Goal: Task Accomplishment & Management: Manage account settings

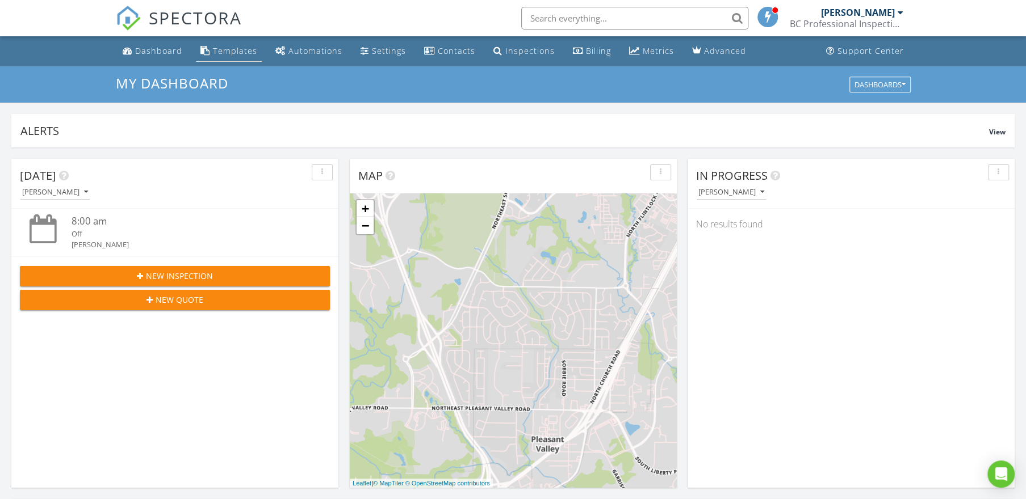
click at [226, 52] on div "Templates" at bounding box center [235, 50] width 44 height 11
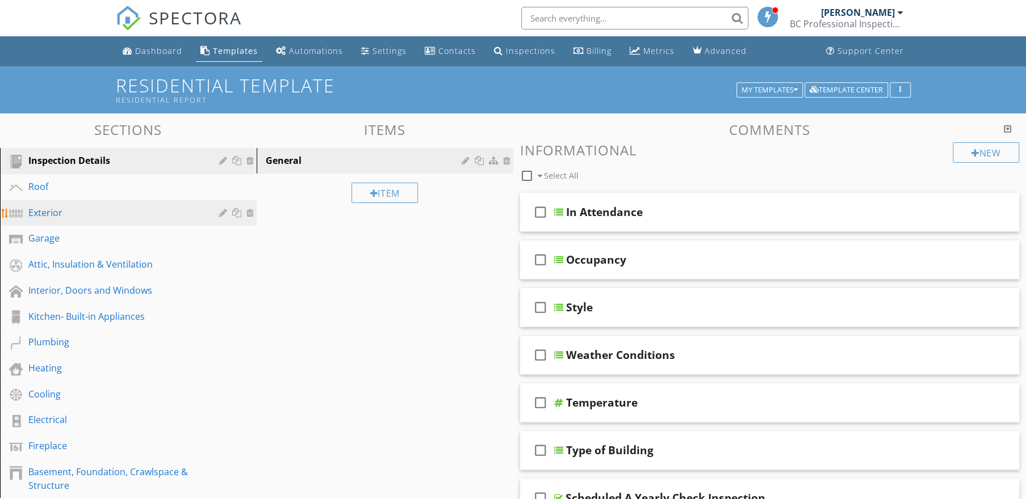
click at [37, 216] on div "Exterior" at bounding box center [115, 213] width 174 height 14
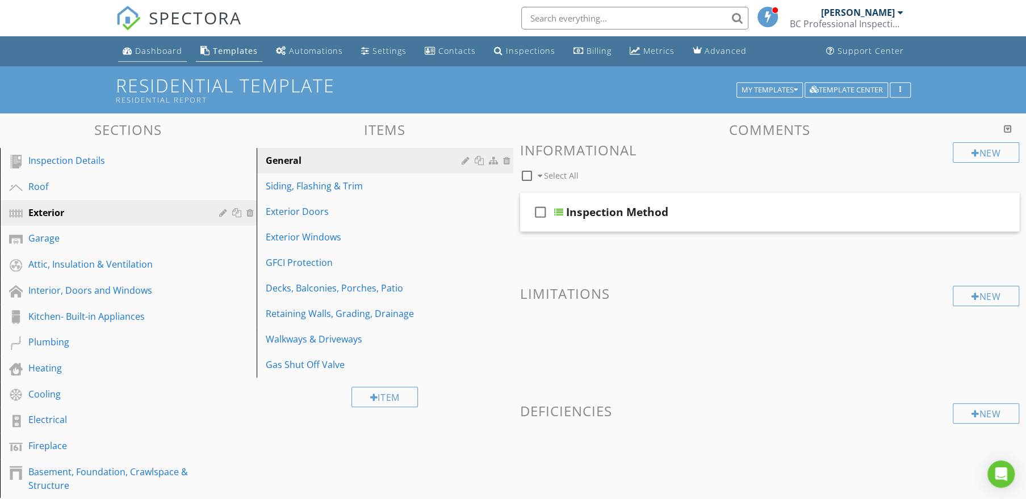
click at [153, 51] on div "Dashboard" at bounding box center [158, 50] width 47 height 11
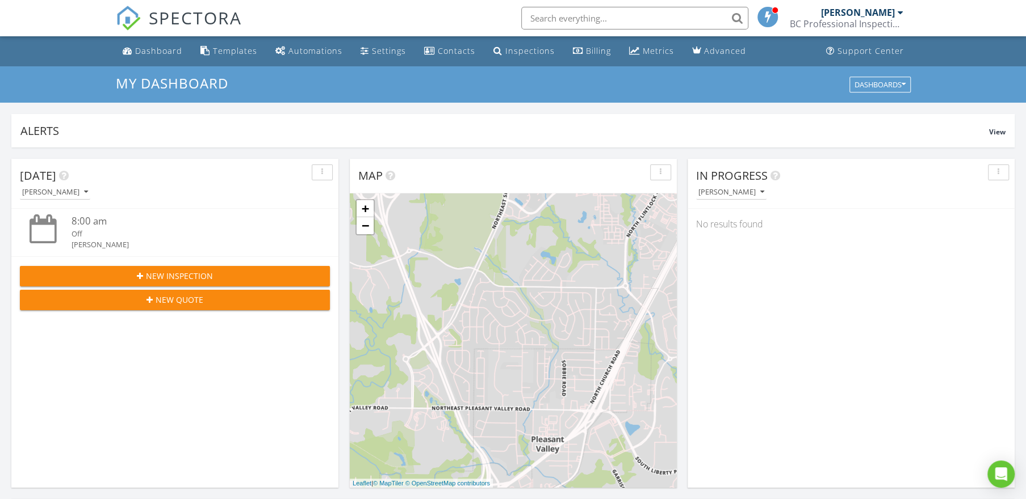
click at [827, 23] on div "BC Professional Inspections LLC" at bounding box center [846, 23] width 114 height 11
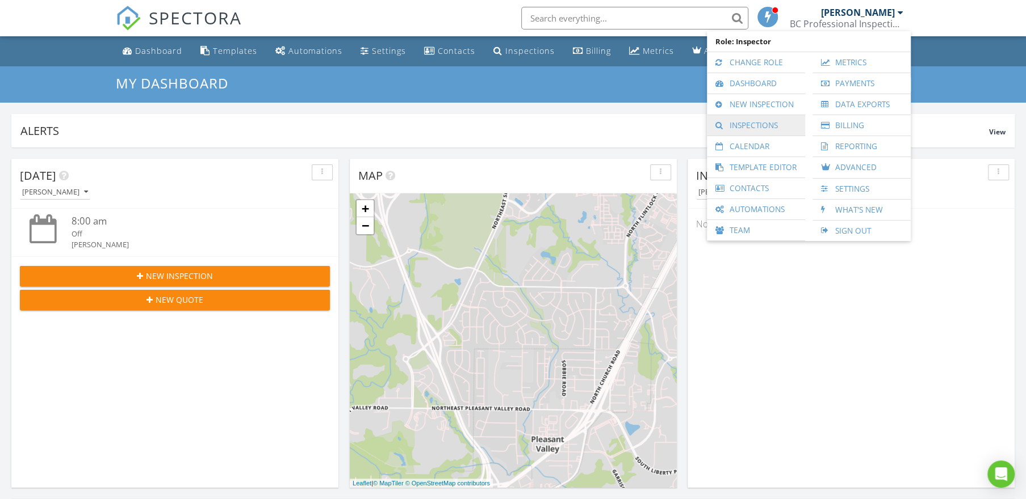
click at [760, 124] on link "Inspections" at bounding box center [755, 125] width 87 height 20
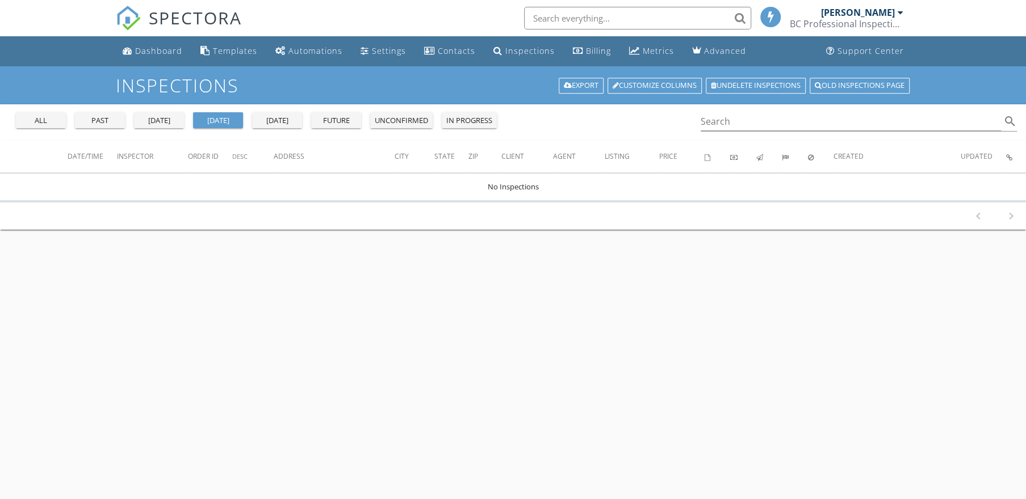
click at [37, 117] on div "all" at bounding box center [40, 120] width 41 height 11
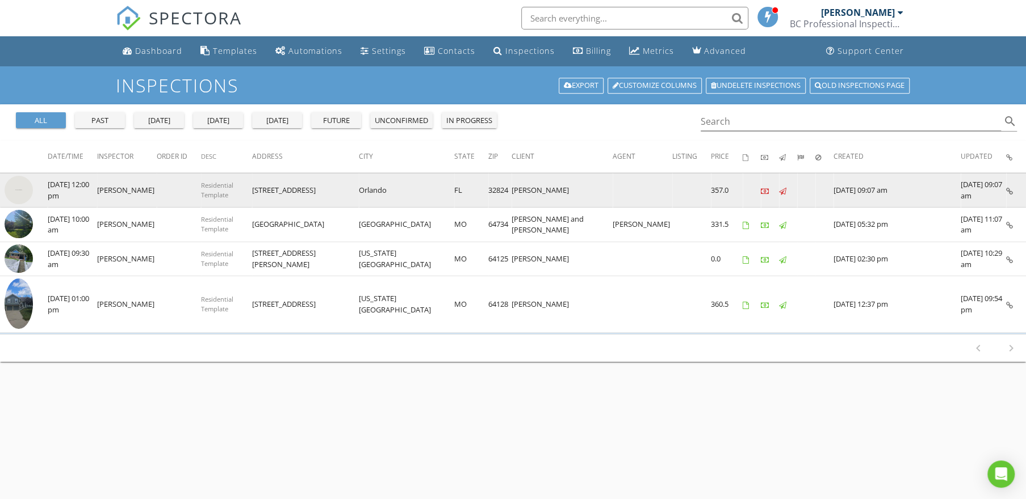
click at [22, 192] on img at bounding box center [19, 190] width 28 height 28
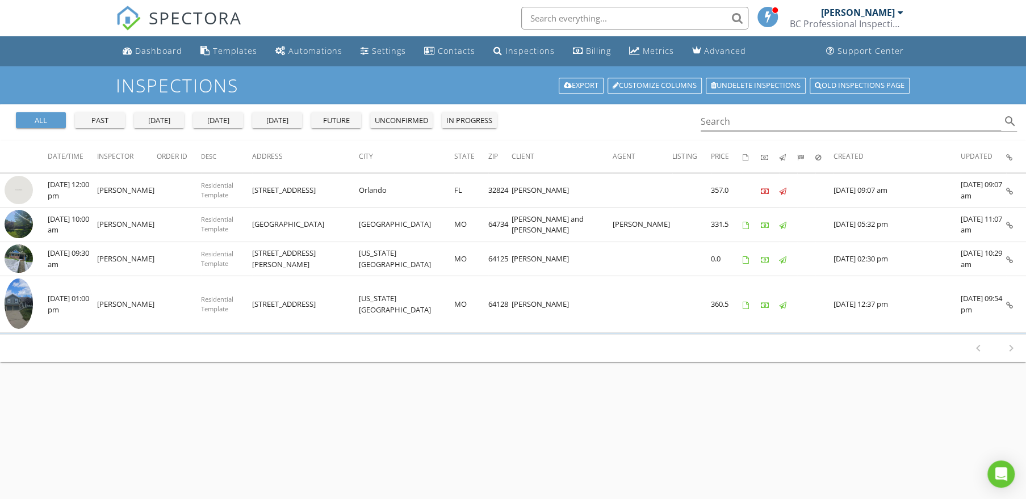
click at [170, 67] on div "Inspections Export Customize Columns Undelete inspections Old inspections page" at bounding box center [513, 85] width 1026 height 38
click at [167, 56] on link "Dashboard" at bounding box center [152, 51] width 69 height 21
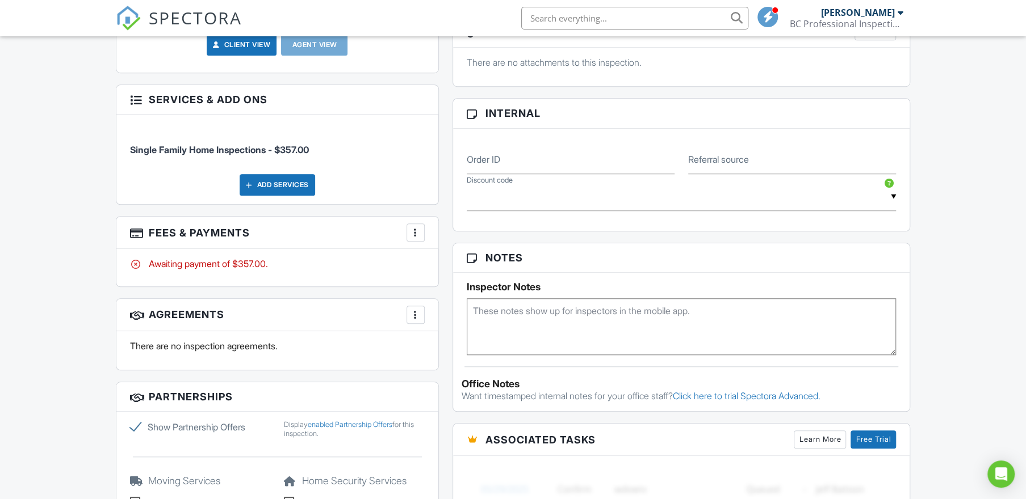
scroll to position [648, 0]
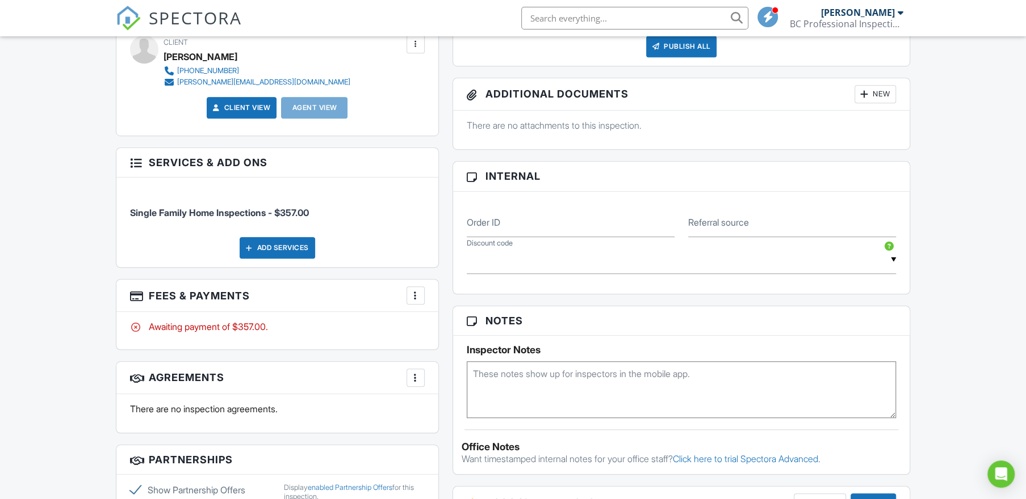
scroll to position [540, 0]
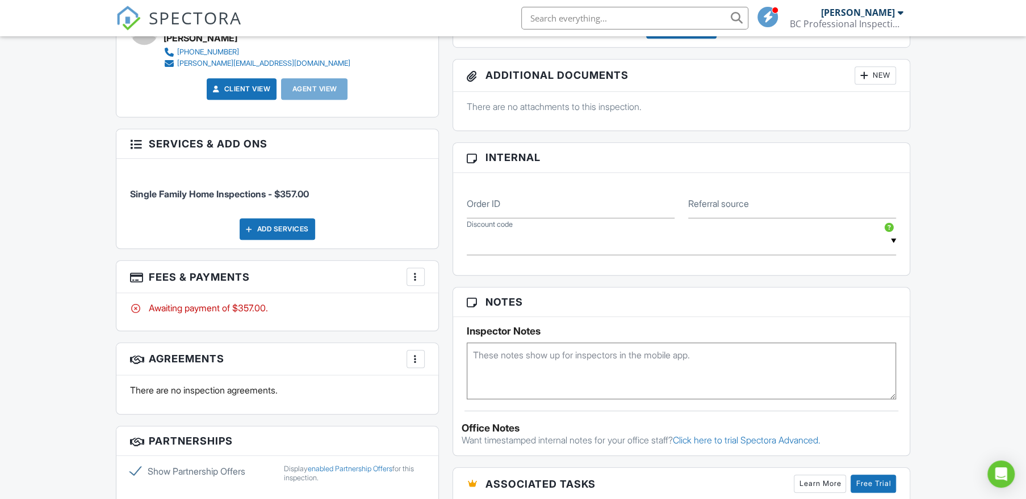
click at [415, 360] on div at bounding box center [415, 359] width 11 height 11
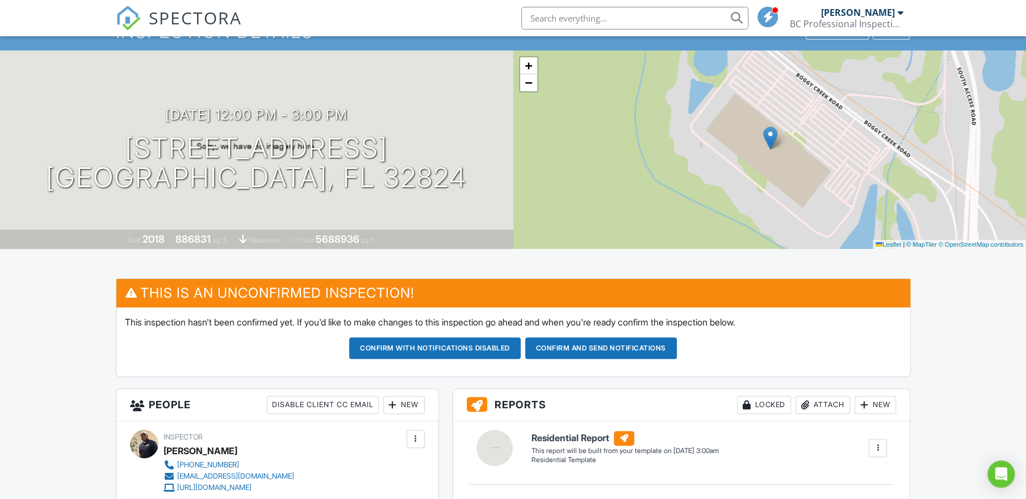
scroll to position [0, 0]
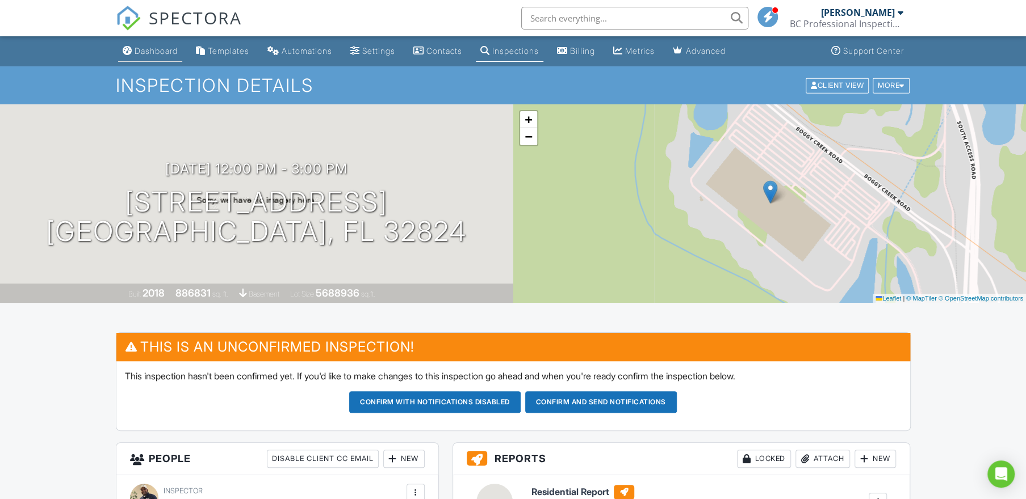
click at [149, 50] on div "Dashboard" at bounding box center [156, 51] width 43 height 10
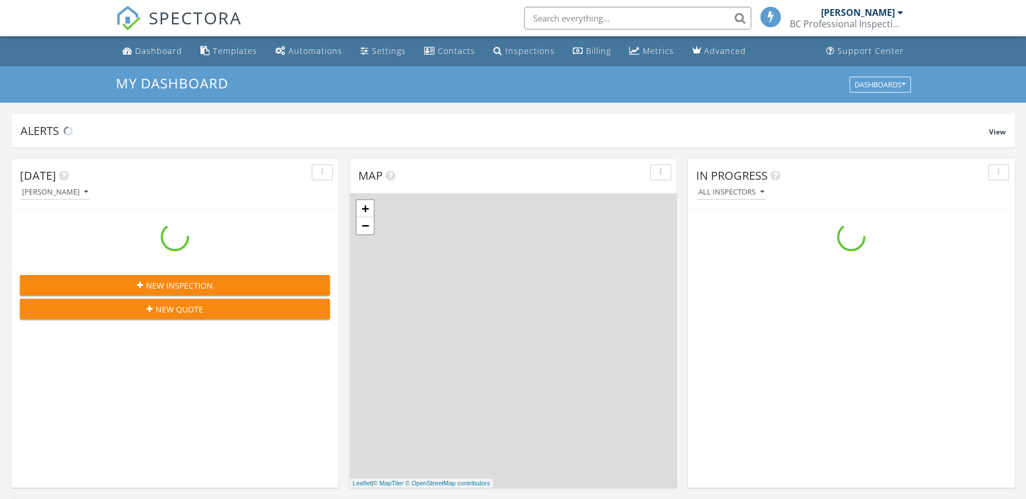
scroll to position [1049, 1042]
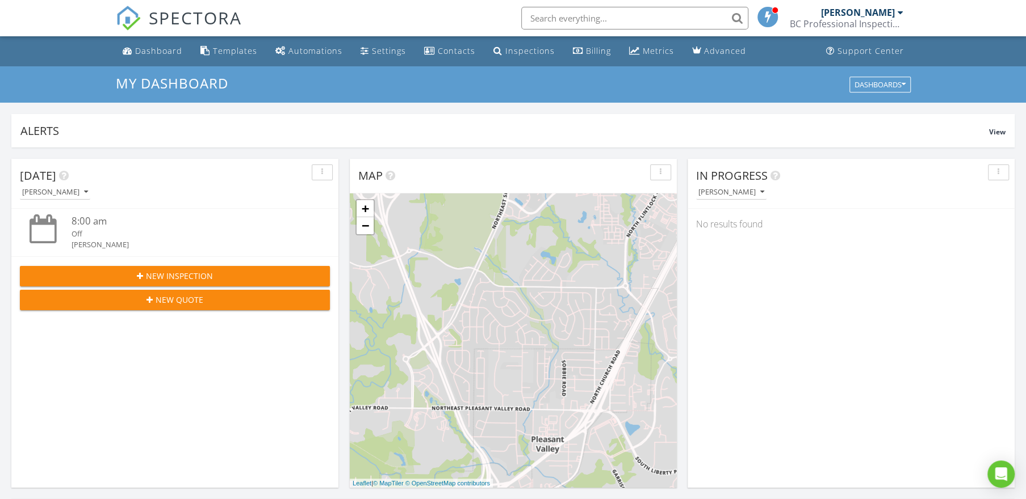
click at [829, 23] on div "BC Professional Inspections LLC" at bounding box center [846, 23] width 114 height 11
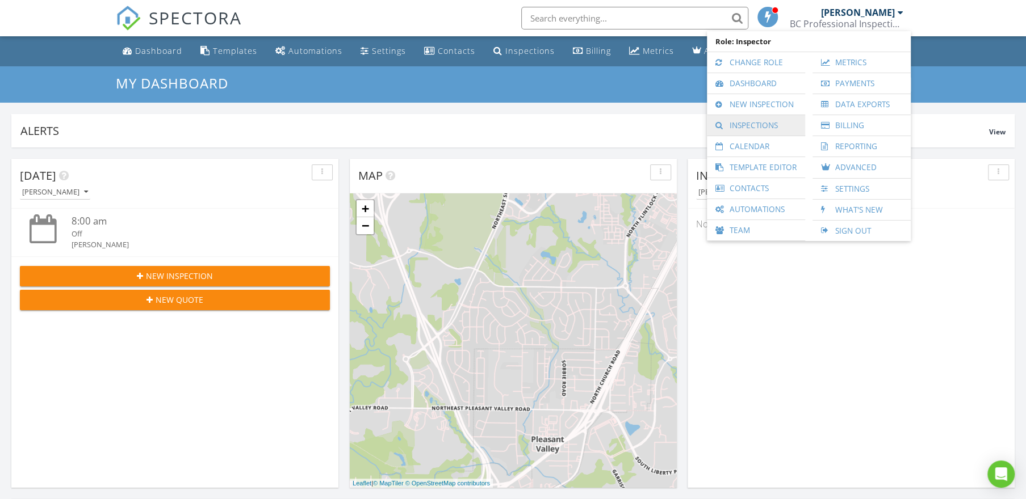
click at [755, 124] on link "Inspections" at bounding box center [755, 125] width 87 height 20
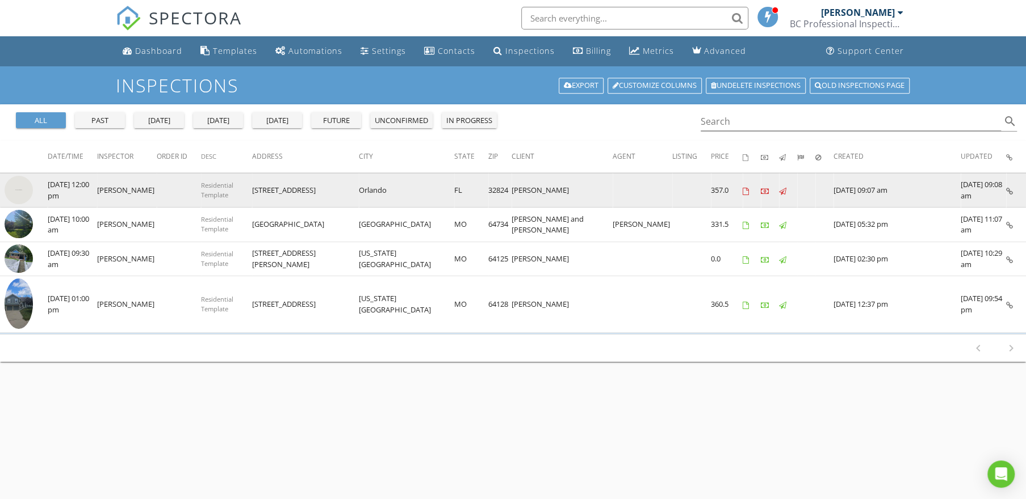
click at [15, 189] on img at bounding box center [19, 190] width 28 height 28
click at [24, 187] on img at bounding box center [19, 190] width 28 height 28
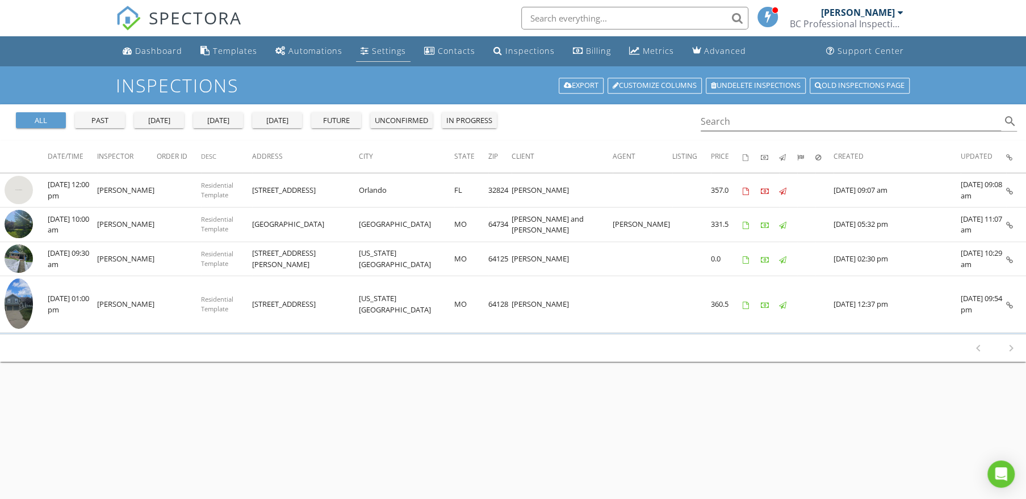
click at [379, 51] on div "Settings" at bounding box center [389, 50] width 34 height 11
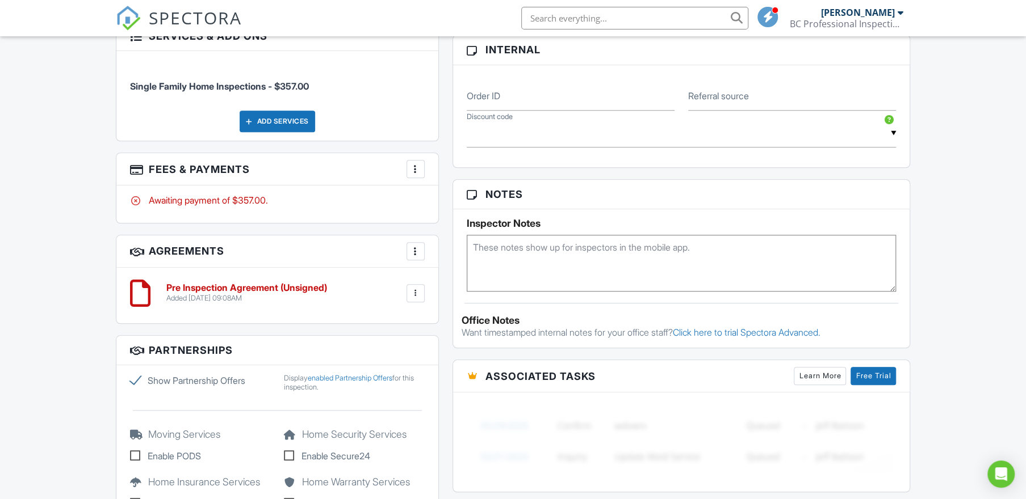
click at [417, 293] on div at bounding box center [415, 293] width 11 height 11
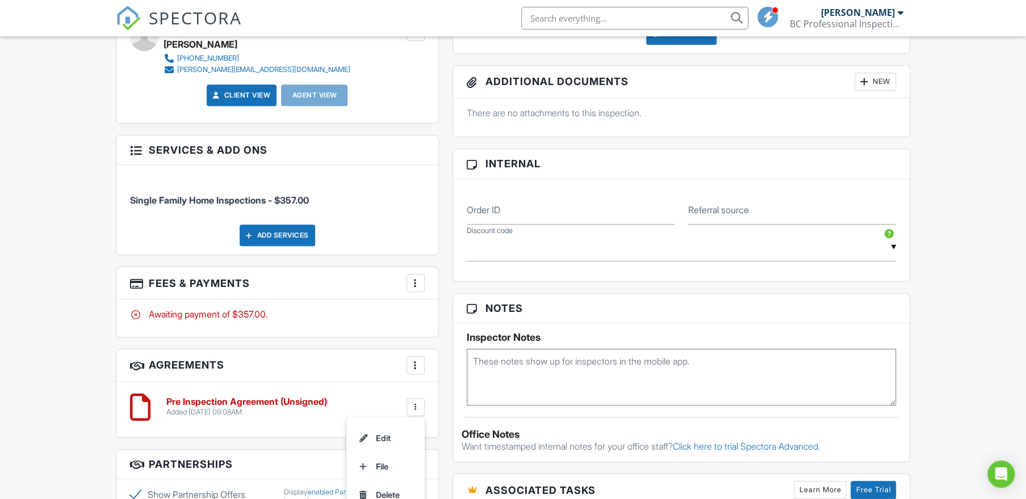
scroll to position [594, 0]
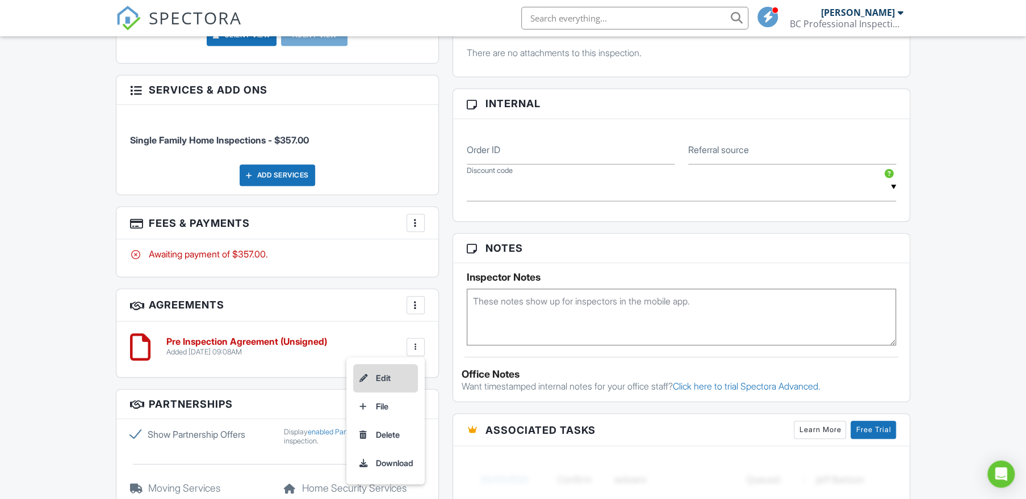
click at [374, 377] on li "Edit" at bounding box center [385, 378] width 65 height 28
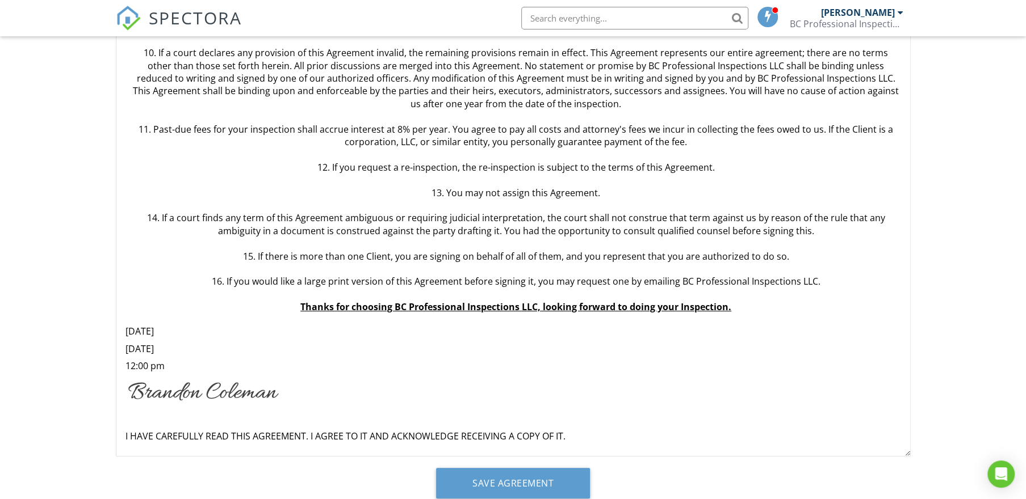
scroll to position [183, 0]
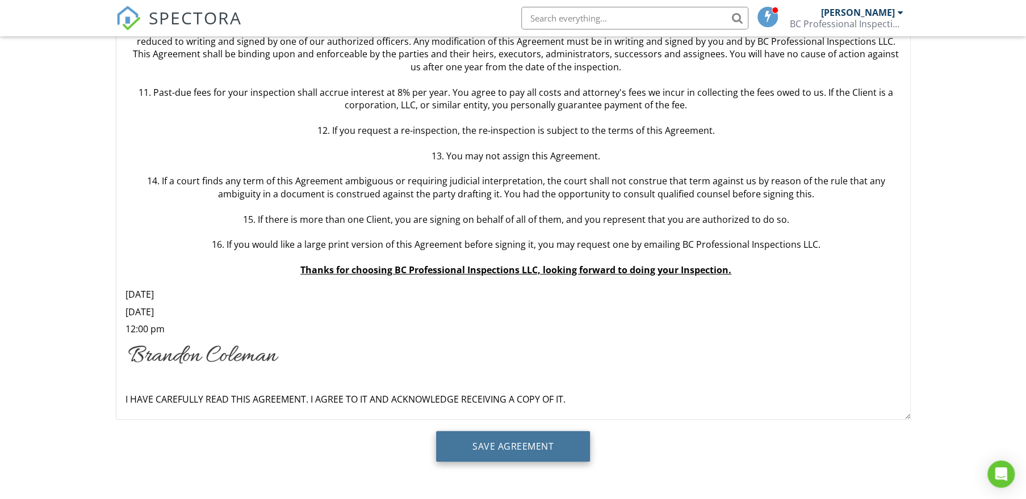
click at [501, 447] on input "Save Agreement" at bounding box center [513, 446] width 154 height 31
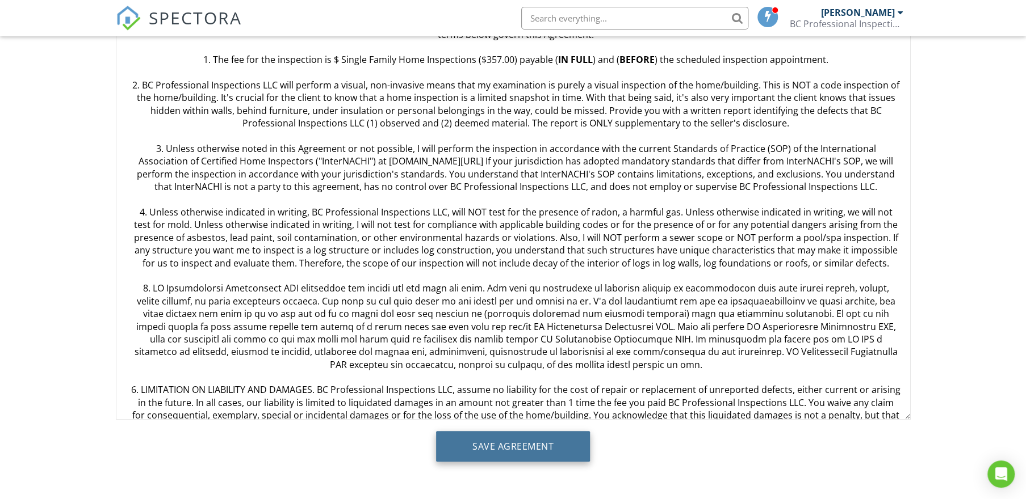
click at [523, 449] on input "Save Agreement" at bounding box center [513, 446] width 154 height 31
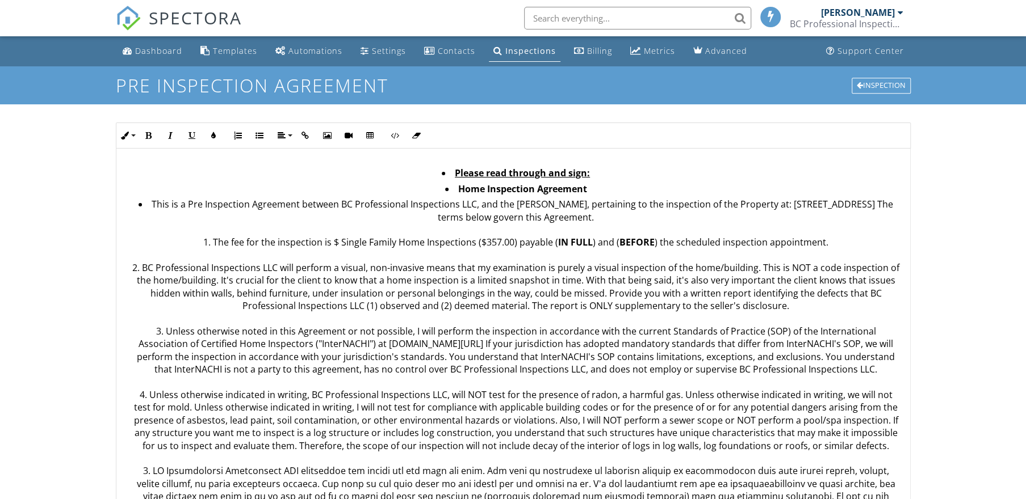
scroll to position [183, 0]
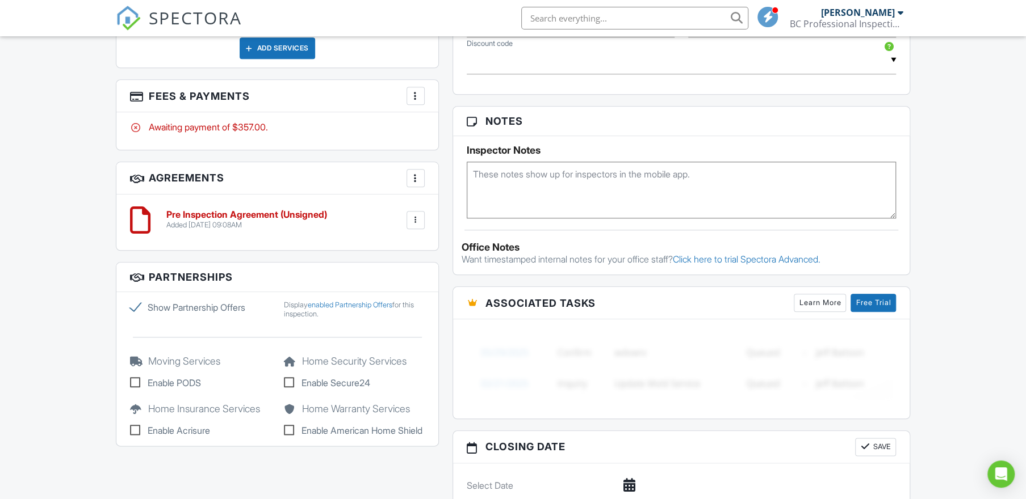
scroll to position [703, 0]
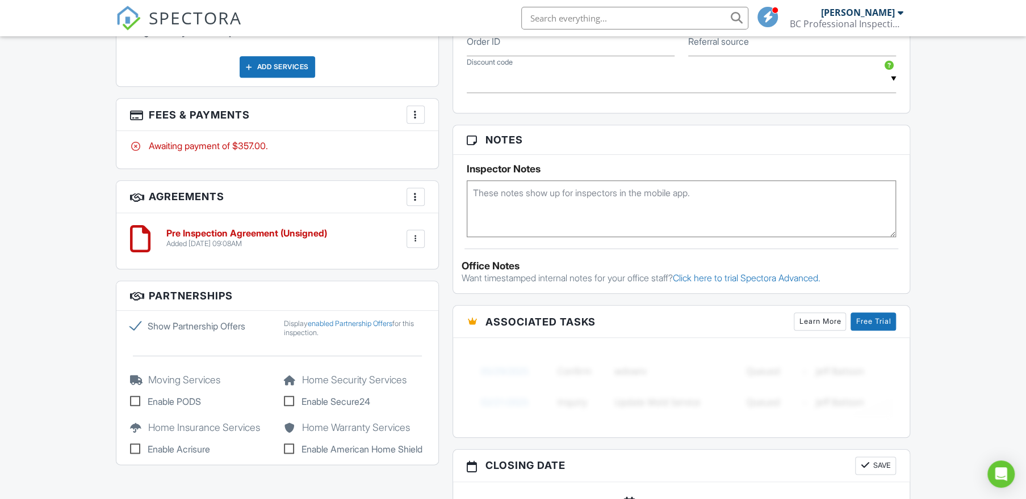
click at [411, 238] on div at bounding box center [415, 238] width 11 height 11
click at [388, 270] on li "Edit" at bounding box center [385, 270] width 65 height 28
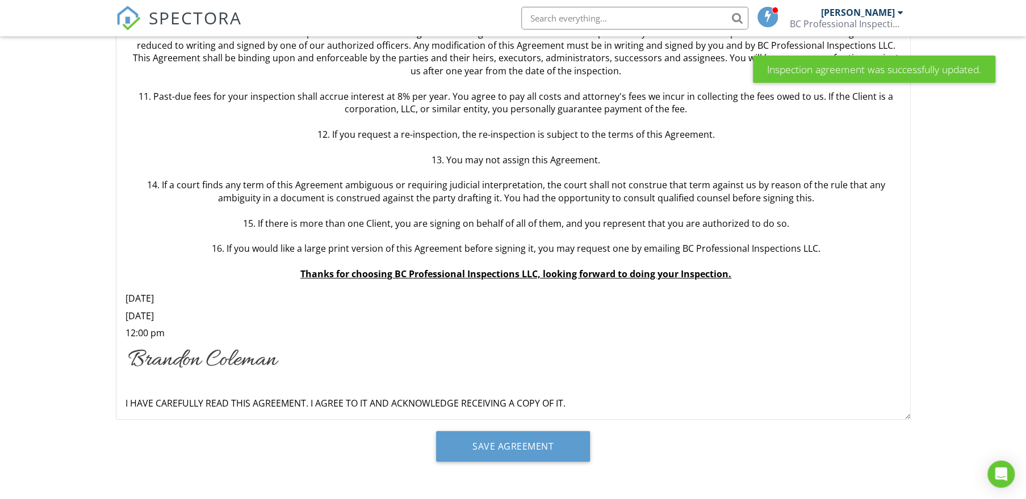
scroll to position [628, 0]
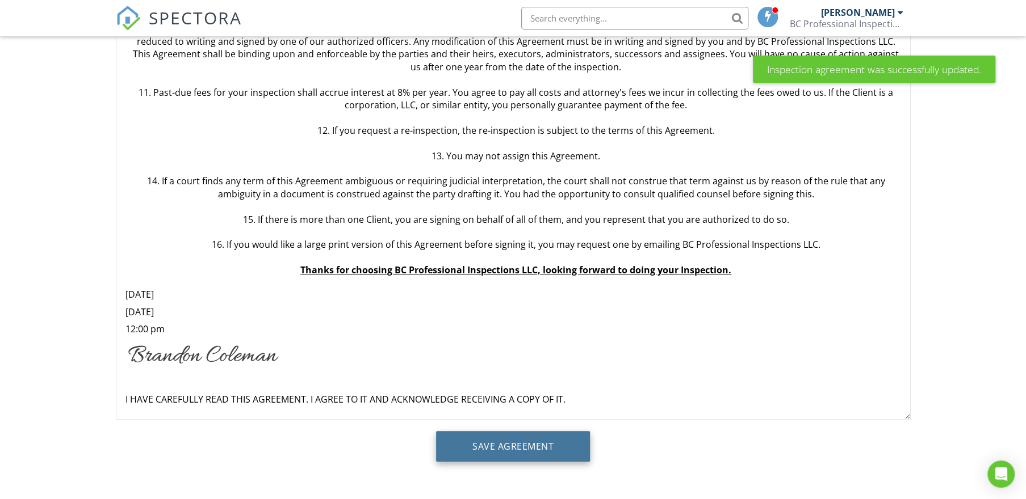
click at [482, 442] on input "Save Agreement" at bounding box center [513, 446] width 154 height 31
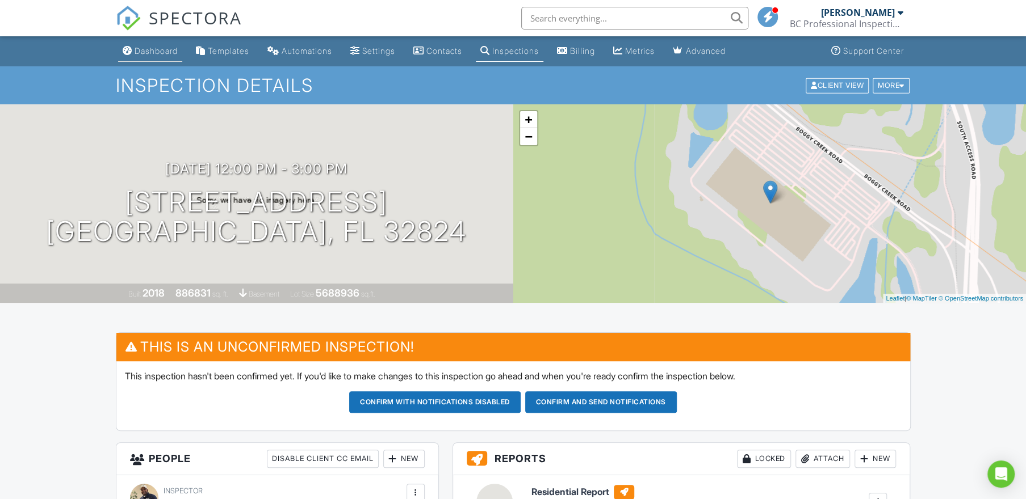
click at [154, 48] on div "Dashboard" at bounding box center [156, 51] width 43 height 10
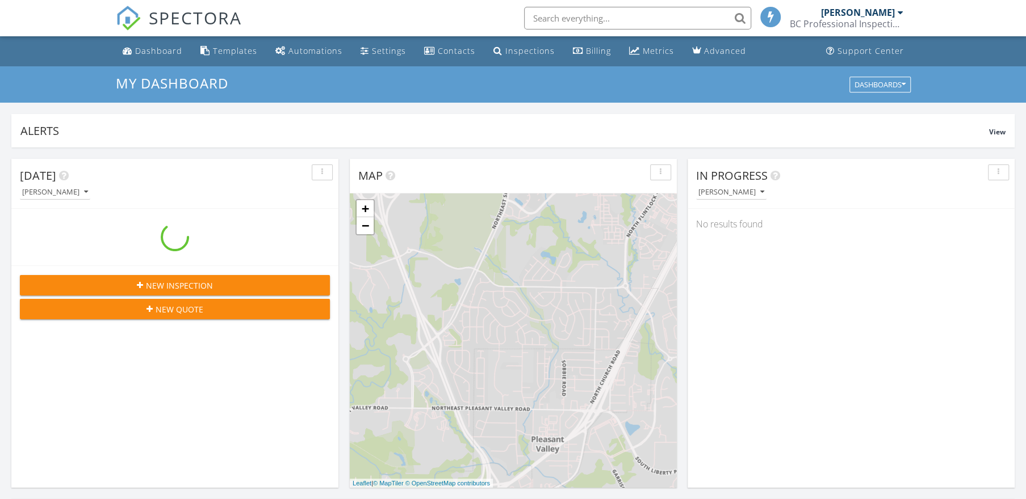
scroll to position [1049, 1042]
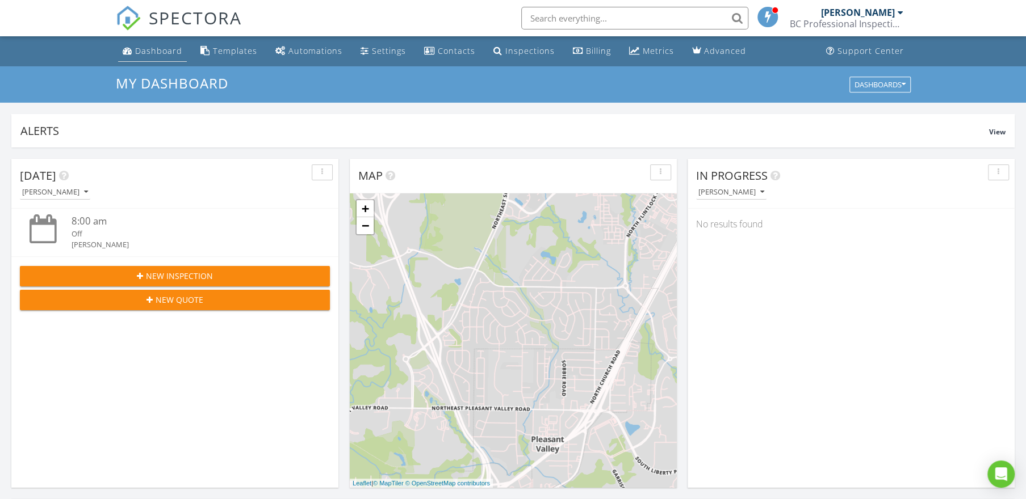
click at [156, 49] on div "Dashboard" at bounding box center [158, 50] width 47 height 11
click at [171, 52] on div "Dashboard" at bounding box center [158, 50] width 47 height 11
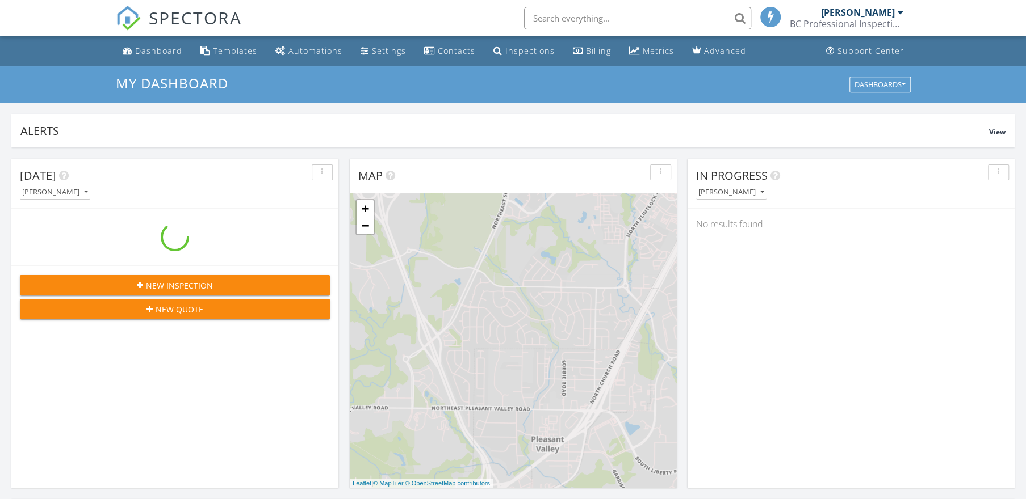
scroll to position [1049, 1042]
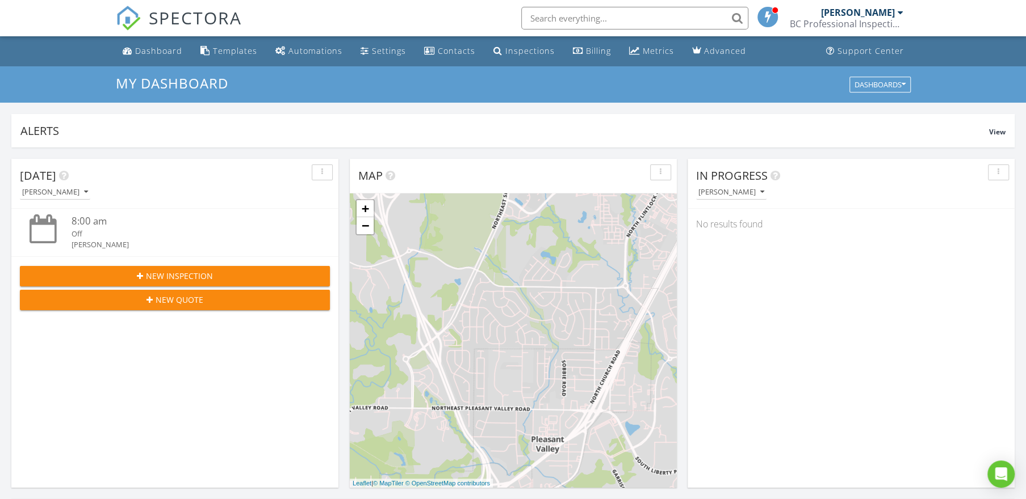
click at [837, 20] on div "BC Professional Inspections LLC" at bounding box center [846, 23] width 114 height 11
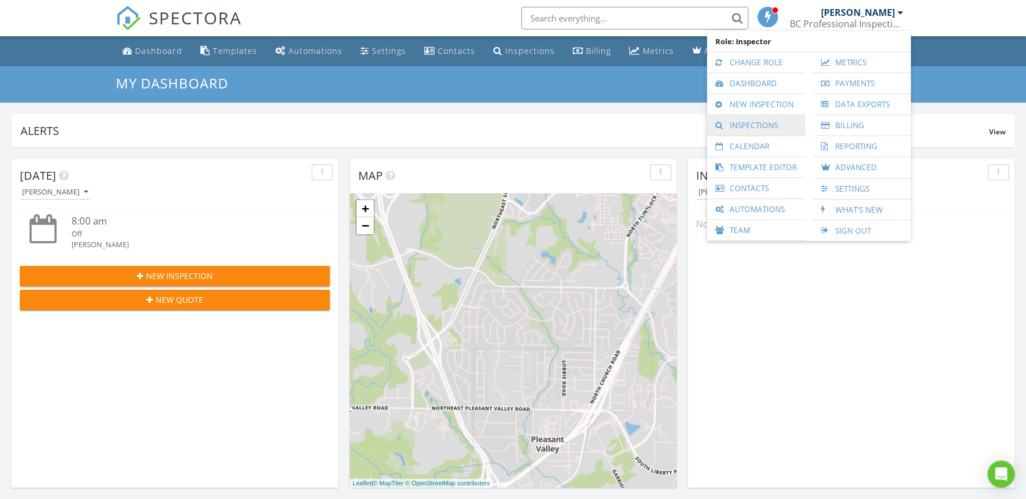
click at [757, 123] on link "Inspections" at bounding box center [755, 125] width 87 height 20
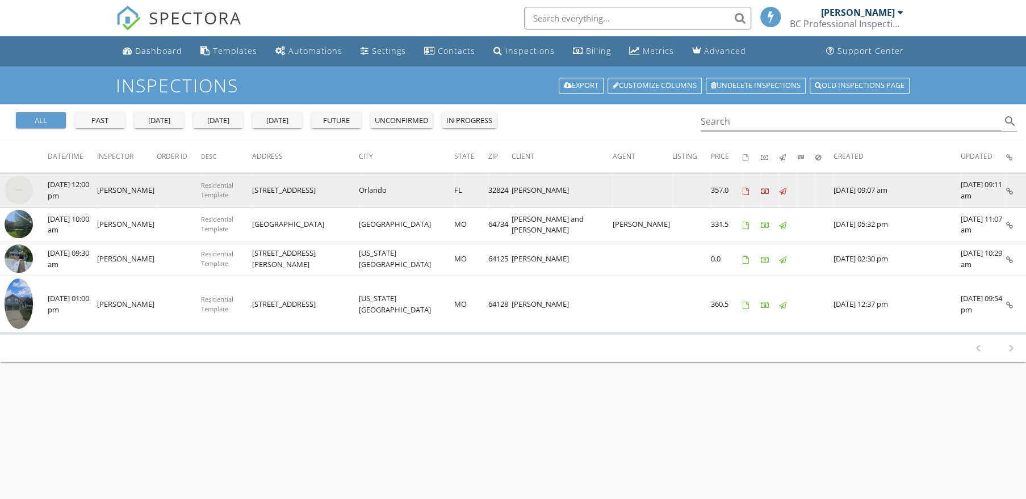
click at [23, 191] on img at bounding box center [19, 190] width 28 height 28
click at [20, 188] on img at bounding box center [19, 190] width 28 height 28
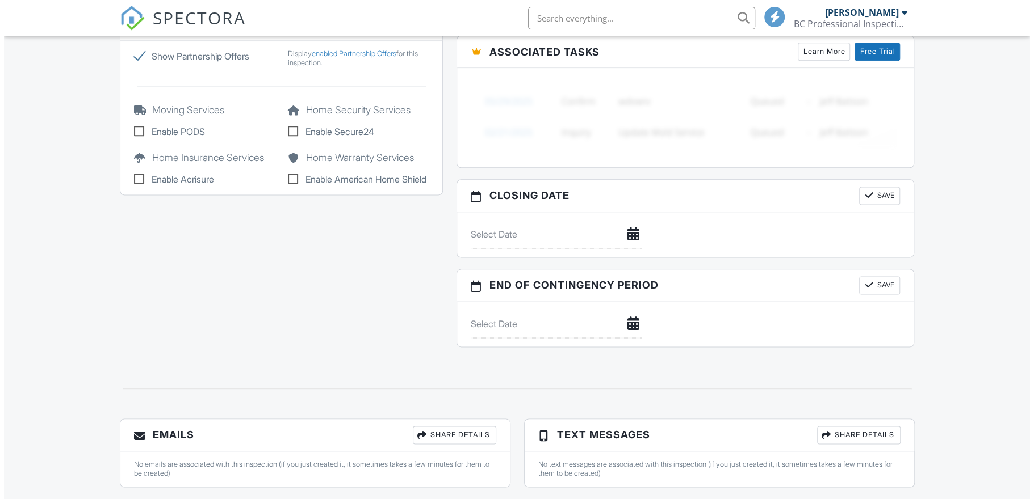
scroll to position [1000, 0]
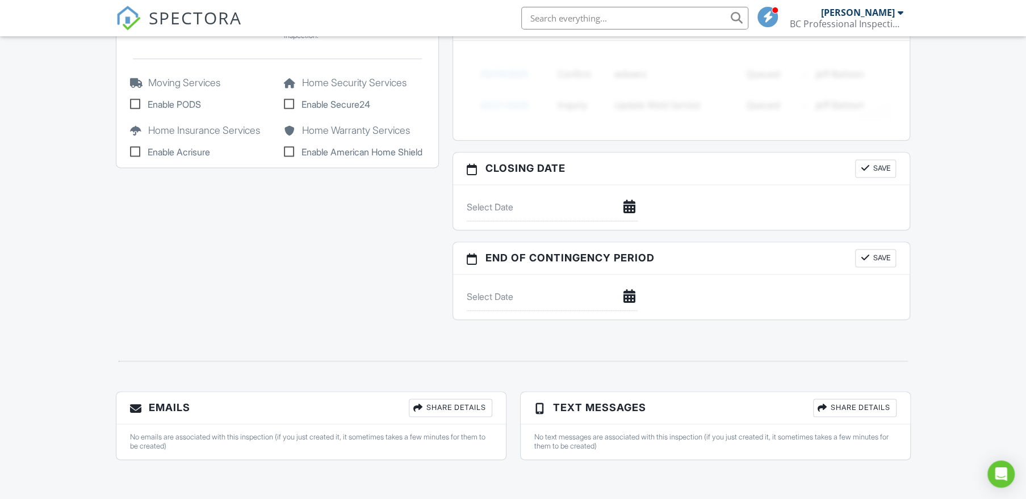
click at [448, 407] on div "Share Details" at bounding box center [450, 408] width 83 height 18
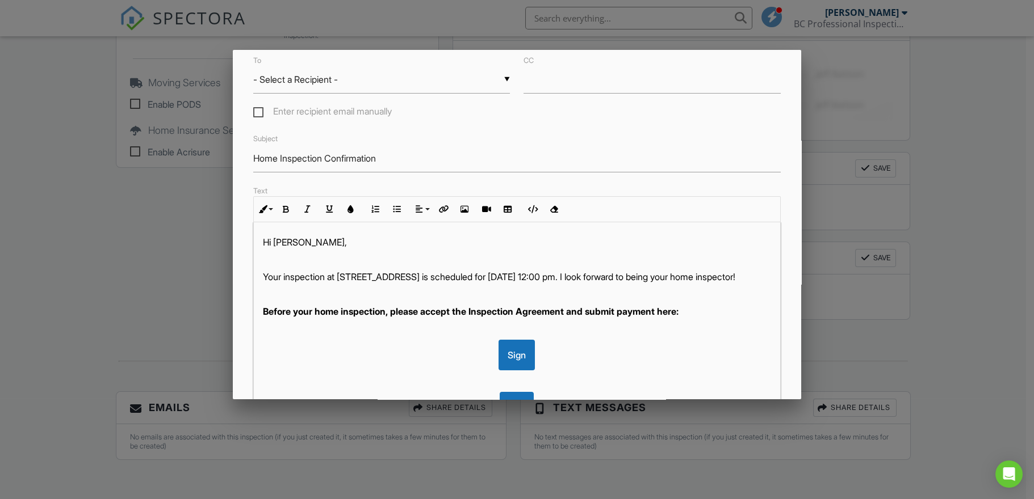
scroll to position [54, 0]
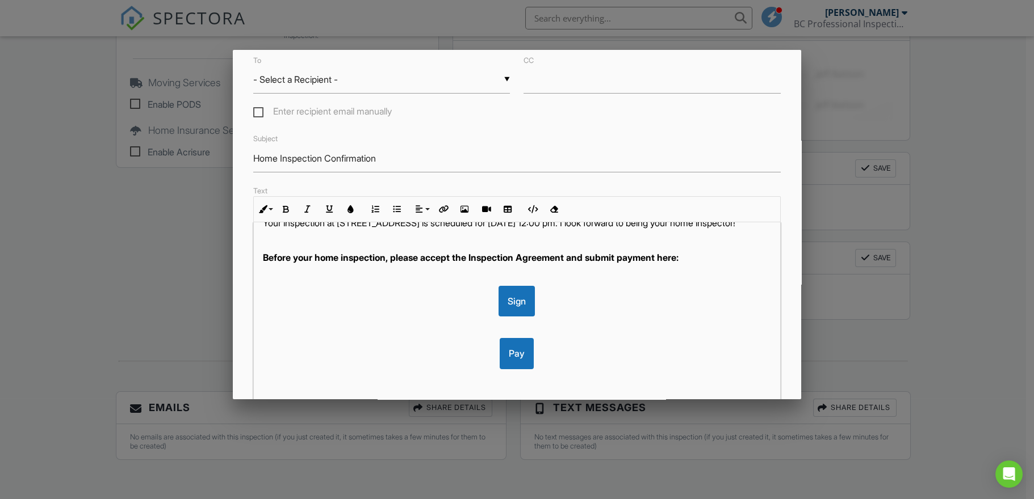
click at [535, 316] on div "Sign" at bounding box center [517, 301] width 509 height 31
click at [582, 304] on div "Sign" at bounding box center [517, 301] width 509 height 31
click at [631, 310] on div "Sign" at bounding box center [517, 301] width 509 height 31
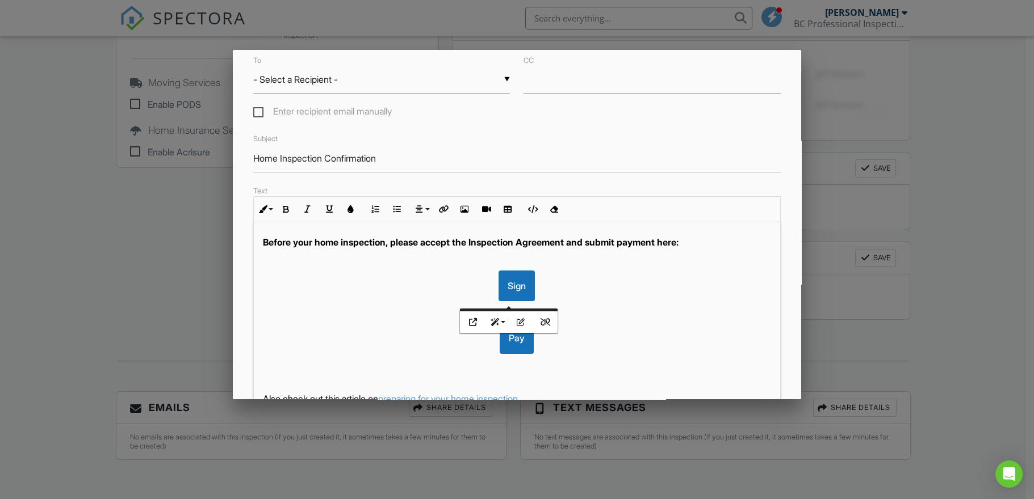
scroll to position [27, 0]
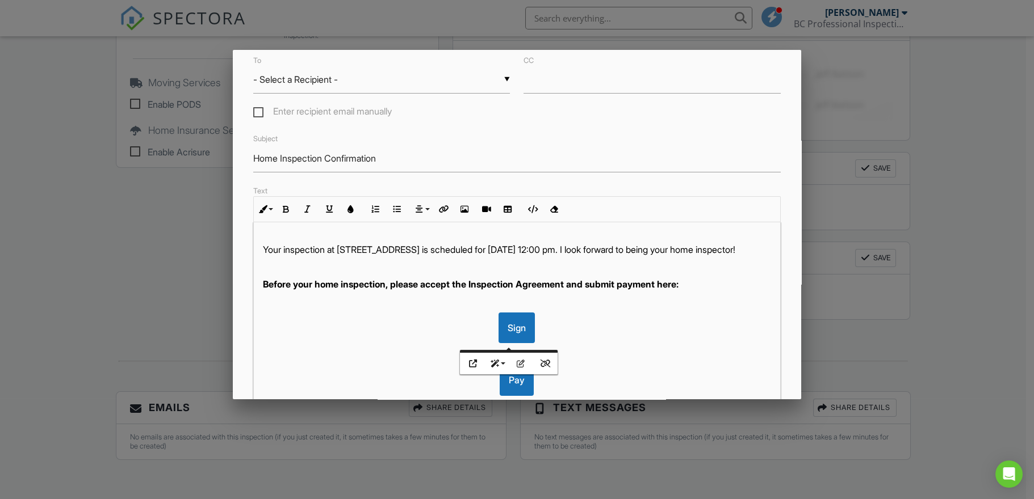
click at [699, 320] on div "Hi Jeanette, Your inspection at 12340 Boggy Creek Rd, Orlando, FL 32824 is sche…" at bounding box center [517, 371] width 527 height 352
click at [682, 303] on div "Hi Jeanette, Your inspection at 12340 Boggy Creek Rd, Orlando, FL 32824 is sche…" at bounding box center [517, 371] width 527 height 352
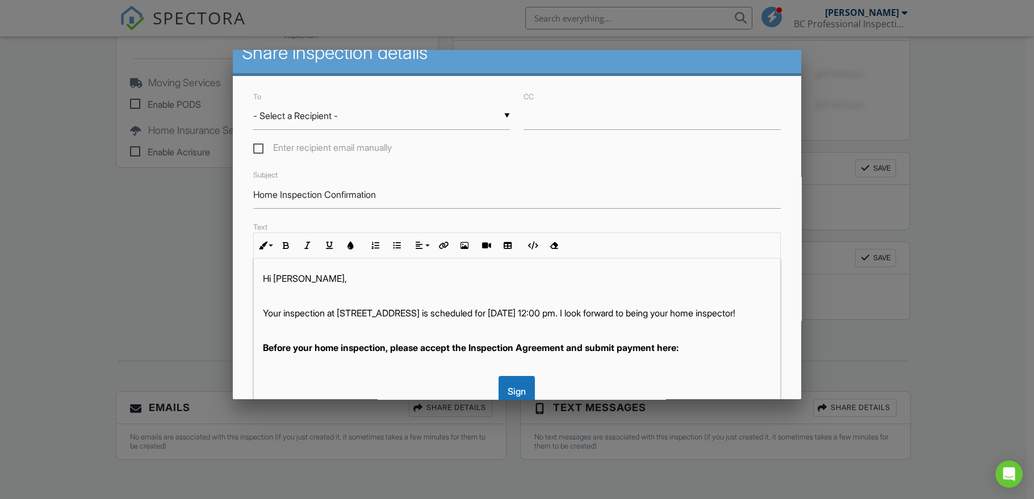
scroll to position [0, 0]
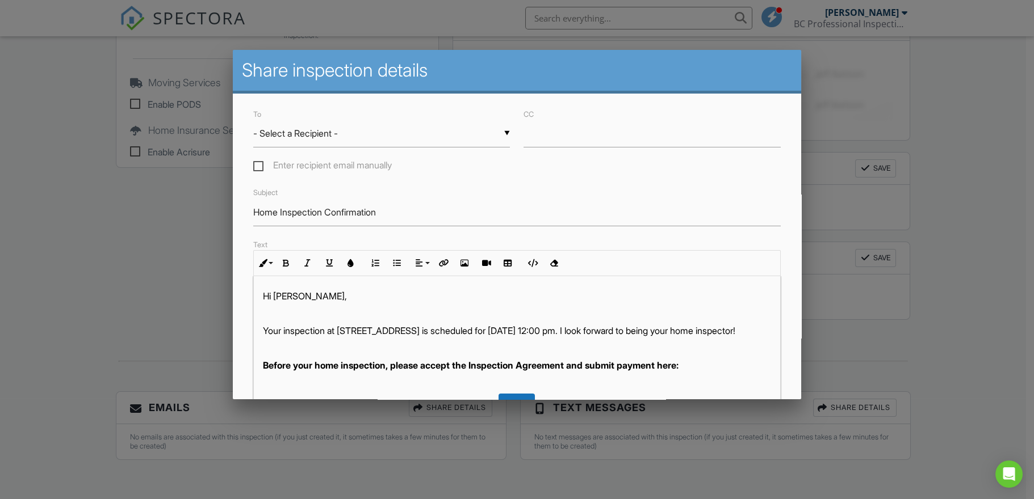
click at [498, 129] on div "▼ - Select a Recipient - - Select a Recipient - Jeanette Velez (Client) - Selec…" at bounding box center [381, 134] width 257 height 28
click at [556, 170] on div "To ▼ - Select a Recipient - - Select a Recipient - Jeanette Velez (Client) - Se…" at bounding box center [516, 140] width 541 height 67
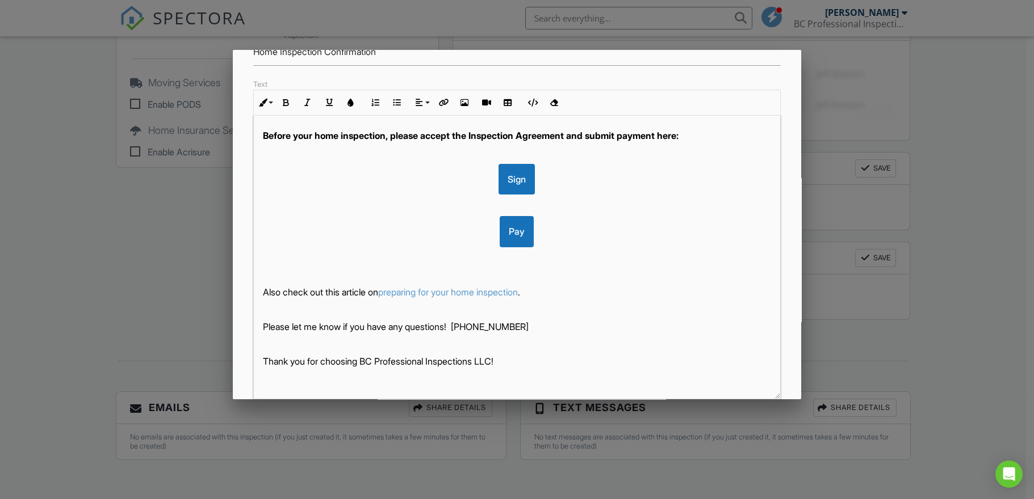
scroll to position [162, 0]
click at [519, 173] on div "Sign" at bounding box center [516, 178] width 36 height 31
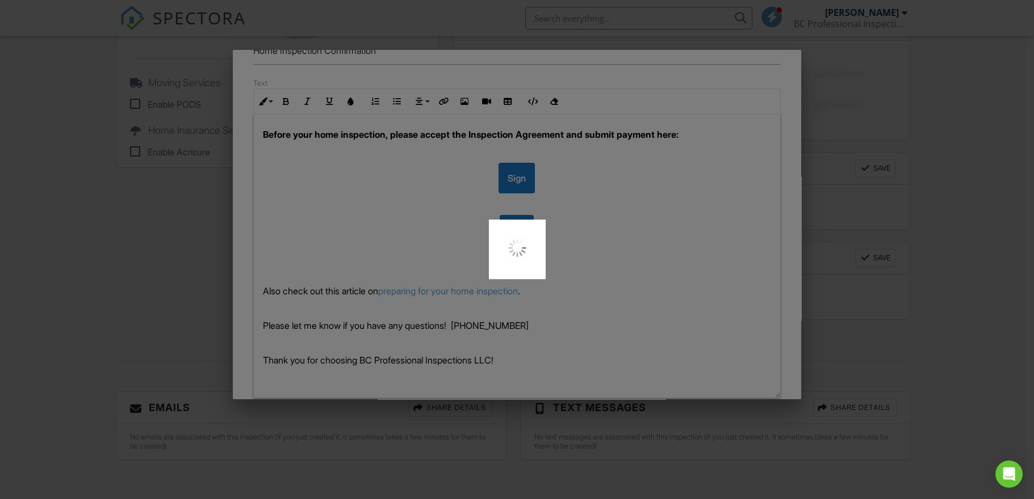
click at [602, 168] on div at bounding box center [517, 249] width 1034 height 499
click at [577, 188] on div at bounding box center [517, 249] width 1034 height 499
click at [572, 186] on div at bounding box center [517, 249] width 1034 height 499
click at [603, 277] on div at bounding box center [517, 249] width 1034 height 499
click at [539, 212] on div at bounding box center [517, 249] width 1034 height 499
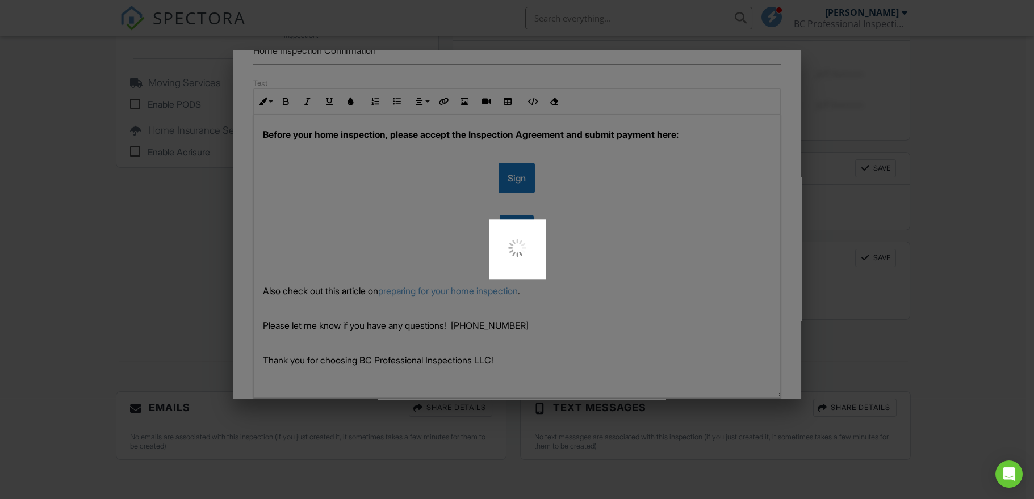
click at [614, 250] on div at bounding box center [517, 249] width 1034 height 499
click at [624, 266] on div at bounding box center [517, 249] width 1034 height 499
click at [515, 347] on div at bounding box center [517, 249] width 1034 height 499
click at [617, 295] on div at bounding box center [517, 249] width 1034 height 499
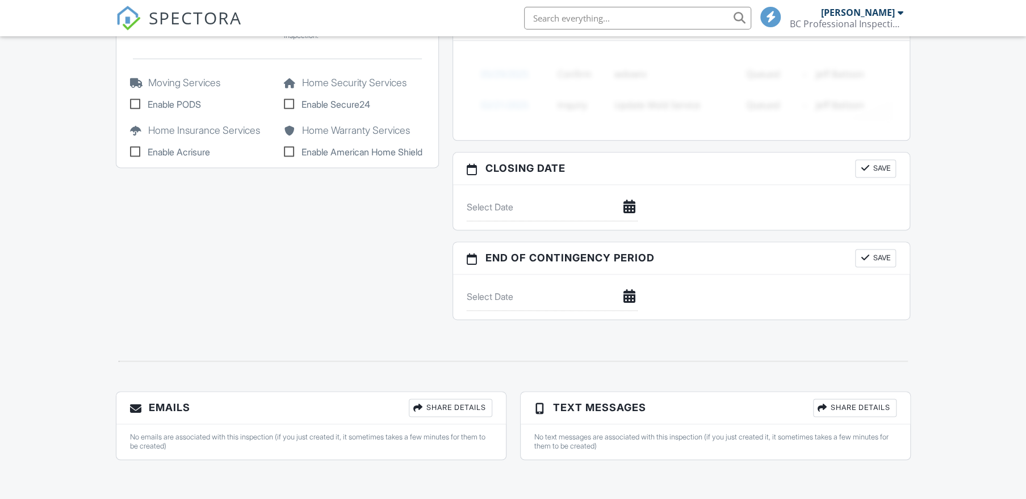
click at [455, 410] on div "Share Details" at bounding box center [450, 408] width 83 height 18
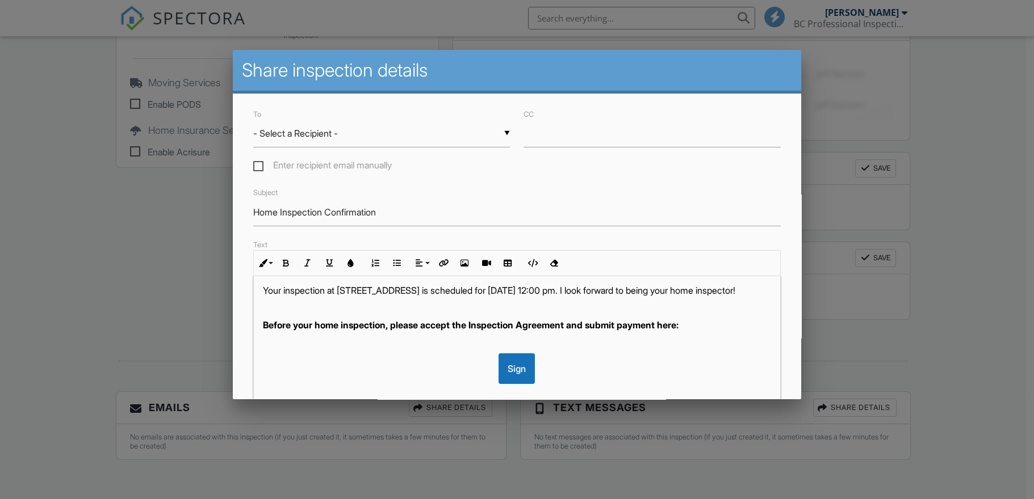
scroll to position [81, 0]
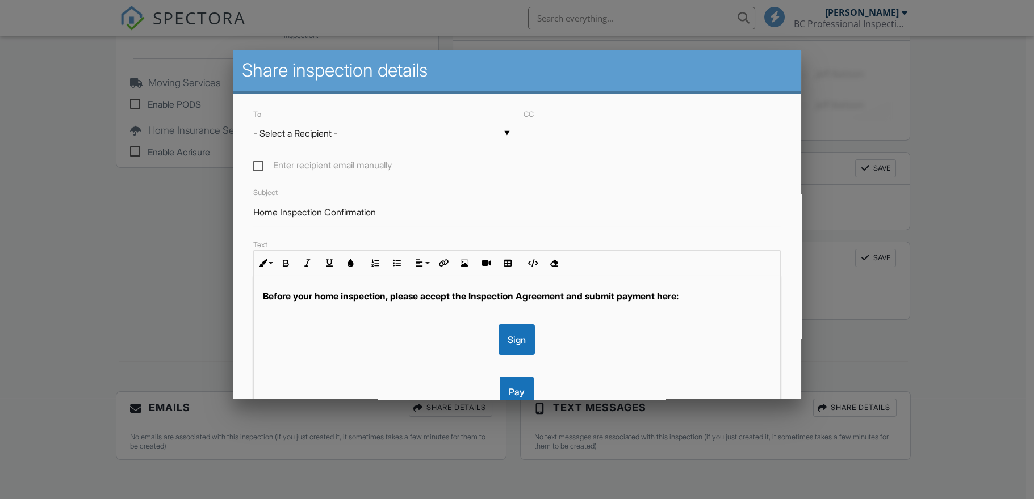
click at [572, 339] on div "Sign" at bounding box center [517, 340] width 509 height 31
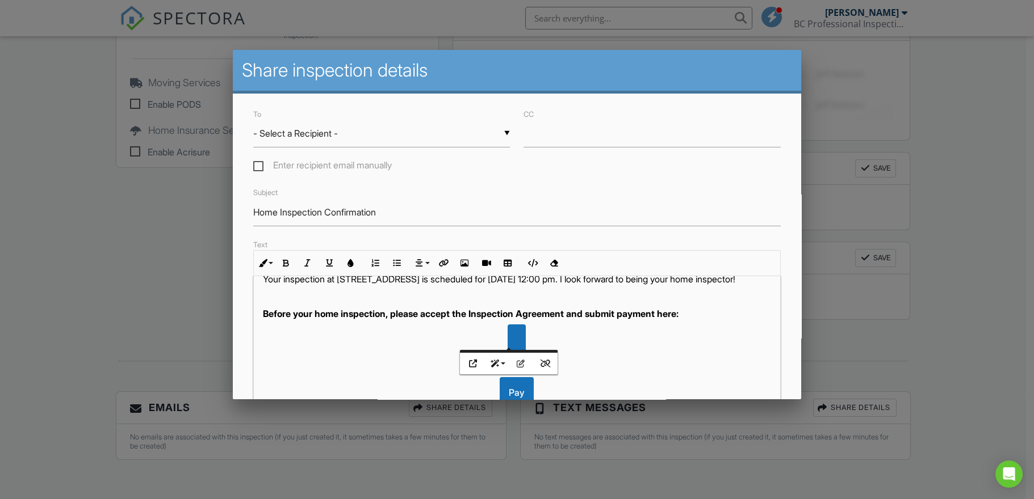
scroll to position [47, 0]
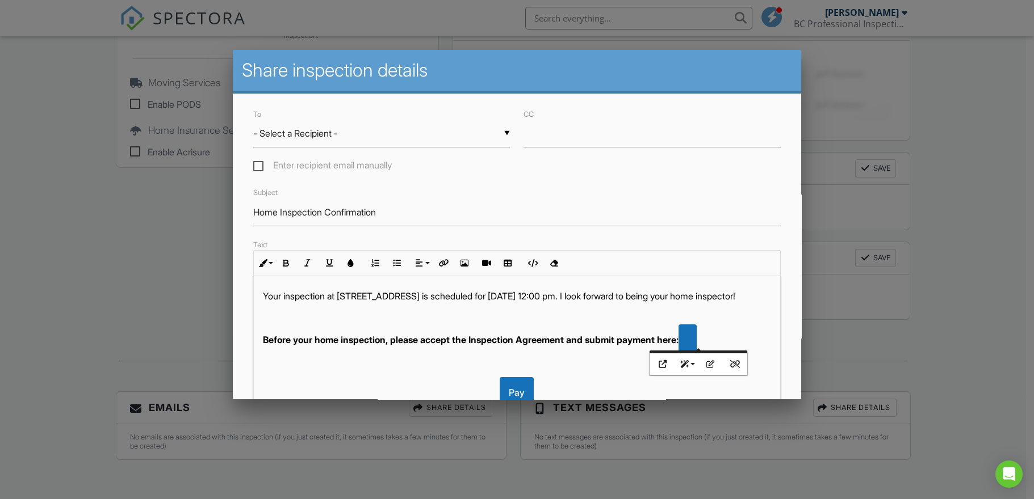
click at [710, 329] on p "Before your home inspection, please accept the Inspection Agreement and submit …" at bounding box center [517, 340] width 509 height 31
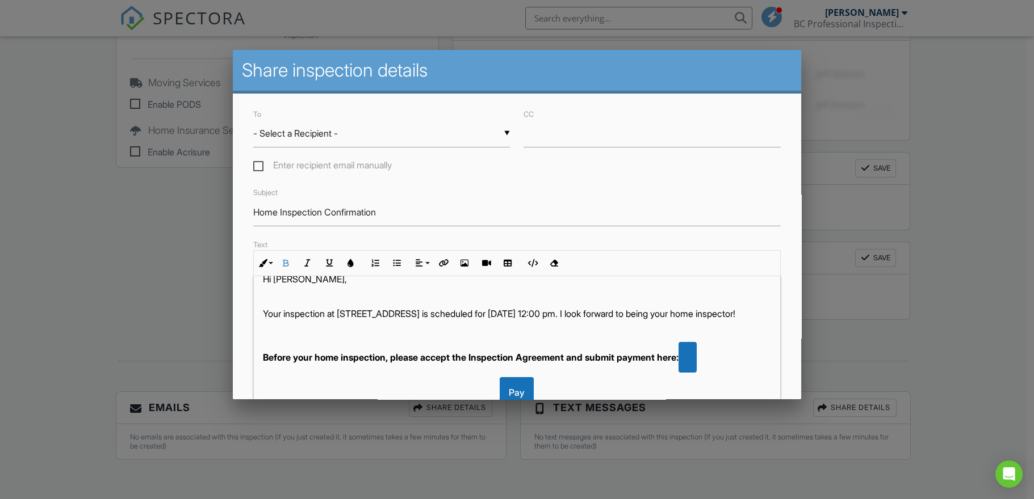
click at [707, 347] on p "Before your home inspection, please accept the Inspection Agreement and submit …" at bounding box center [517, 357] width 509 height 31
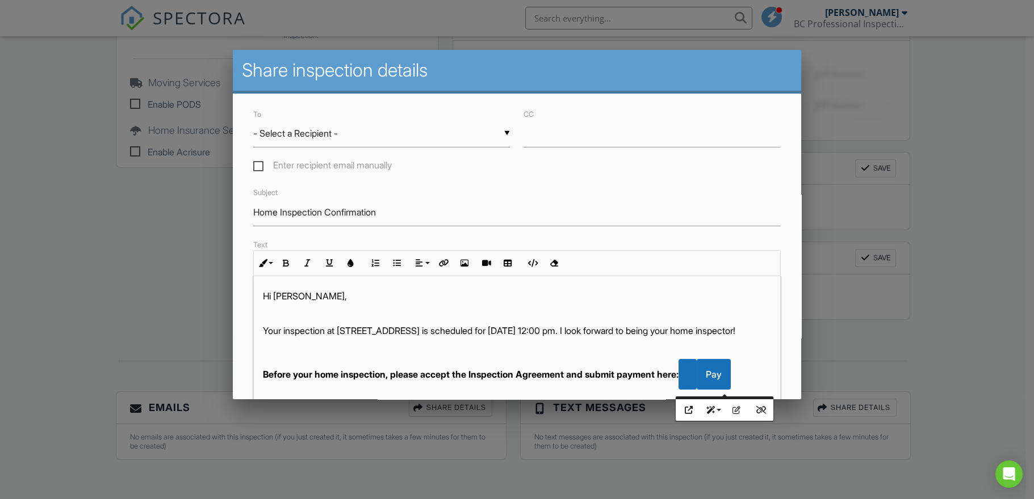
click at [738, 351] on div "Hi Jeanette, Your inspection at 12340 Boggy Creek Rd, Orlando, FL 32824 is sche…" at bounding box center [517, 418] width 527 height 284
click at [898, 175] on div at bounding box center [517, 255] width 1034 height 624
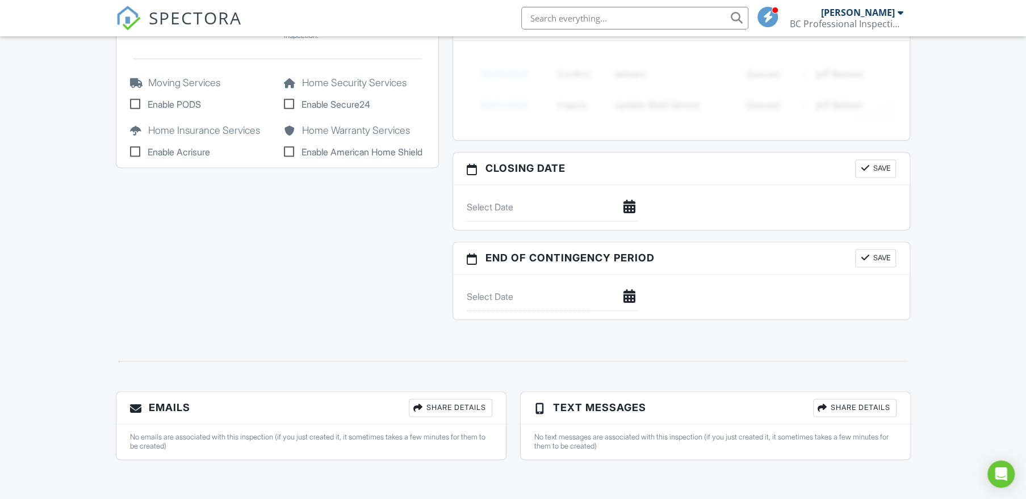
click at [451, 400] on div "Share Details" at bounding box center [450, 408] width 83 height 18
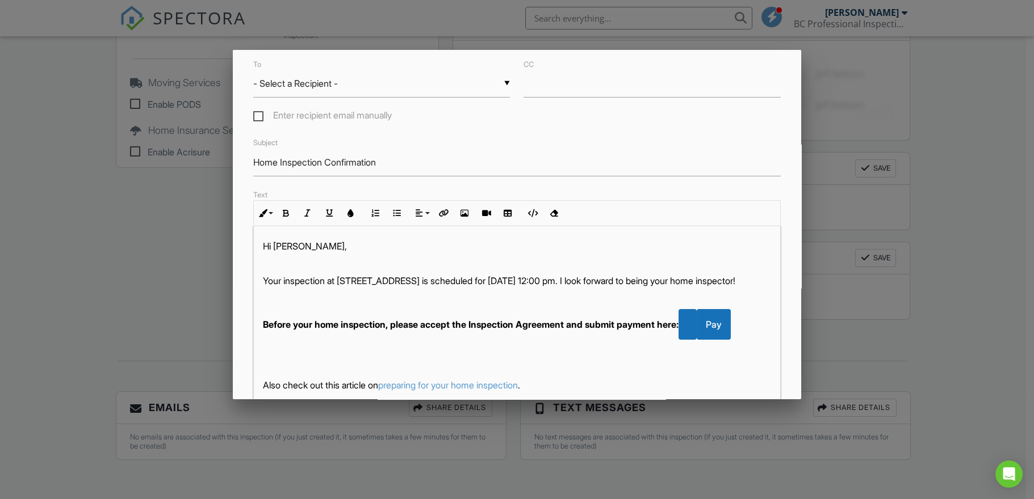
scroll to position [108, 0]
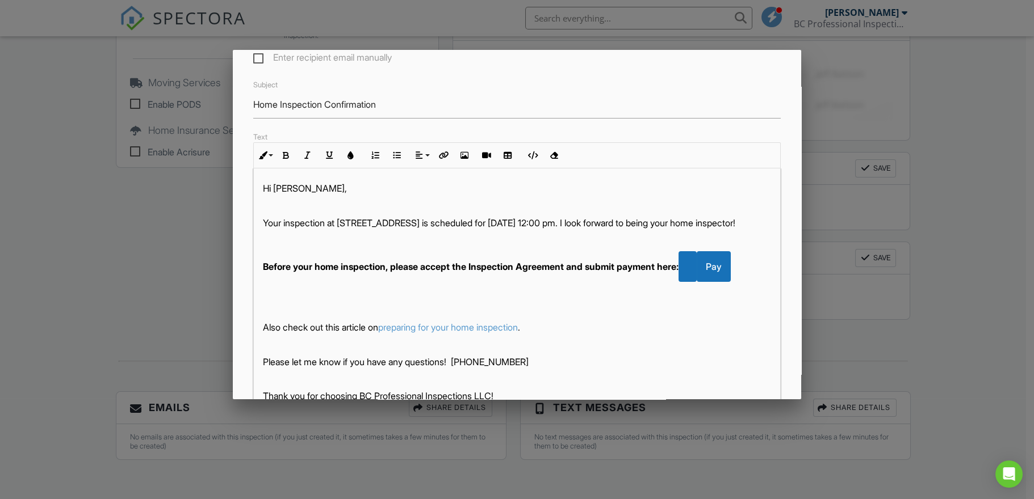
drag, startPoint x: 740, startPoint y: 271, endPoint x: 733, endPoint y: 272, distance: 6.3
click at [730, 272] on div "Pay" at bounding box center [713, 266] width 34 height 31
click at [678, 272] on strong "Before your home inspection, please accept the Inspection Agreement and submit …" at bounding box center [470, 266] width 415 height 11
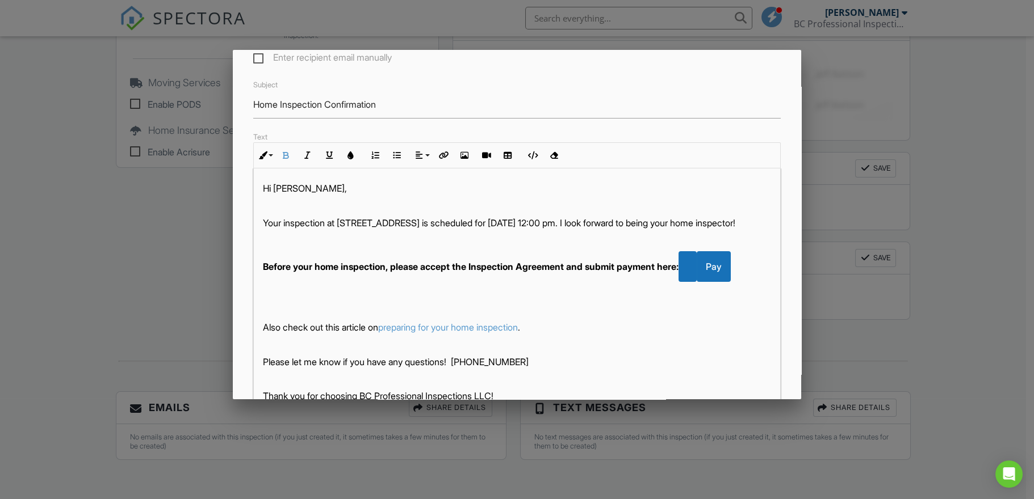
click at [678, 272] on strong "Before your home inspection, please accept the Inspection Agreement and submit …" at bounding box center [470, 266] width 415 height 11
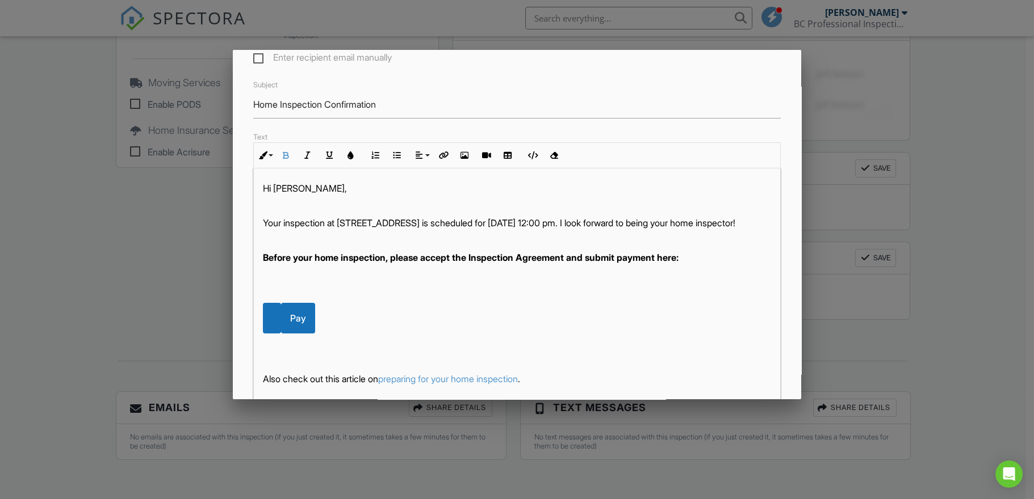
click at [477, 335] on div "Hi Jeanette, Your inspection at 12340 Boggy Creek Rd, Orlando, FL 32824 is sche…" at bounding box center [517, 327] width 527 height 317
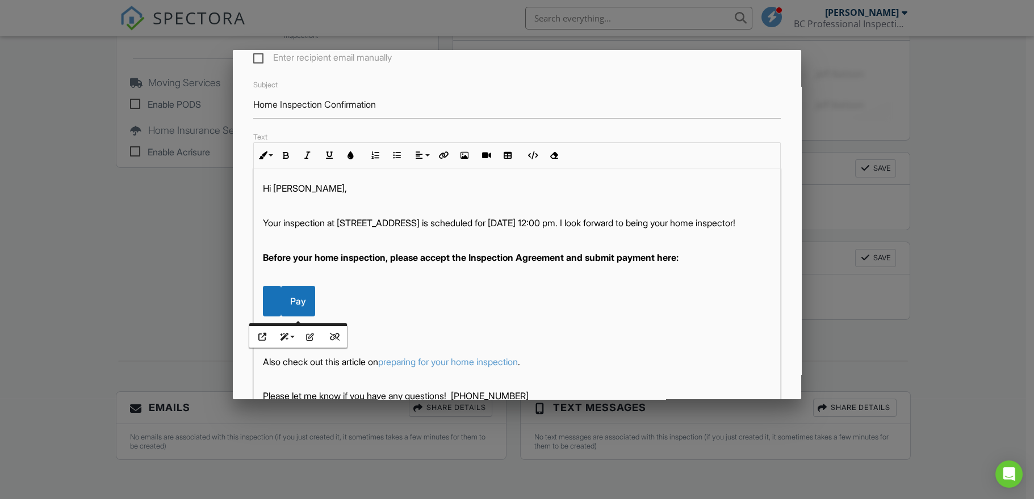
click at [437, 321] on div "Hi Jeanette, Your inspection at 12340 Boggy Creek Rd, Orlando, FL 32824 is sche…" at bounding box center [517, 319] width 527 height 300
click at [465, 321] on div "Hi Jeanette, Your inspection at 12340 Boggy Creek Rd, Orlando, FL 32824 is sche…" at bounding box center [517, 319] width 527 height 300
click at [976, 141] on div at bounding box center [517, 255] width 1034 height 624
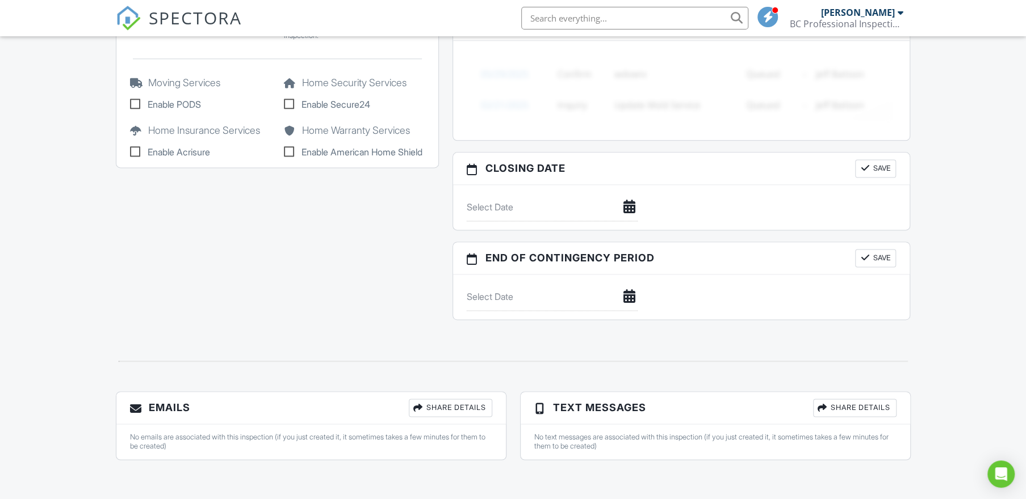
click at [430, 405] on div "Share Details" at bounding box center [450, 408] width 83 height 18
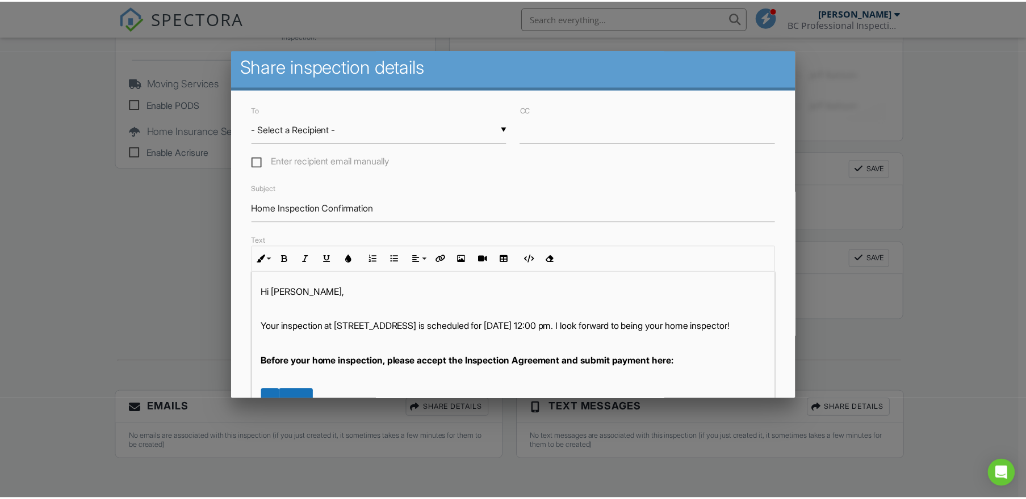
scroll to position [0, 0]
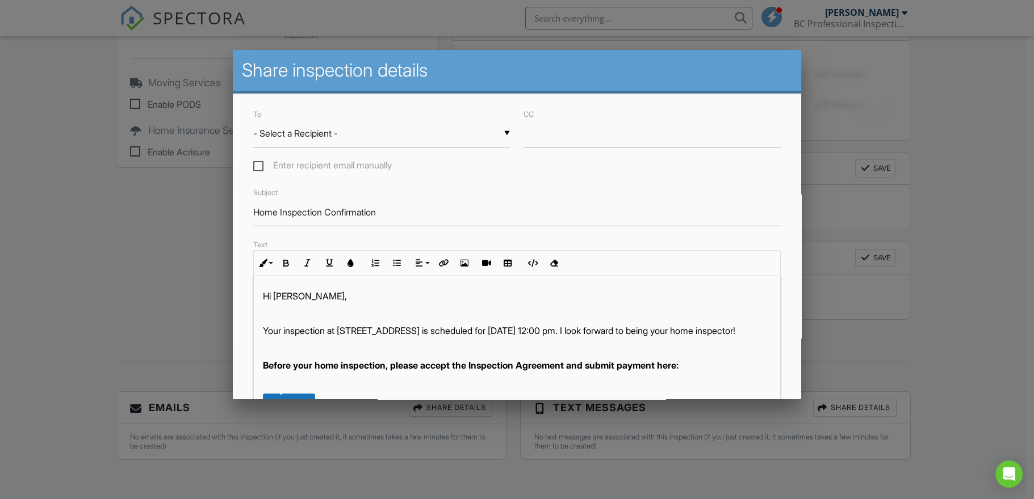
click at [998, 224] on div at bounding box center [517, 255] width 1034 height 624
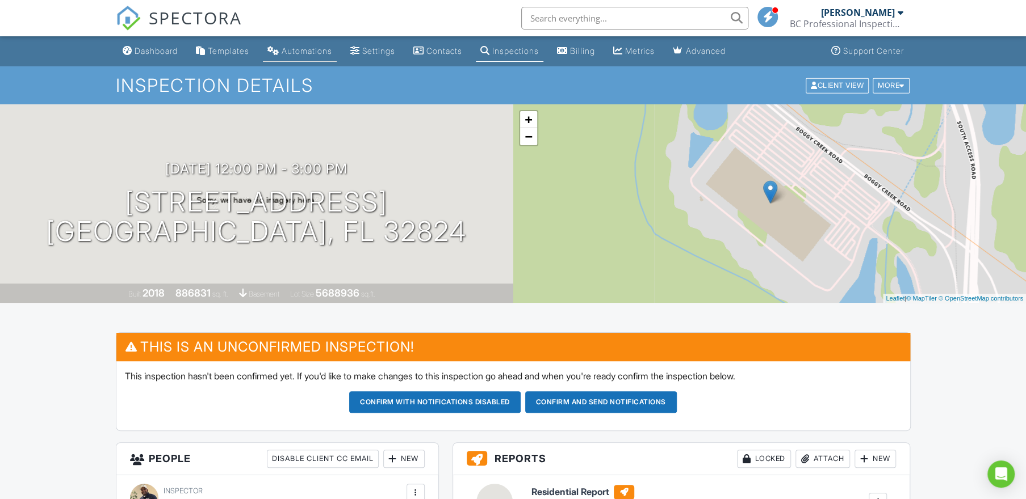
click at [322, 51] on div "Automations" at bounding box center [307, 51] width 51 height 10
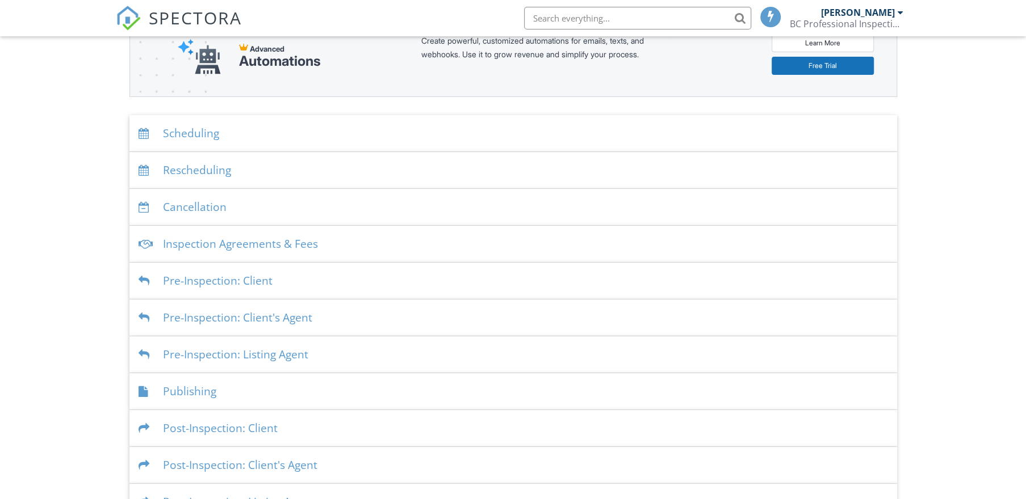
scroll to position [162, 0]
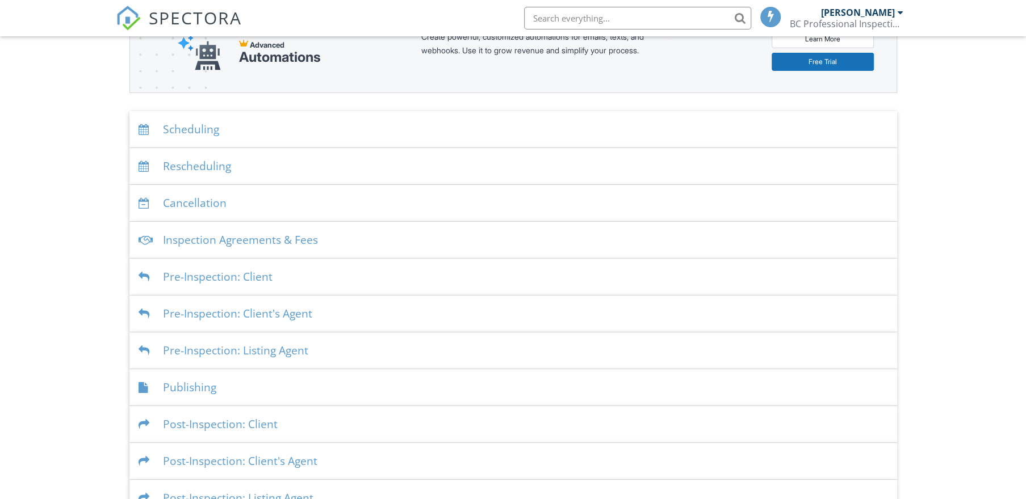
click at [224, 382] on div "Publishing" at bounding box center [512, 387] width 767 height 37
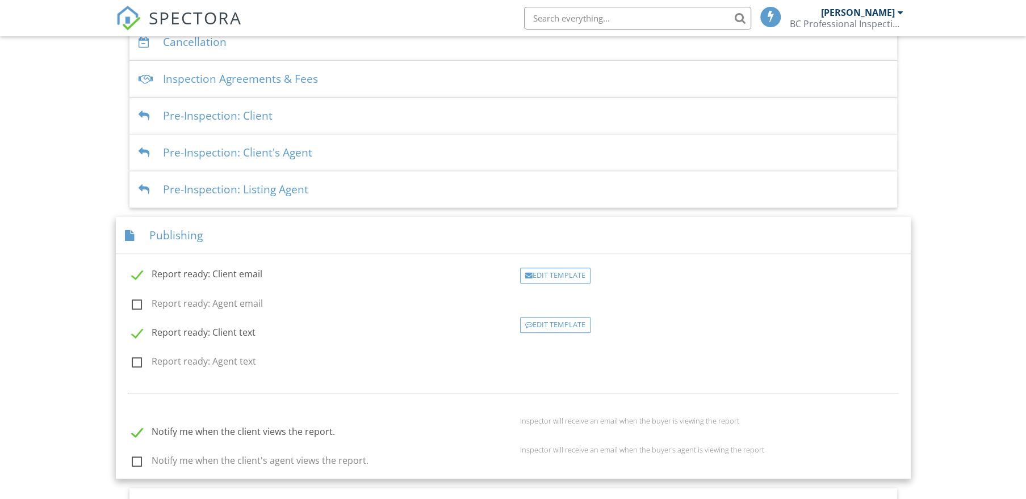
scroll to position [324, 0]
click at [313, 236] on div "Publishing" at bounding box center [513, 234] width 795 height 37
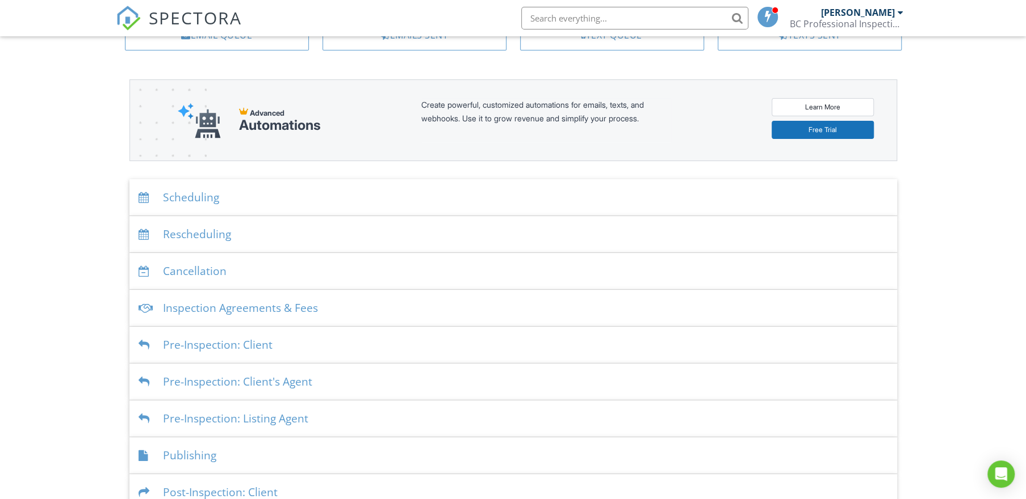
scroll to position [0, 0]
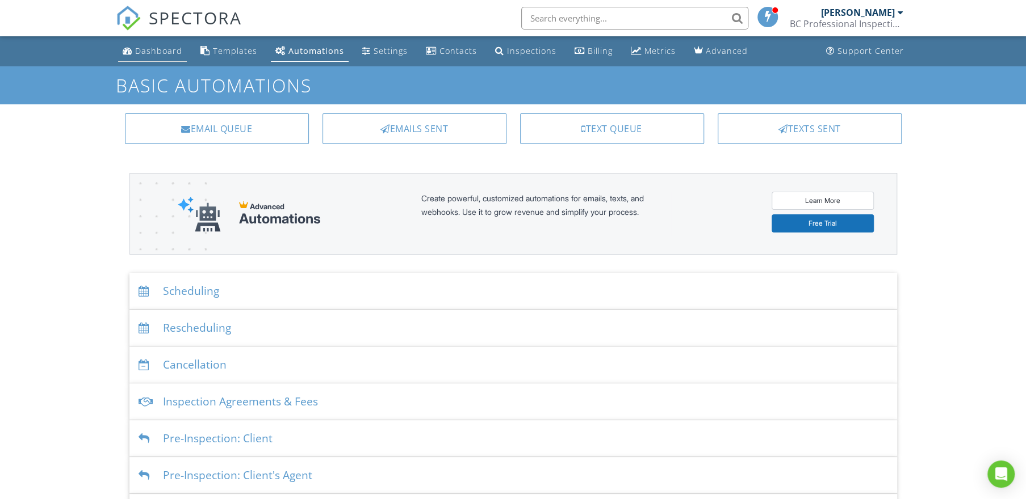
click at [156, 56] on link "Dashboard" at bounding box center [152, 51] width 69 height 21
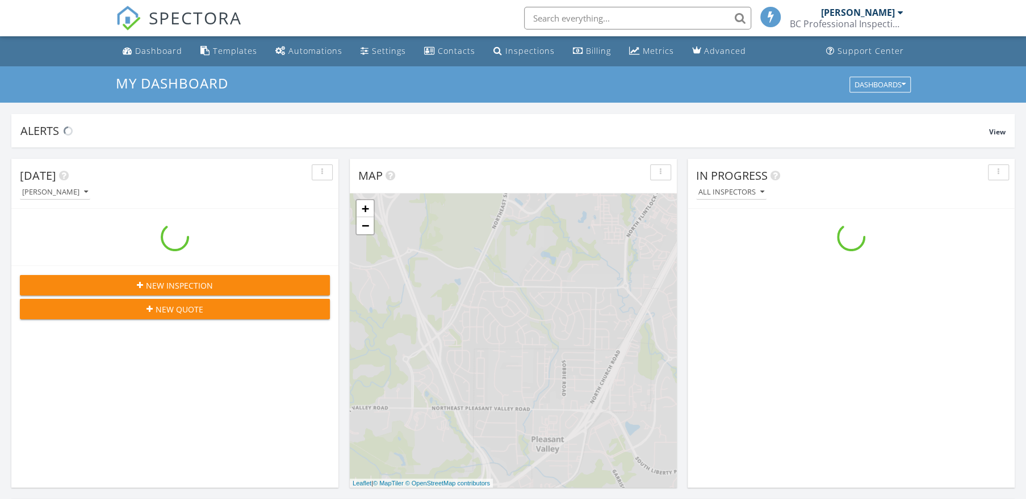
scroll to position [1049, 1042]
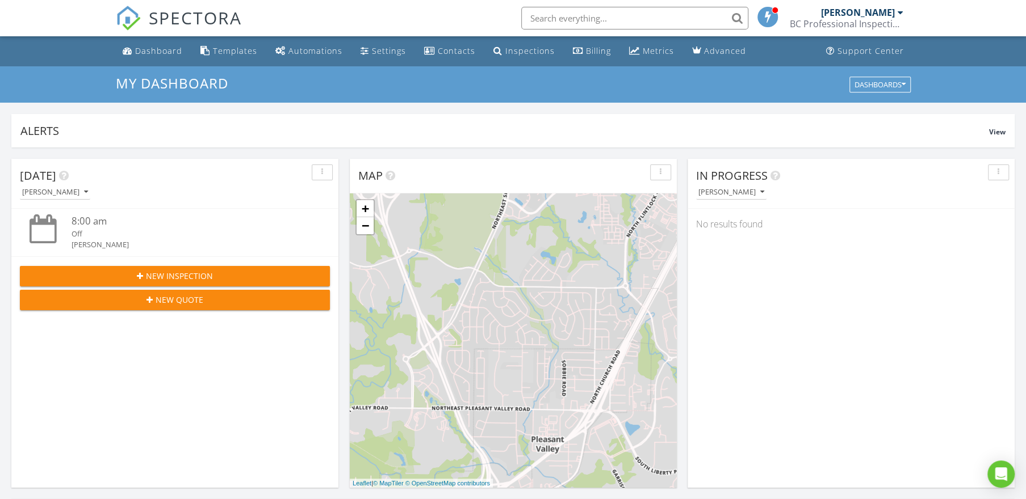
click at [820, 20] on div "BC Professional Inspections LLC" at bounding box center [846, 23] width 114 height 11
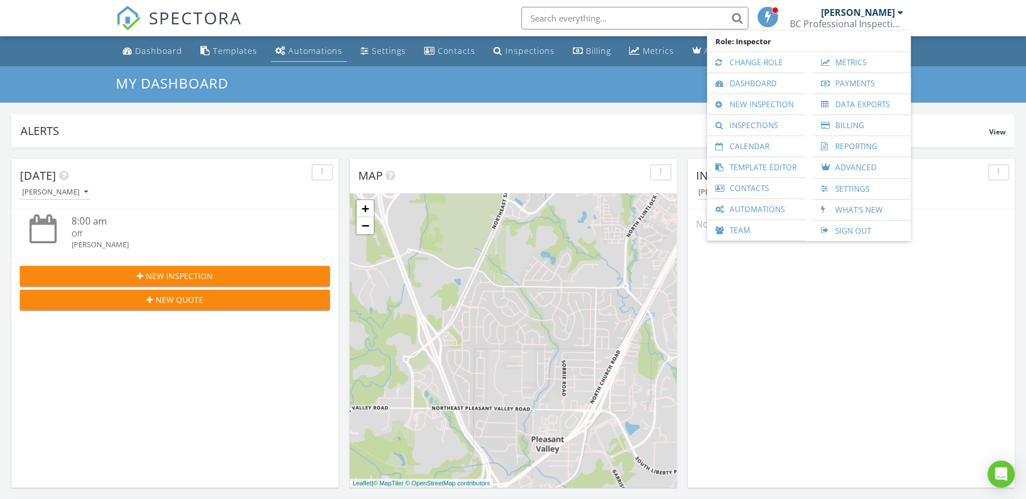
click at [306, 52] on div "Automations" at bounding box center [315, 50] width 54 height 11
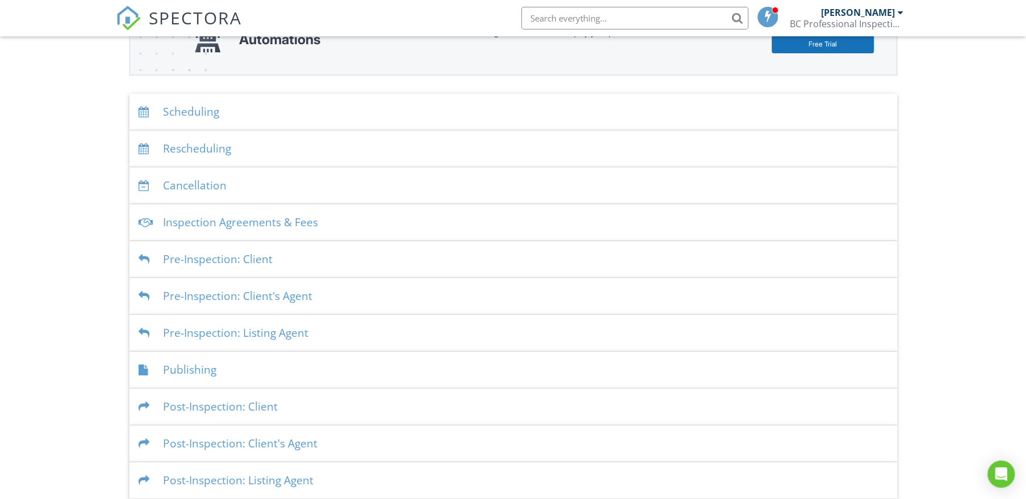
scroll to position [188, 0]
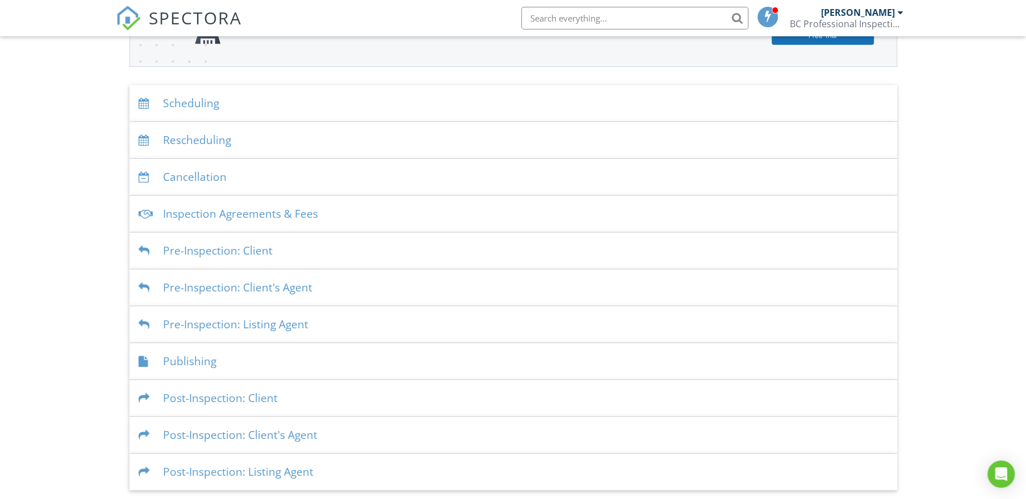
click at [289, 359] on div "Publishing" at bounding box center [512, 361] width 767 height 37
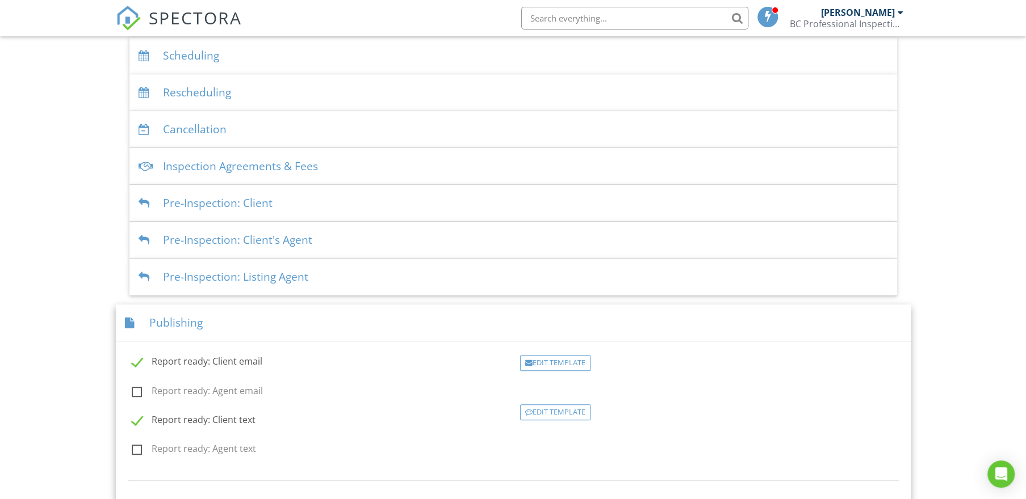
scroll to position [296, 0]
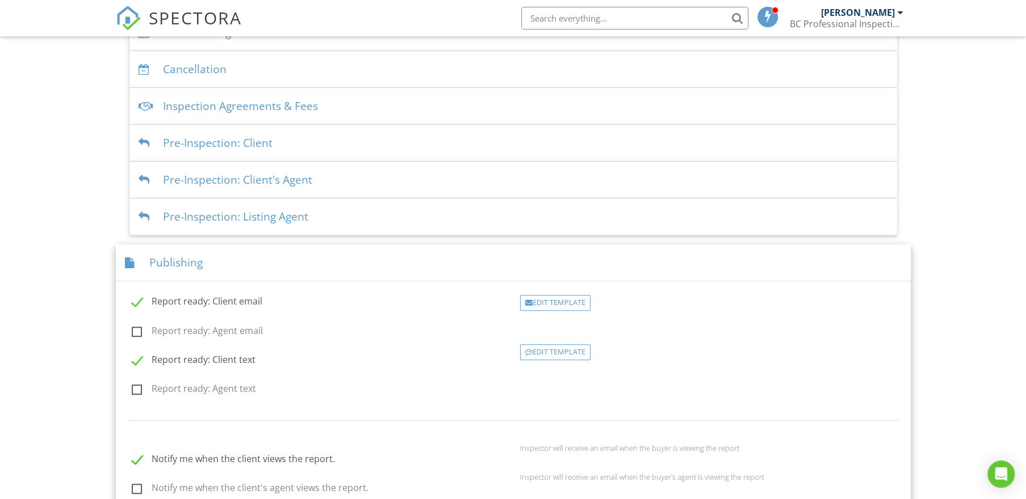
click at [316, 253] on div "Publishing" at bounding box center [513, 263] width 795 height 37
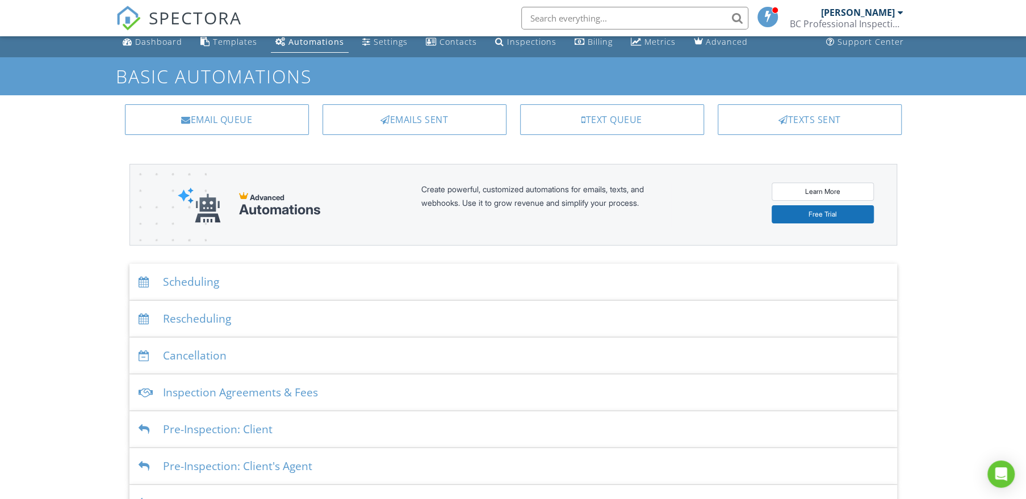
scroll to position [0, 0]
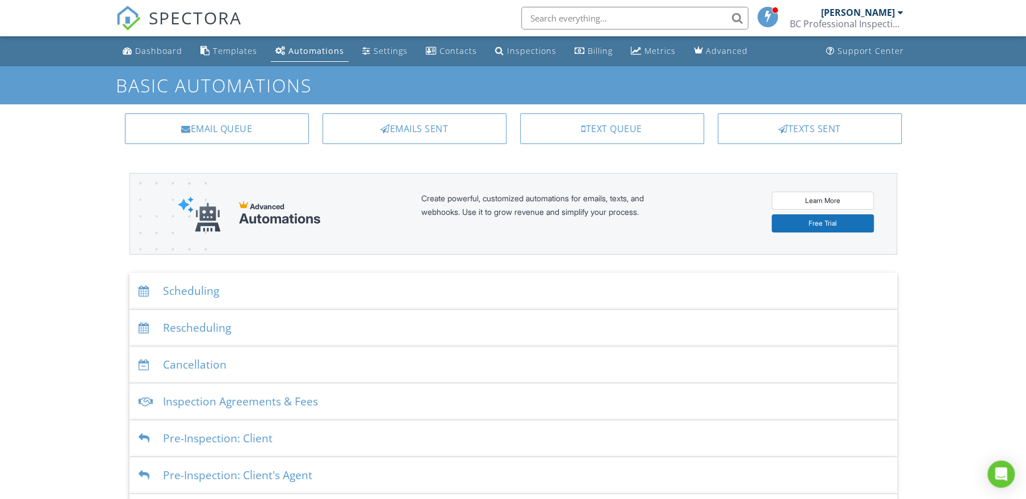
click at [871, 11] on div "[PERSON_NAME]" at bounding box center [858, 12] width 74 height 11
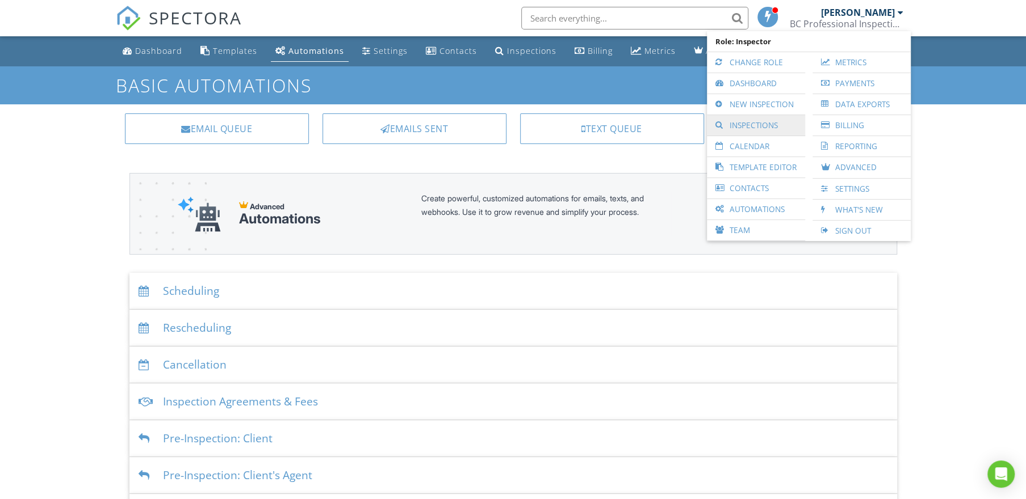
click at [753, 126] on link "Inspections" at bounding box center [755, 125] width 87 height 20
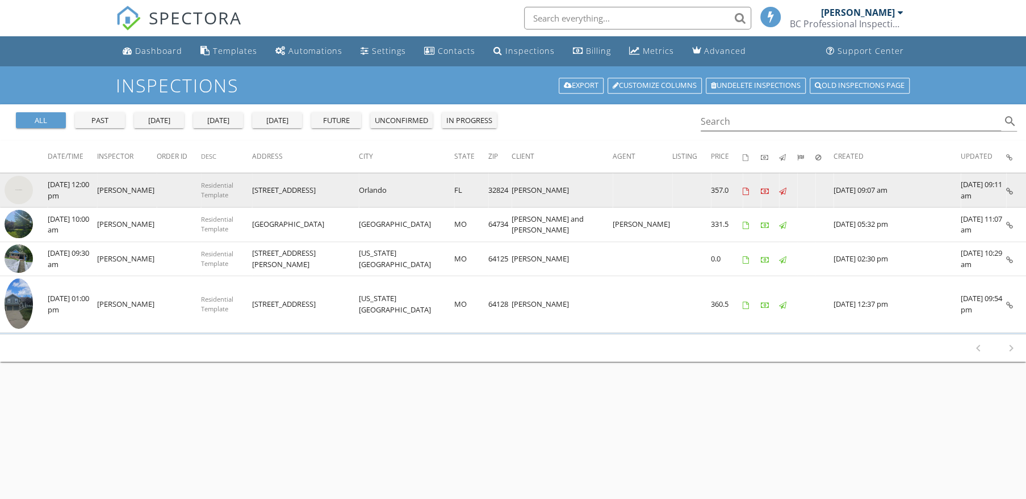
click at [28, 190] on img at bounding box center [19, 190] width 28 height 28
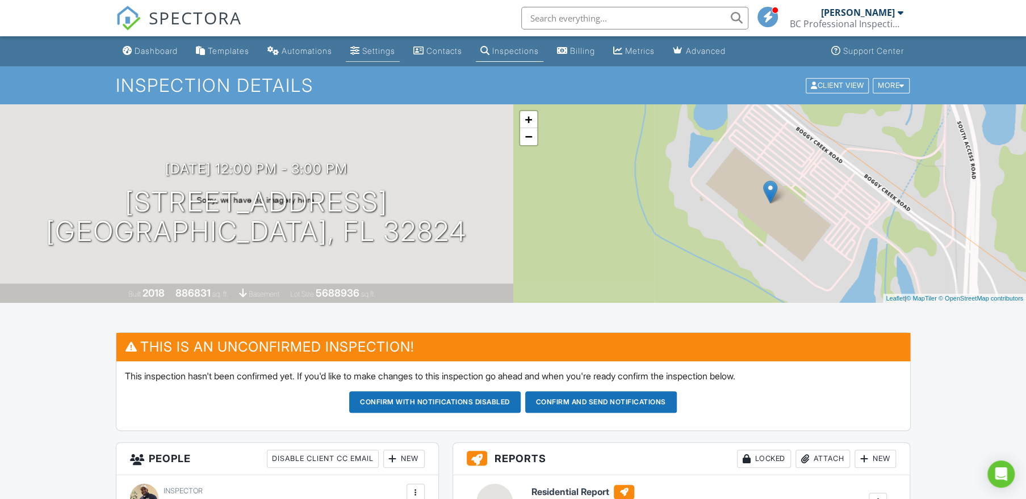
click at [386, 53] on div "Settings" at bounding box center [378, 51] width 33 height 10
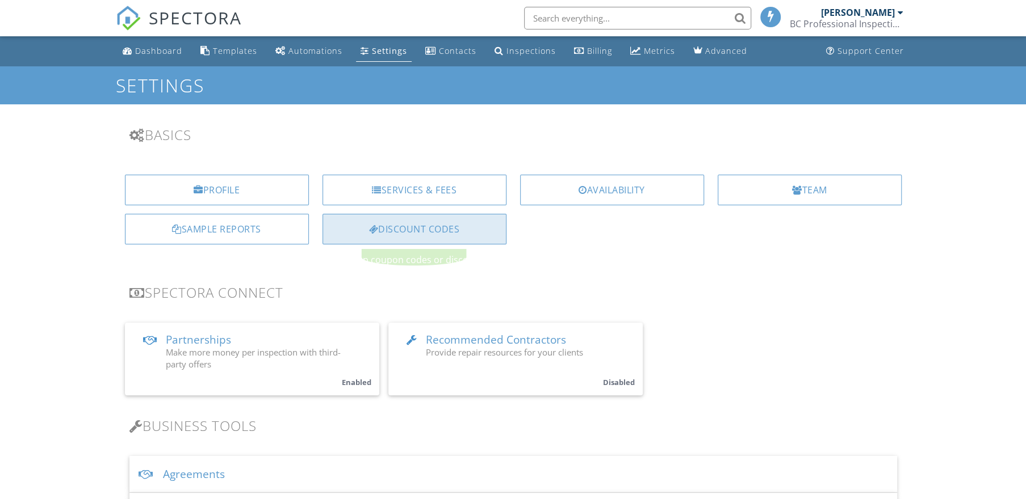
click at [430, 236] on div "Discount Codes" at bounding box center [414, 229] width 184 height 31
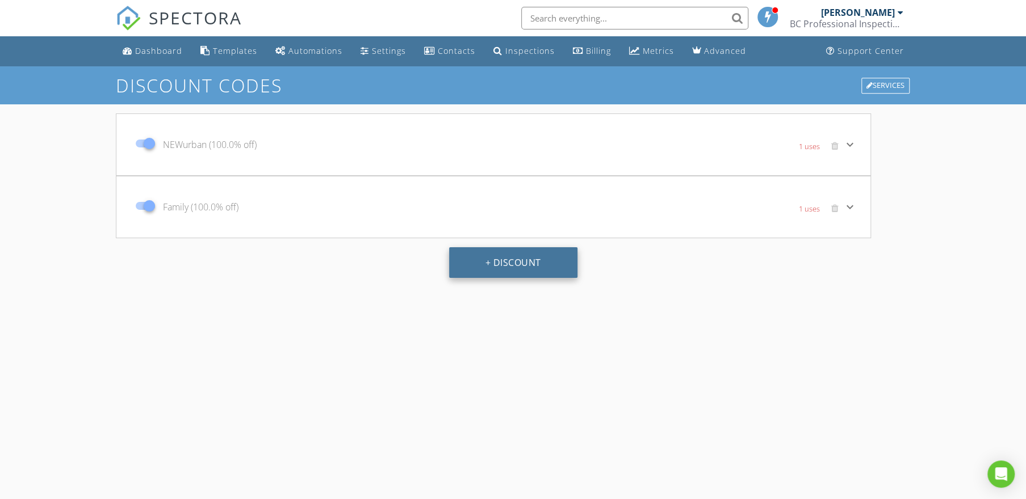
click at [526, 262] on button "+ Discount" at bounding box center [513, 262] width 128 height 31
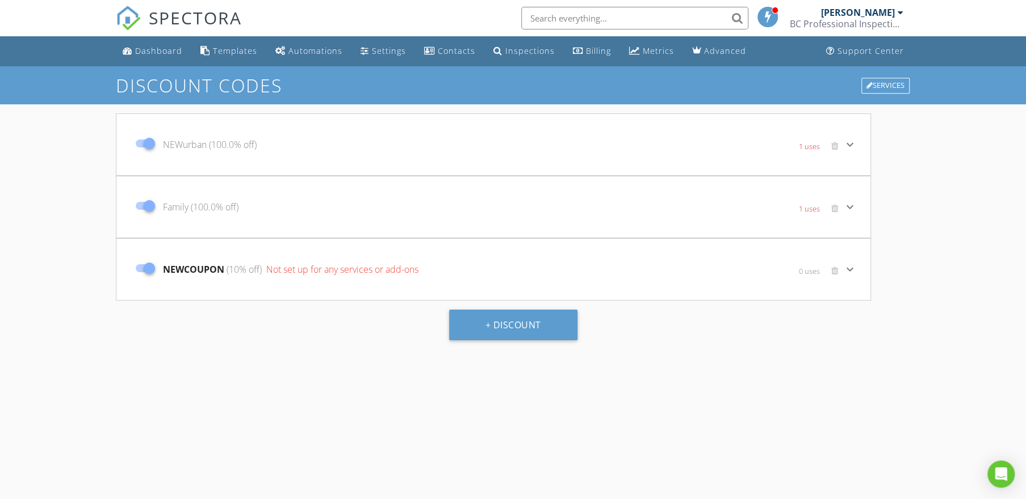
click at [465, 276] on div "NEWCOUPON (10% off) Not set up for any services or add-ons" at bounding box center [367, 270] width 475 height 48
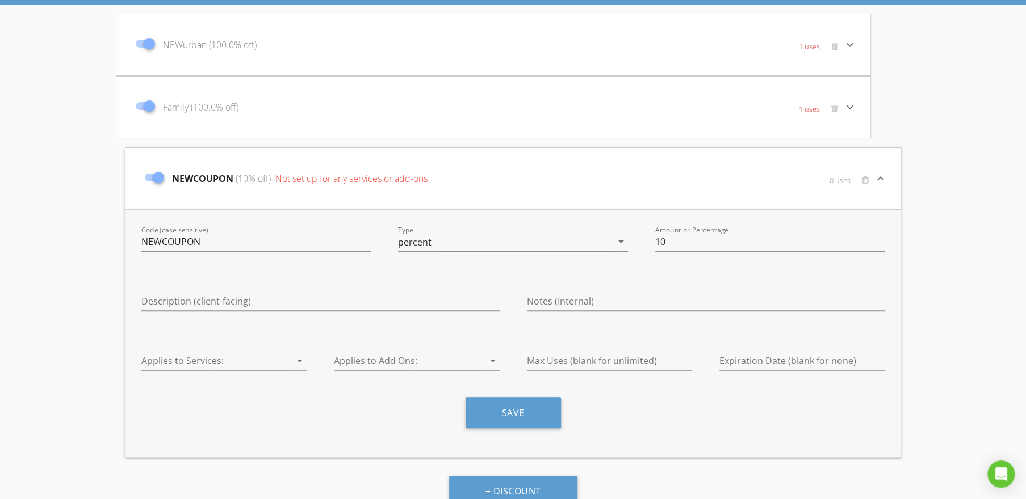
scroll to position [115, 0]
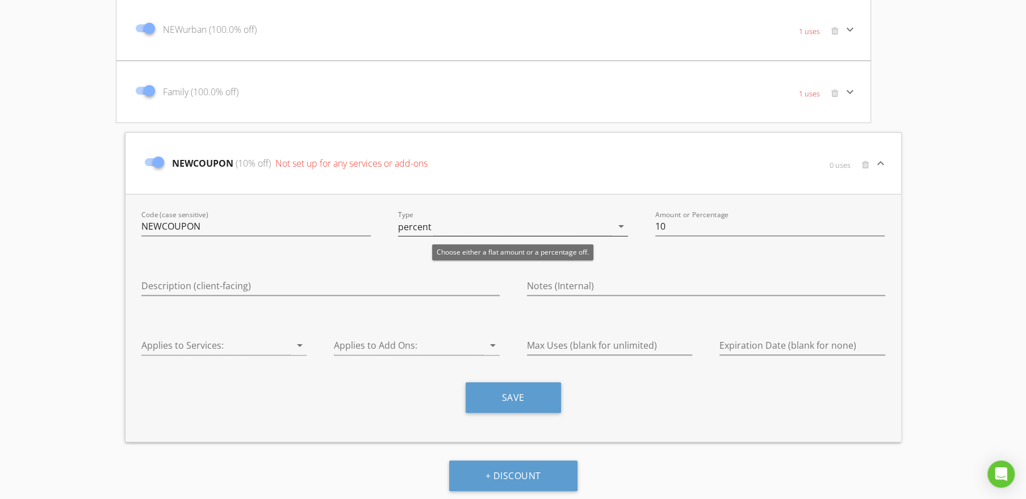
click at [503, 228] on div "percent" at bounding box center [505, 226] width 214 height 19
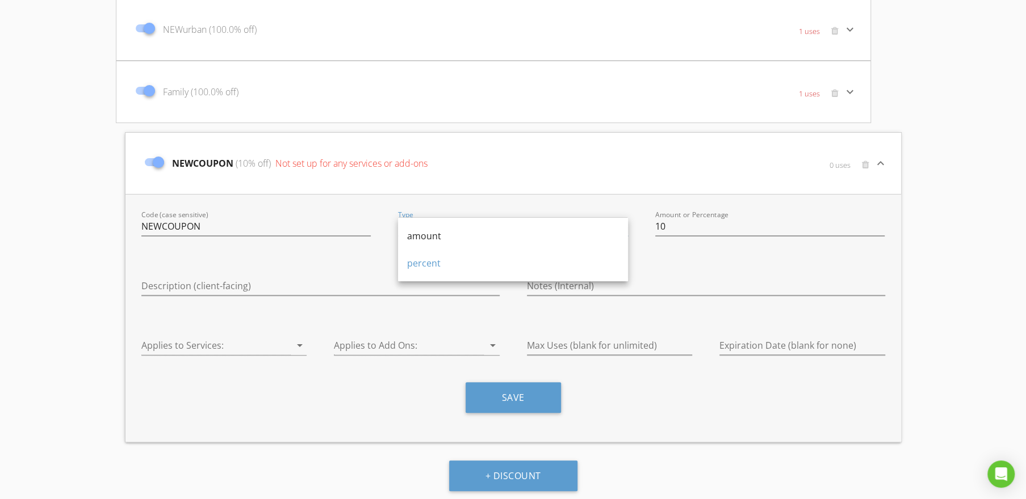
click at [658, 261] on div "Code (case sensitive) NEWCOUPON Type percent arrow_drop_down Amount or Percenta…" at bounding box center [512, 318] width 775 height 248
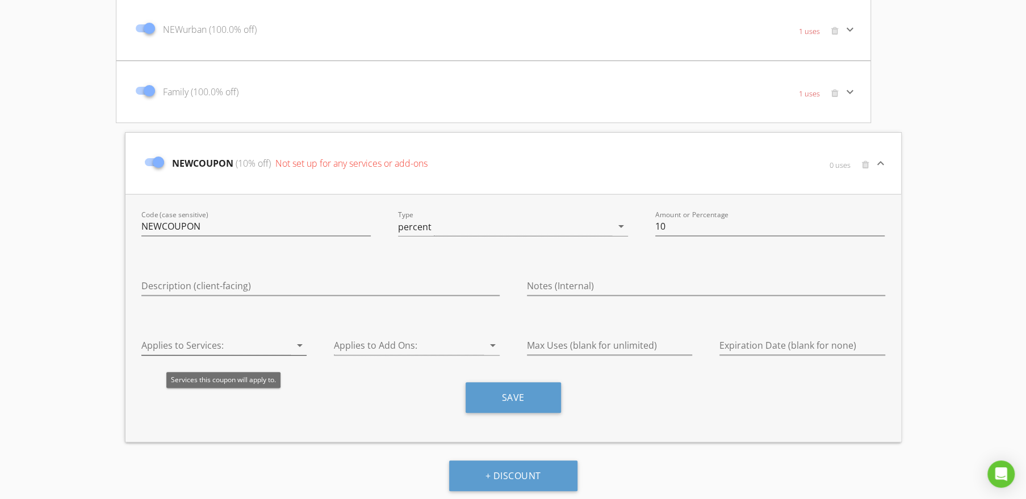
click at [284, 347] on div at bounding box center [216, 346] width 150 height 19
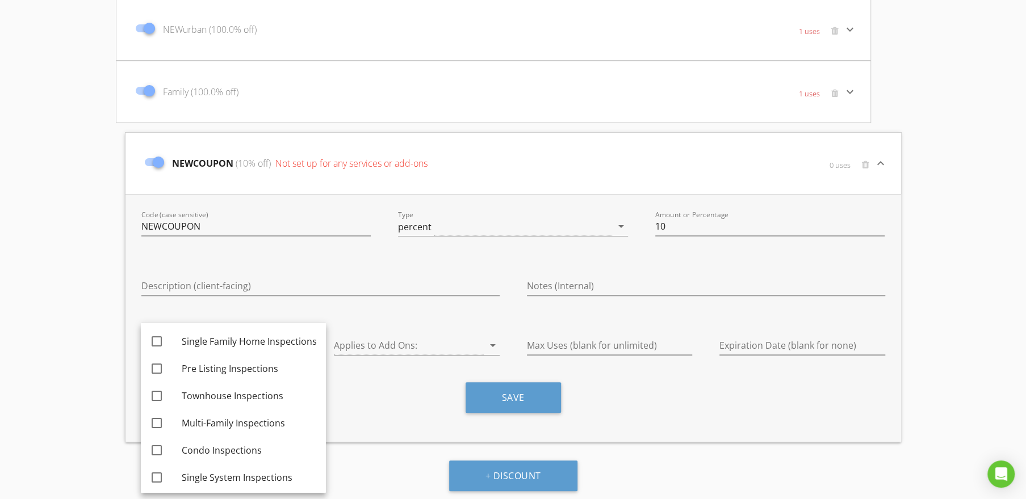
click at [990, 252] on div "Discount Codes Services NEWurban (100.0% off) 1 uses keyboard_arrow_down Code (…" at bounding box center [513, 225] width 1026 height 549
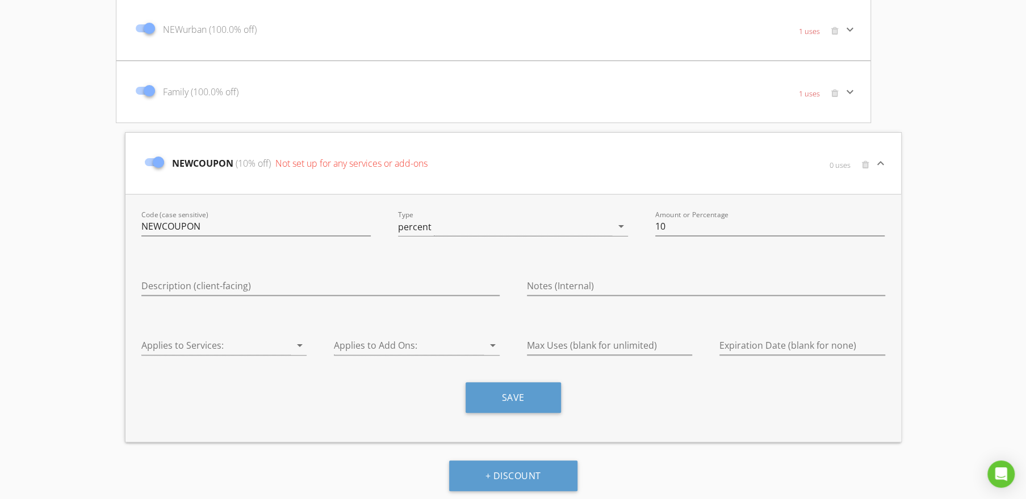
click at [879, 161] on icon "keyboard_arrow_down" at bounding box center [881, 164] width 14 height 14
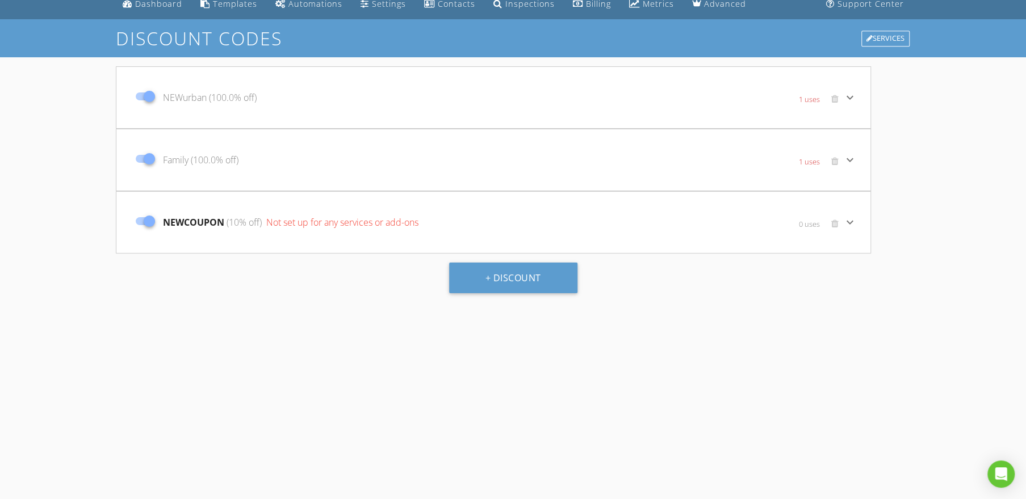
scroll to position [54, 0]
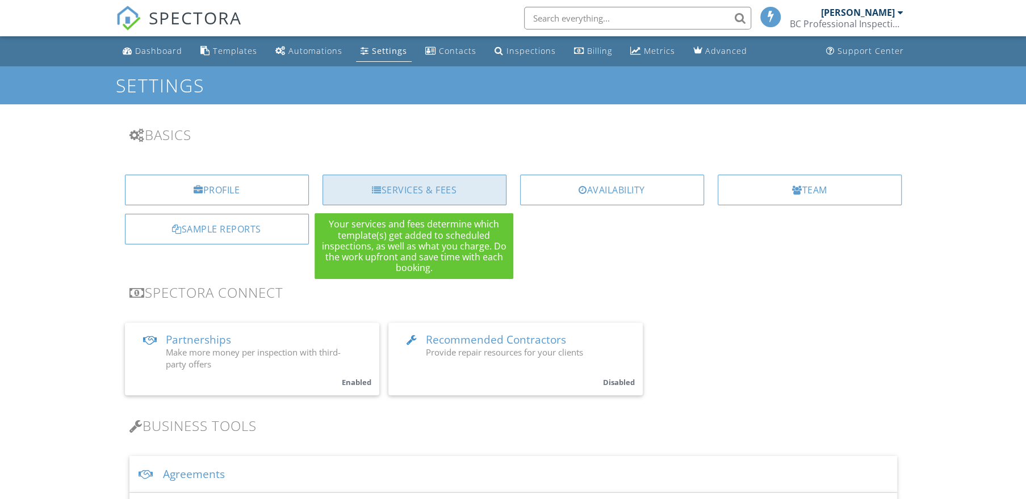
click at [432, 193] on div "Services & Fees" at bounding box center [414, 190] width 184 height 31
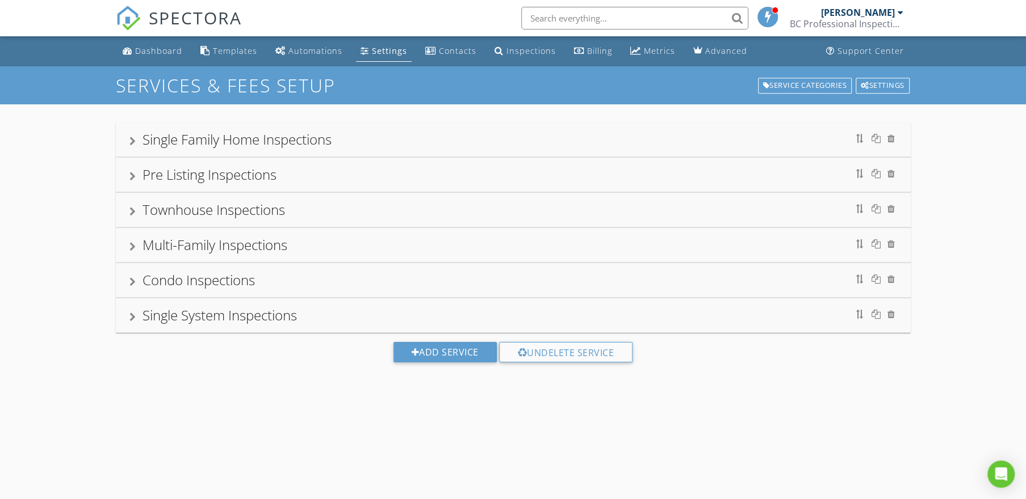
click at [375, 138] on div "Single Family Home Inspections" at bounding box center [512, 139] width 767 height 20
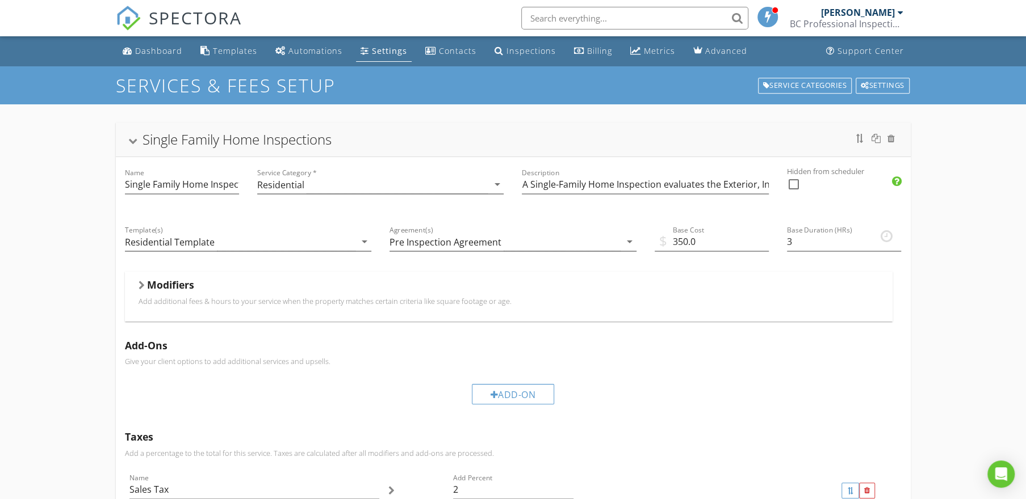
click at [375, 138] on div "Single Family Home Inspections" at bounding box center [512, 139] width 767 height 20
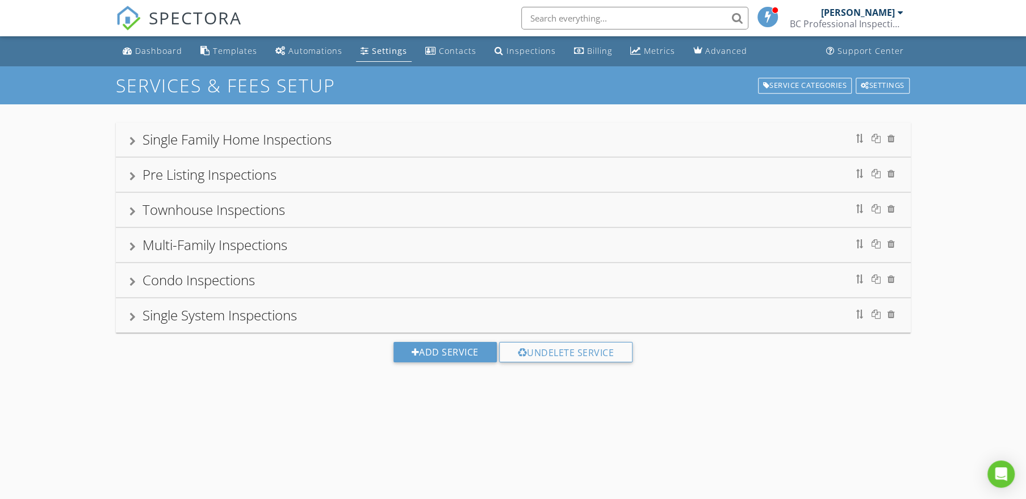
click at [381, 174] on div "Pre Listing Inspections" at bounding box center [512, 175] width 767 height 20
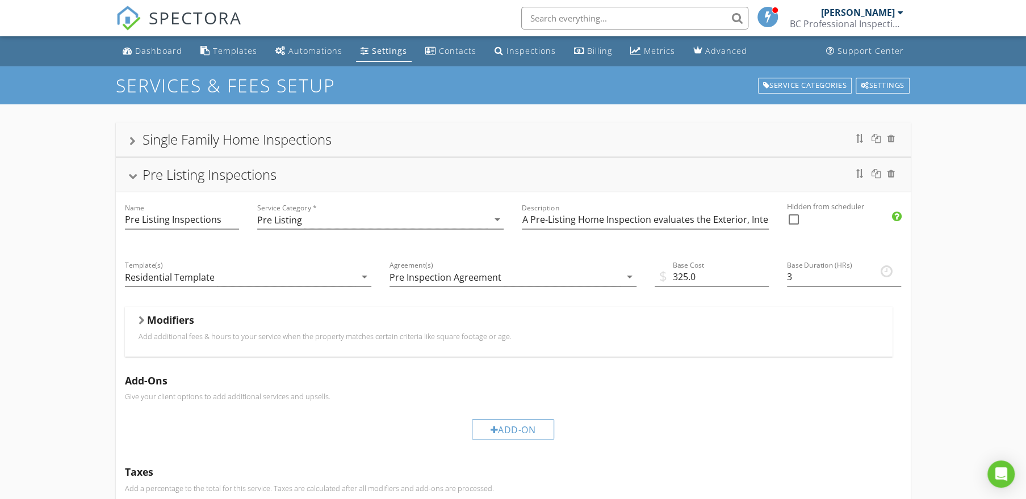
click at [380, 178] on div "Pre Listing Inspections" at bounding box center [512, 175] width 767 height 20
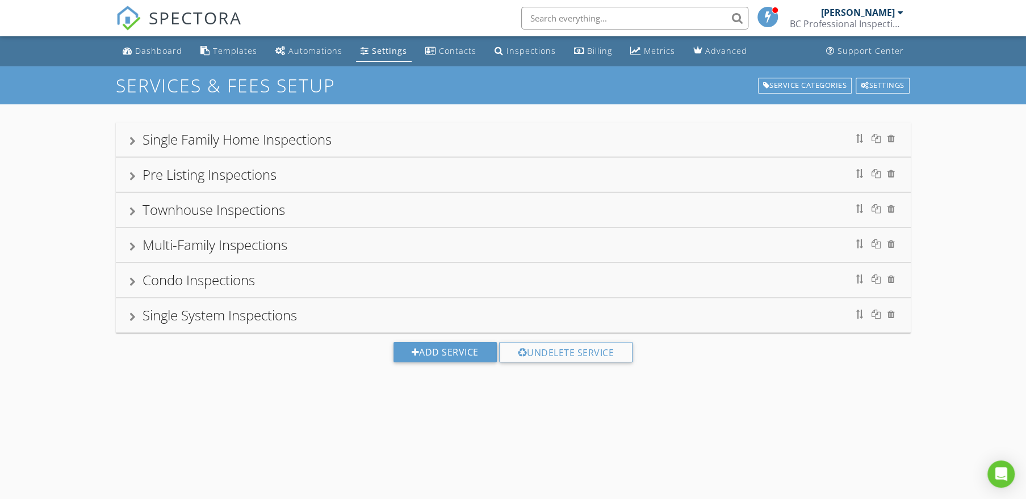
click at [364, 136] on div "Single Family Home Inspections" at bounding box center [512, 139] width 767 height 20
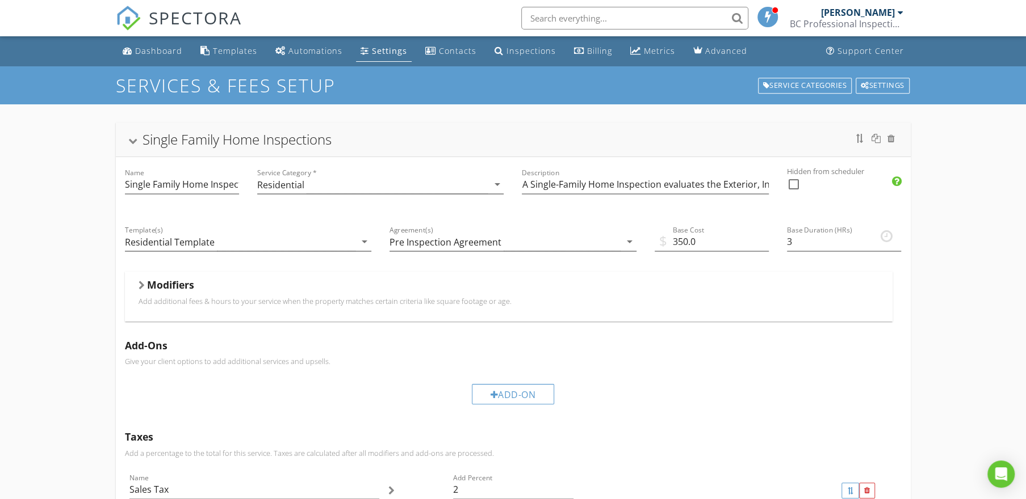
click at [368, 138] on div "Single Family Home Inspections" at bounding box center [512, 139] width 767 height 20
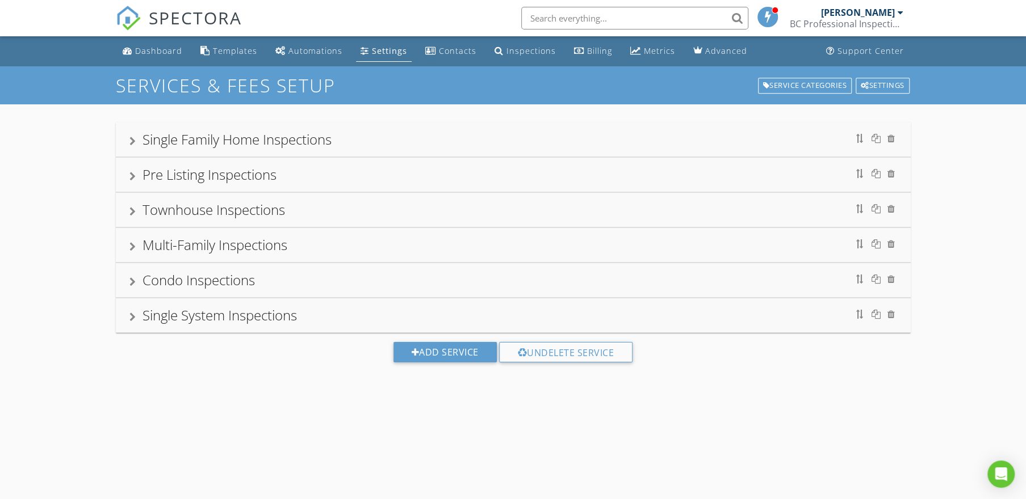
click at [371, 173] on div "Pre Listing Inspections" at bounding box center [512, 175] width 767 height 20
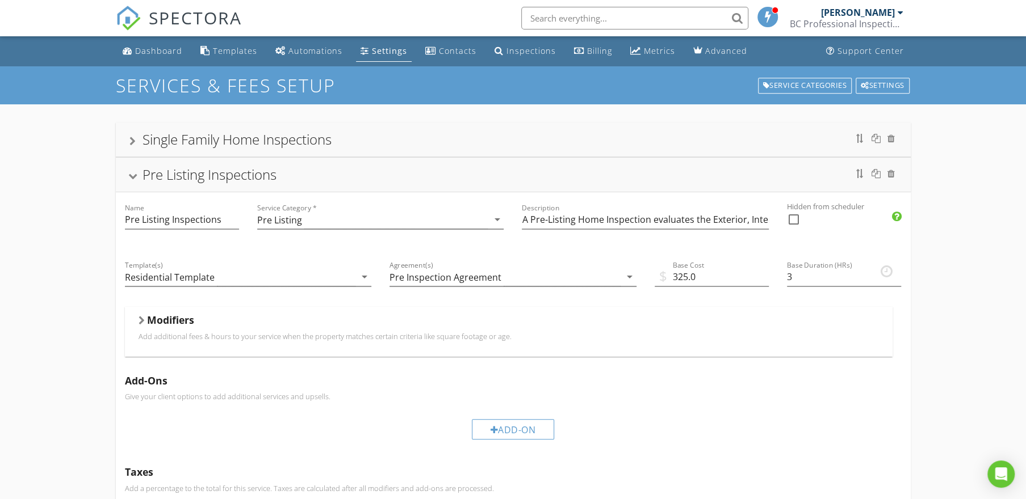
click at [371, 177] on div "Pre Listing Inspections" at bounding box center [512, 175] width 767 height 20
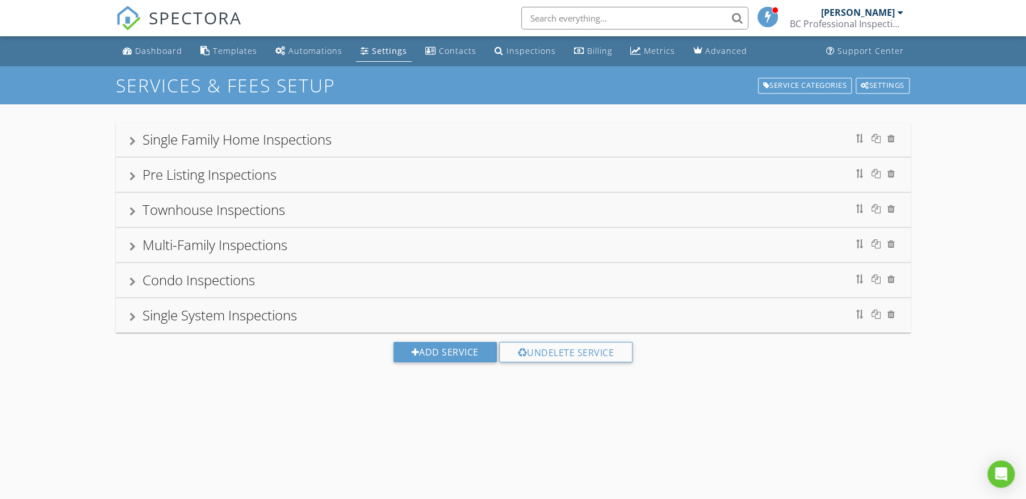
click at [345, 208] on div "Townhouse Inspections" at bounding box center [512, 210] width 767 height 20
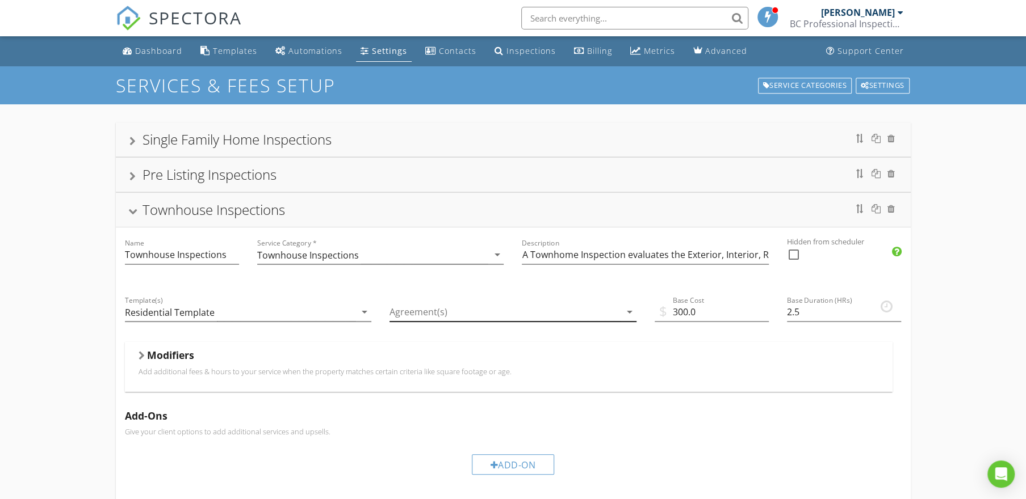
click at [498, 309] on div at bounding box center [504, 312] width 231 height 19
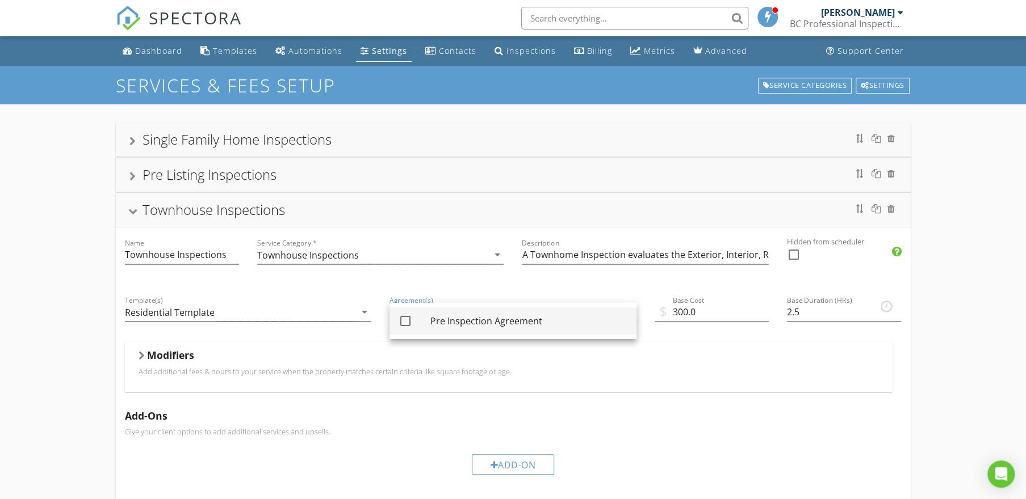
click at [494, 320] on div "Pre Inspection Agreement" at bounding box center [528, 321] width 197 height 14
checkbox input "true"
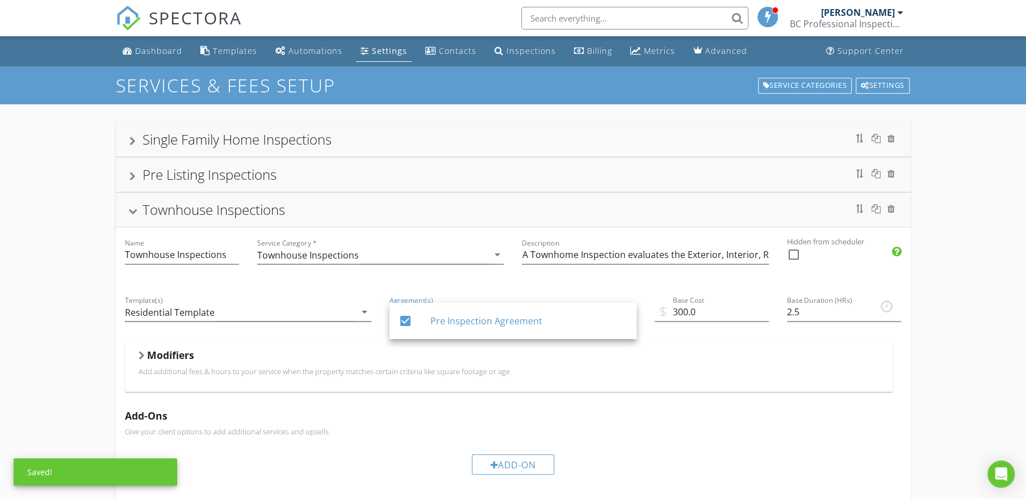
click at [324, 212] on div "Townhouse Inspections" at bounding box center [512, 210] width 767 height 20
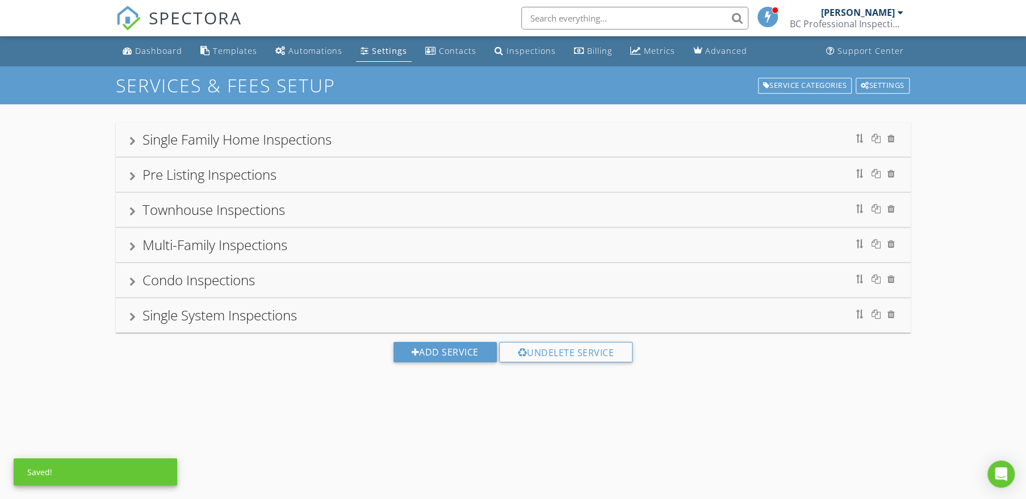
click at [358, 249] on div "Multi-Family Inspections" at bounding box center [512, 245] width 767 height 20
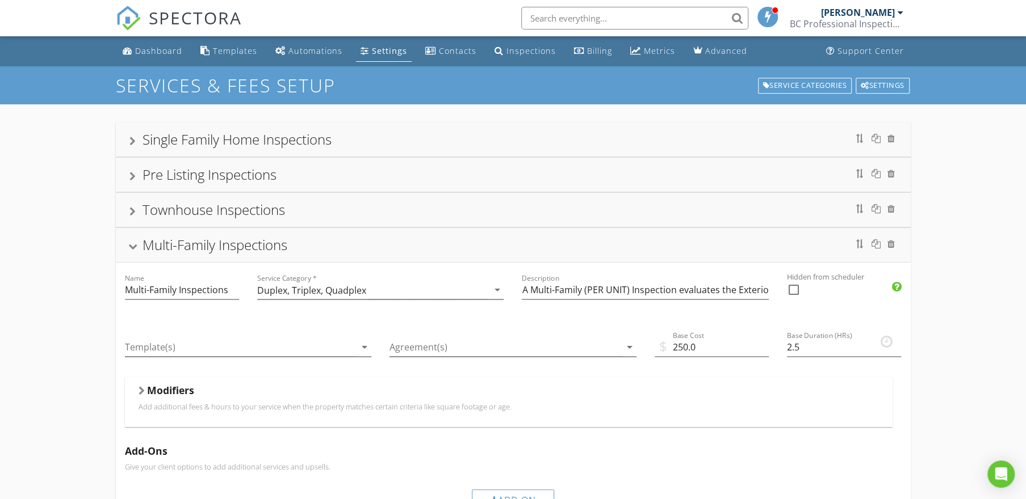
click at [333, 241] on div "Multi-Family Inspections" at bounding box center [512, 245] width 767 height 20
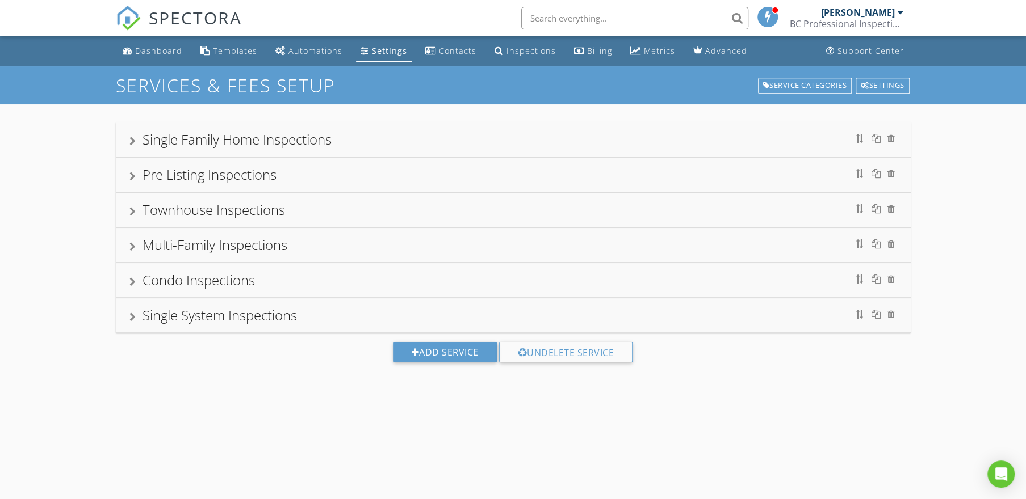
click at [365, 141] on div "Single Family Home Inspections" at bounding box center [512, 139] width 767 height 20
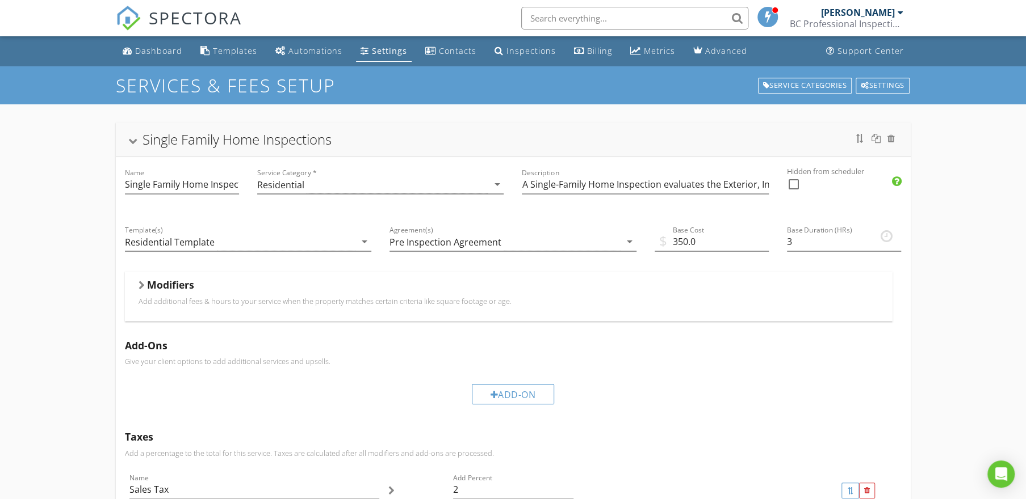
click at [365, 141] on div "Single Family Home Inspections" at bounding box center [512, 139] width 767 height 20
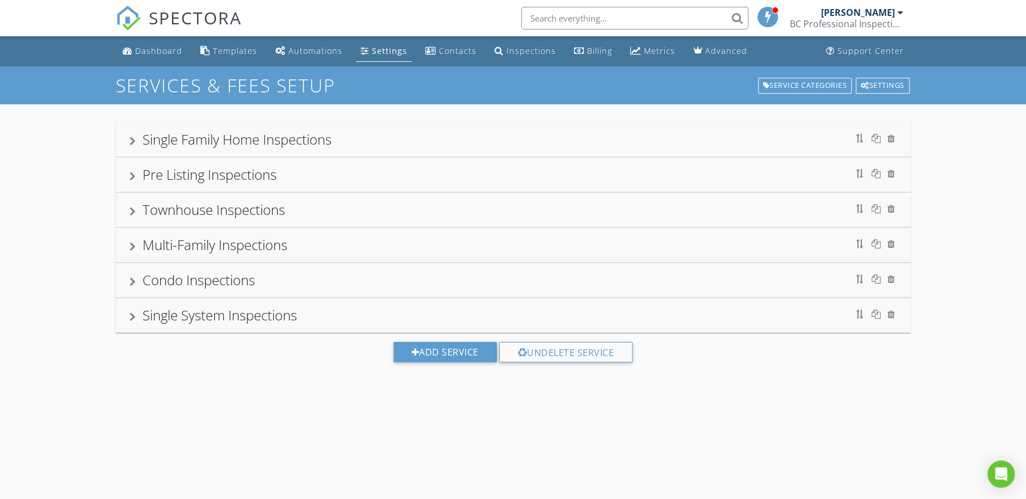
click at [334, 245] on div "Multi-Family Inspections" at bounding box center [512, 245] width 767 height 20
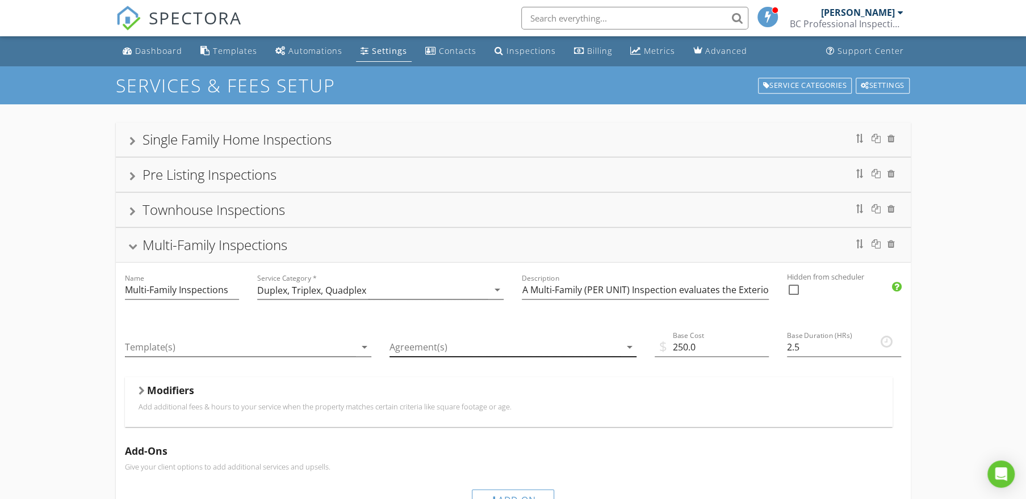
click at [522, 353] on div at bounding box center [504, 347] width 231 height 19
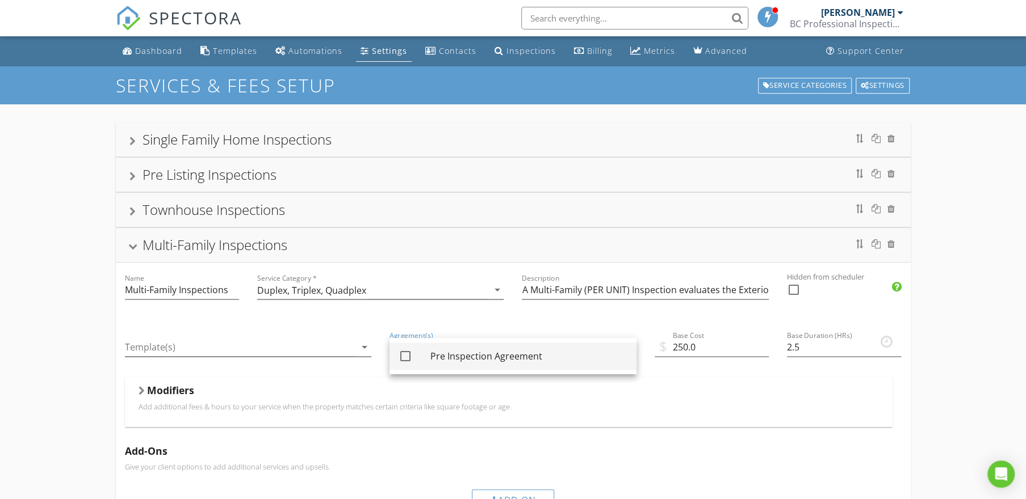
click at [482, 362] on div "Pre Inspection Agreement" at bounding box center [528, 357] width 197 height 14
checkbox input "true"
click at [362, 345] on icon "arrow_drop_down" at bounding box center [365, 348] width 14 height 14
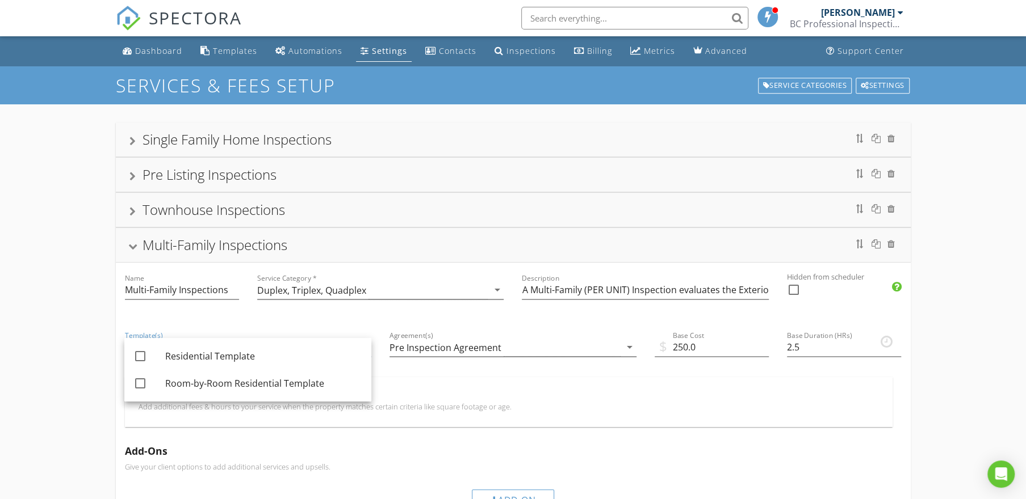
click at [379, 243] on div "Multi-Family Inspections" at bounding box center [512, 245] width 767 height 20
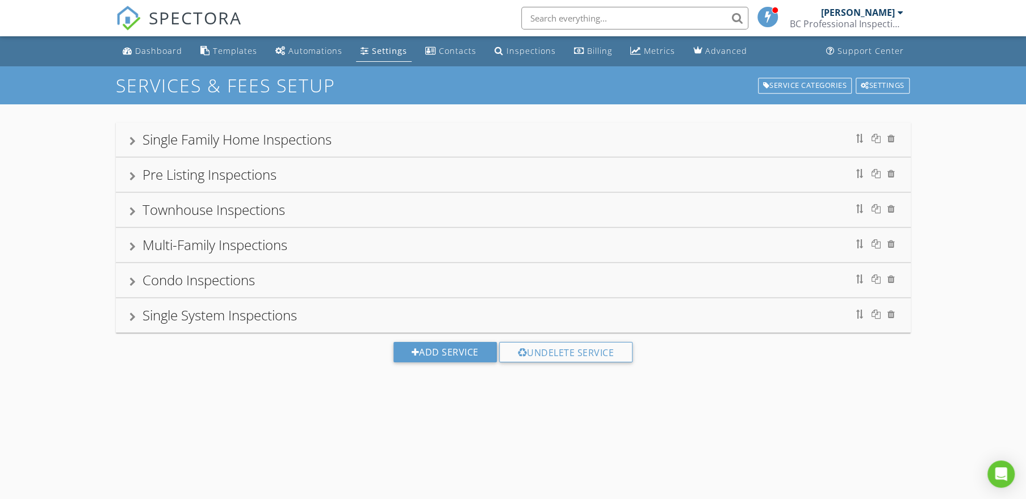
click at [405, 292] on div "Condo Inspections" at bounding box center [513, 280] width 795 height 34
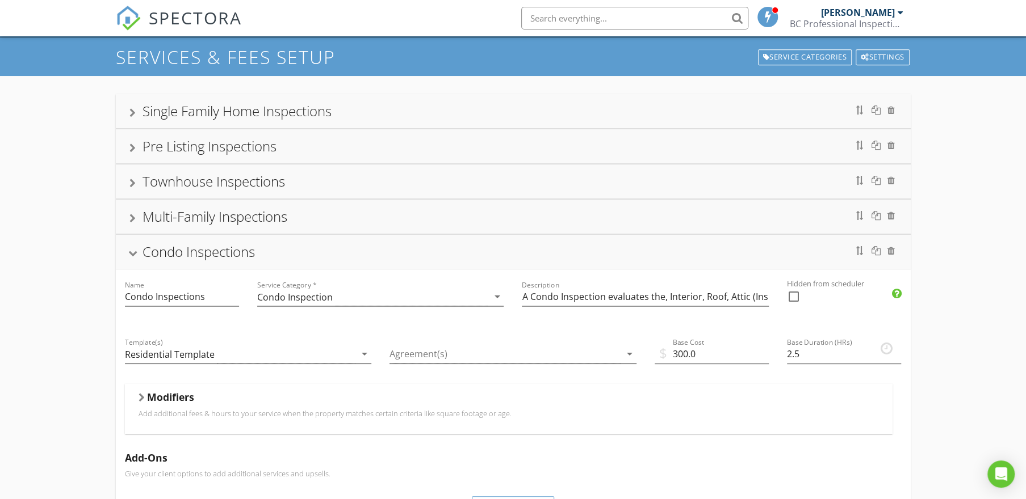
scroll to position [54, 0]
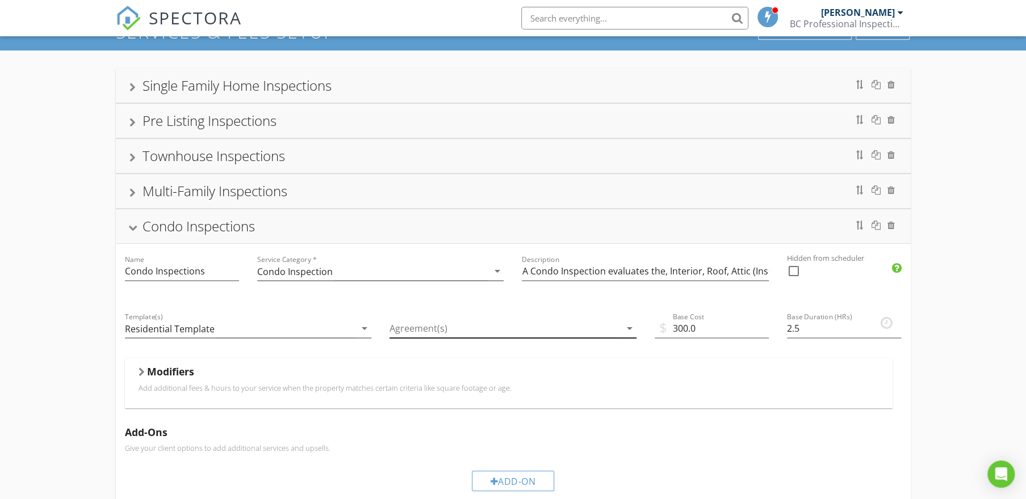
click at [524, 327] on div at bounding box center [504, 329] width 231 height 19
click at [462, 339] on div "Pre Inspection Agreement" at bounding box center [528, 337] width 197 height 14
checkbox input "true"
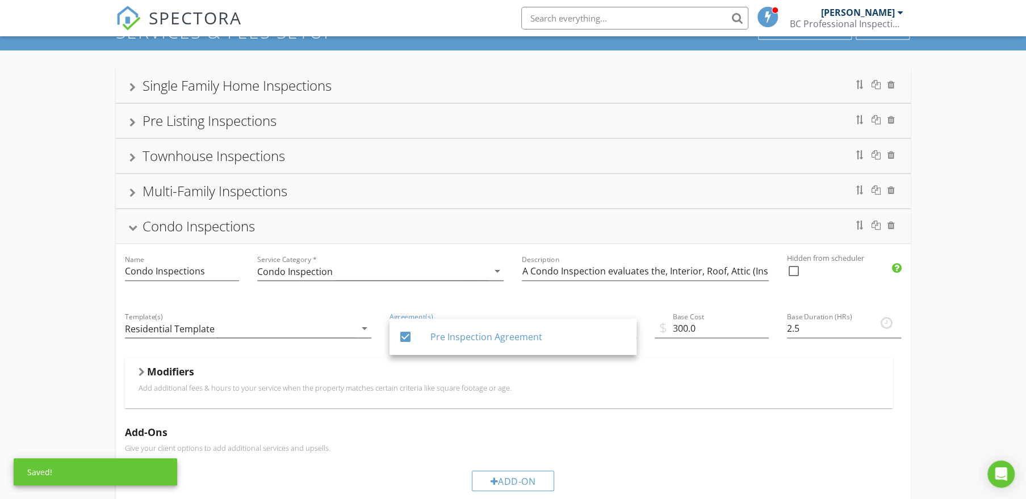
click at [313, 226] on div "Condo Inspections" at bounding box center [512, 226] width 767 height 20
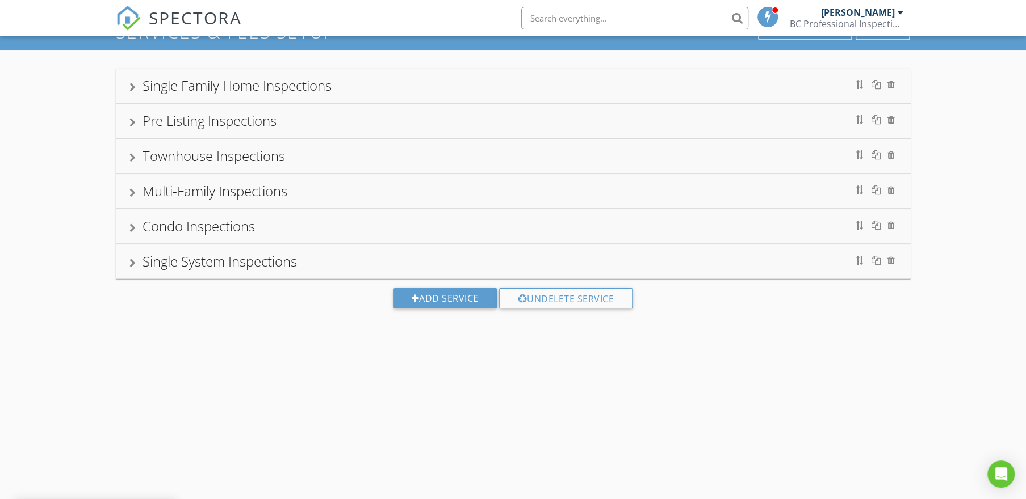
click at [361, 262] on div "Single System Inspections" at bounding box center [512, 261] width 767 height 20
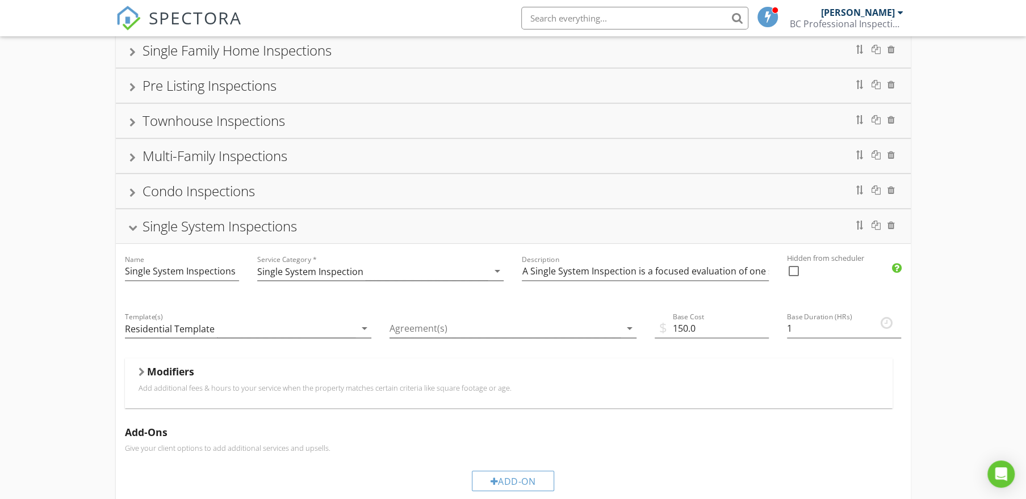
scroll to position [108, 0]
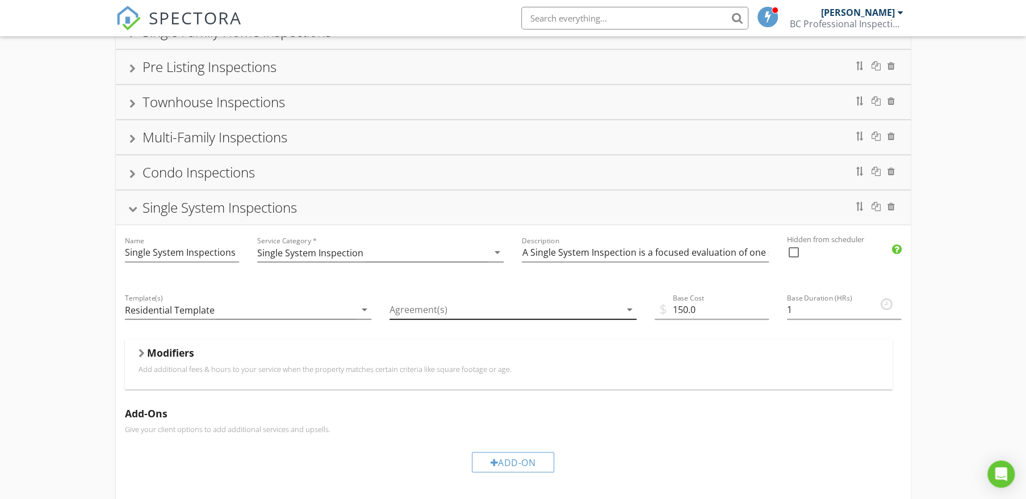
click at [486, 309] on div at bounding box center [504, 310] width 231 height 19
click at [448, 321] on div "Pre Inspection Agreement" at bounding box center [528, 319] width 197 height 14
checkbox input "true"
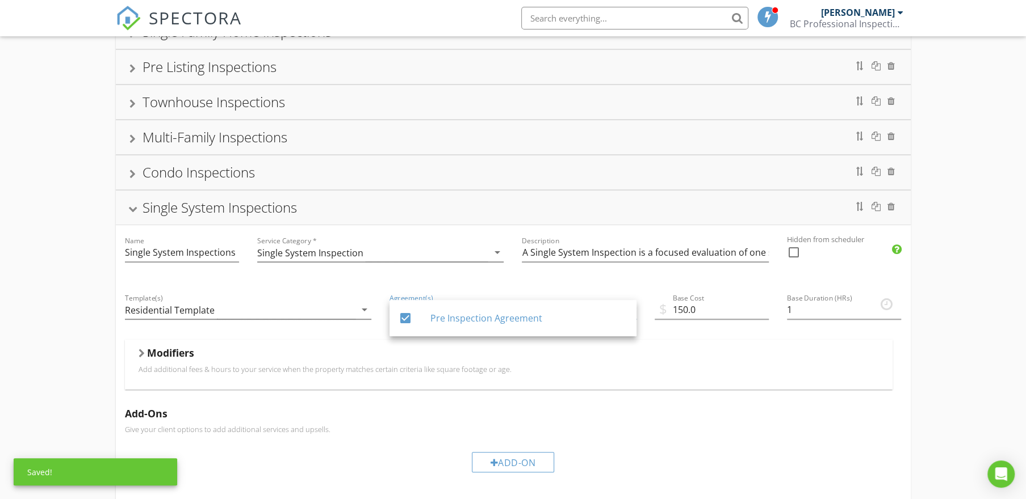
click at [931, 291] on div "Single Family Home Inspections Name Single Family Home Inspections Service Cate…" at bounding box center [513, 404] width 1026 height 814
click at [335, 210] on div "Single System Inspections" at bounding box center [512, 208] width 767 height 20
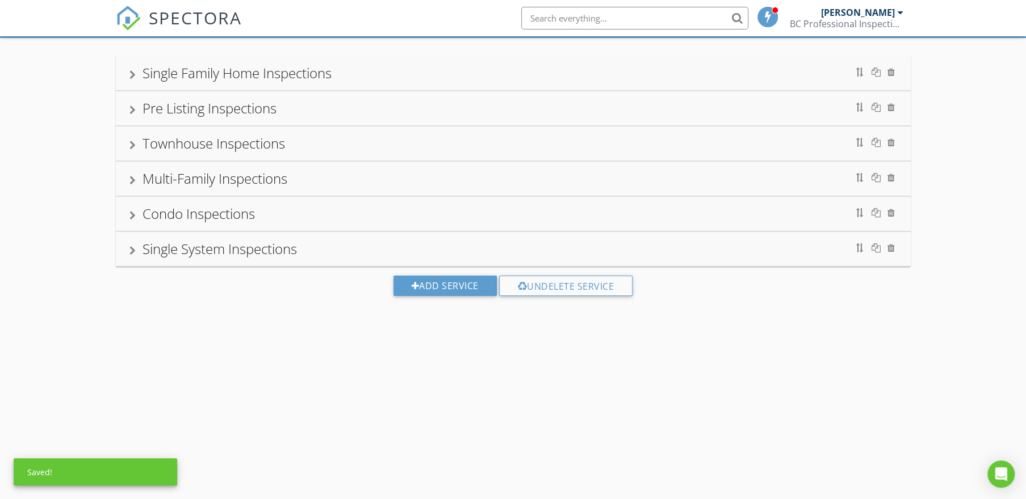
scroll to position [66, 0]
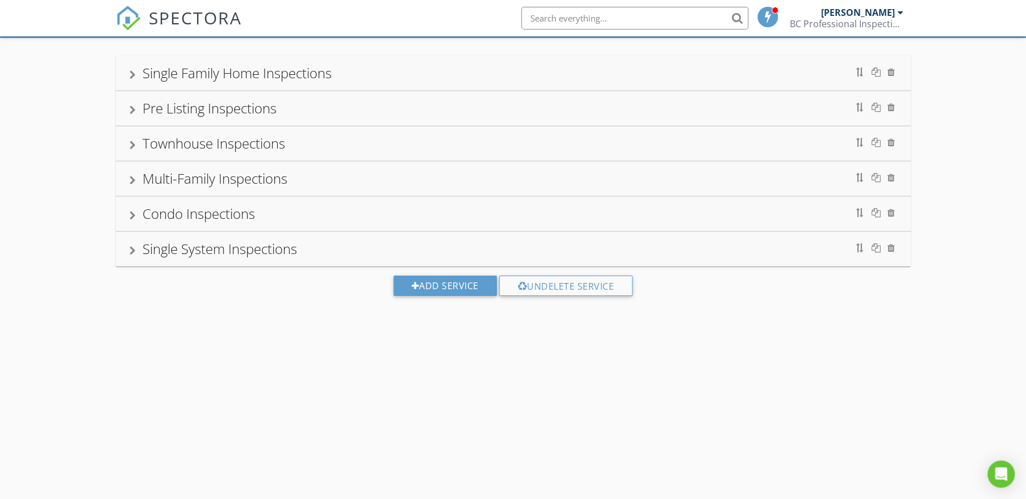
click at [288, 213] on div "Condo Inspections" at bounding box center [512, 214] width 767 height 20
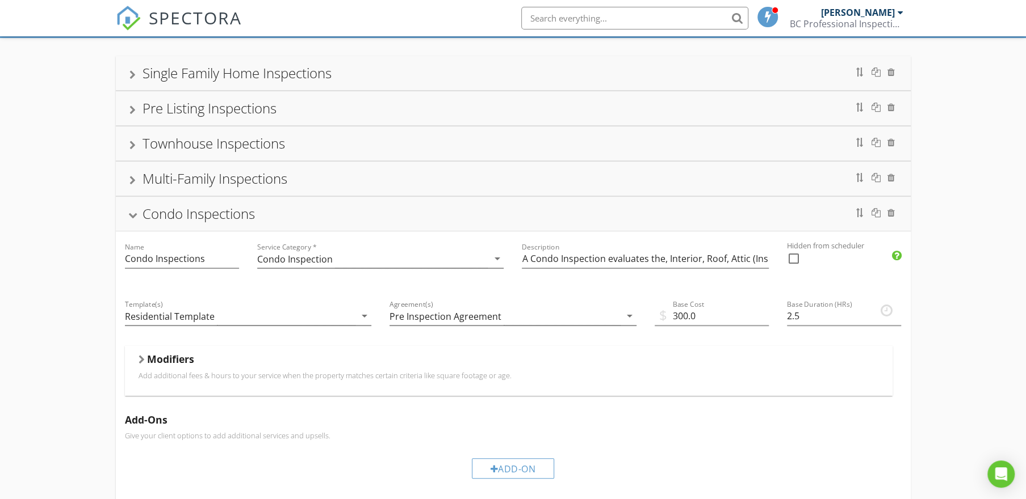
click at [317, 222] on div "Condo Inspections" at bounding box center [512, 214] width 767 height 20
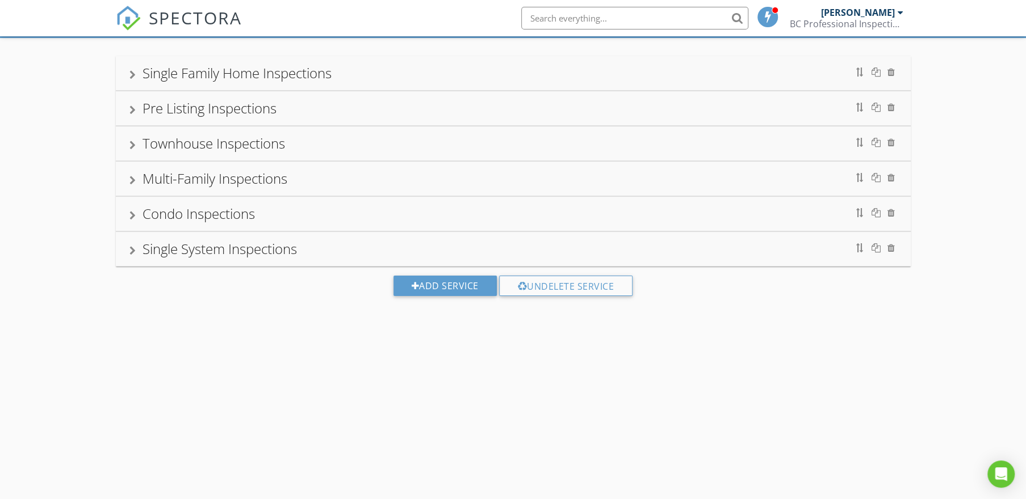
click at [319, 250] on div "Single System Inspections" at bounding box center [512, 249] width 767 height 20
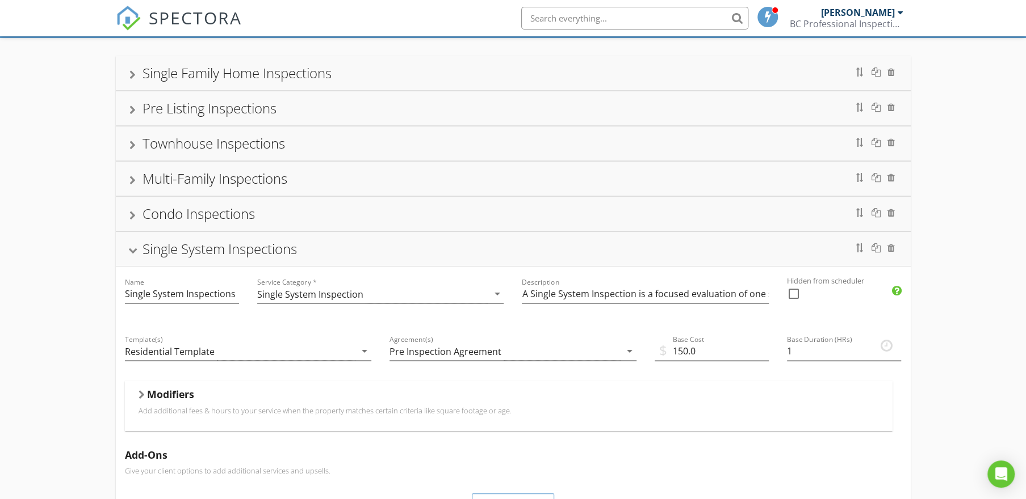
click at [334, 253] on div "Single System Inspections" at bounding box center [512, 249] width 767 height 20
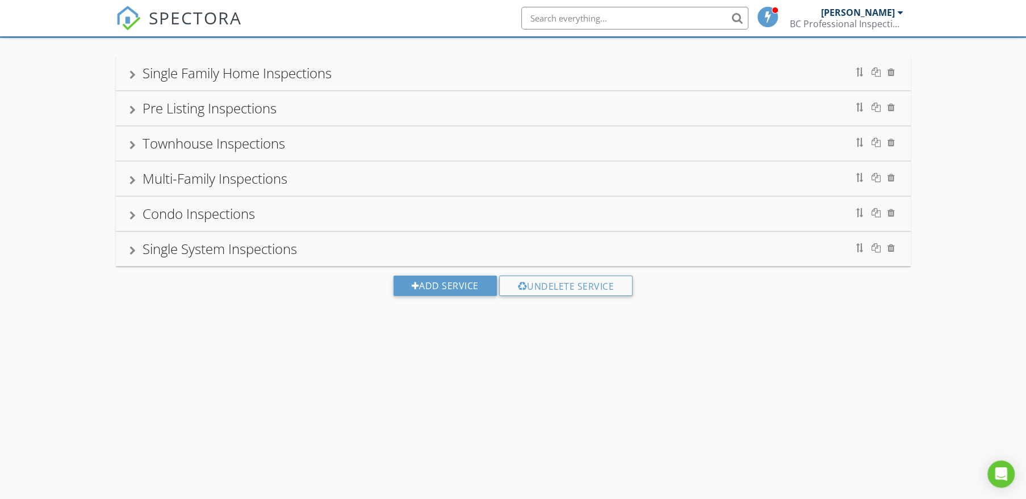
click at [297, 220] on div "Condo Inspections" at bounding box center [512, 214] width 767 height 20
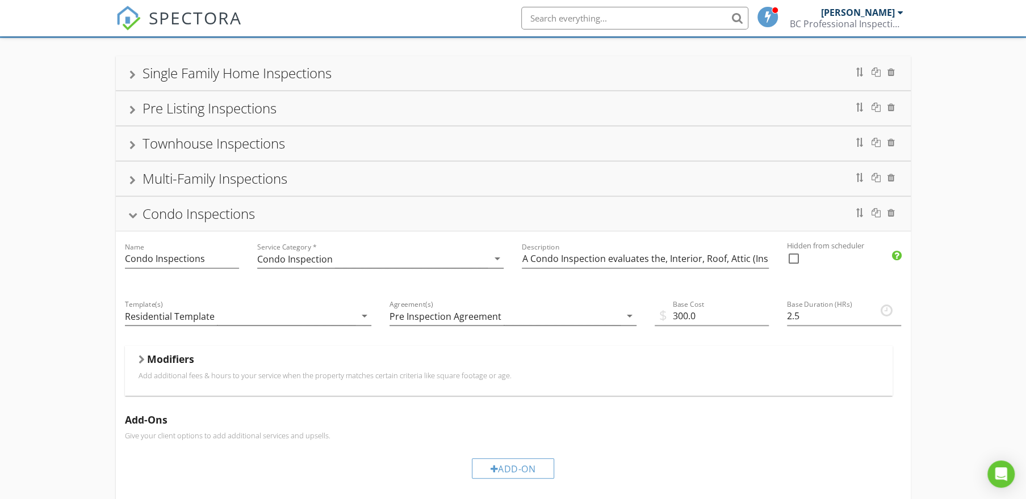
click at [309, 207] on div "Condo Inspections" at bounding box center [512, 214] width 767 height 20
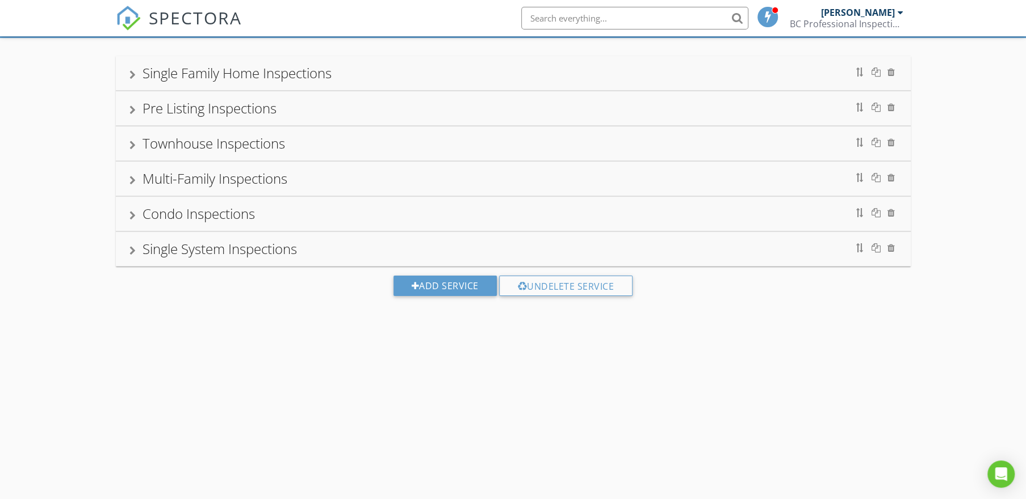
click at [317, 183] on div "Multi-Family Inspections" at bounding box center [512, 179] width 767 height 20
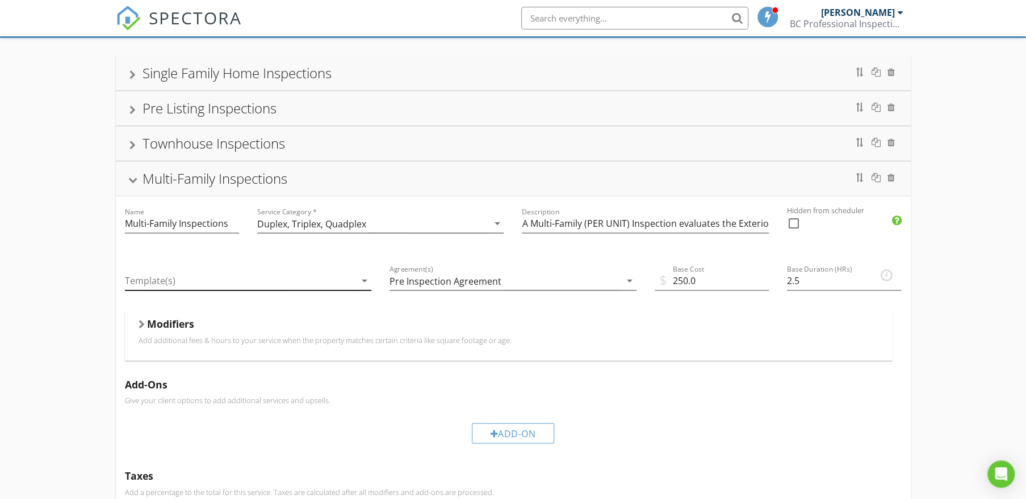
click at [326, 279] on div at bounding box center [240, 281] width 231 height 19
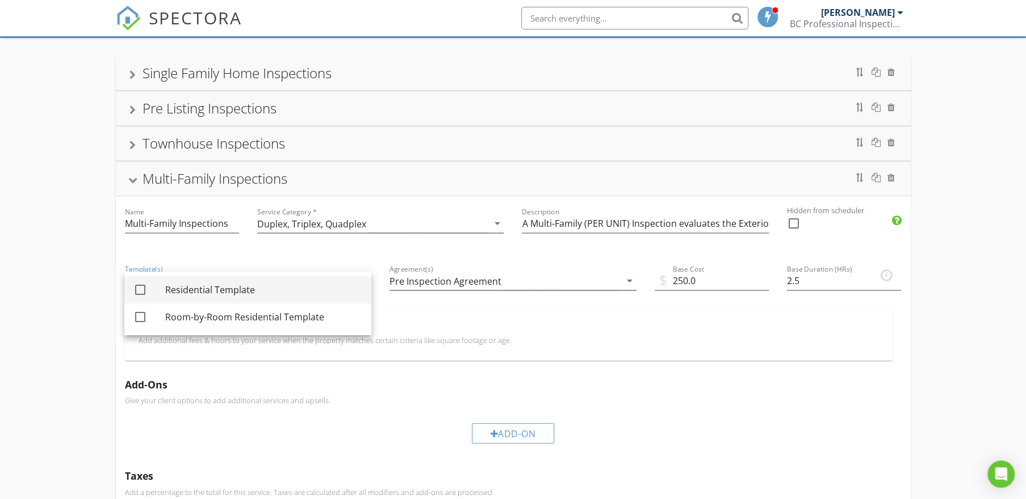
click at [252, 295] on div "Residential Template" at bounding box center [263, 290] width 197 height 14
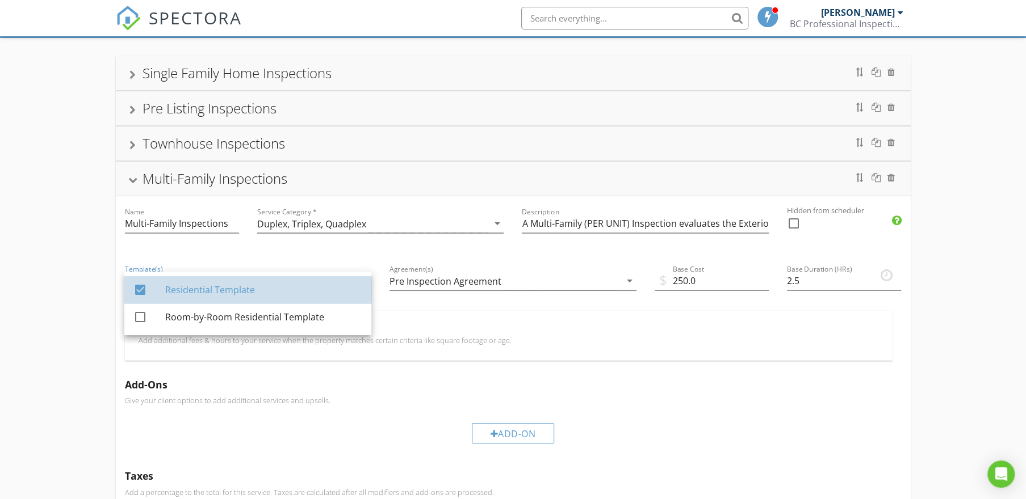
checkbox input "true"
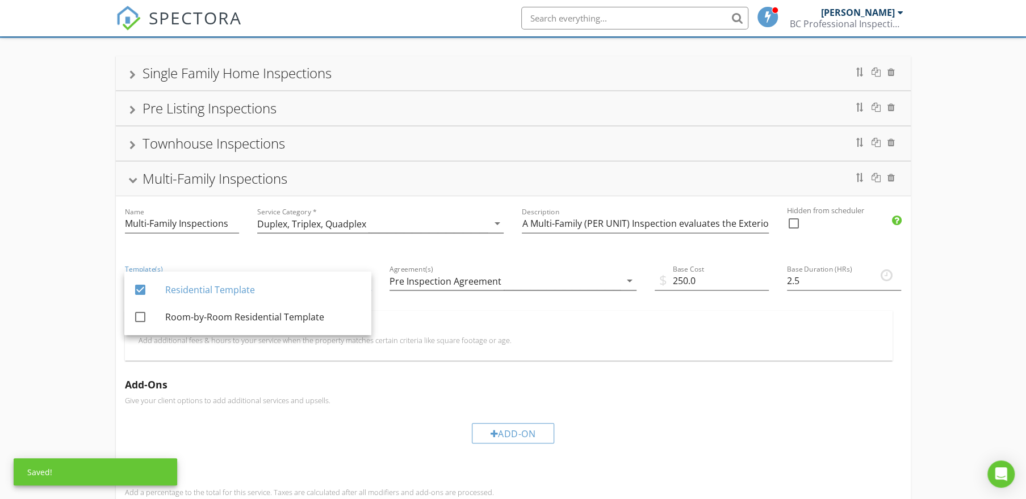
click at [326, 181] on div "Multi-Family Inspections" at bounding box center [512, 179] width 767 height 20
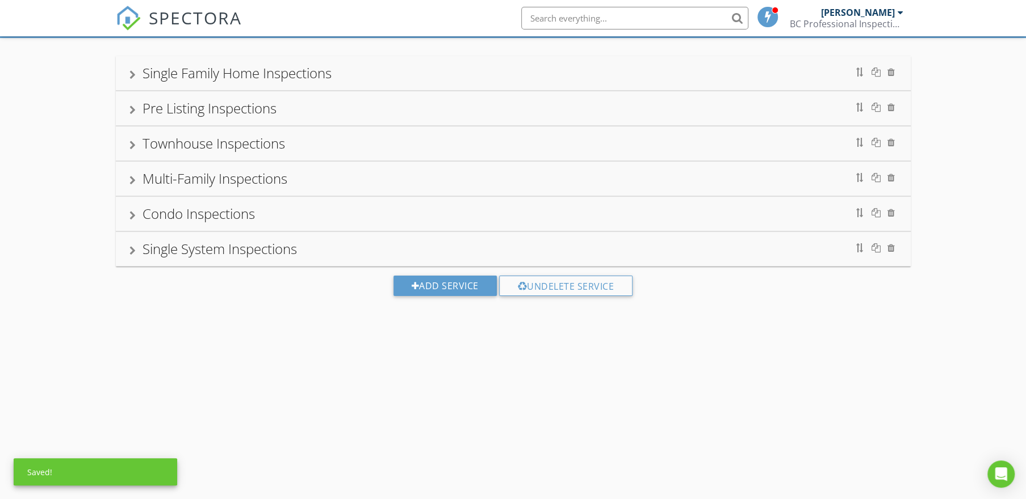
click at [312, 145] on div "Townhouse Inspections" at bounding box center [512, 143] width 767 height 20
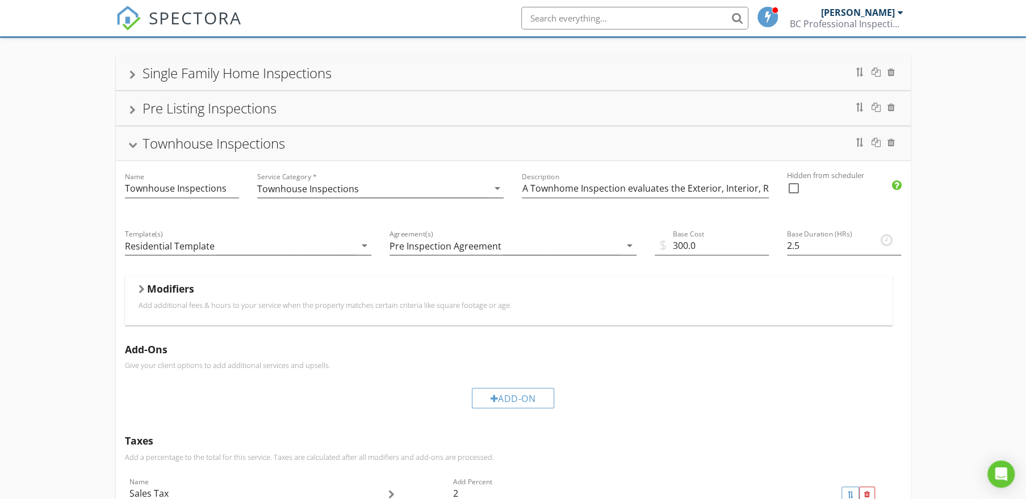
click at [322, 144] on div "Townhouse Inspections" at bounding box center [512, 143] width 767 height 20
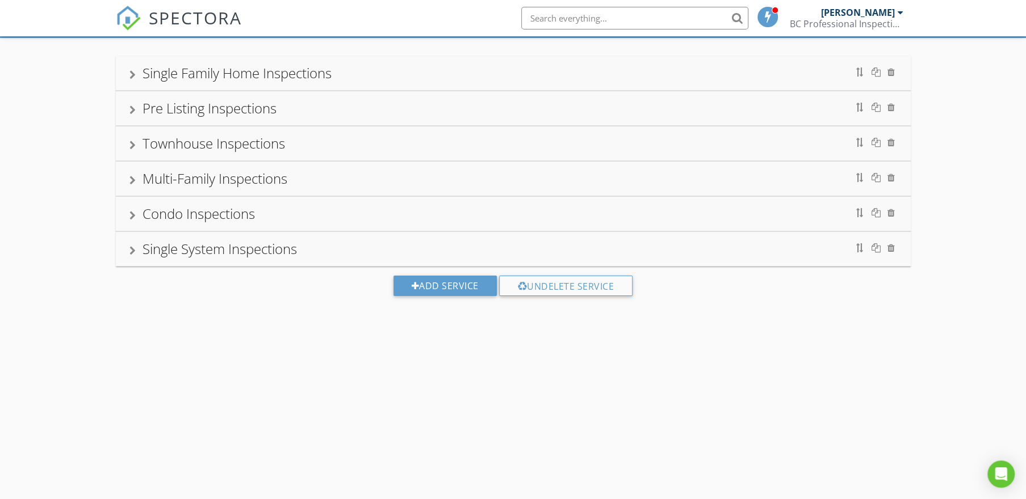
click at [309, 114] on div "Pre Listing Inspections" at bounding box center [512, 108] width 767 height 20
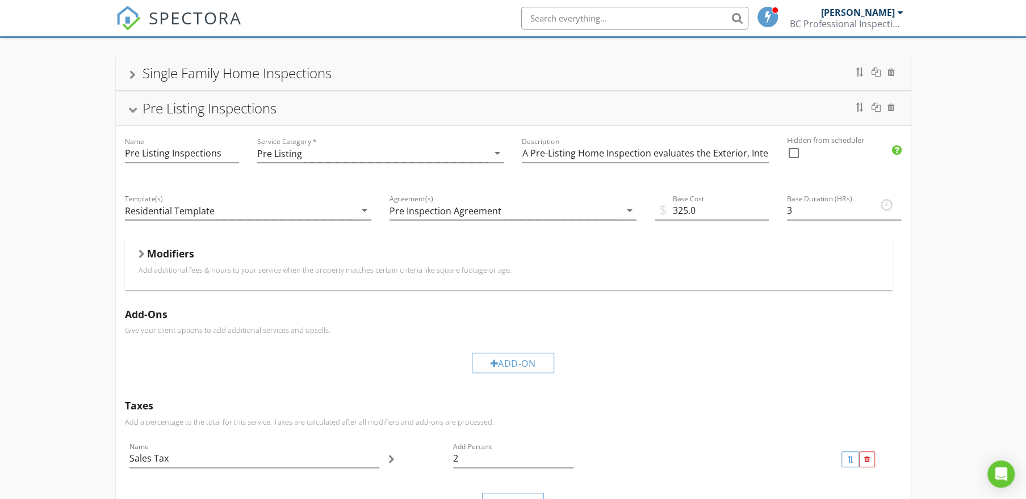
click at [327, 119] on div "Pre Listing Inspections" at bounding box center [513, 108] width 795 height 34
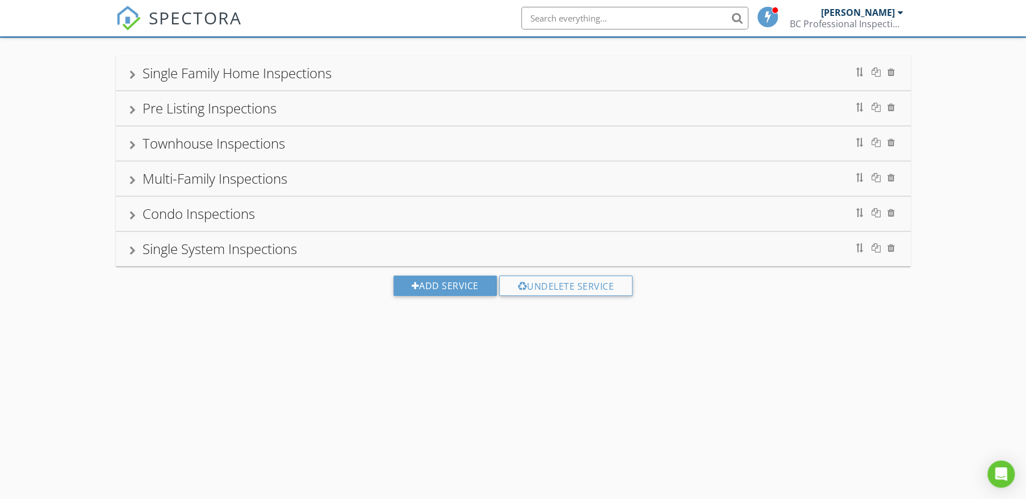
click at [359, 72] on div "Single Family Home Inspections" at bounding box center [512, 73] width 767 height 20
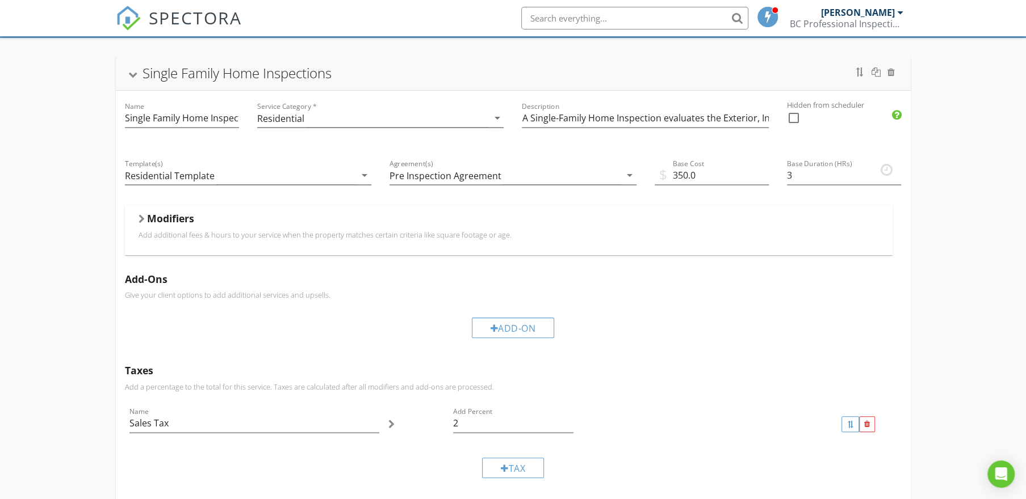
click at [360, 72] on div "Single Family Home Inspections" at bounding box center [512, 73] width 767 height 20
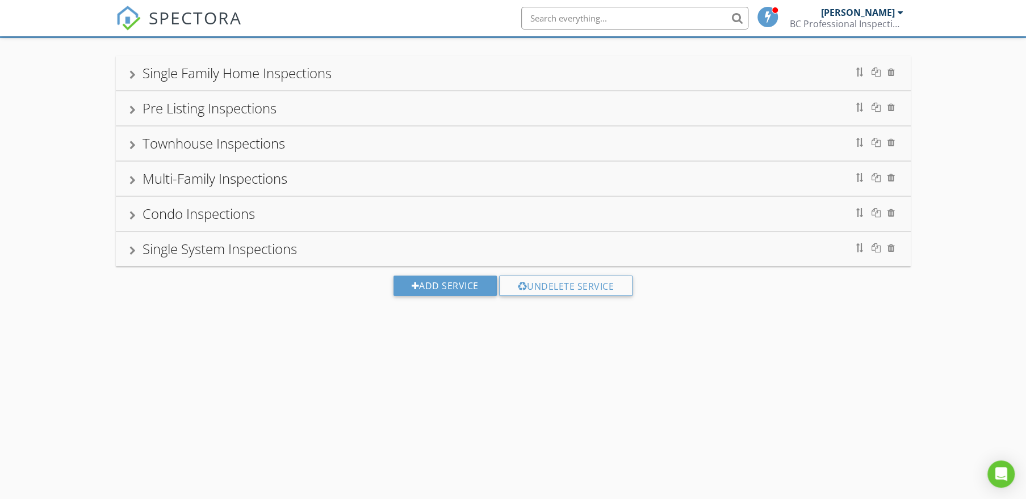
click at [354, 73] on div "Single Family Home Inspections" at bounding box center [512, 73] width 767 height 20
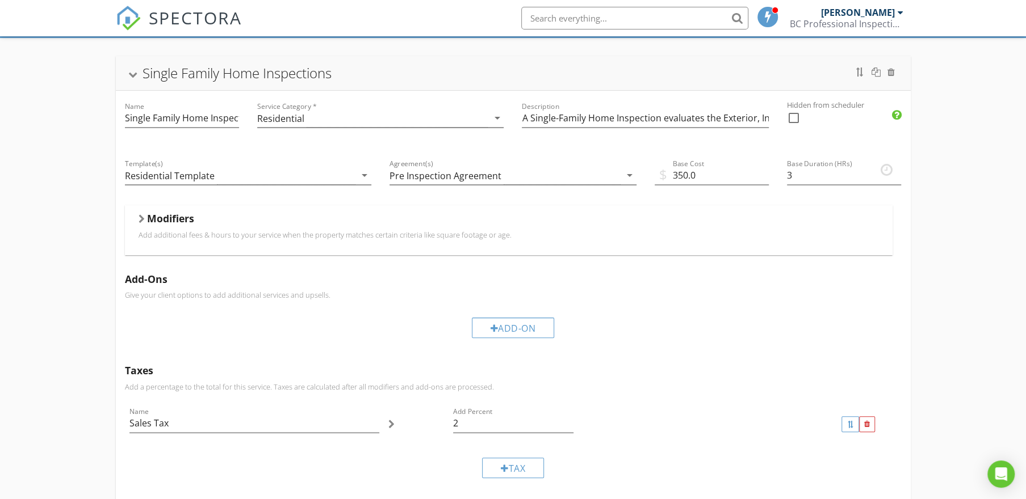
click at [377, 74] on div "Single Family Home Inspections" at bounding box center [512, 73] width 767 height 20
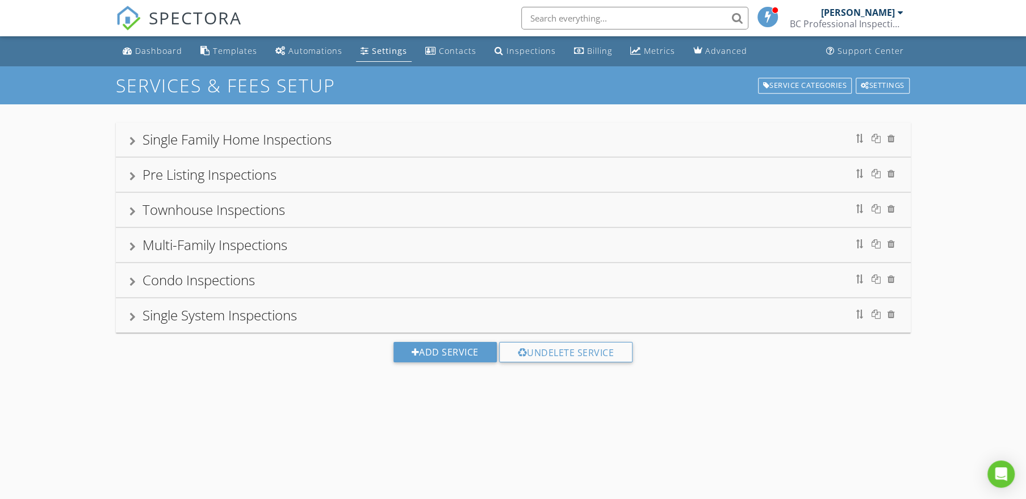
scroll to position [0, 0]
click at [160, 53] on div "Dashboard" at bounding box center [158, 50] width 47 height 11
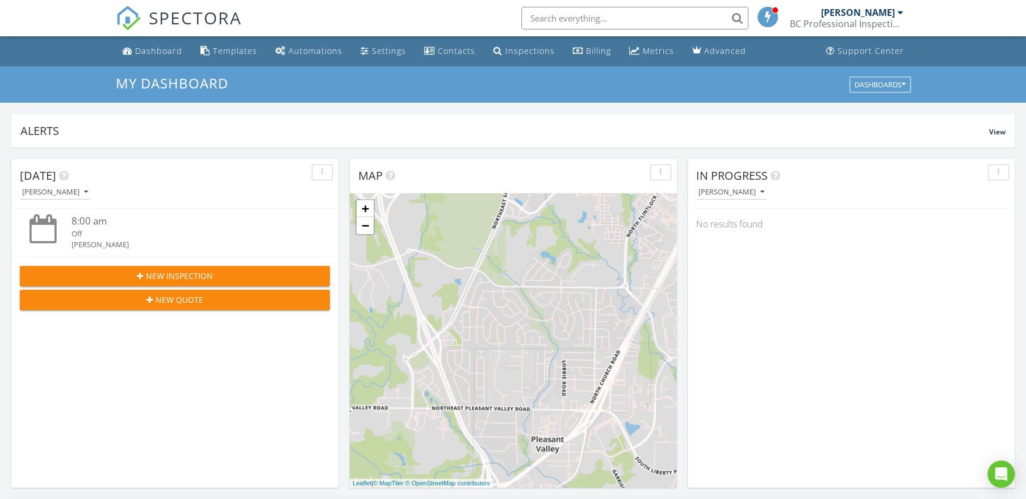
click at [841, 264] on div "In Progress [PERSON_NAME] No results found" at bounding box center [850, 323] width 327 height 329
click at [854, 19] on div "BC Professional Inspections LLC" at bounding box center [846, 23] width 114 height 11
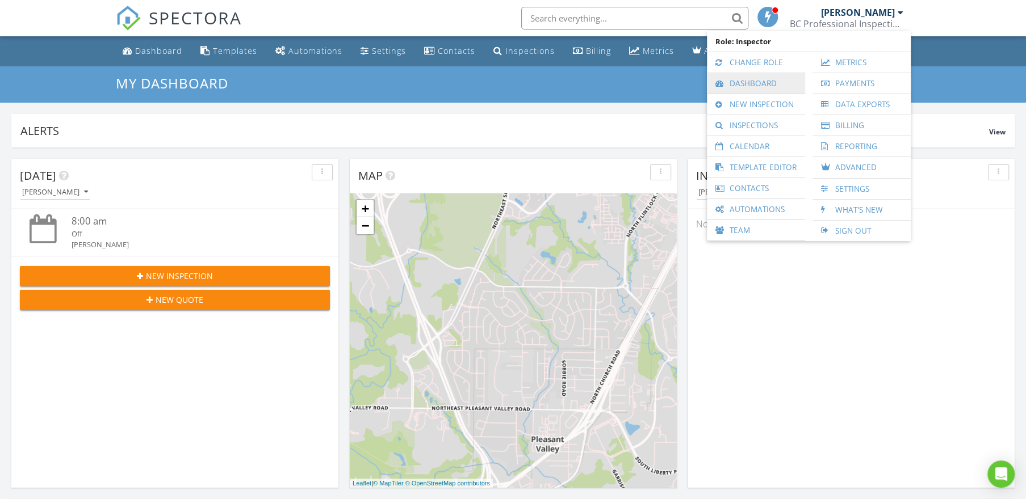
drag, startPoint x: 748, startPoint y: 82, endPoint x: 758, endPoint y: 85, distance: 10.6
click at [749, 82] on link "Dashboard" at bounding box center [755, 83] width 87 height 20
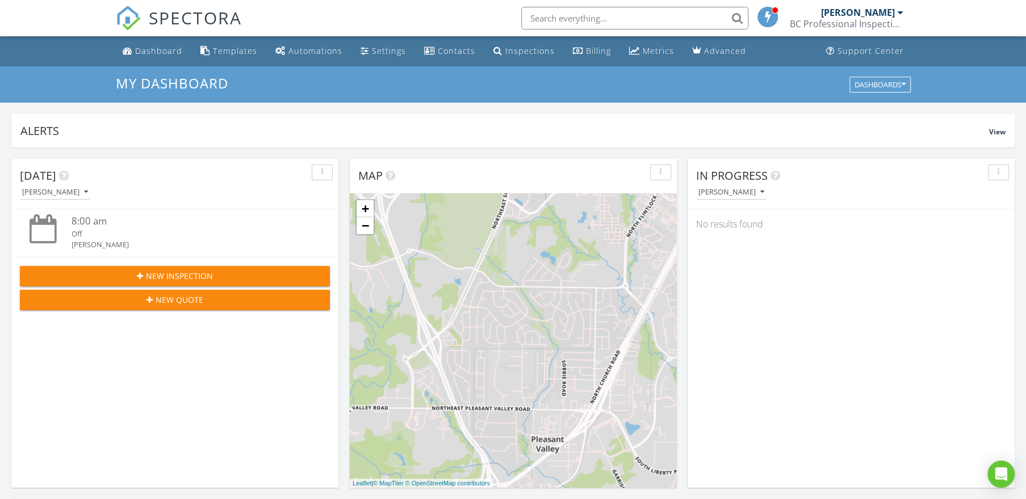
click at [863, 20] on div "BC Professional Inspections LLC" at bounding box center [846, 23] width 114 height 11
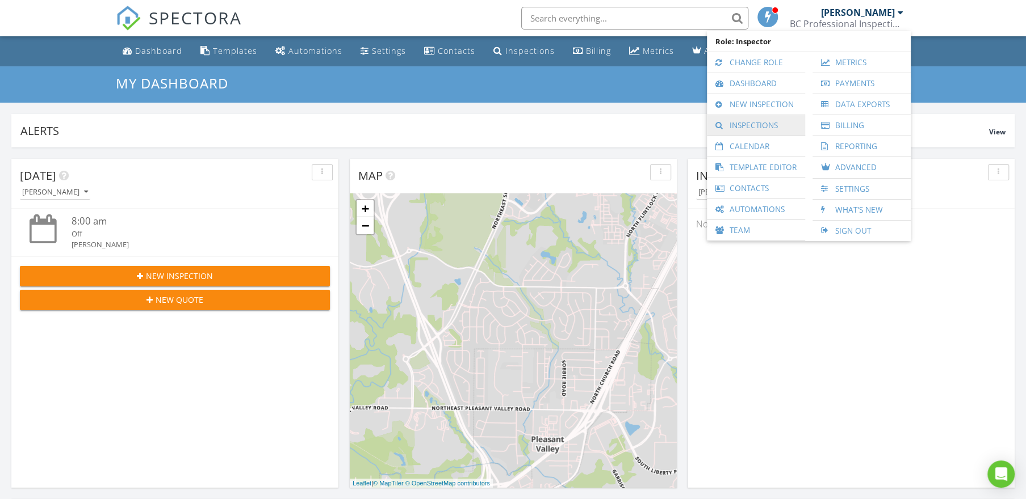
click at [749, 124] on link "Inspections" at bounding box center [755, 125] width 87 height 20
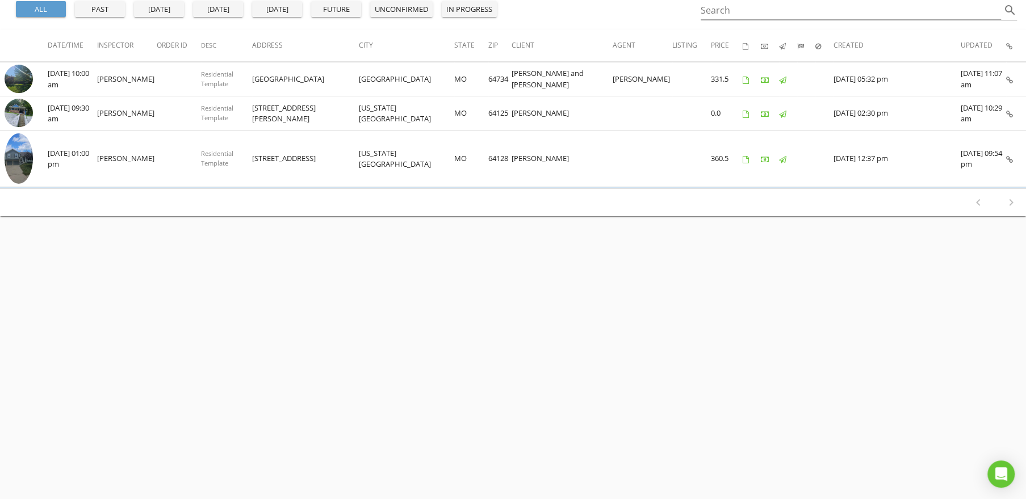
scroll to position [123, 0]
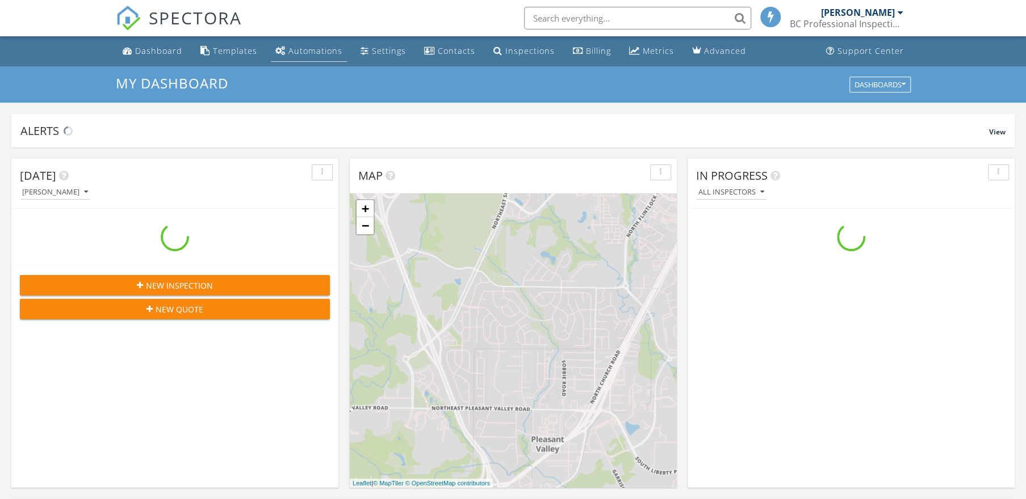
scroll to position [1049, 1042]
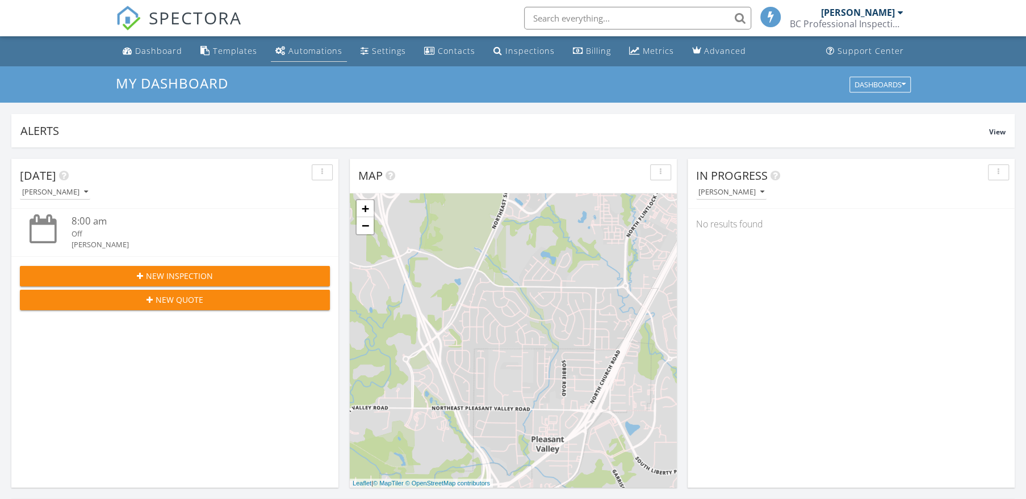
click at [317, 51] on div "Automations" at bounding box center [315, 50] width 54 height 11
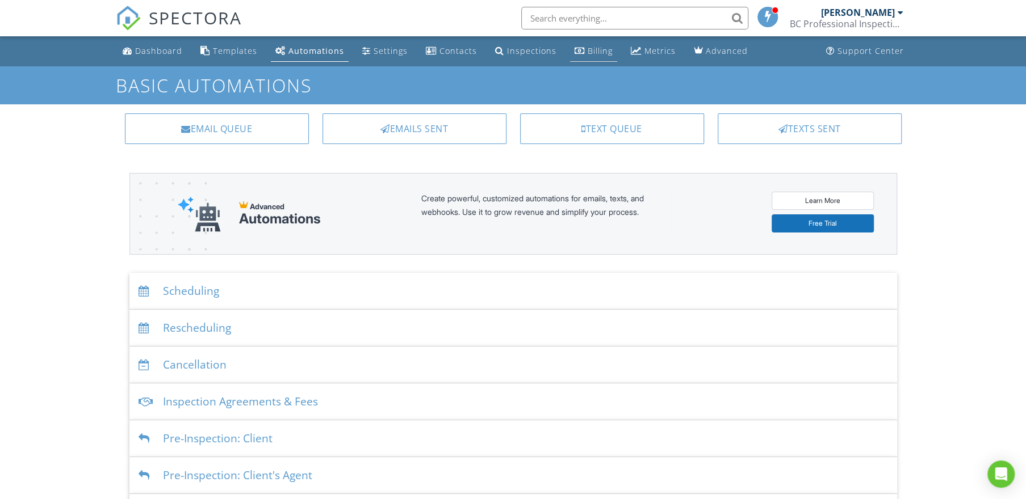
click at [576, 46] on div "Billing" at bounding box center [579, 50] width 10 height 9
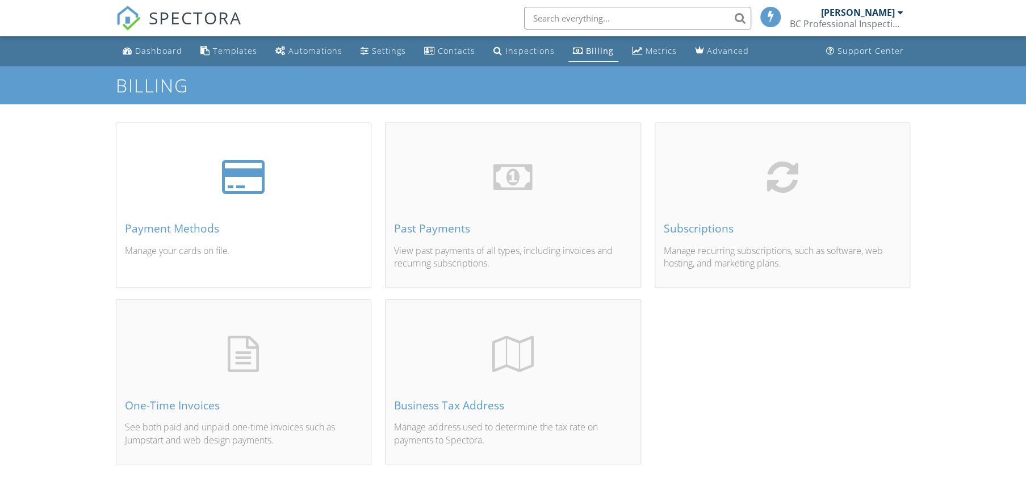
click at [283, 213] on div "Payment Methods Manage your cards on file." at bounding box center [243, 218] width 255 height 137
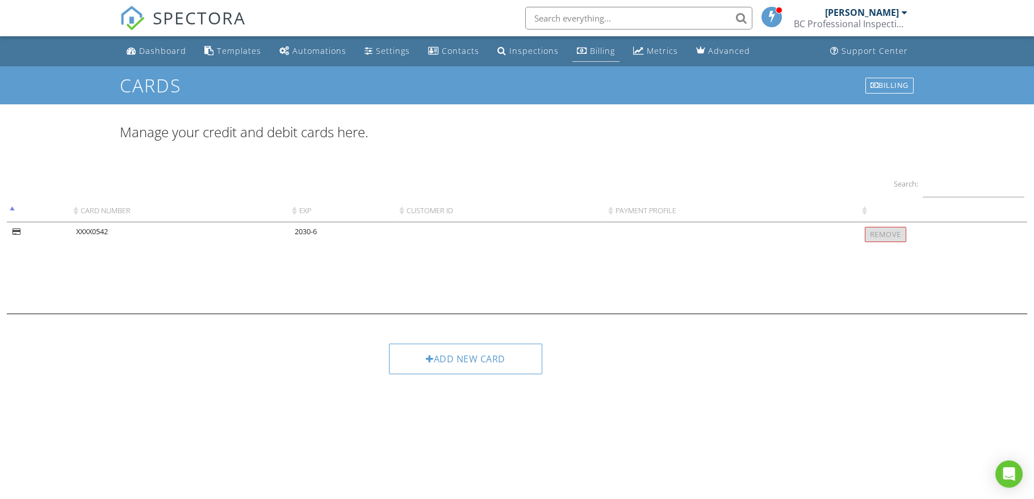
click at [590, 48] on div "Billing" at bounding box center [602, 50] width 25 height 11
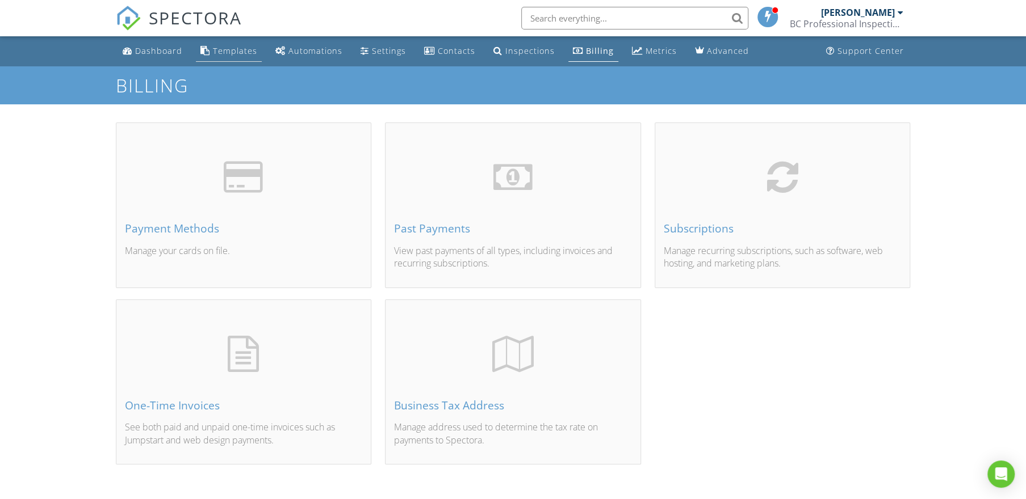
click at [226, 51] on div "Templates" at bounding box center [235, 50] width 44 height 11
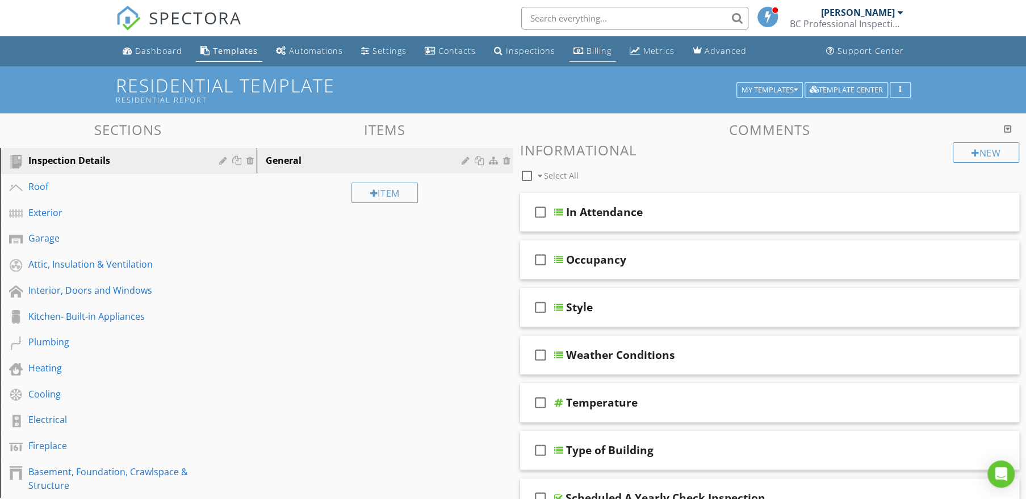
click at [574, 50] on div "Billing" at bounding box center [578, 50] width 10 height 9
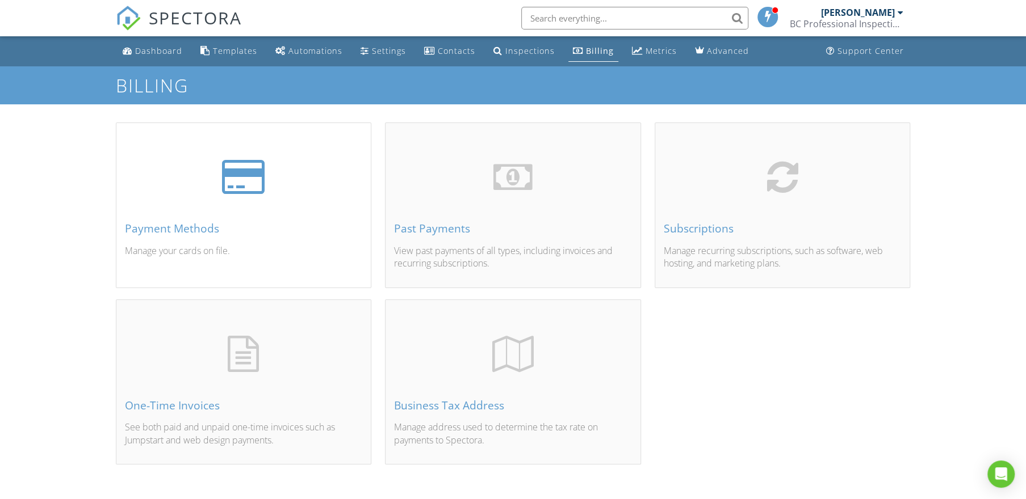
click at [312, 190] on div at bounding box center [244, 177] width 238 height 36
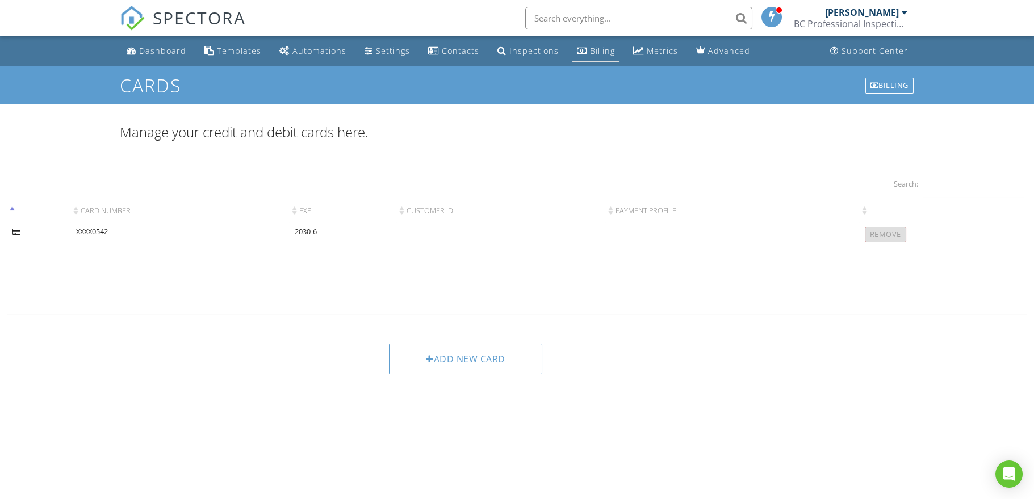
click at [590, 52] on div "Billing" at bounding box center [602, 50] width 25 height 11
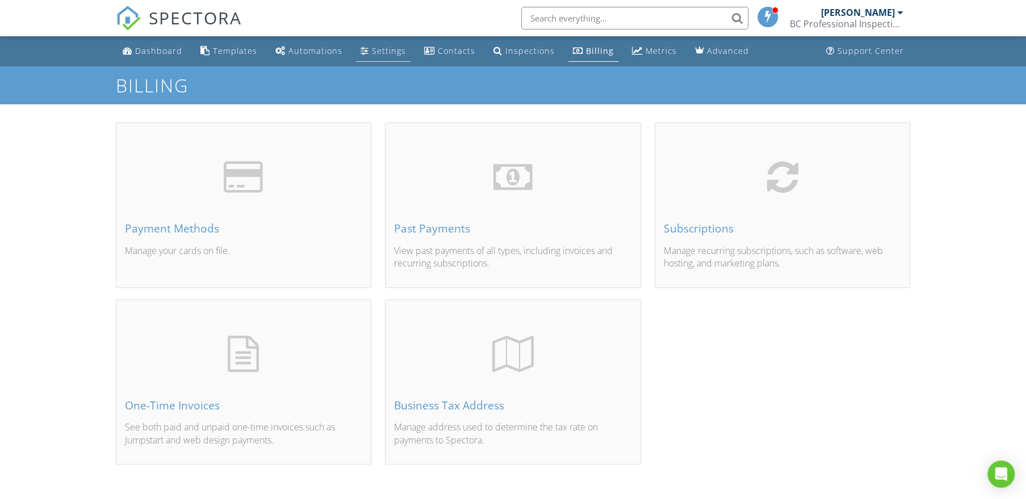
click at [372, 52] on div "Settings" at bounding box center [389, 50] width 34 height 11
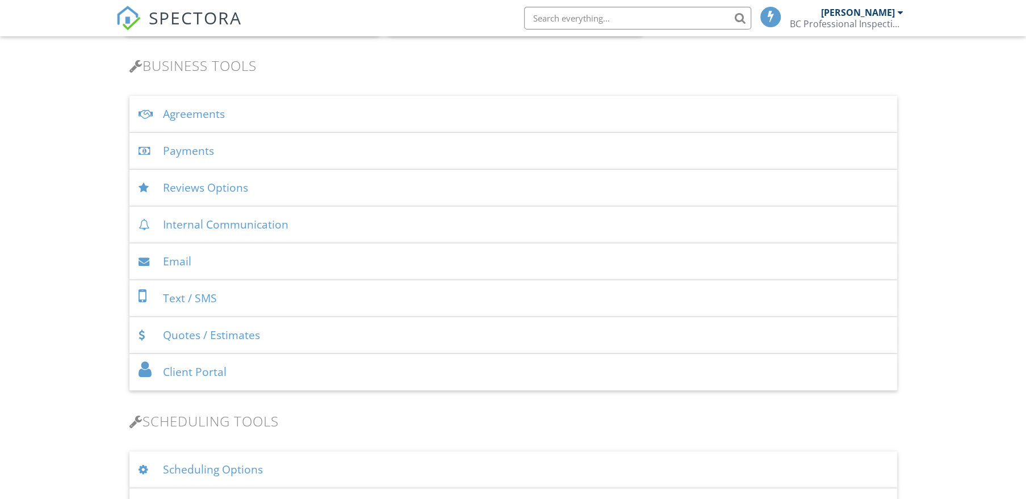
scroll to position [378, 0]
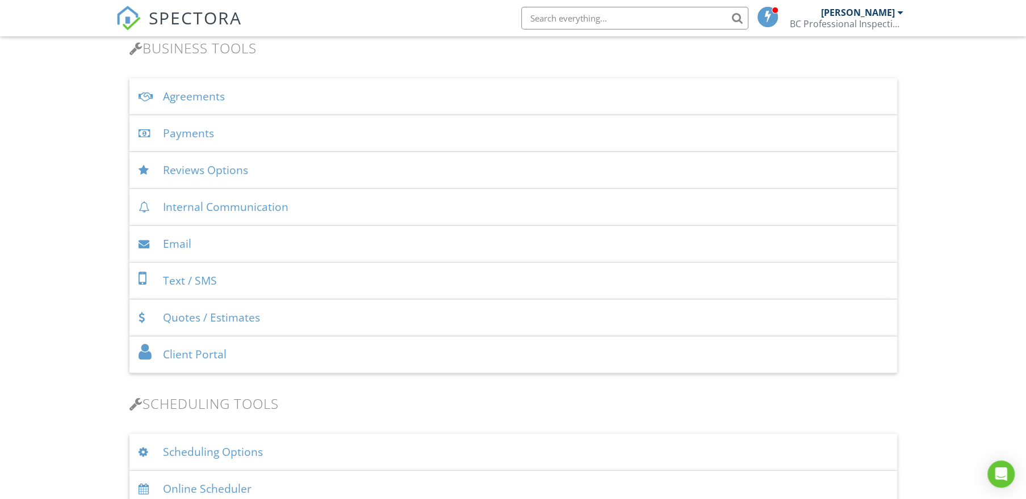
click at [287, 130] on div "Payments" at bounding box center [512, 133] width 767 height 37
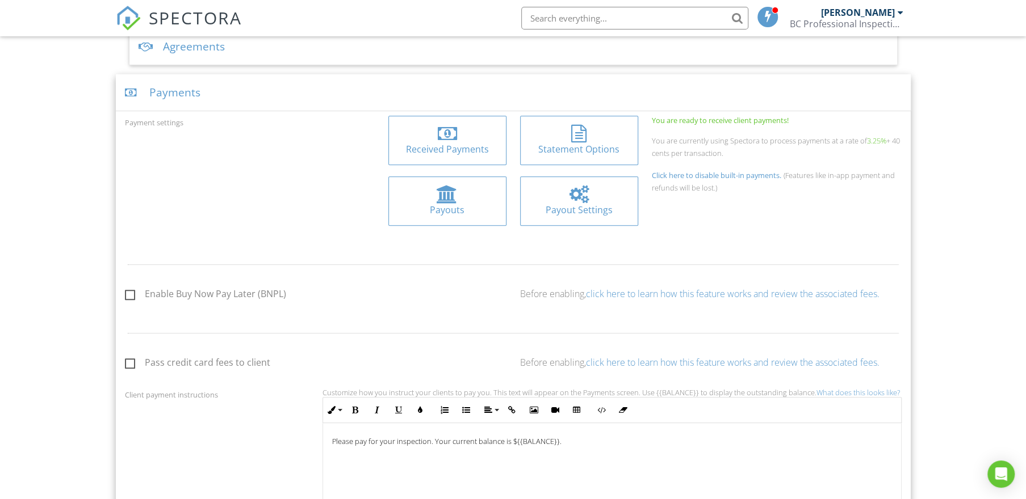
scroll to position [432, 0]
click at [305, 88] on div "Payments" at bounding box center [513, 88] width 795 height 37
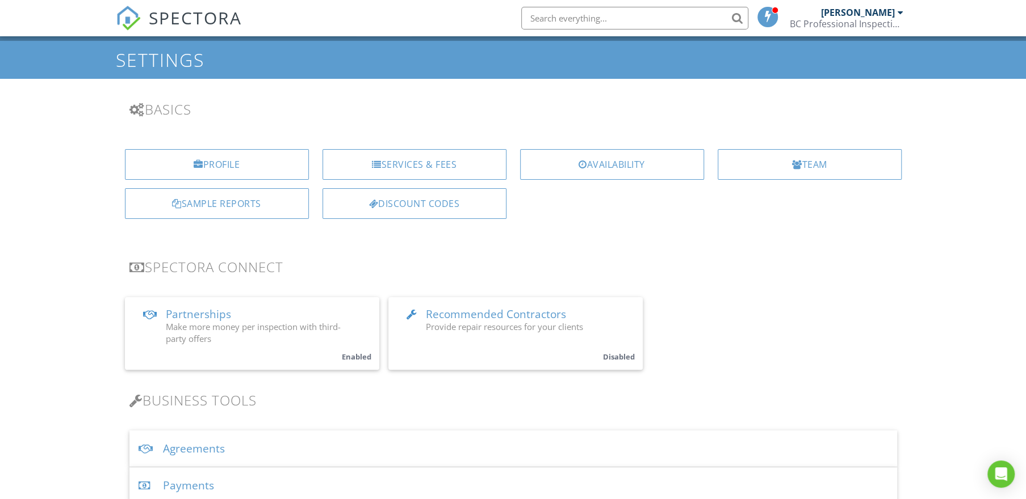
scroll to position [0, 0]
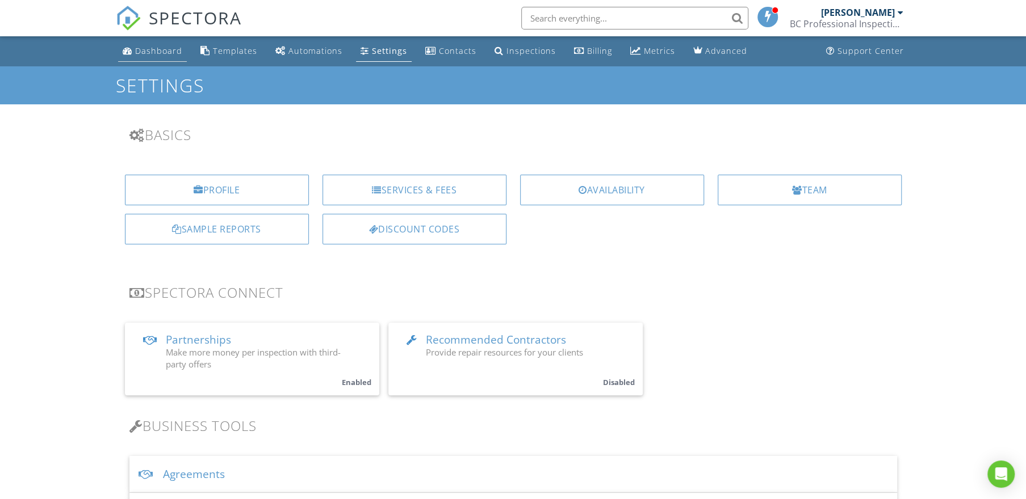
click at [158, 49] on div "Dashboard" at bounding box center [158, 50] width 47 height 11
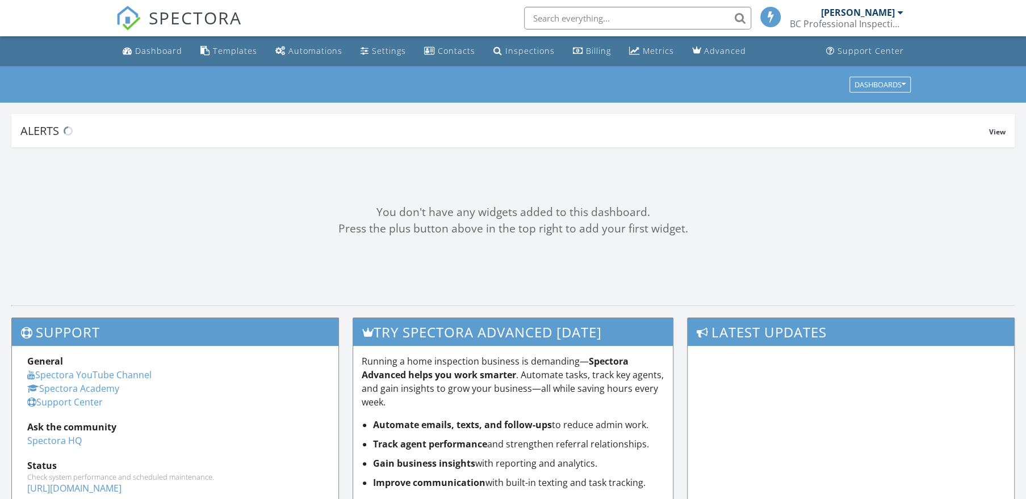
click at [867, 20] on div "BC Professional Inspections LLC" at bounding box center [846, 23] width 114 height 11
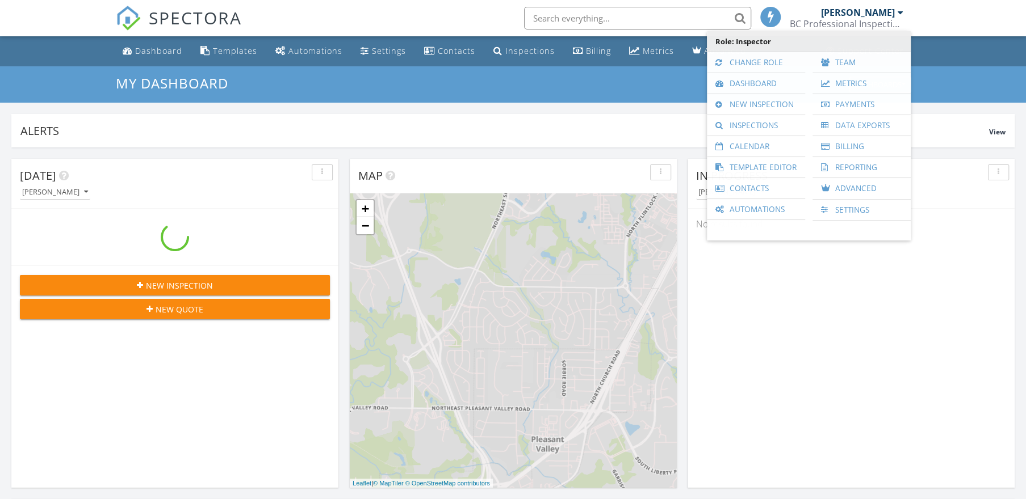
scroll to position [1049, 1042]
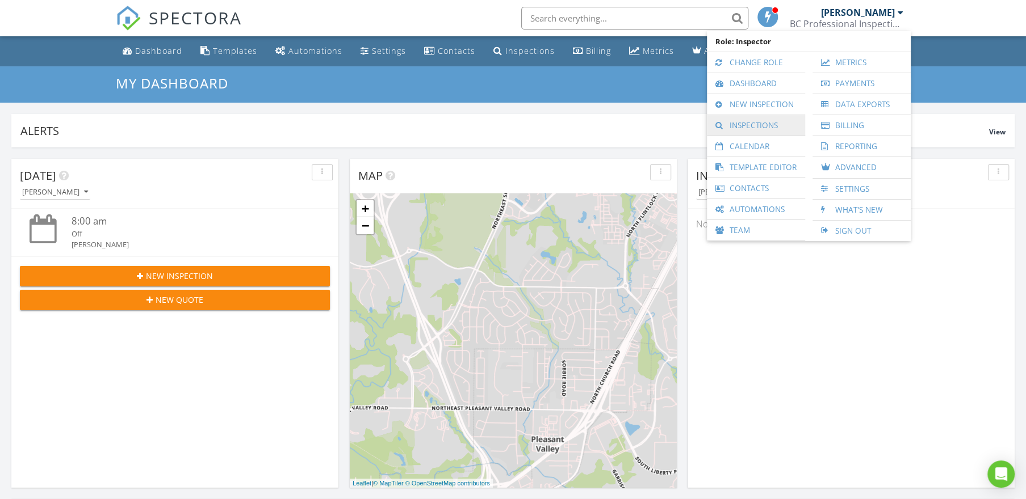
click at [754, 124] on link "Inspections" at bounding box center [755, 125] width 87 height 20
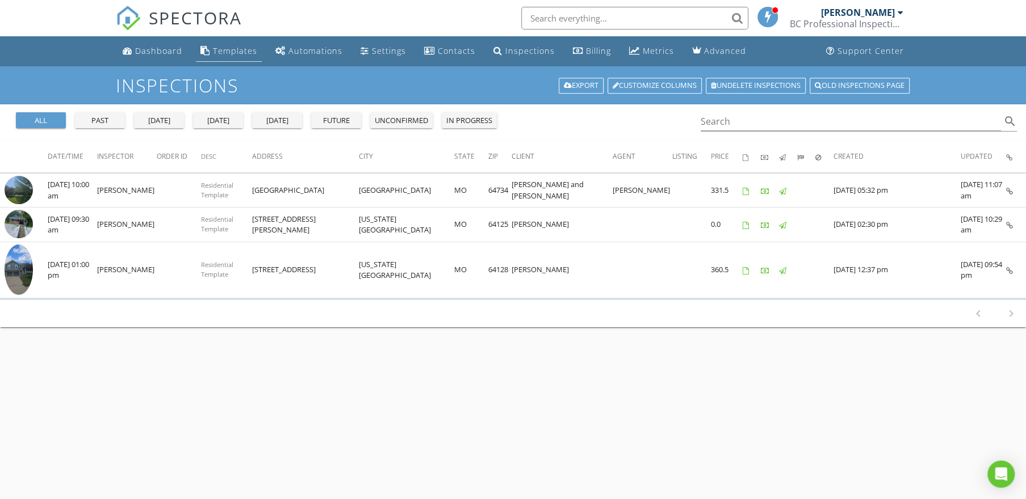
click at [213, 51] on div "Templates" at bounding box center [235, 50] width 44 height 11
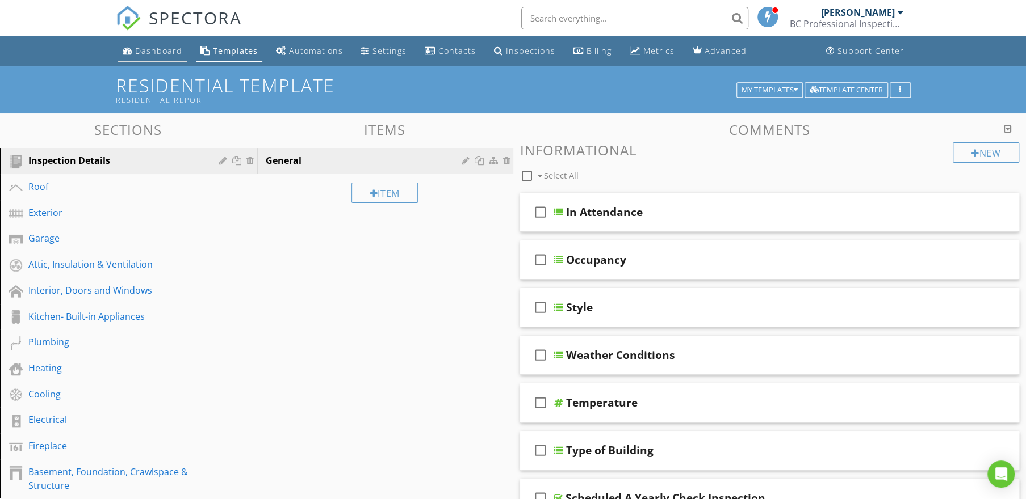
click at [142, 49] on div "Dashboard" at bounding box center [158, 50] width 47 height 11
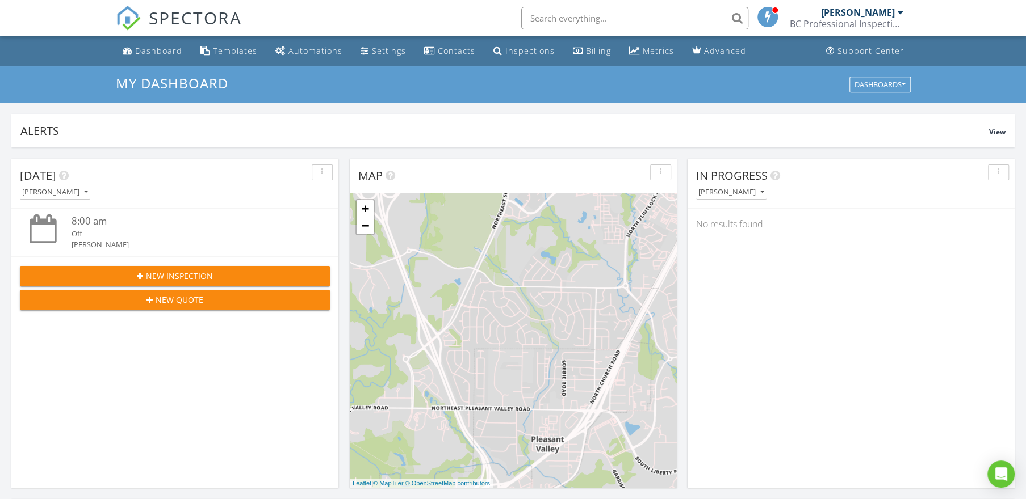
click at [839, 19] on div "BC Professional Inspections LLC" at bounding box center [846, 23] width 114 height 11
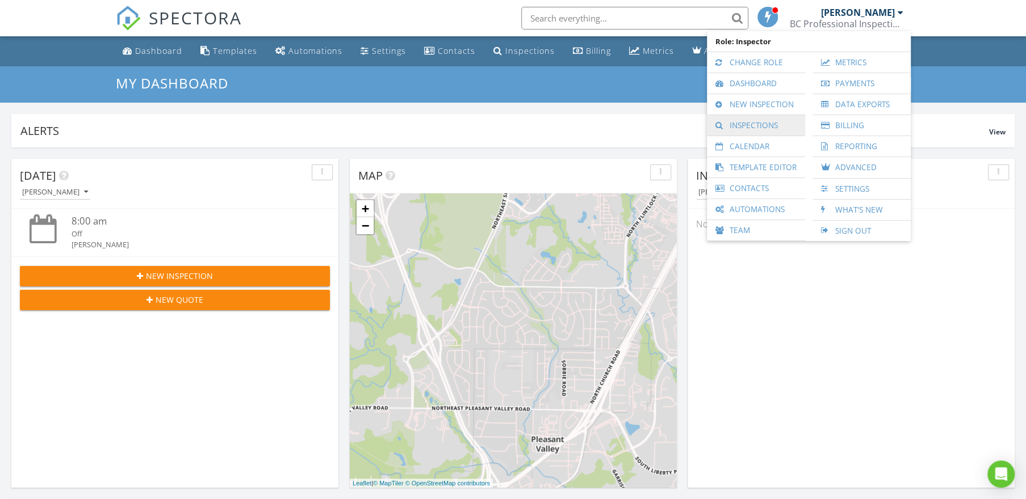
click at [756, 125] on link "Inspections" at bounding box center [755, 125] width 87 height 20
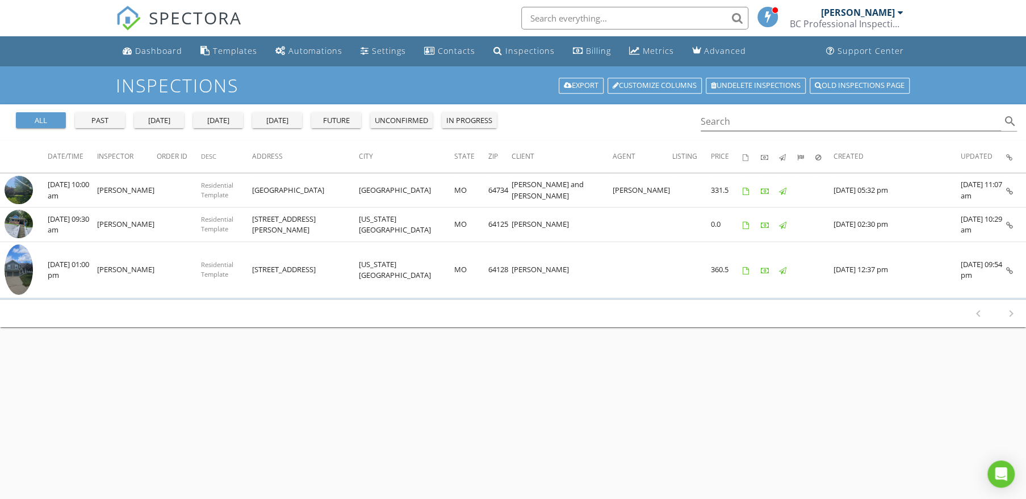
click at [334, 404] on div "Inspections Export Customize Columns Undelete inspections Old inspections page …" at bounding box center [513, 315] width 1026 height 499
click at [141, 54] on div "Dashboard" at bounding box center [158, 50] width 47 height 11
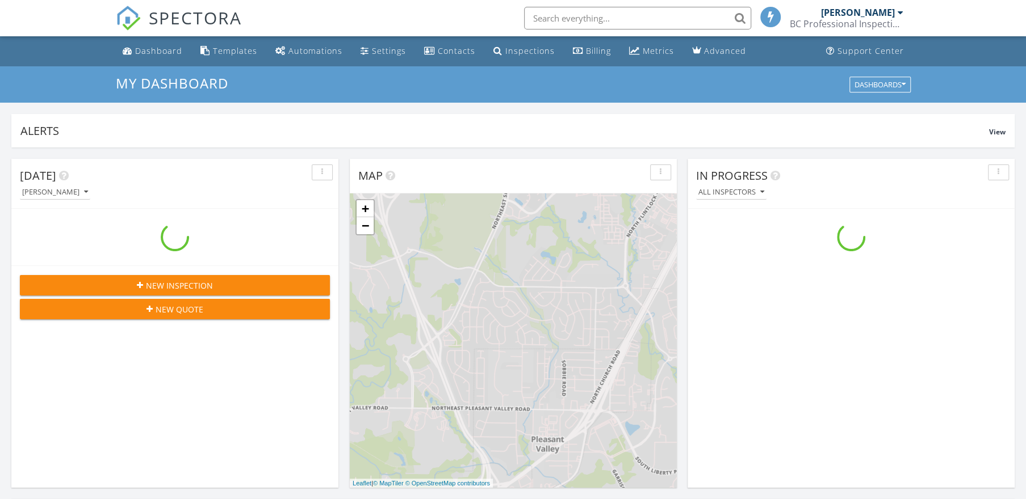
scroll to position [1049, 1042]
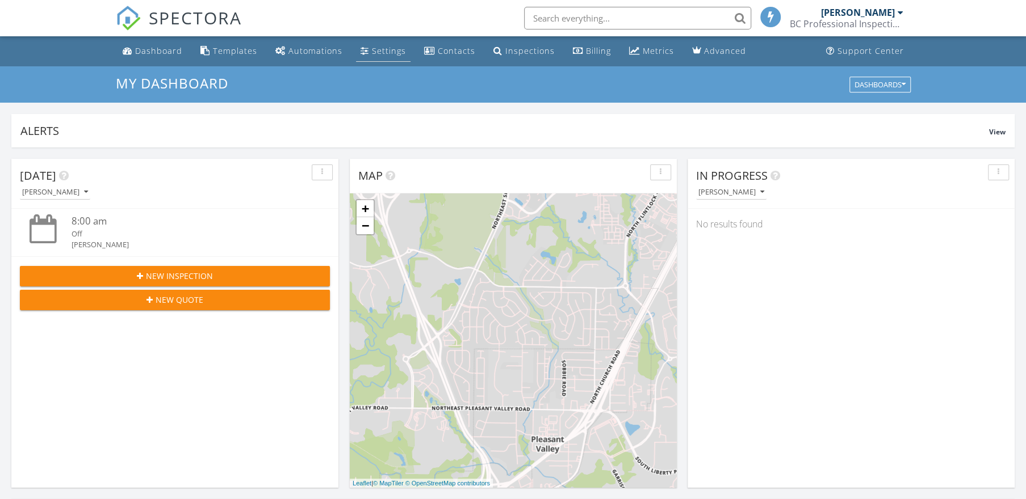
click at [362, 51] on div "Settings" at bounding box center [364, 50] width 9 height 9
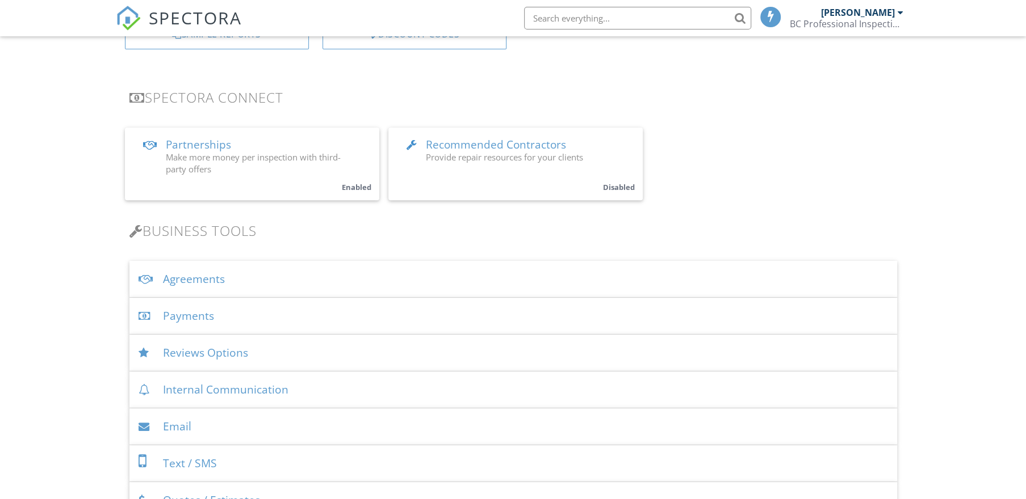
scroll to position [216, 0]
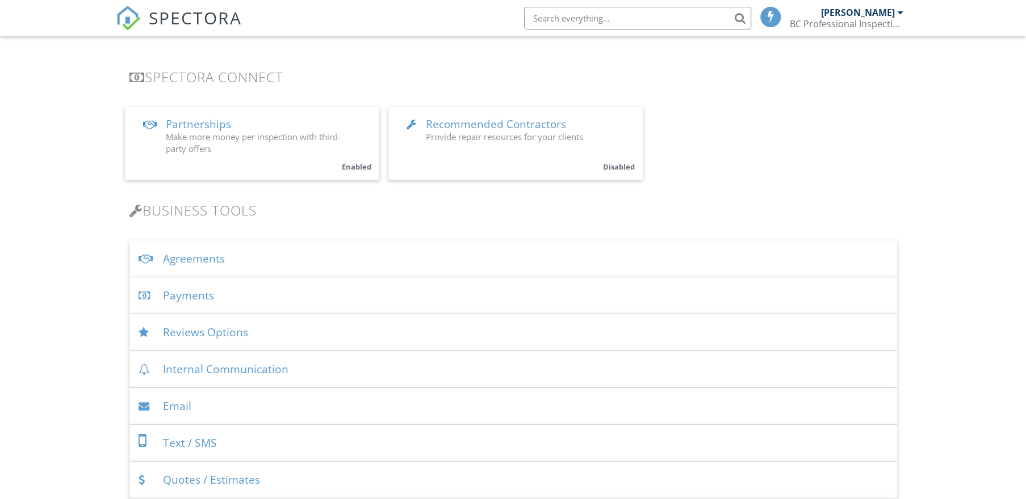
click at [258, 300] on div "Payments" at bounding box center [512, 296] width 767 height 37
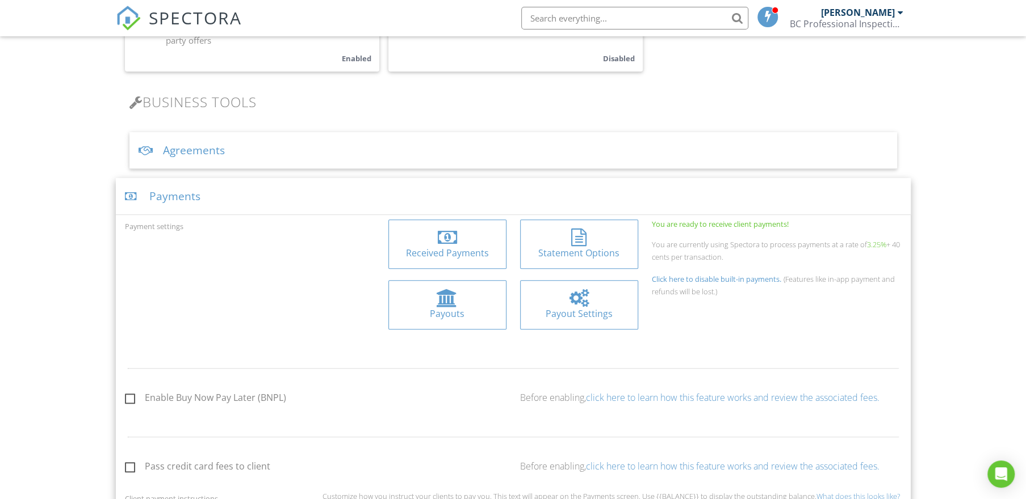
click at [266, 196] on div "Payments" at bounding box center [513, 196] width 795 height 37
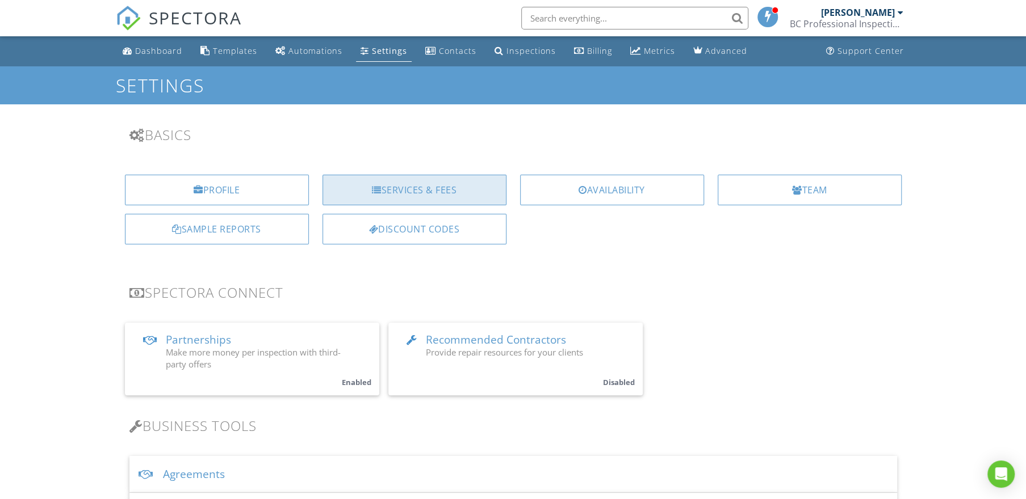
click at [425, 183] on div "Services & Fees" at bounding box center [414, 190] width 184 height 31
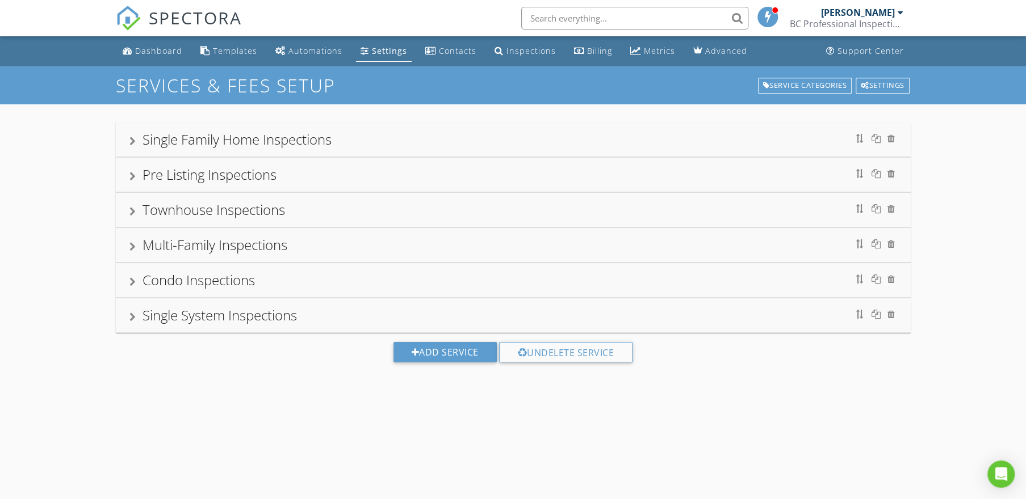
click at [357, 152] on div "Single Family Home Inspections" at bounding box center [513, 140] width 795 height 34
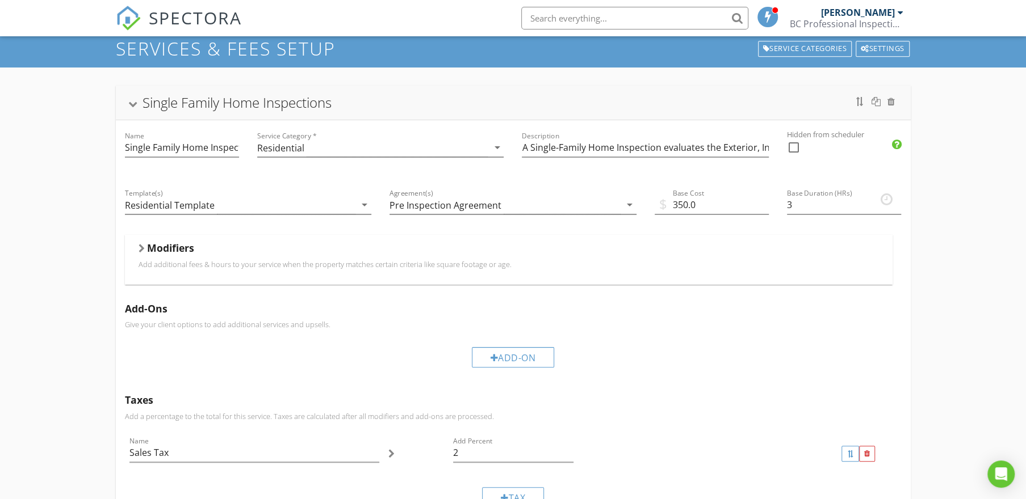
scroll to position [54, 0]
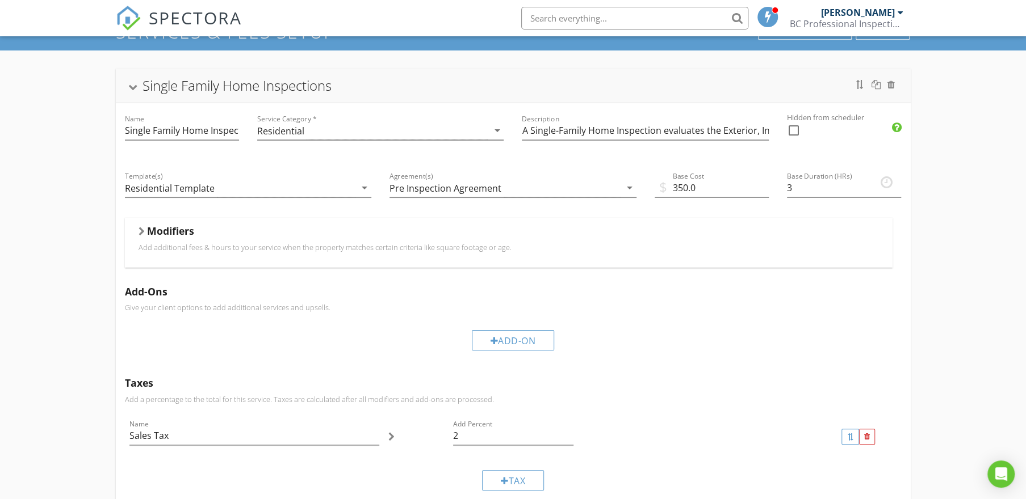
click at [379, 87] on div "Single Family Home Inspections" at bounding box center [512, 85] width 767 height 20
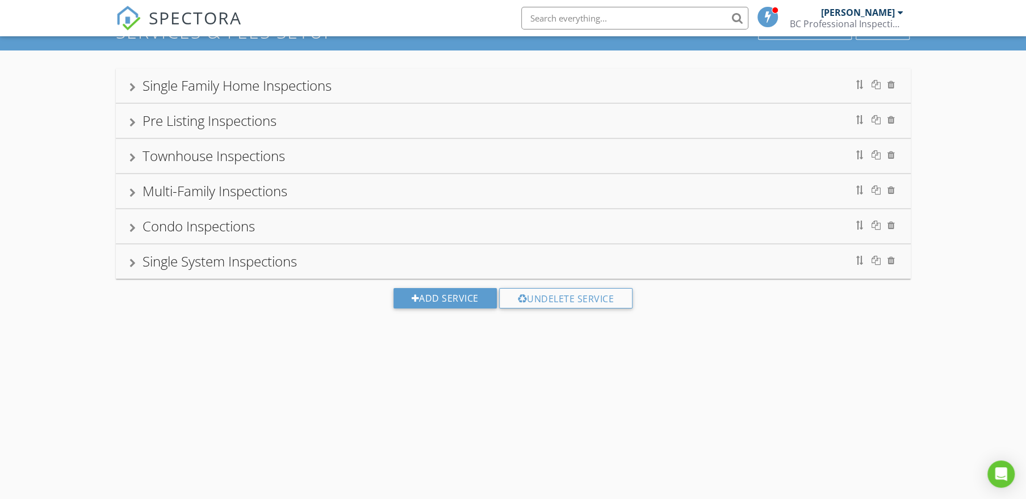
click at [360, 115] on div "Pre Listing Inspections" at bounding box center [512, 121] width 767 height 20
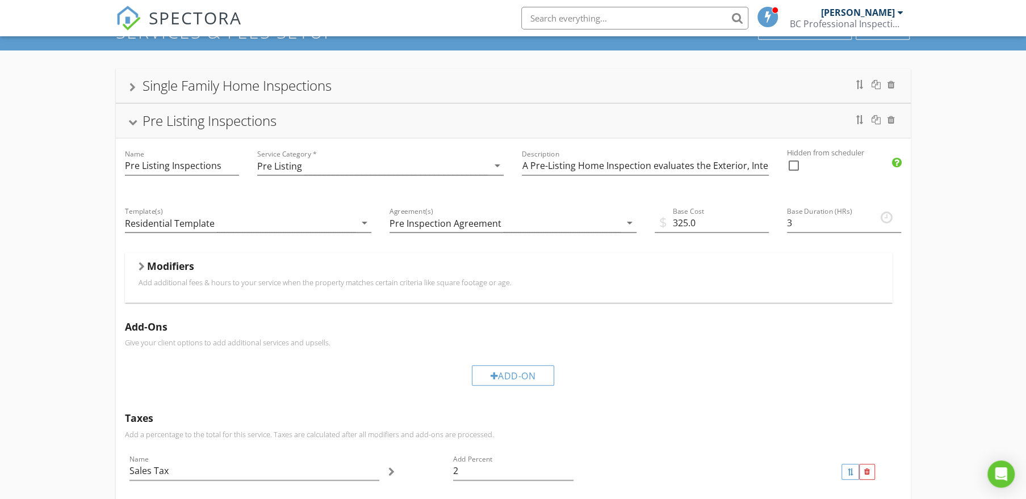
click at [360, 115] on div "Pre Listing Inspections" at bounding box center [512, 121] width 767 height 20
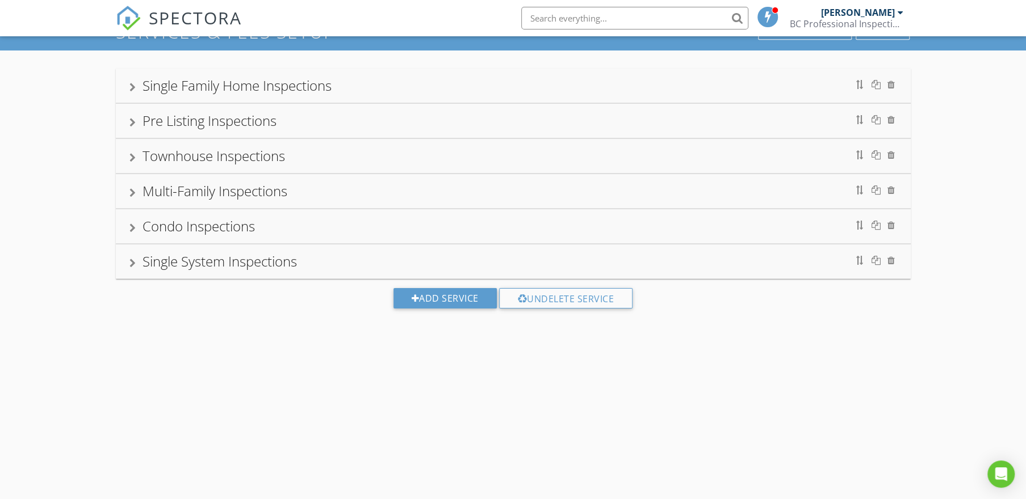
click at [377, 90] on div "Single Family Home Inspections" at bounding box center [512, 85] width 767 height 20
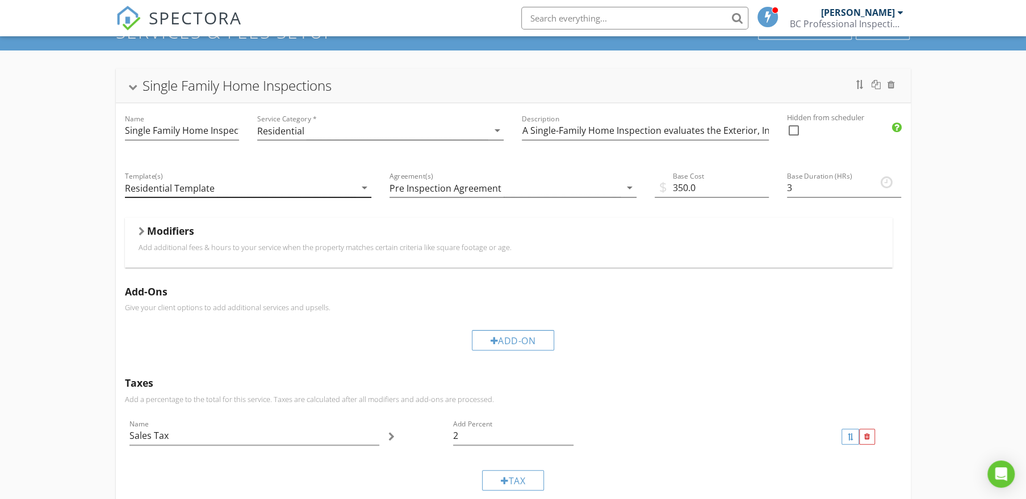
click at [325, 183] on div "Residential Template" at bounding box center [240, 188] width 231 height 19
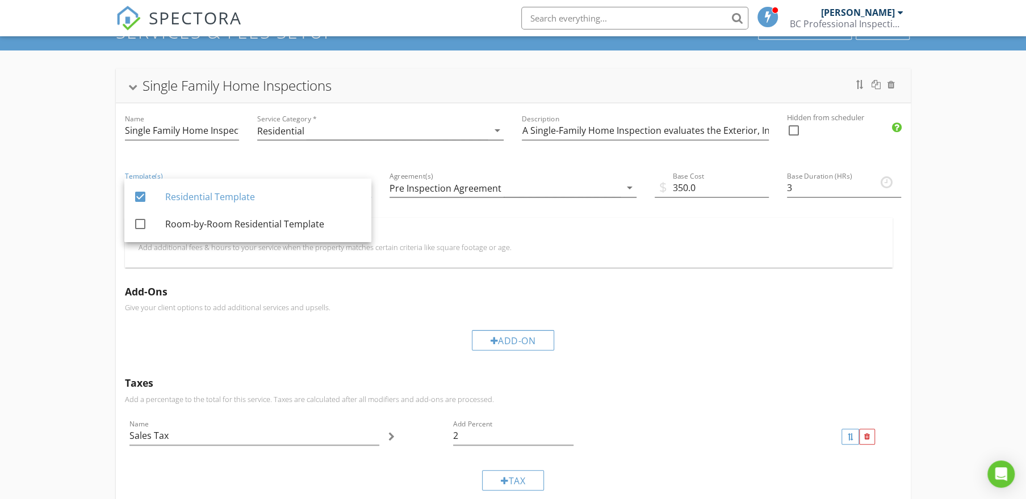
click at [335, 159] on div "Service Category * Residential arrow_drop_down" at bounding box center [380, 131] width 265 height 57
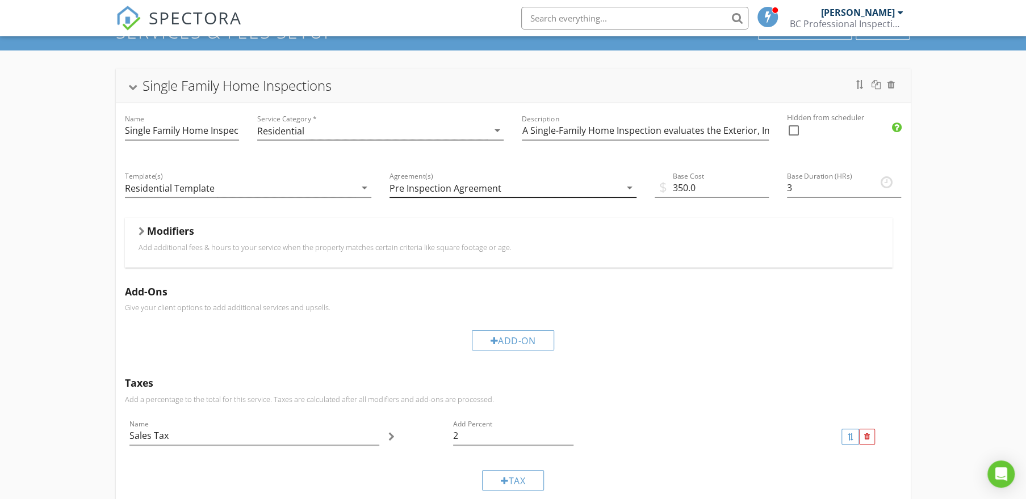
click at [472, 180] on div "Pre Inspection Agreement" at bounding box center [504, 188] width 231 height 19
click at [472, 162] on div "Agreement(s) Pre Inspection Agreement arrow_drop_down" at bounding box center [512, 189] width 265 height 57
click at [387, 91] on div "Single Family Home Inspections" at bounding box center [512, 85] width 767 height 20
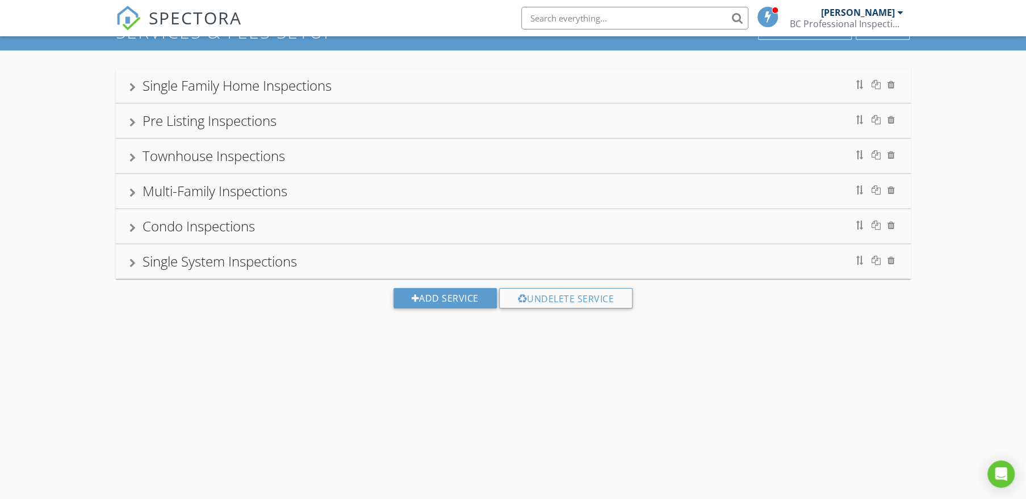
click at [356, 123] on div "Pre Listing Inspections" at bounding box center [512, 121] width 767 height 20
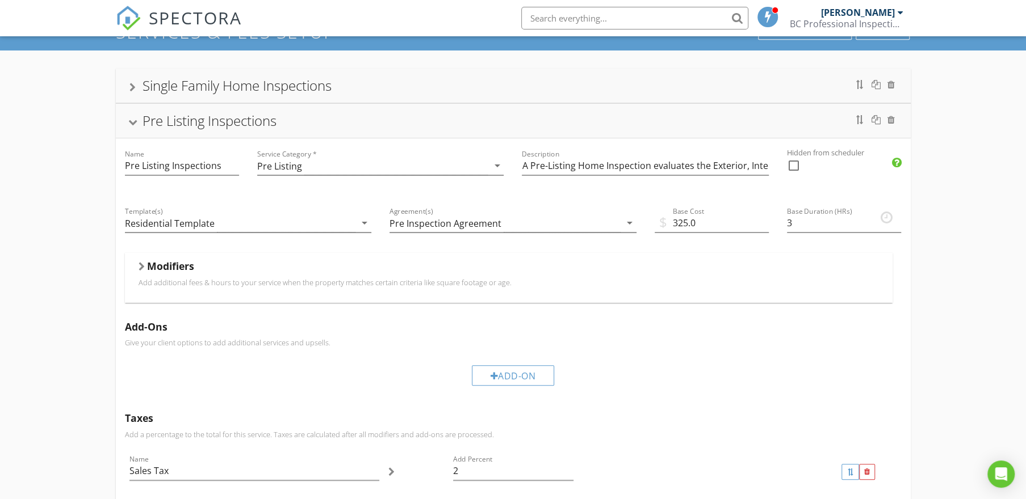
click at [356, 123] on div "Pre Listing Inspections" at bounding box center [512, 121] width 767 height 20
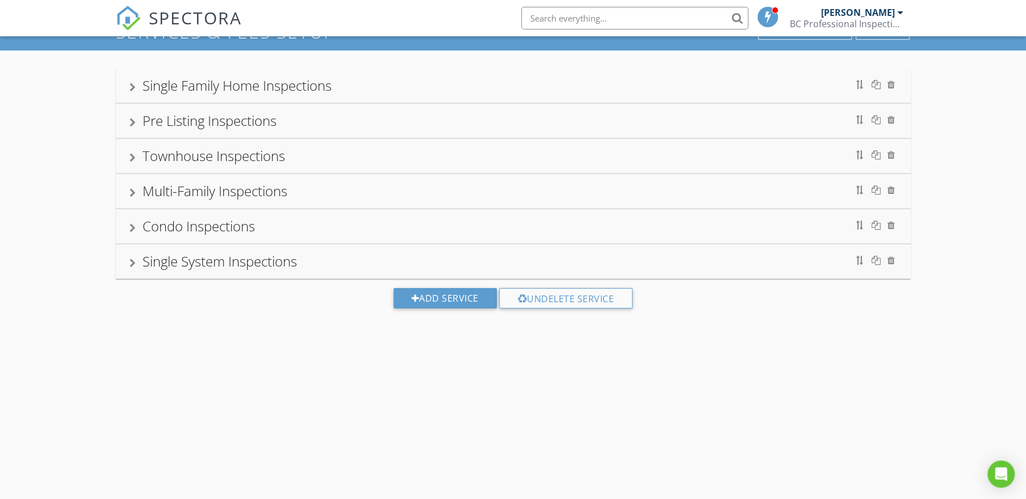
click at [335, 157] on div "Townhouse Inspections" at bounding box center [512, 156] width 767 height 20
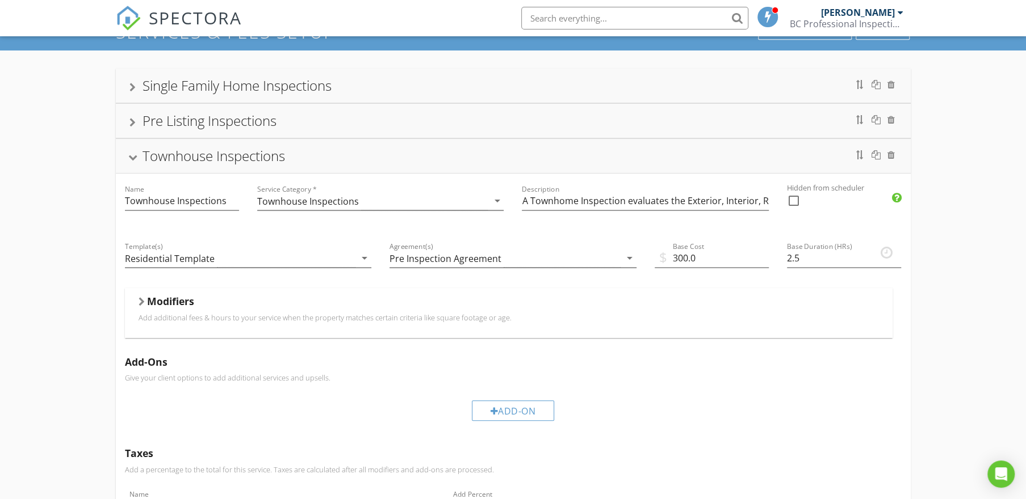
click at [354, 157] on div "Townhouse Inspections" at bounding box center [512, 156] width 767 height 20
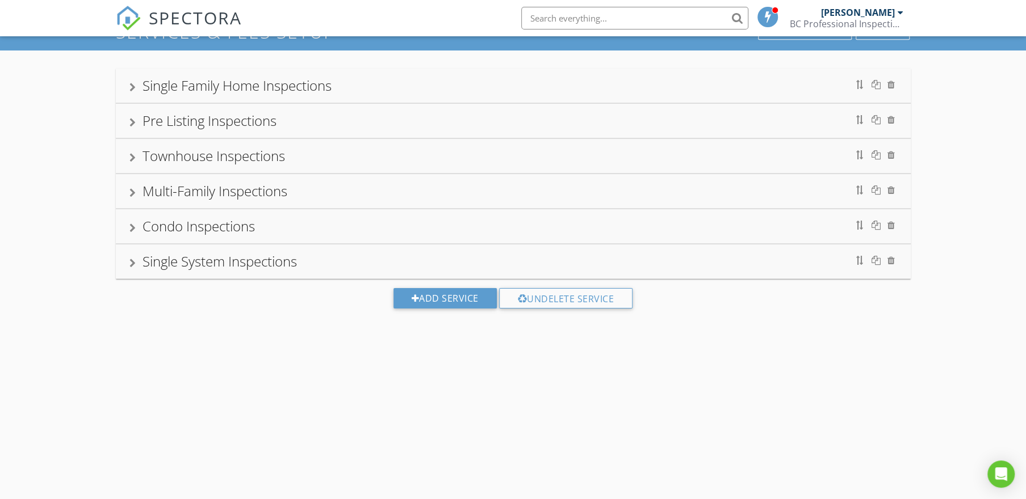
click at [337, 192] on div "Multi-Family Inspections" at bounding box center [512, 191] width 767 height 20
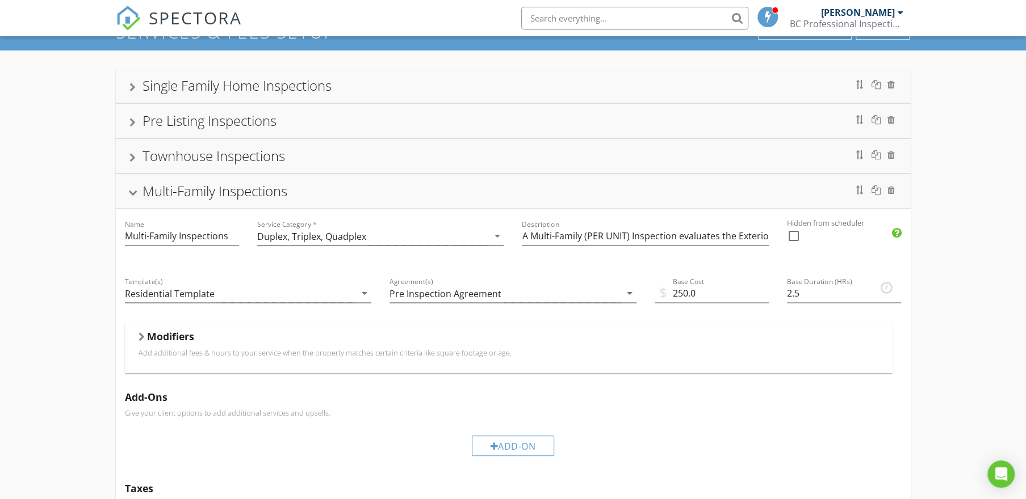
click at [338, 189] on div "Multi-Family Inspections" at bounding box center [512, 191] width 767 height 20
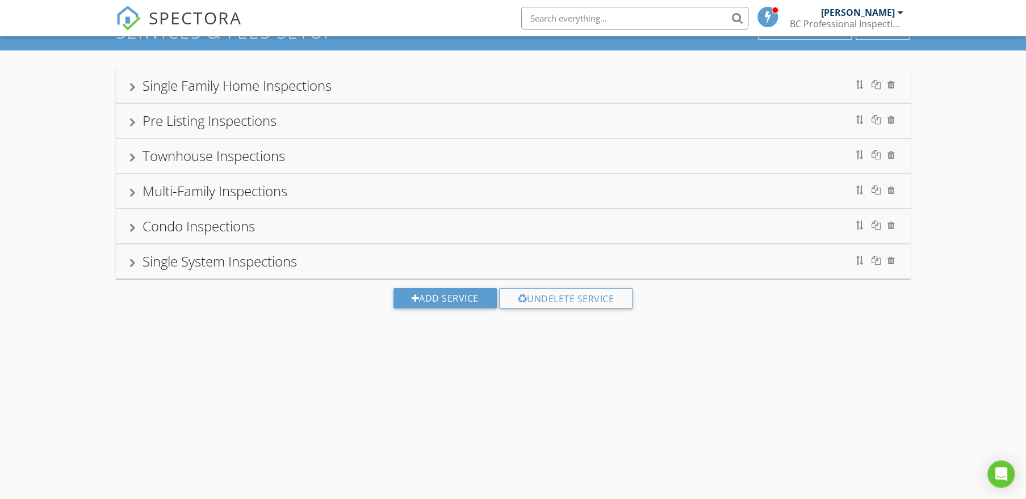
click at [331, 223] on div "Condo Inspections" at bounding box center [512, 226] width 767 height 20
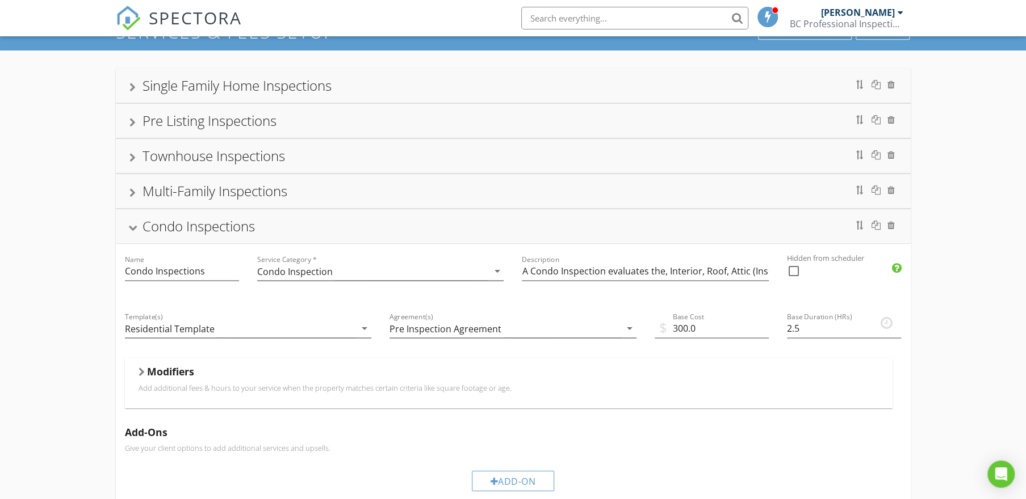
click at [333, 219] on div "Condo Inspections" at bounding box center [512, 226] width 767 height 20
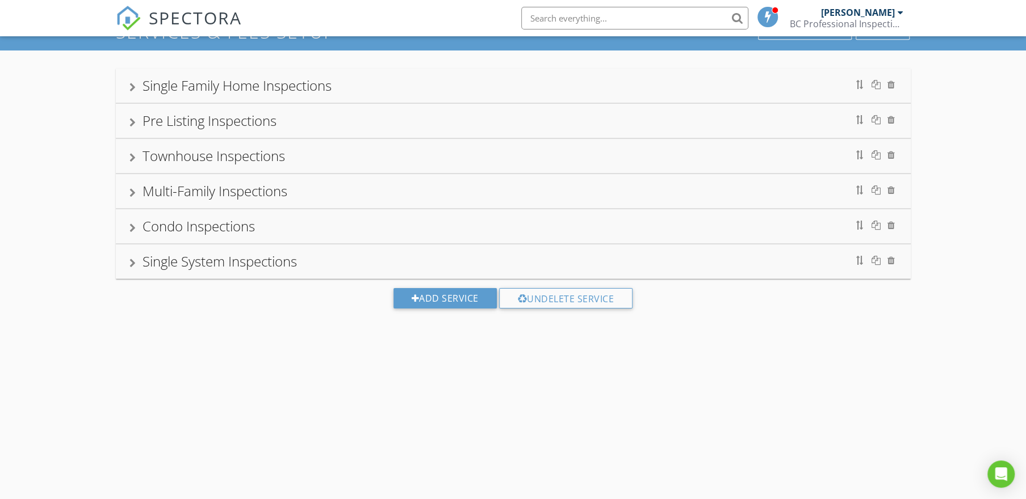
click at [324, 258] on div "Single System Inspections" at bounding box center [512, 261] width 767 height 20
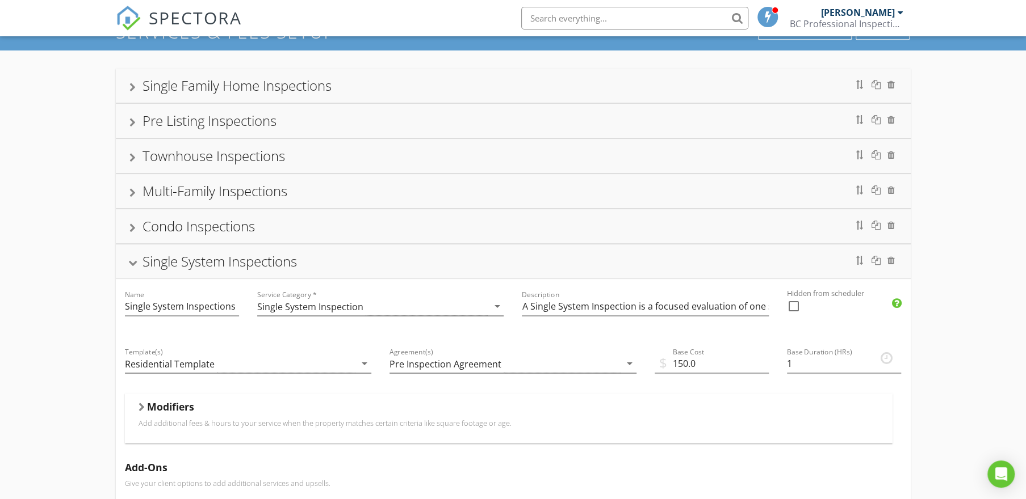
click at [322, 257] on div "Single System Inspections" at bounding box center [512, 261] width 767 height 20
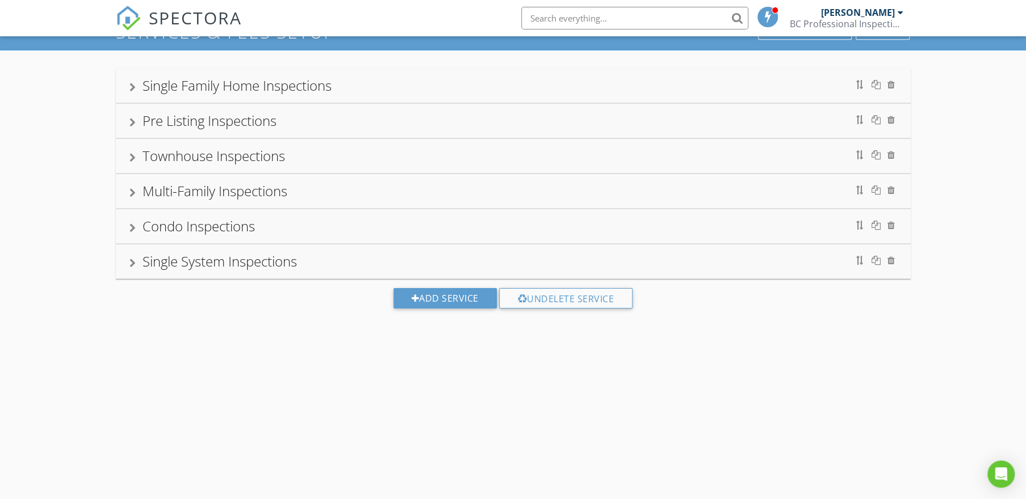
click at [319, 229] on div "Condo Inspections" at bounding box center [512, 226] width 767 height 20
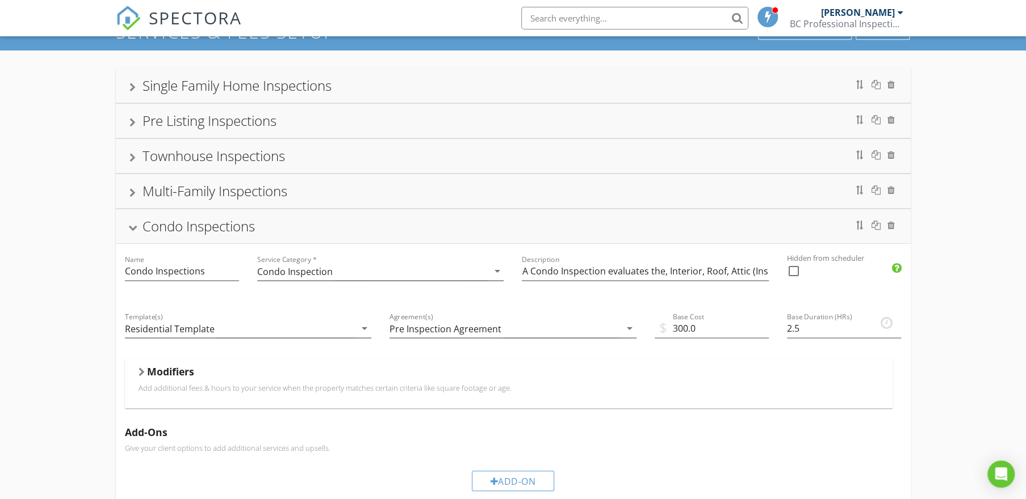
click at [320, 228] on div "Condo Inspections" at bounding box center [512, 226] width 767 height 20
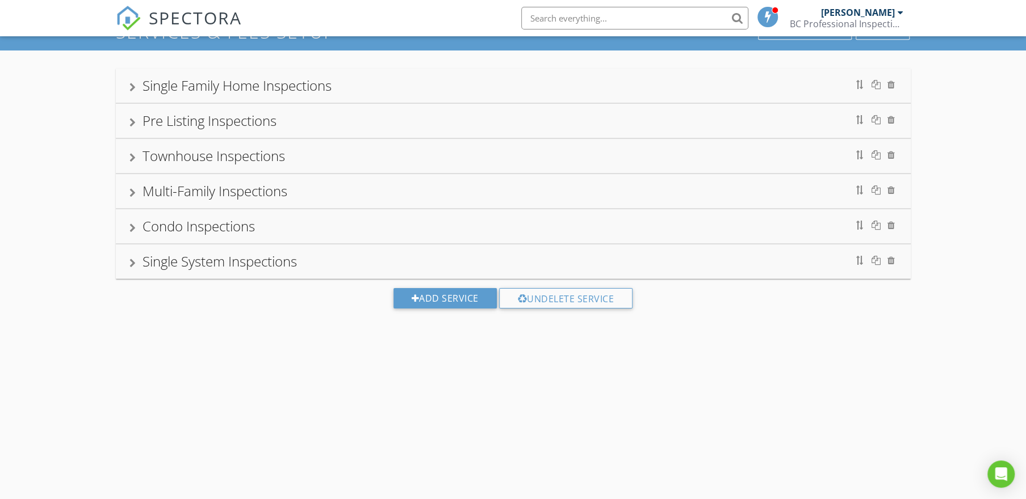
click at [325, 193] on div "Multi-Family Inspections" at bounding box center [512, 191] width 767 height 20
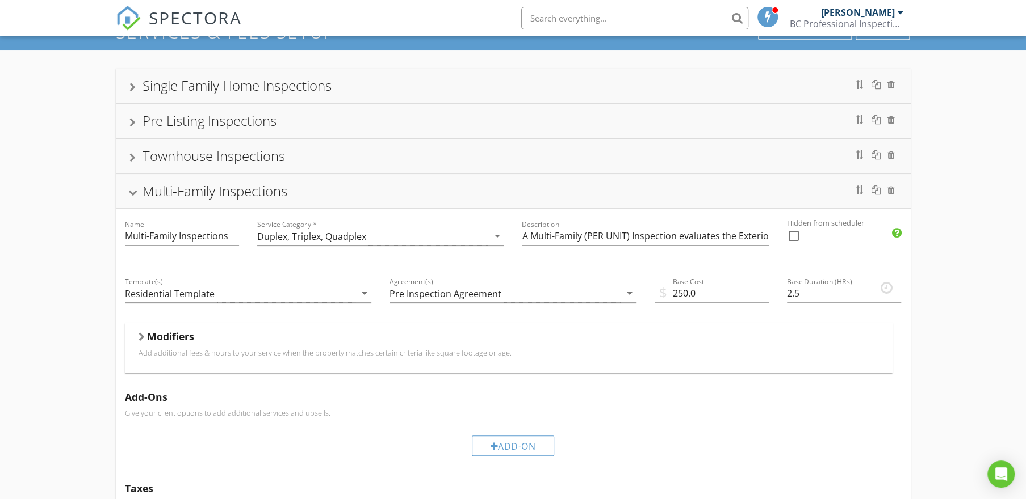
click at [325, 193] on div "Multi-Family Inspections" at bounding box center [512, 191] width 767 height 20
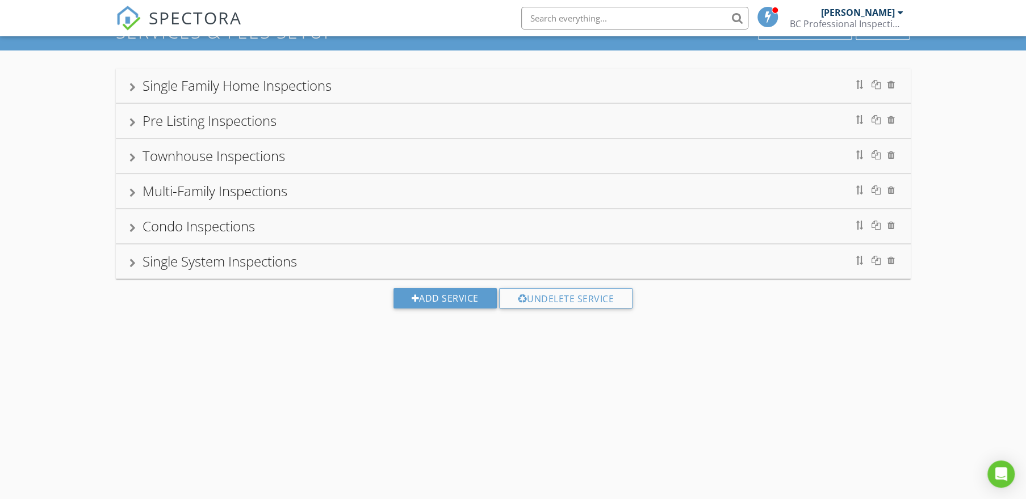
click at [330, 161] on div "Townhouse Inspections" at bounding box center [512, 156] width 767 height 20
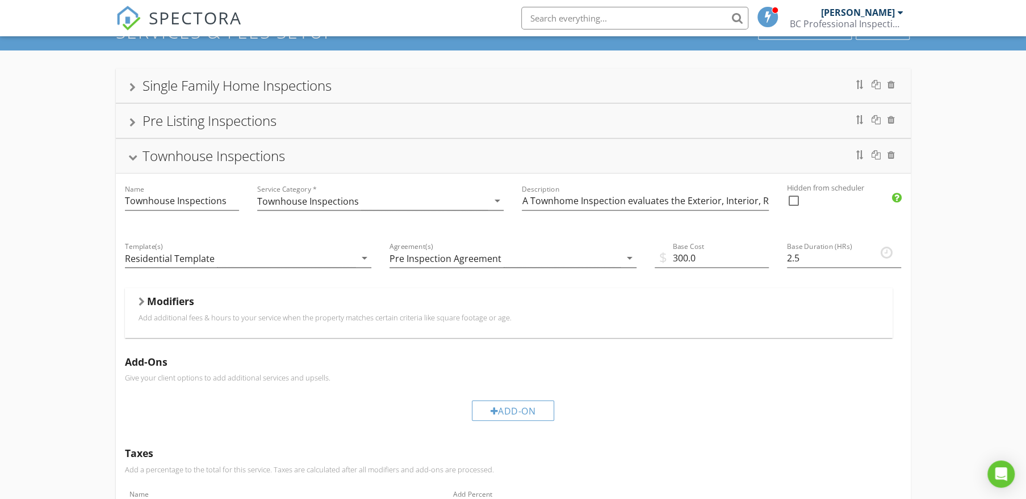
click at [331, 160] on div "Townhouse Inspections" at bounding box center [512, 156] width 767 height 20
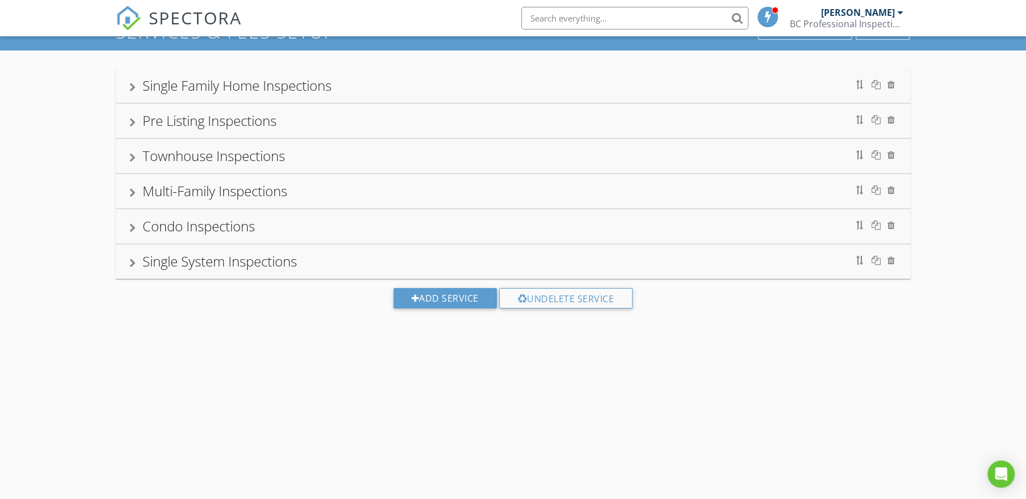
click at [327, 123] on div "Pre Listing Inspections" at bounding box center [512, 121] width 767 height 20
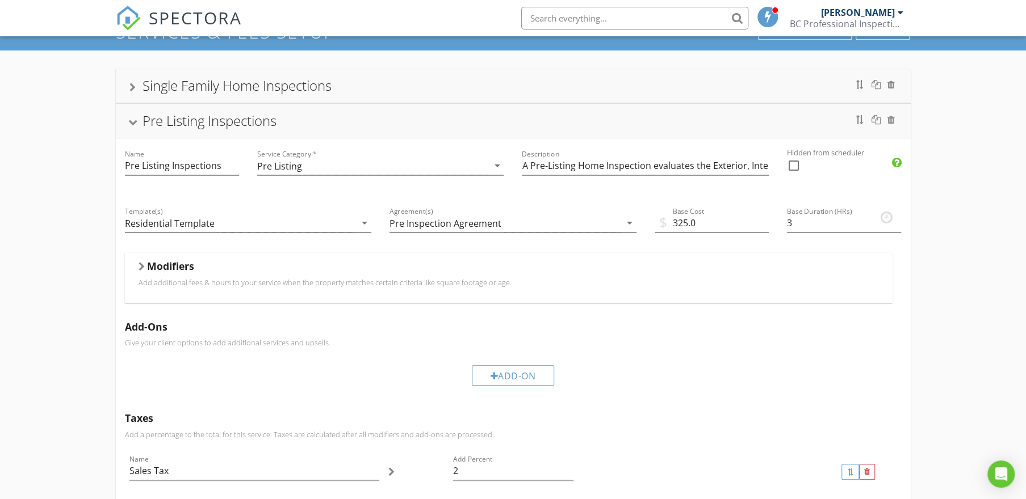
click at [327, 123] on div "Pre Listing Inspections" at bounding box center [512, 121] width 767 height 20
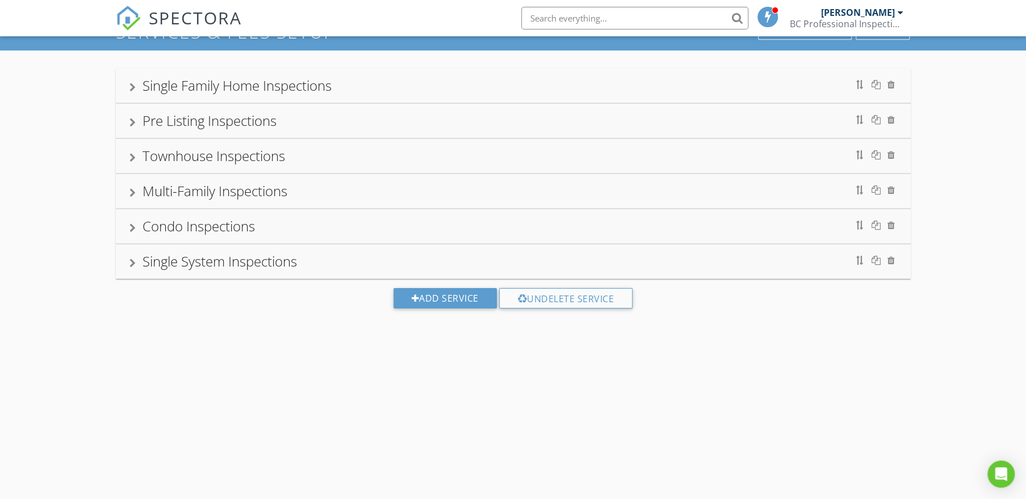
click at [348, 91] on div "Single Family Home Inspections" at bounding box center [512, 85] width 767 height 20
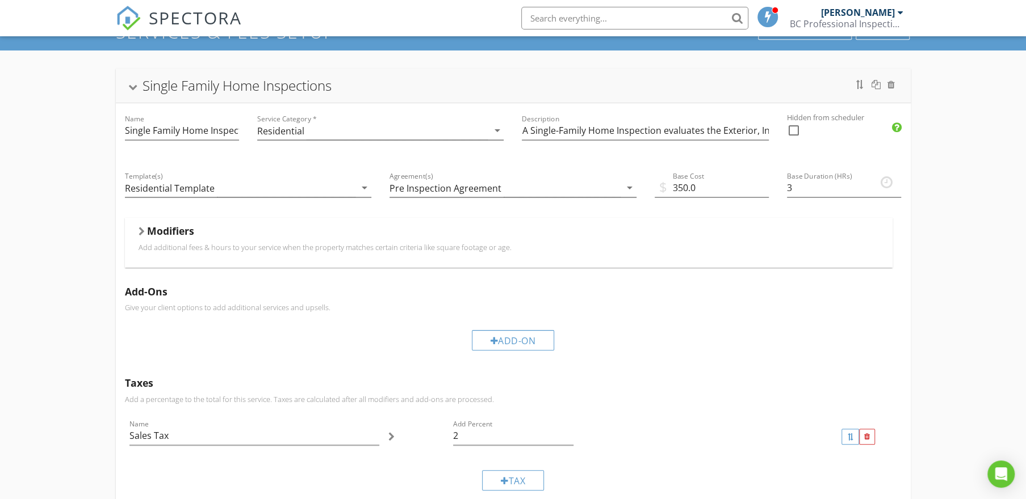
click at [351, 91] on div "Single Family Home Inspections" at bounding box center [512, 85] width 767 height 20
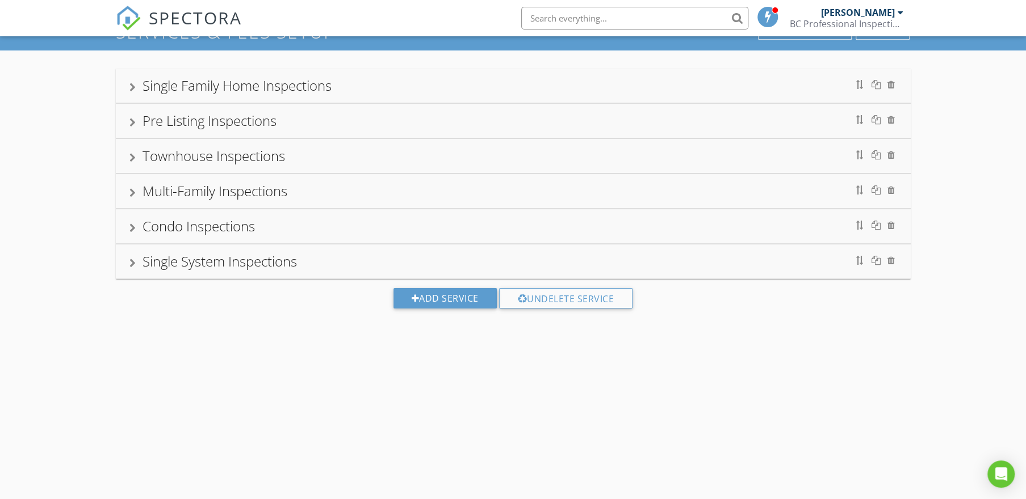
click at [359, 86] on div "Single Family Home Inspections" at bounding box center [512, 85] width 767 height 20
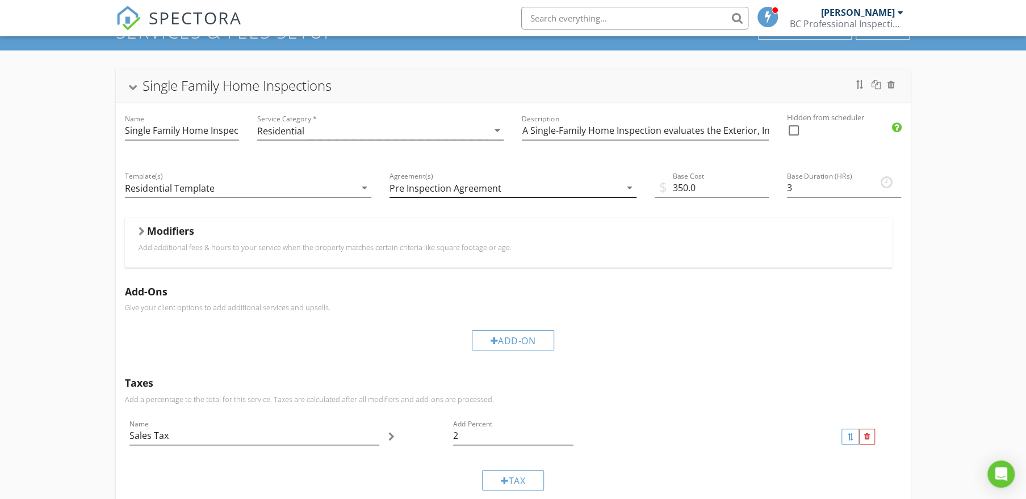
click at [476, 187] on div "Pre Inspection Agreement" at bounding box center [445, 188] width 112 height 10
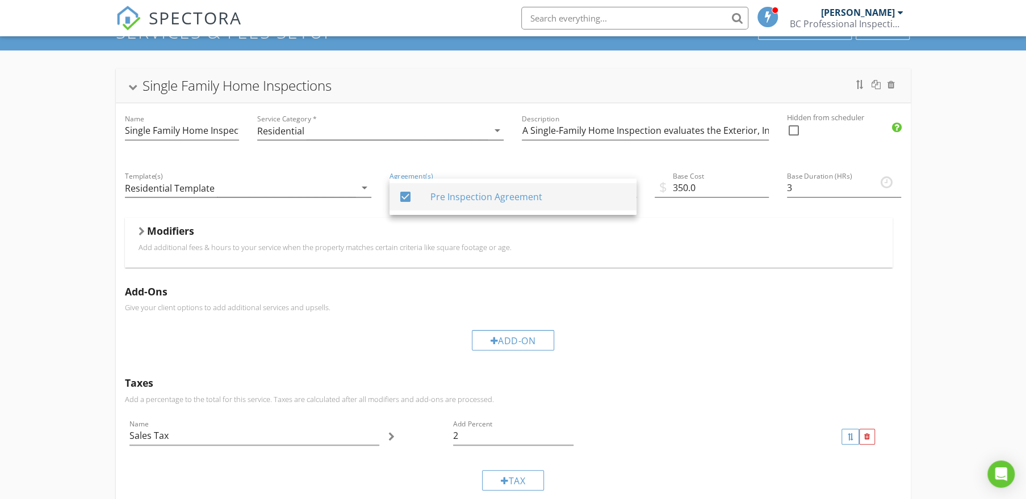
click at [470, 196] on div "Pre Inspection Agreement" at bounding box center [528, 197] width 197 height 14
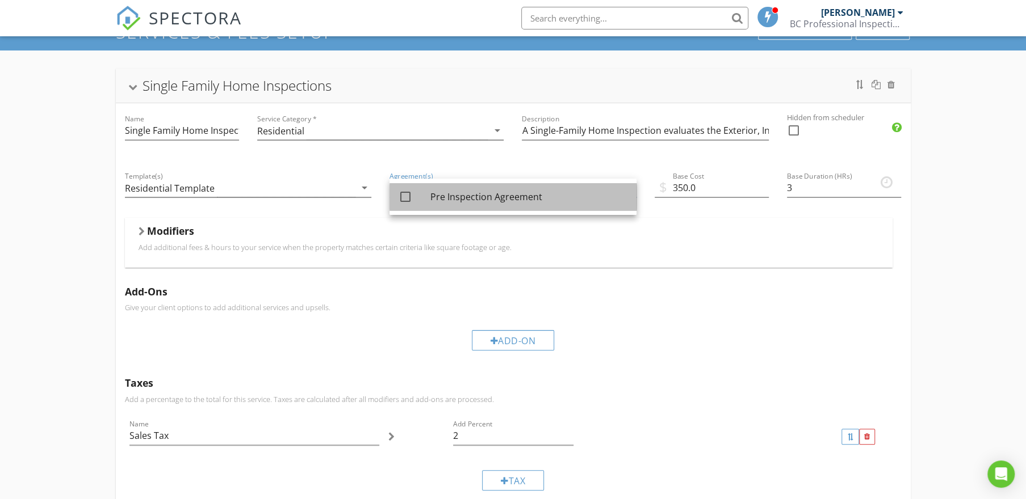
click at [461, 193] on div "Pre Inspection Agreement" at bounding box center [528, 197] width 197 height 14
checkbox input "true"
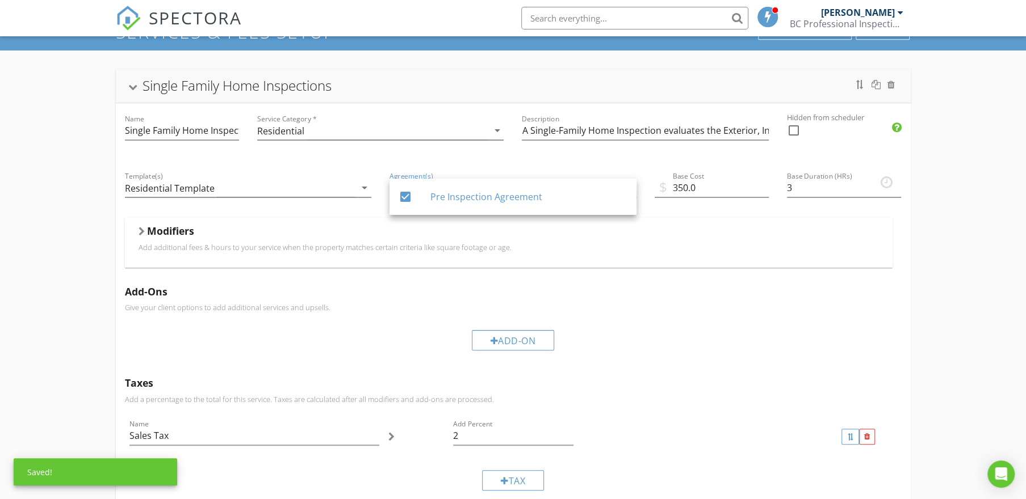
click at [409, 83] on div "Single Family Home Inspections" at bounding box center [512, 85] width 767 height 20
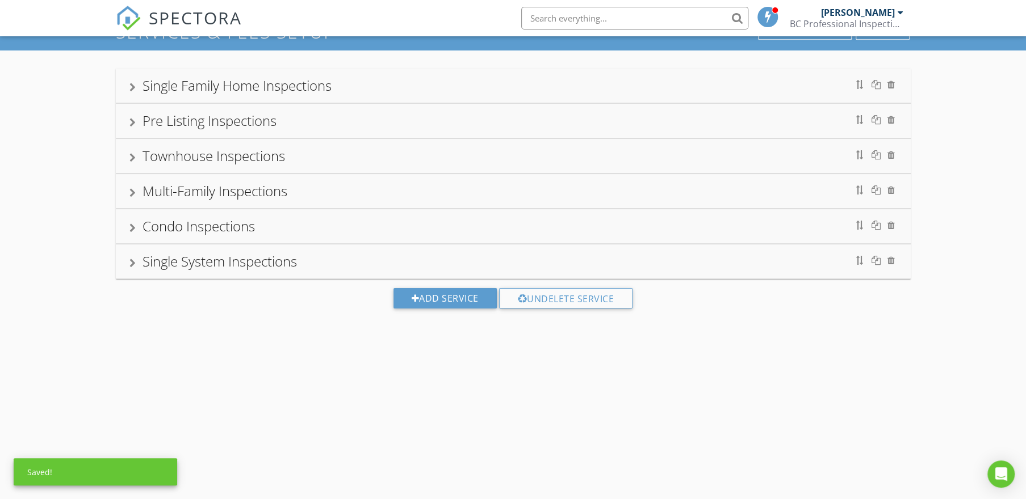
click at [409, 94] on div "Single Family Home Inspections" at bounding box center [512, 85] width 767 height 20
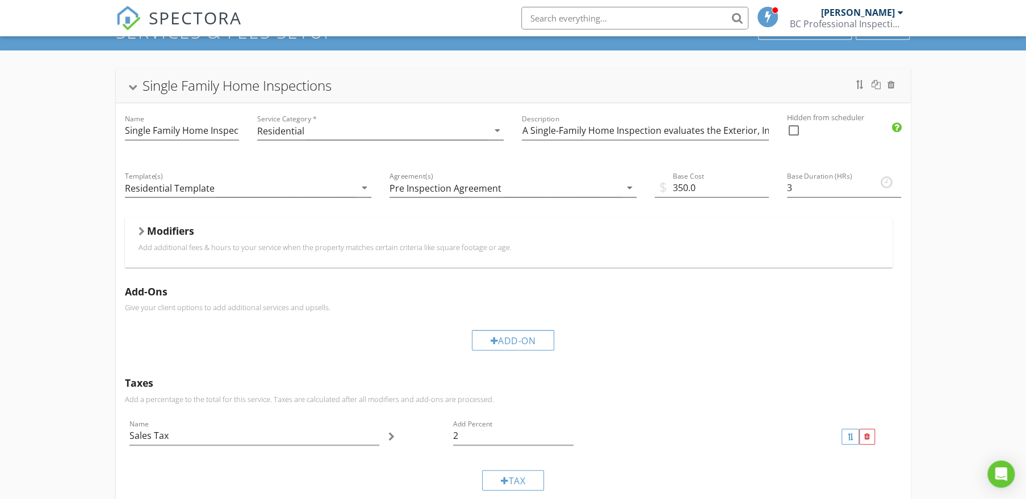
click at [409, 94] on div "Single Family Home Inspections" at bounding box center [512, 85] width 767 height 20
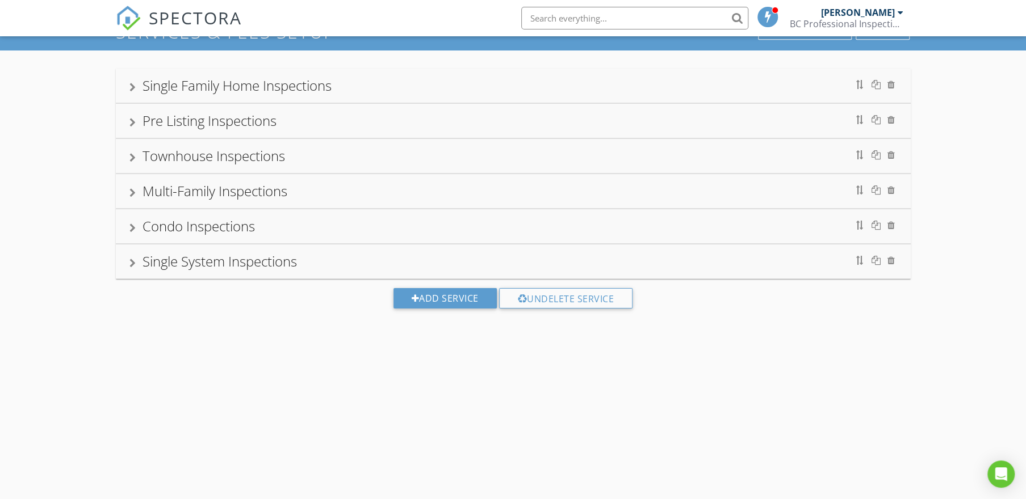
click at [360, 121] on div "Pre Listing Inspections" at bounding box center [512, 121] width 767 height 20
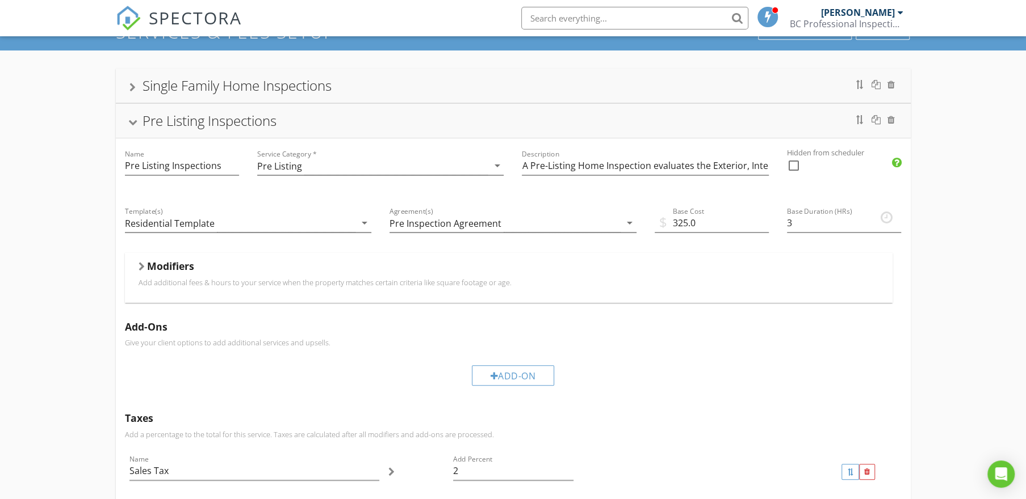
click at [360, 120] on div "Pre Listing Inspections" at bounding box center [512, 121] width 767 height 20
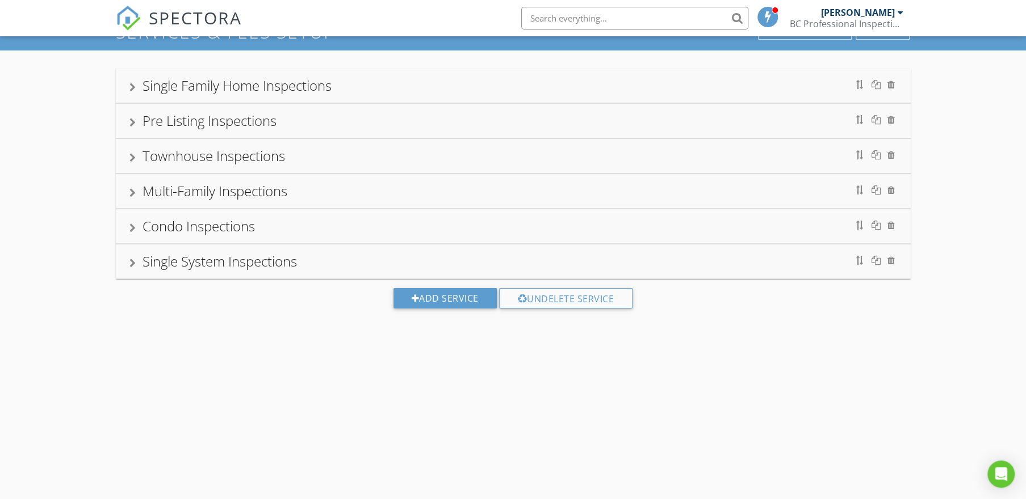
click at [333, 150] on div "Townhouse Inspections" at bounding box center [512, 156] width 767 height 20
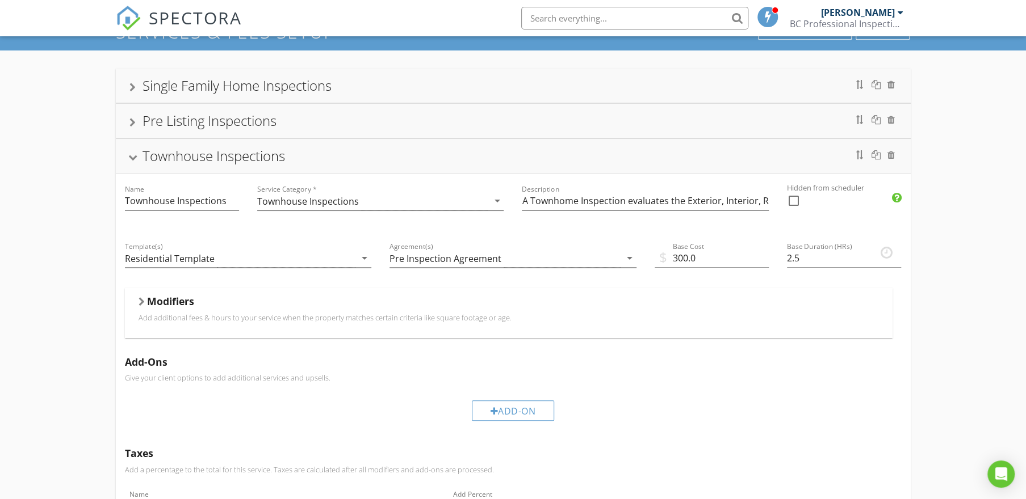
click at [337, 151] on div "Townhouse Inspections" at bounding box center [512, 156] width 767 height 20
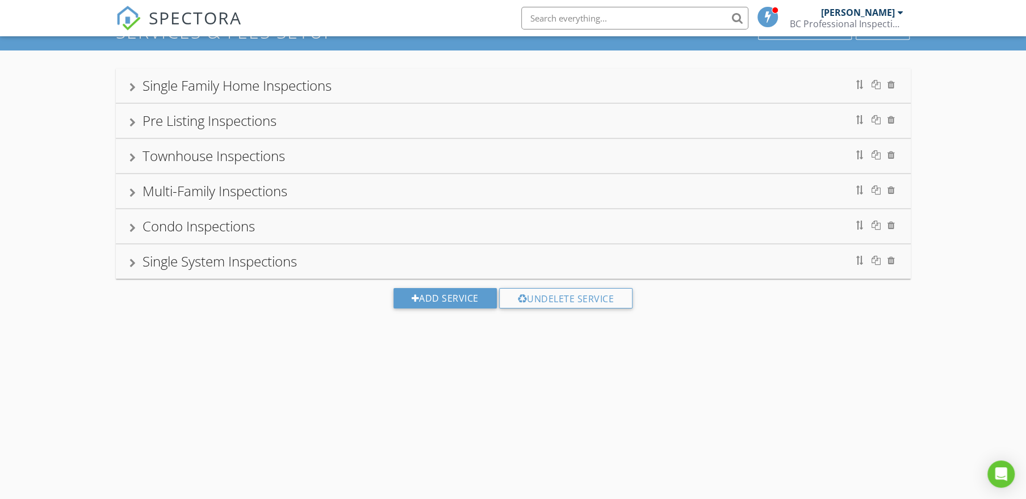
click at [336, 189] on div "Multi-Family Inspections" at bounding box center [512, 191] width 767 height 20
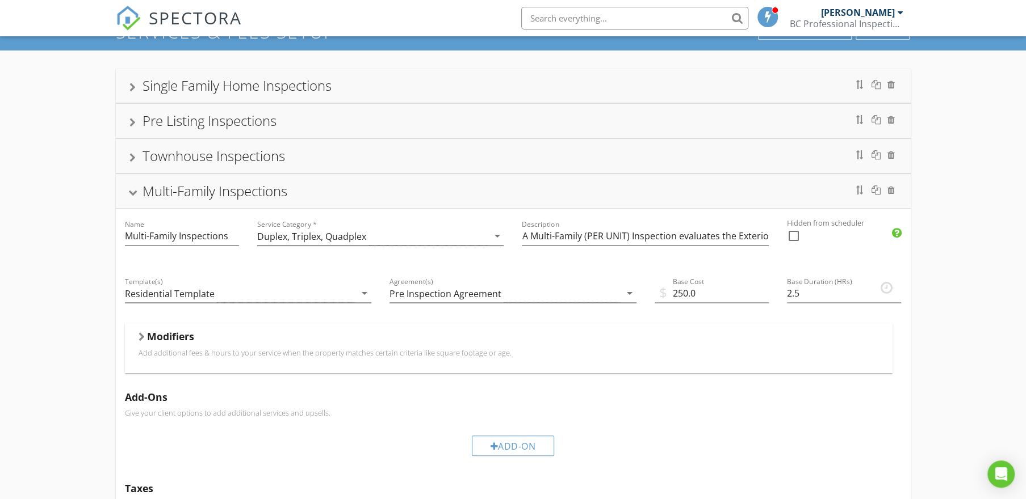
click at [336, 189] on div "Multi-Family Inspections" at bounding box center [512, 191] width 767 height 20
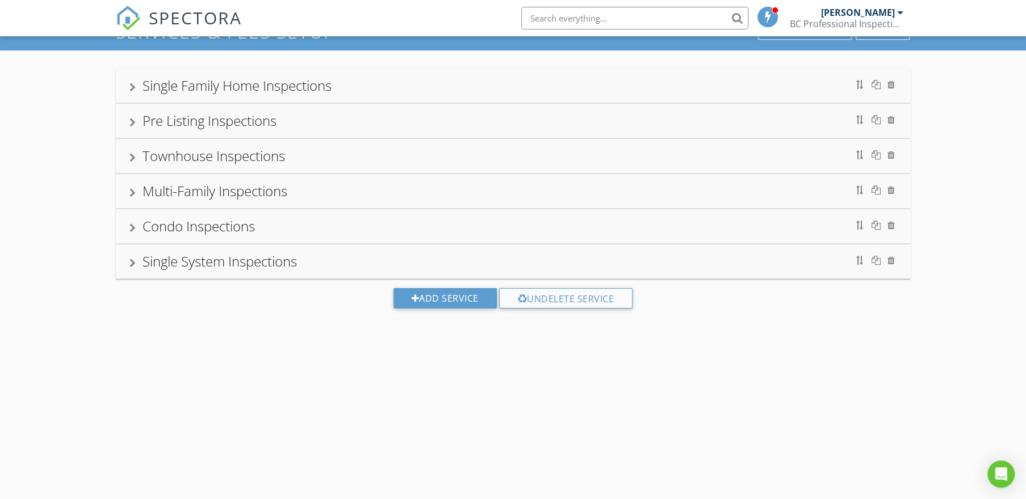
click at [335, 224] on div "Condo Inspections" at bounding box center [512, 226] width 767 height 20
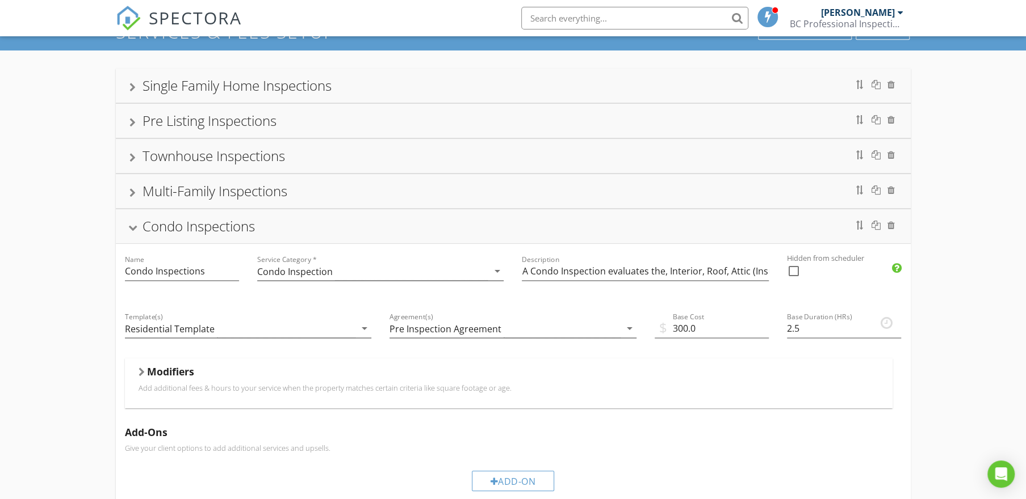
click at [335, 224] on div "Condo Inspections" at bounding box center [512, 226] width 767 height 20
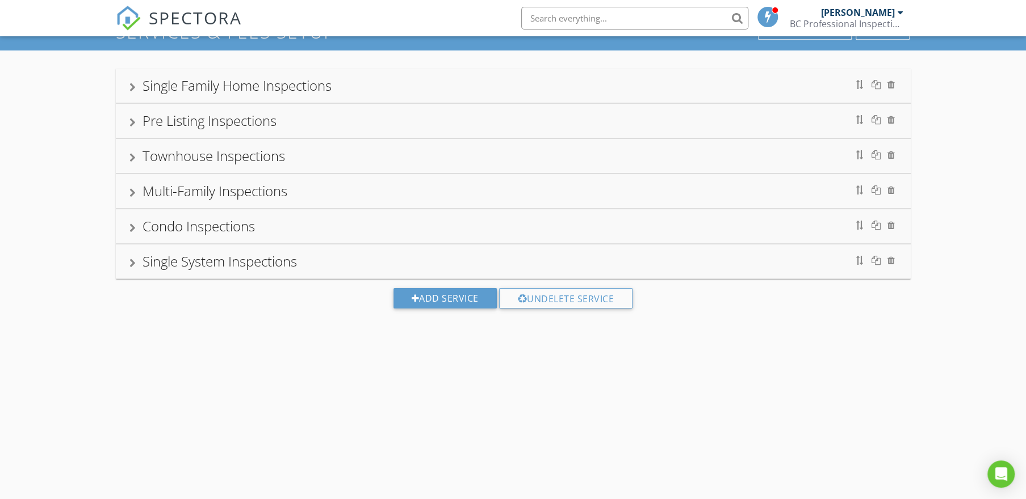
click at [351, 259] on div "Single System Inspections" at bounding box center [512, 261] width 767 height 20
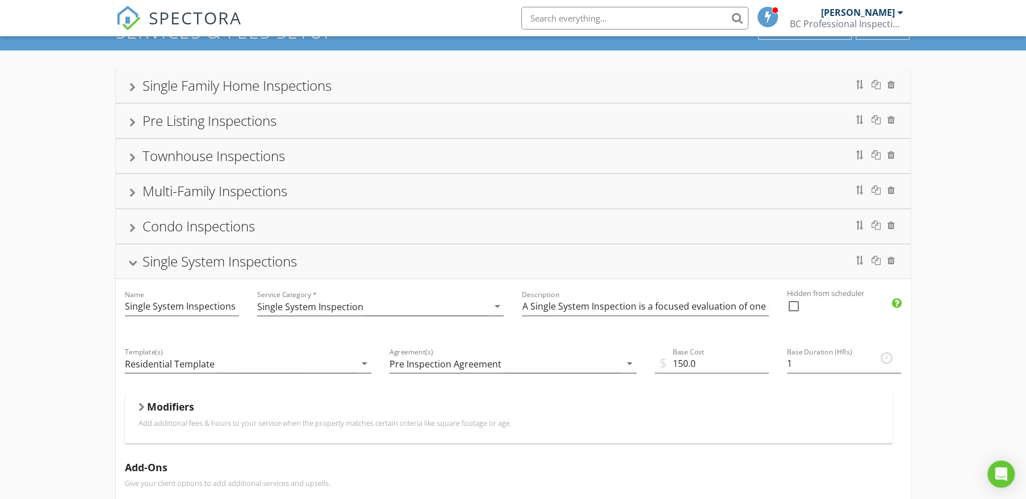
click at [351, 259] on div "Single System Inspections" at bounding box center [512, 261] width 767 height 20
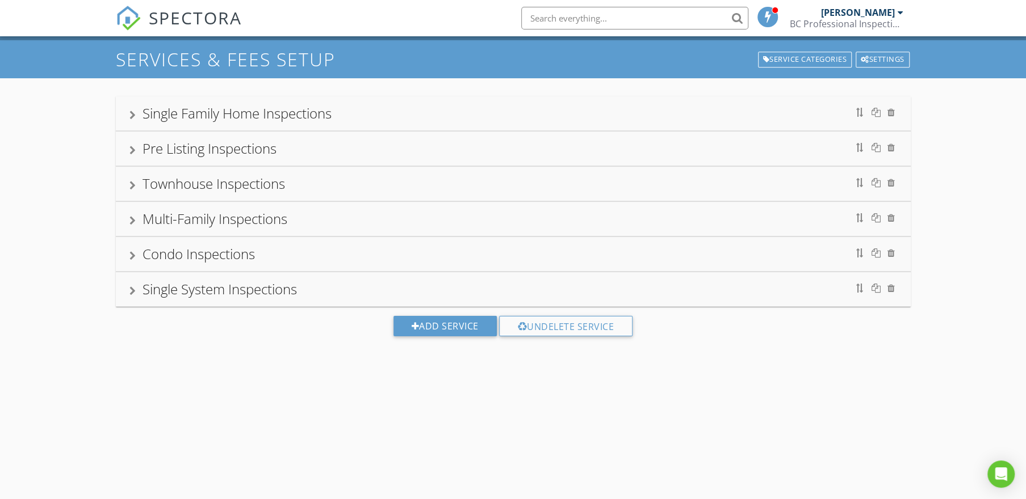
scroll to position [0, 0]
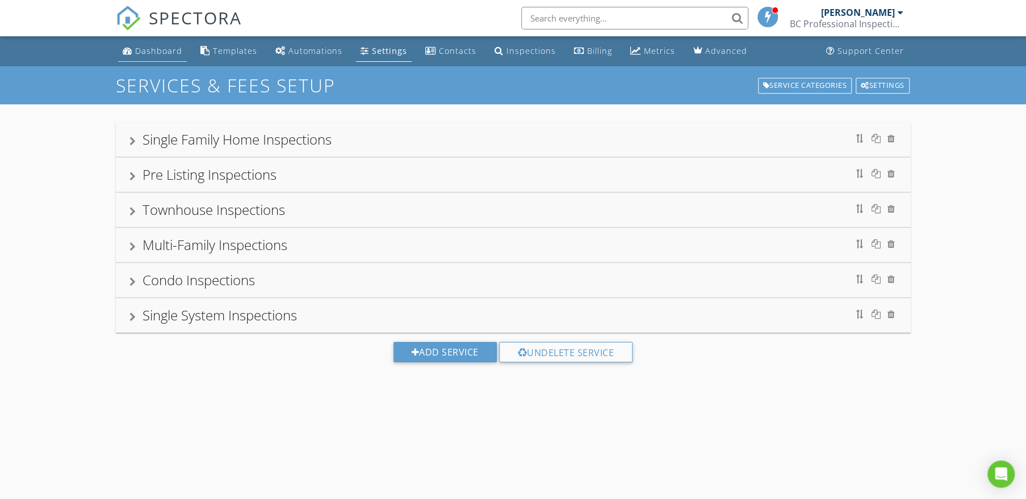
click at [165, 54] on div "Dashboard" at bounding box center [158, 50] width 47 height 11
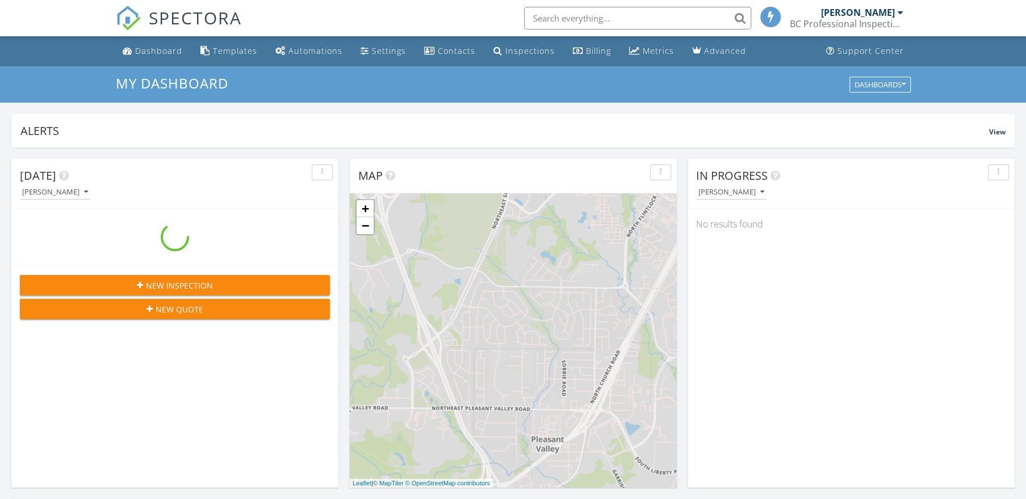
scroll to position [1049, 1042]
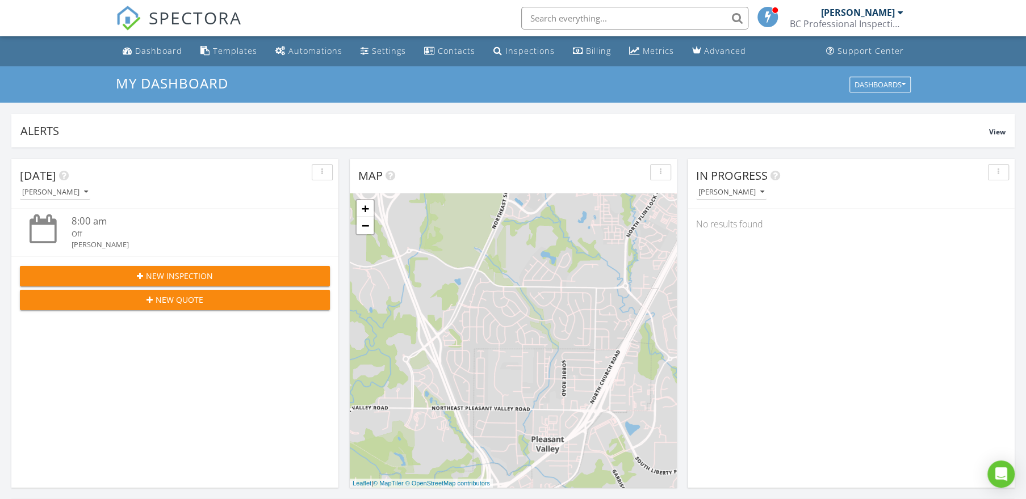
click at [820, 22] on div "BC Professional Inspections LLC" at bounding box center [846, 23] width 114 height 11
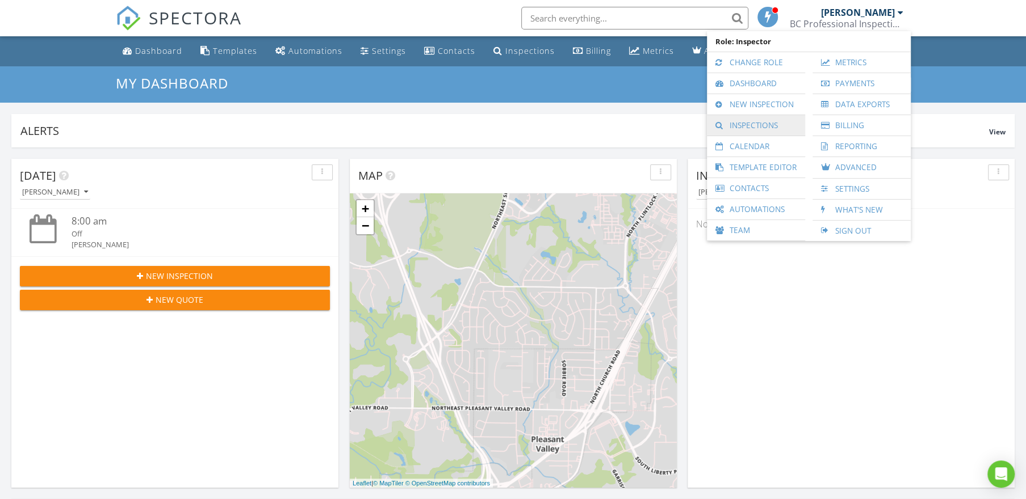
click at [763, 125] on link "Inspections" at bounding box center [755, 125] width 87 height 20
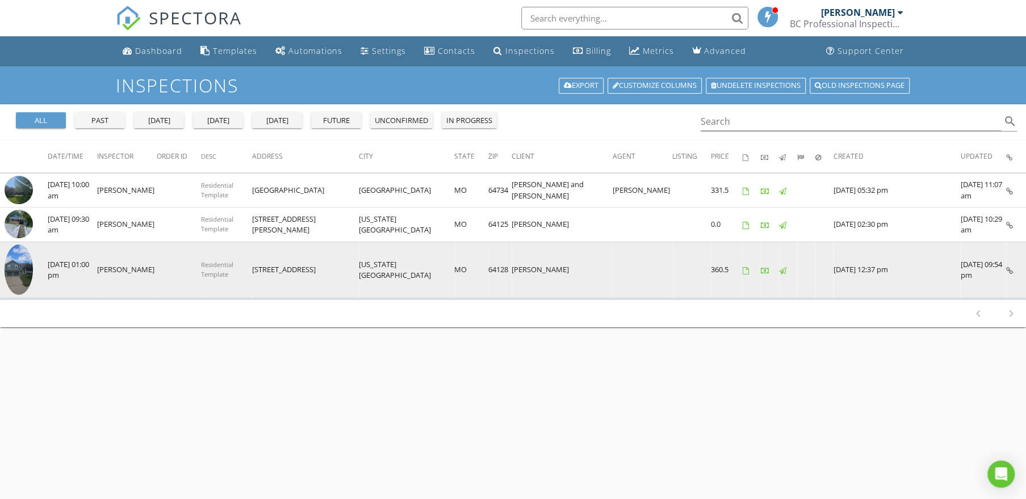
click at [22, 257] on img at bounding box center [19, 270] width 28 height 51
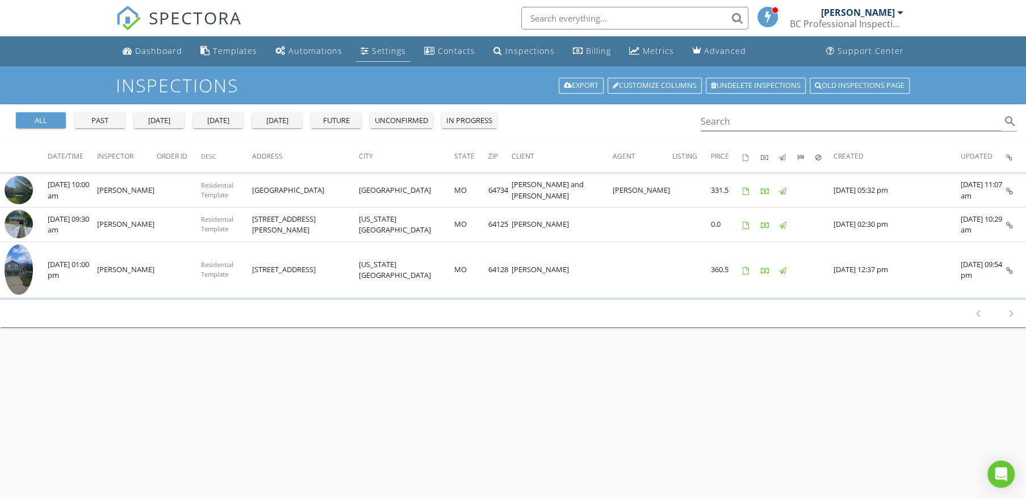
click at [377, 52] on div "Settings" at bounding box center [389, 50] width 34 height 11
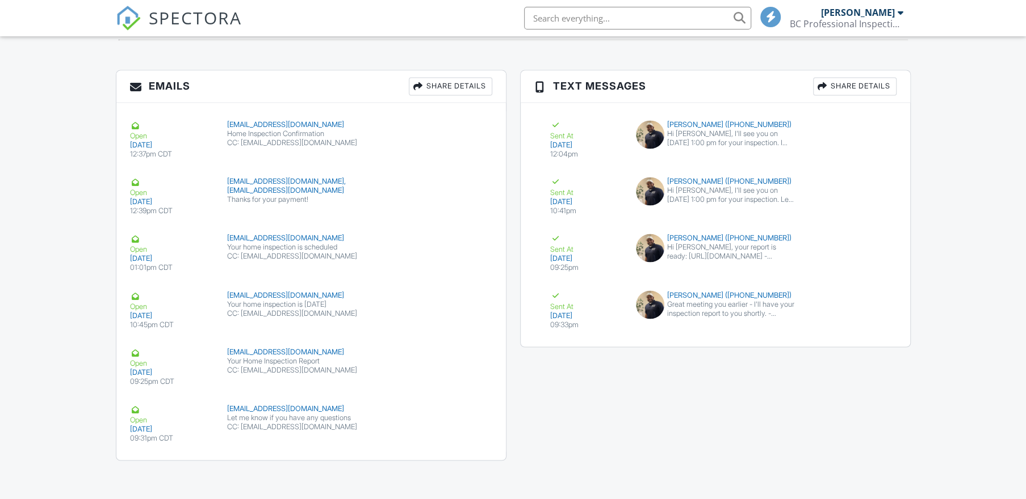
click at [439, 86] on div "Share Details" at bounding box center [450, 86] width 83 height 18
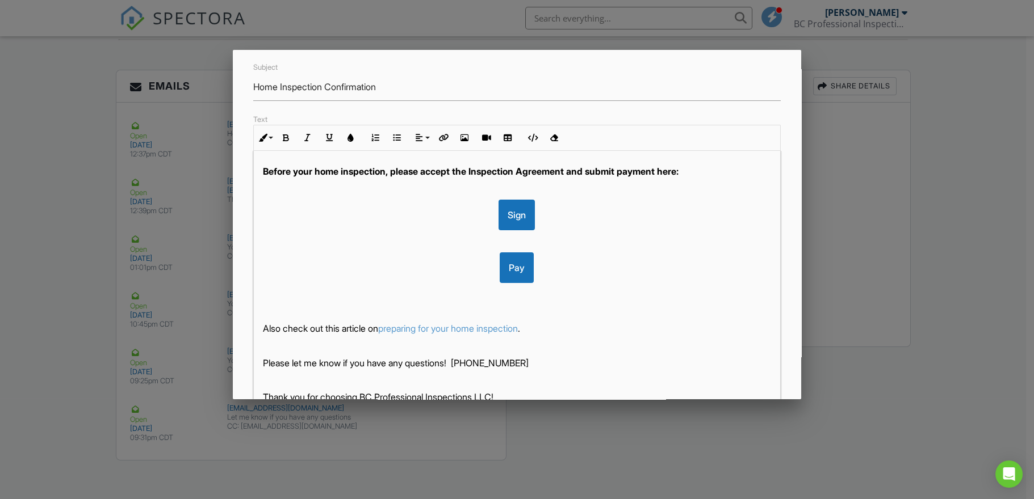
scroll to position [72, 0]
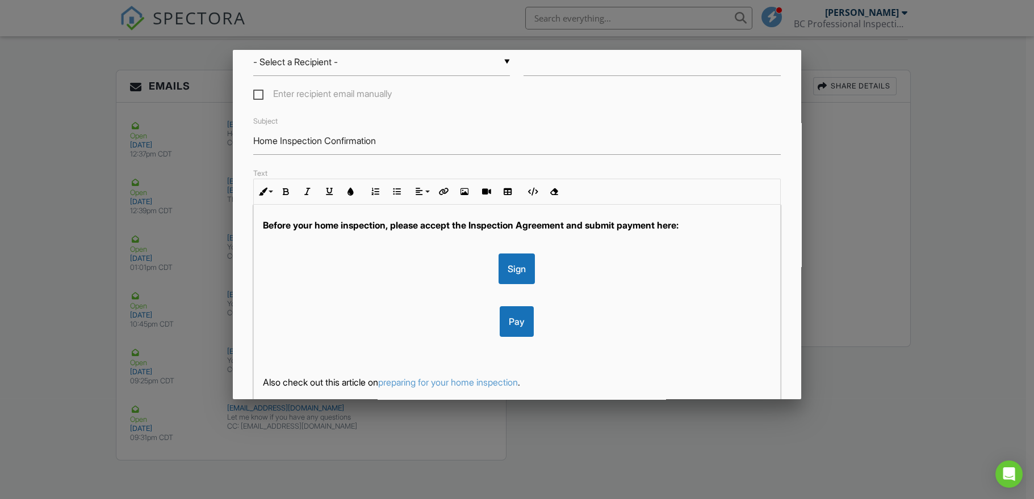
click at [528, 276] on div "Sign" at bounding box center [517, 269] width 509 height 31
click at [547, 289] on icon "button" at bounding box center [544, 292] width 8 height 8
click at [524, 266] on div "Sign" at bounding box center [516, 269] width 36 height 31
drag, startPoint x: 528, startPoint y: 267, endPoint x: 499, endPoint y: 268, distance: 29.0
click at [499, 268] on div "Sign" at bounding box center [517, 269] width 509 height 31
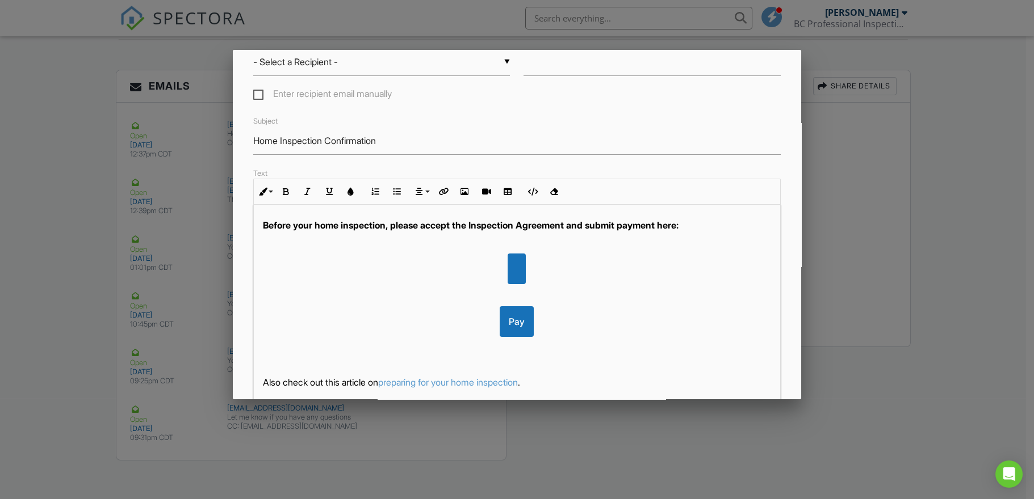
click at [528, 266] on div at bounding box center [517, 269] width 509 height 31
click at [523, 266] on div at bounding box center [517, 269] width 509 height 31
click at [537, 267] on div at bounding box center [517, 269] width 509 height 31
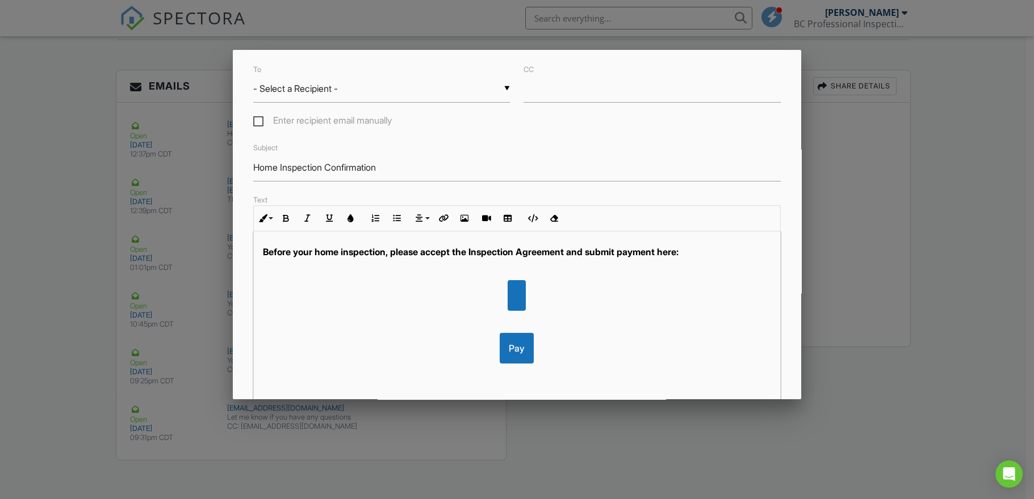
scroll to position [0, 0]
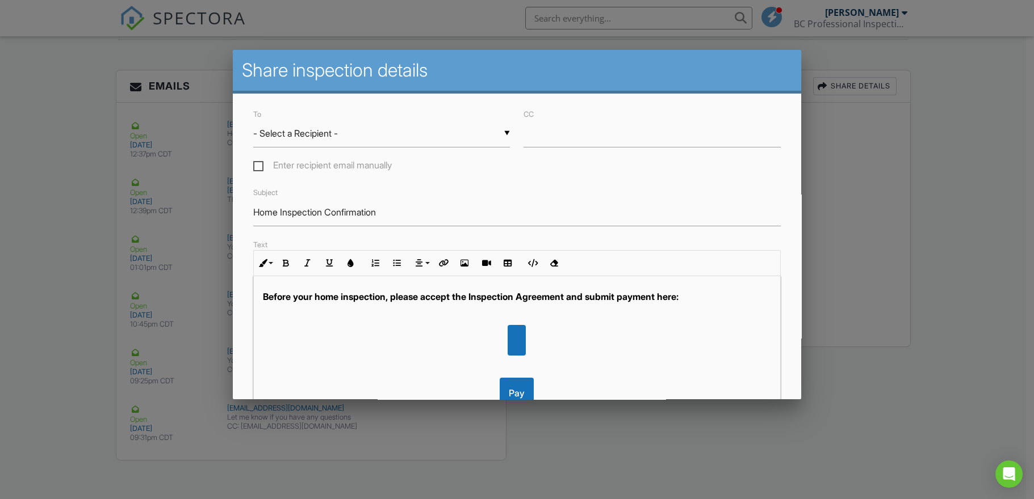
click at [343, 136] on div "▼ - Select a Recipient - - Select a Recipient - James Paul (Client) - Select a …" at bounding box center [381, 134] width 257 height 28
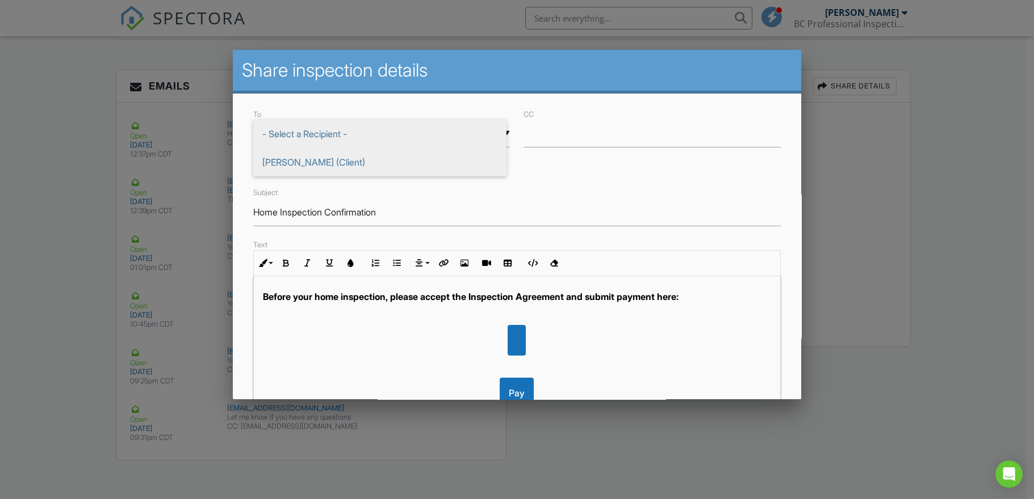
click at [337, 159] on span "James Paul (Client)" at bounding box center [379, 162] width 253 height 28
type input "James Paul (Client)"
type input "bcprofessionalinspectionsllc@gmail.com"
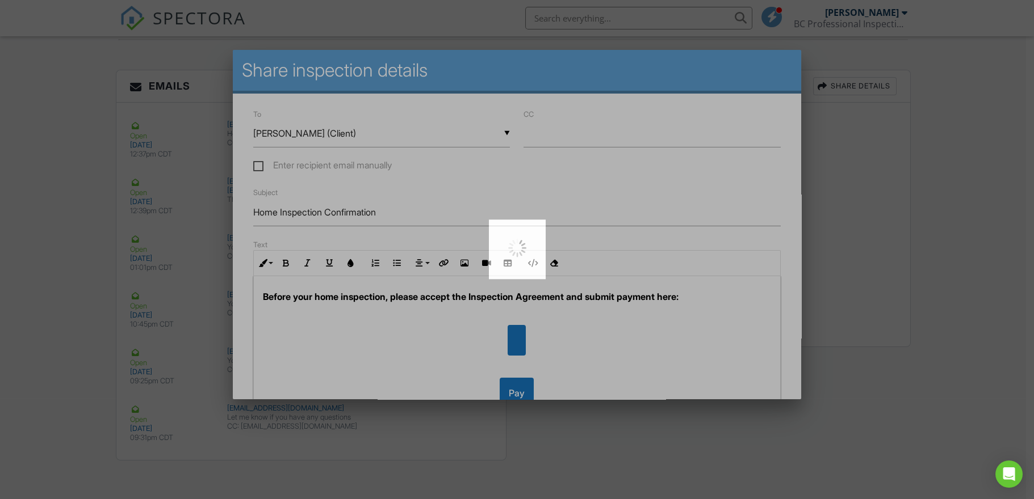
scroll to position [25, 0]
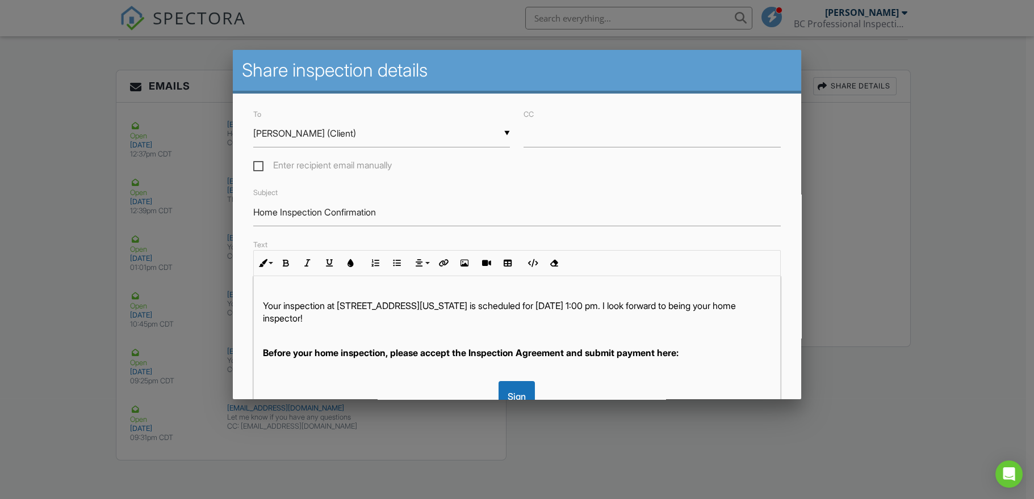
click at [254, 163] on label "Enter recipient email manually" at bounding box center [322, 167] width 138 height 14
click at [254, 163] on input "Enter recipient email manually" at bounding box center [256, 166] width 7 height 7
checkbox input "true"
click at [299, 136] on input "To" at bounding box center [381, 134] width 257 height 28
type input "Coleman80422@gmail.com"
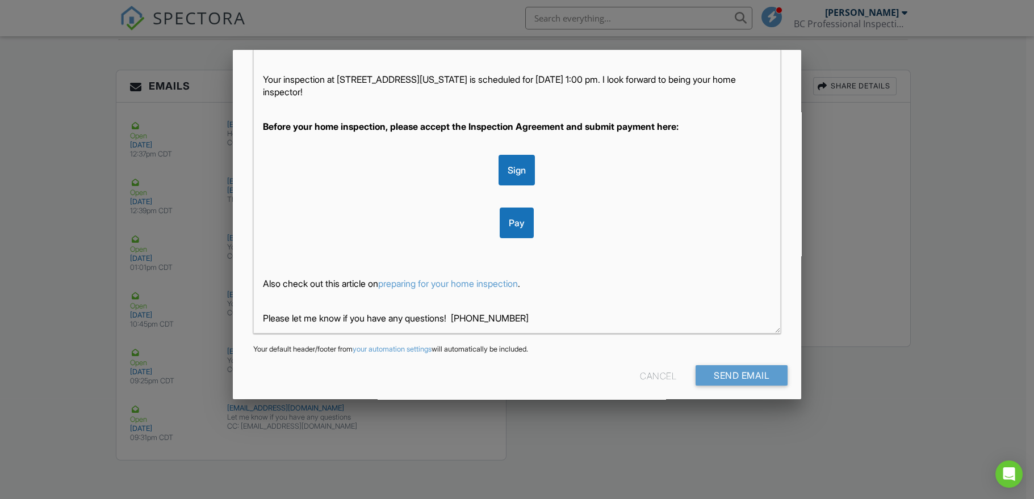
scroll to position [234, 0]
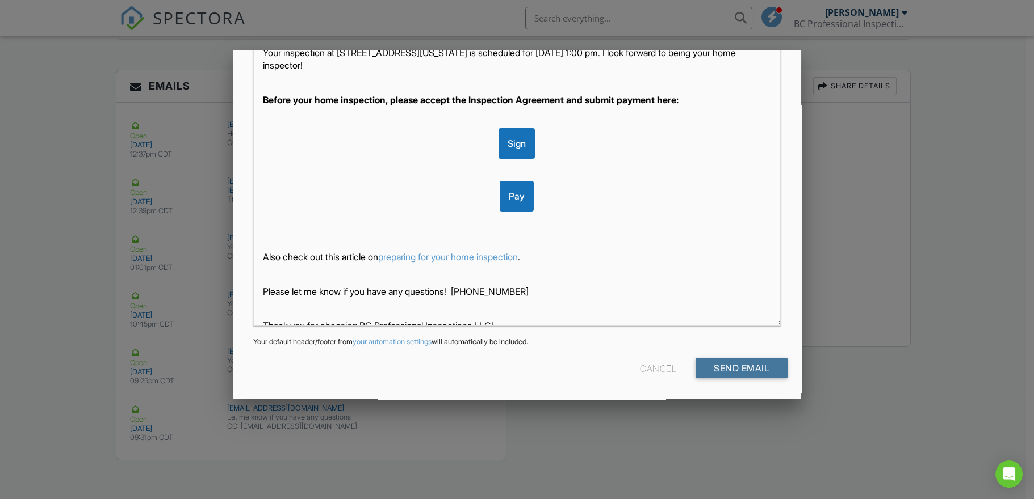
scroll to position [0, 0]
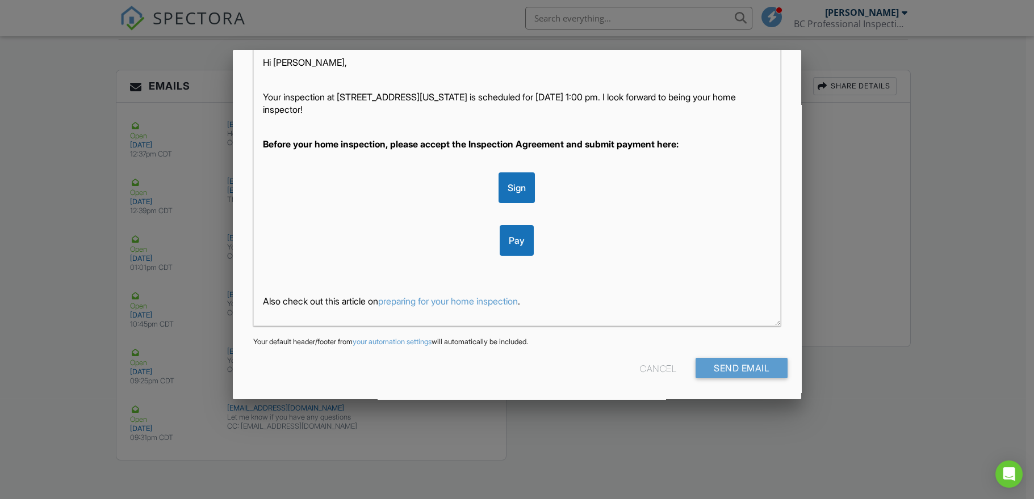
click at [532, 192] on div "Sign" at bounding box center [517, 188] width 509 height 31
click at [553, 184] on div at bounding box center [517, 188] width 509 height 31
click at [629, 196] on div at bounding box center [517, 188] width 509 height 31
click at [587, 269] on p at bounding box center [517, 267] width 509 height 12
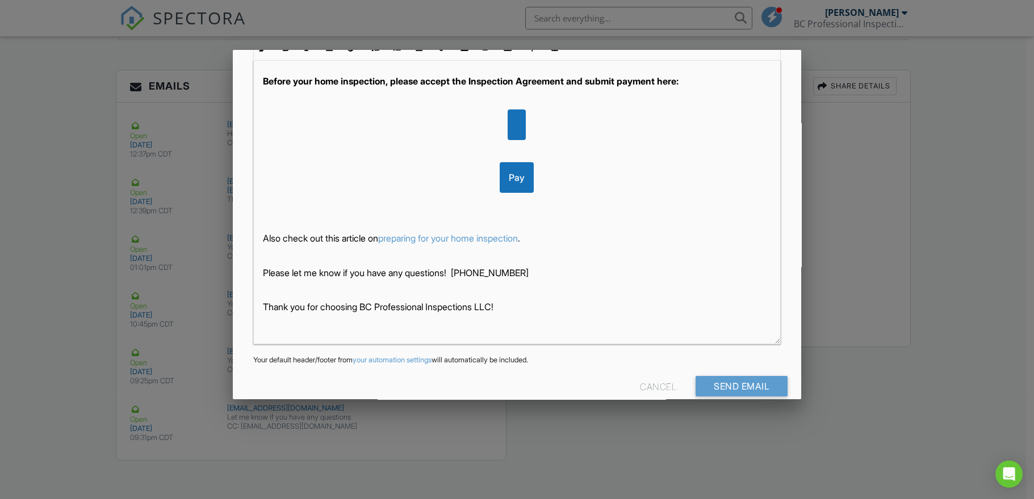
scroll to position [234, 0]
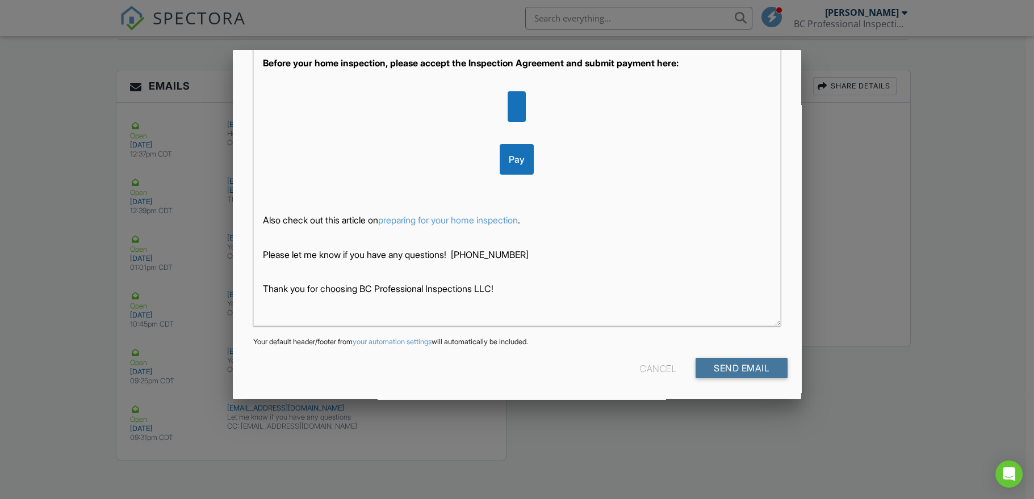
click at [722, 367] on input "Send Email" at bounding box center [741, 368] width 92 height 20
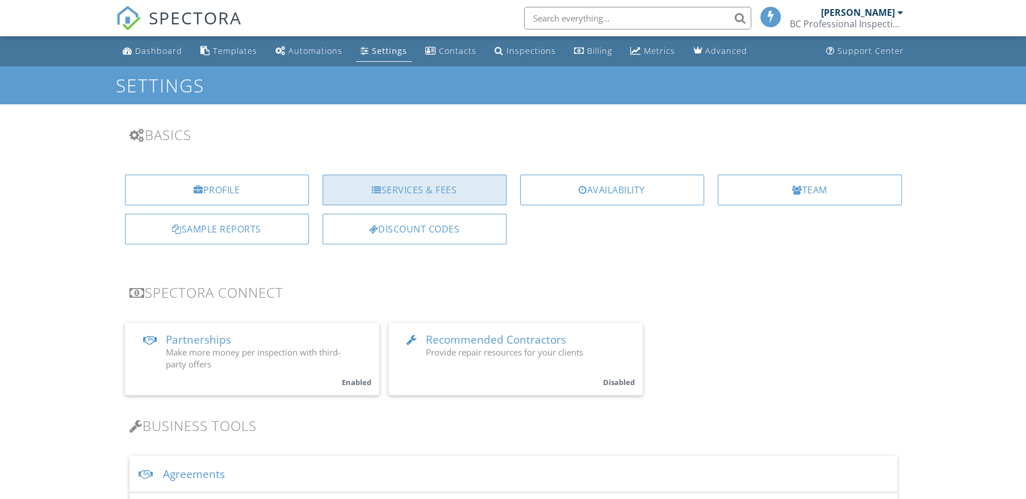
click at [409, 192] on div "Services & Fees" at bounding box center [414, 190] width 184 height 31
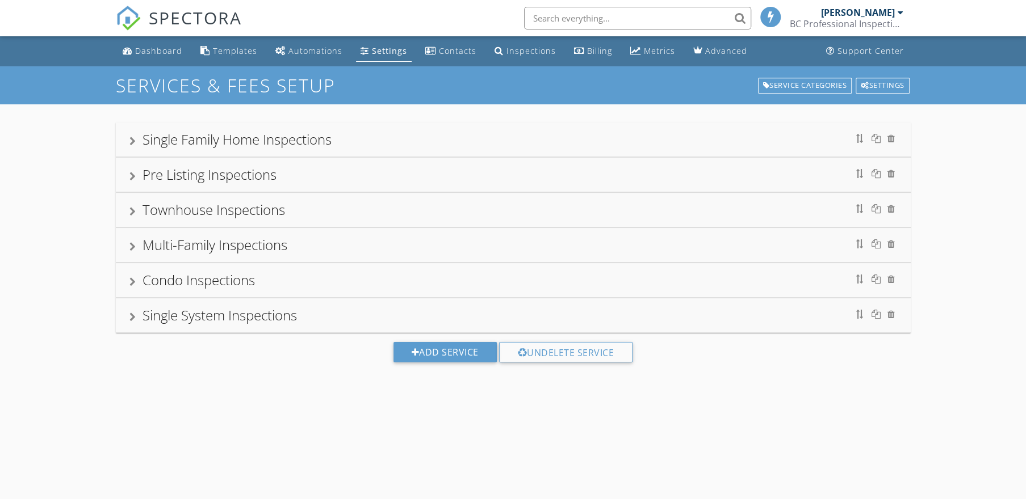
click at [387, 138] on div "Single Family Home Inspections" at bounding box center [512, 139] width 767 height 20
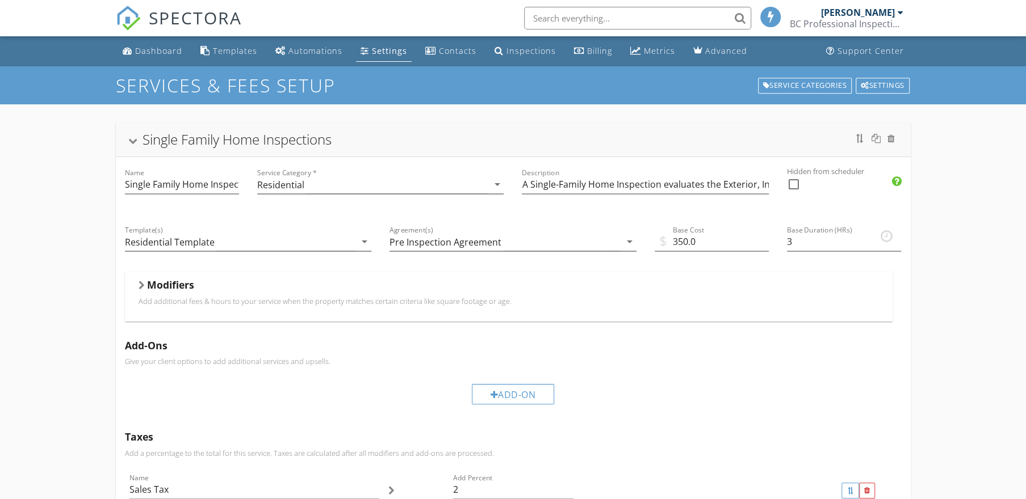
click at [385, 138] on div "Single Family Home Inspections" at bounding box center [512, 139] width 767 height 20
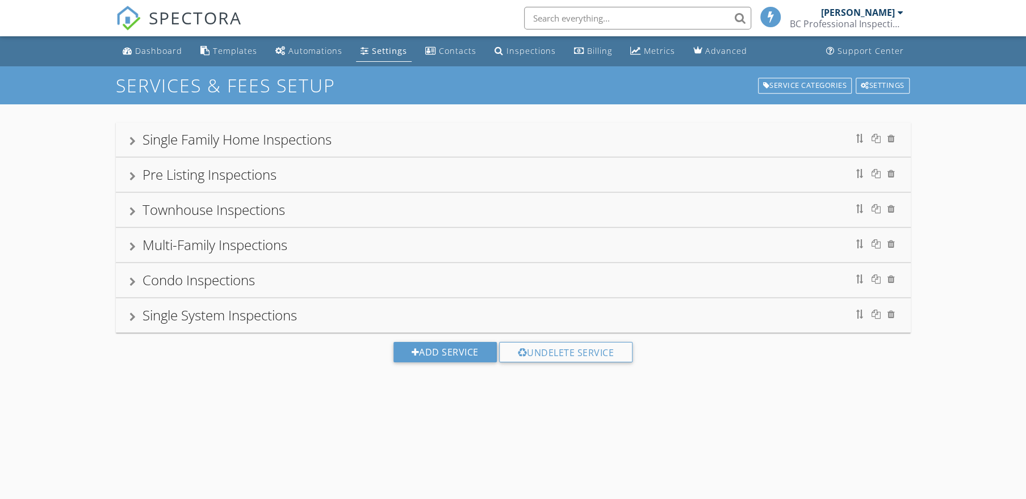
click at [350, 171] on div "Pre Listing Inspections" at bounding box center [512, 175] width 767 height 20
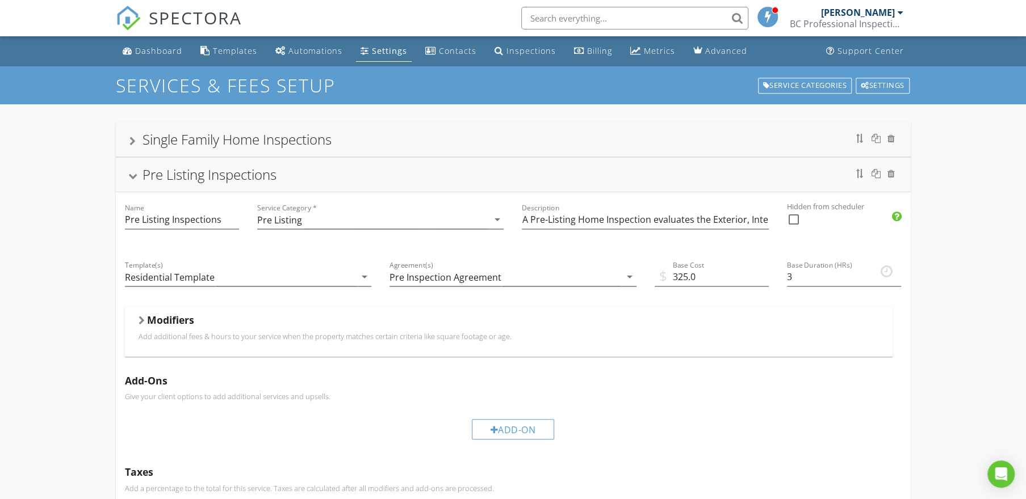
click at [350, 174] on div "Pre Listing Inspections" at bounding box center [512, 175] width 767 height 20
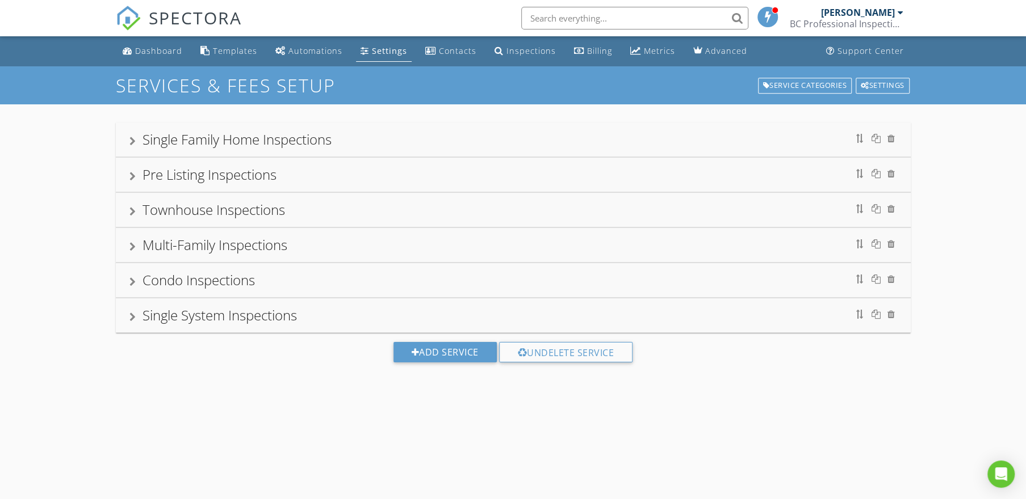
click at [350, 214] on div "Townhouse Inspections" at bounding box center [512, 210] width 767 height 20
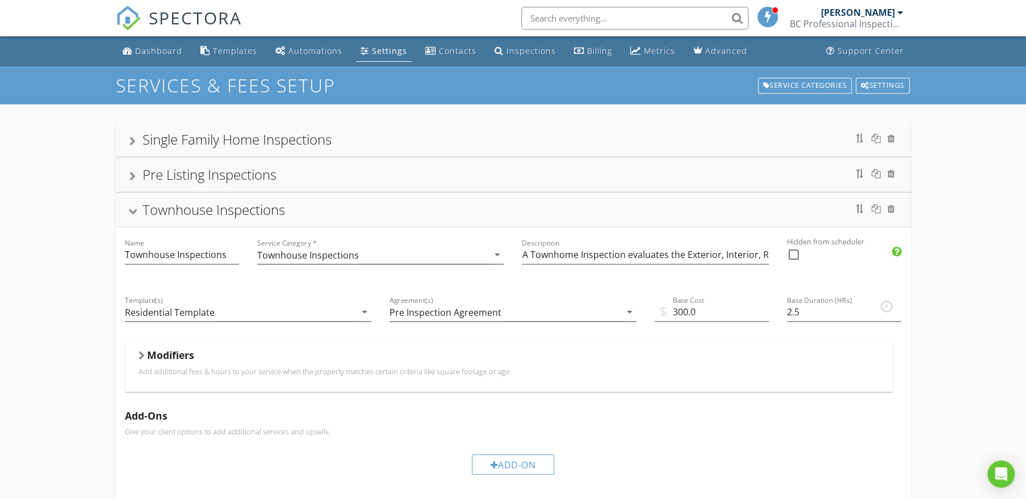
click at [350, 214] on div "Townhouse Inspections" at bounding box center [512, 210] width 767 height 20
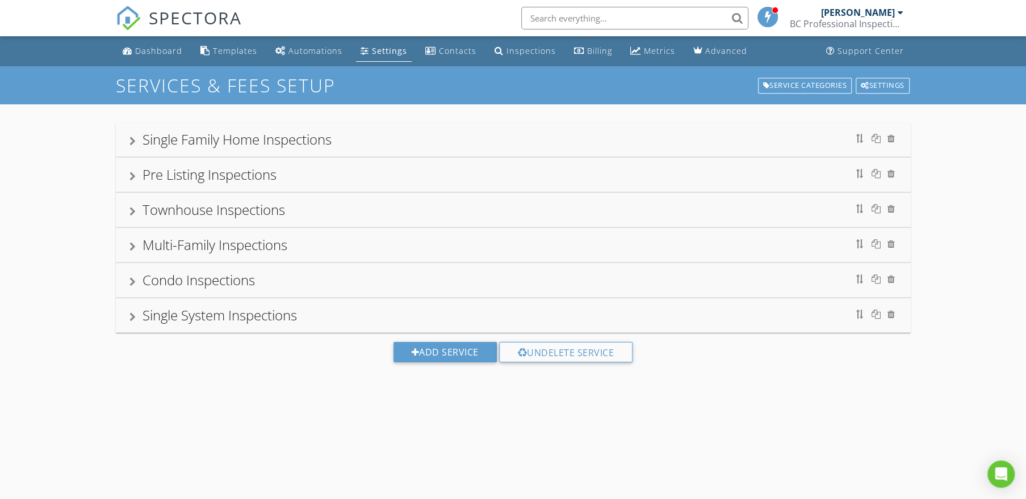
click at [350, 249] on div "Multi-Family Inspections" at bounding box center [512, 245] width 767 height 20
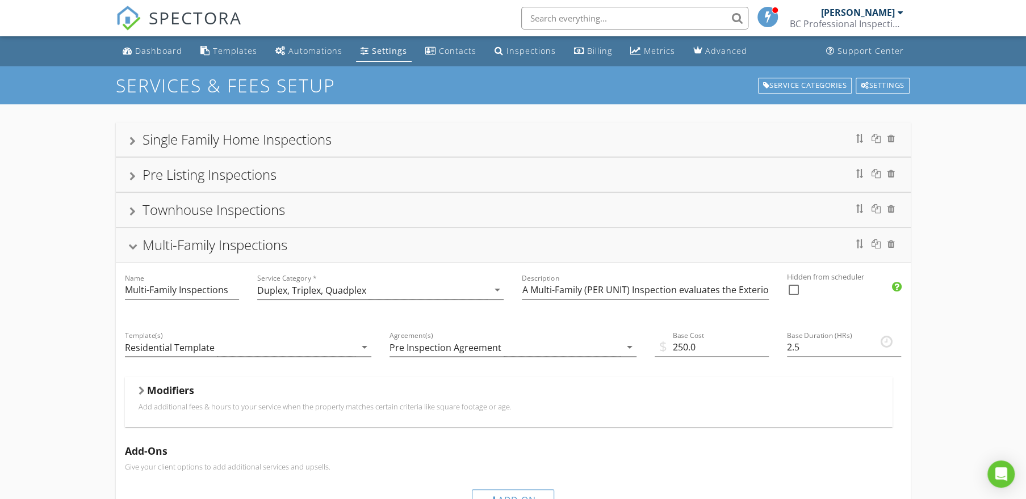
click at [350, 249] on div "Multi-Family Inspections" at bounding box center [512, 245] width 767 height 20
click at [364, 240] on div "Multi-Family Inspections" at bounding box center [512, 245] width 767 height 20
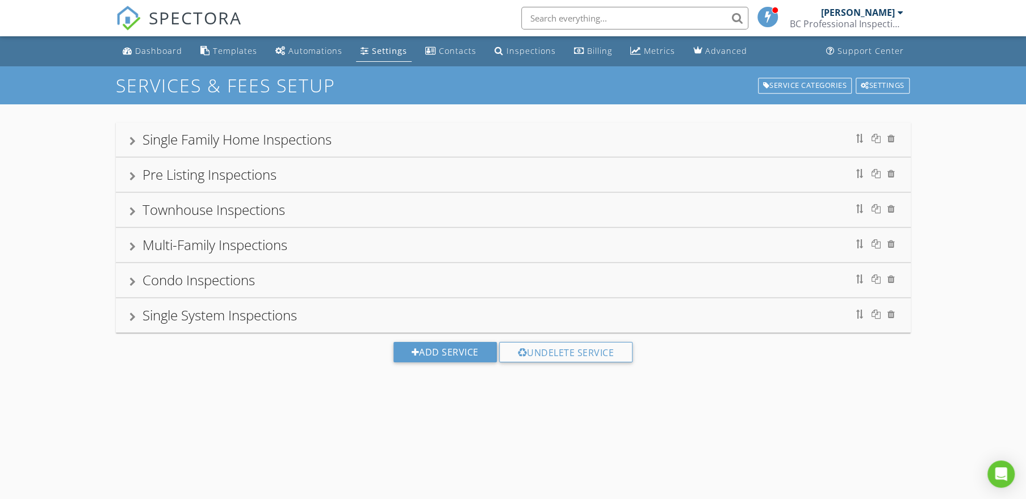
click at [364, 287] on div "Condo Inspections" at bounding box center [512, 280] width 767 height 20
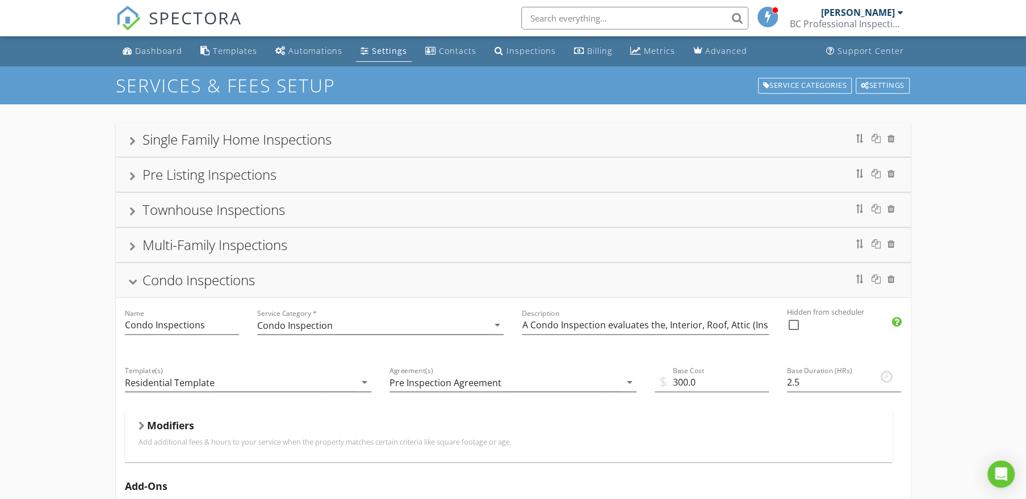
click at [352, 282] on div "Condo Inspections" at bounding box center [512, 280] width 767 height 20
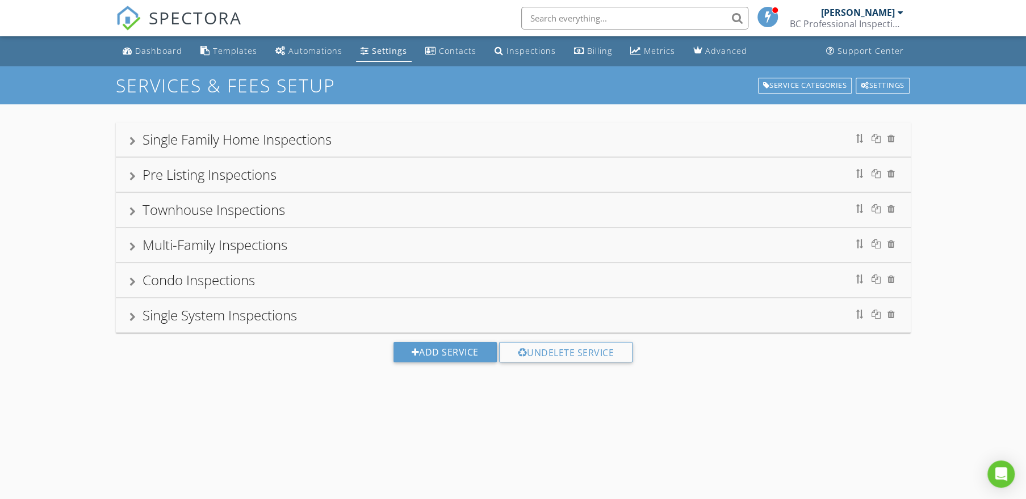
click at [379, 317] on div "Single System Inspections" at bounding box center [512, 315] width 767 height 20
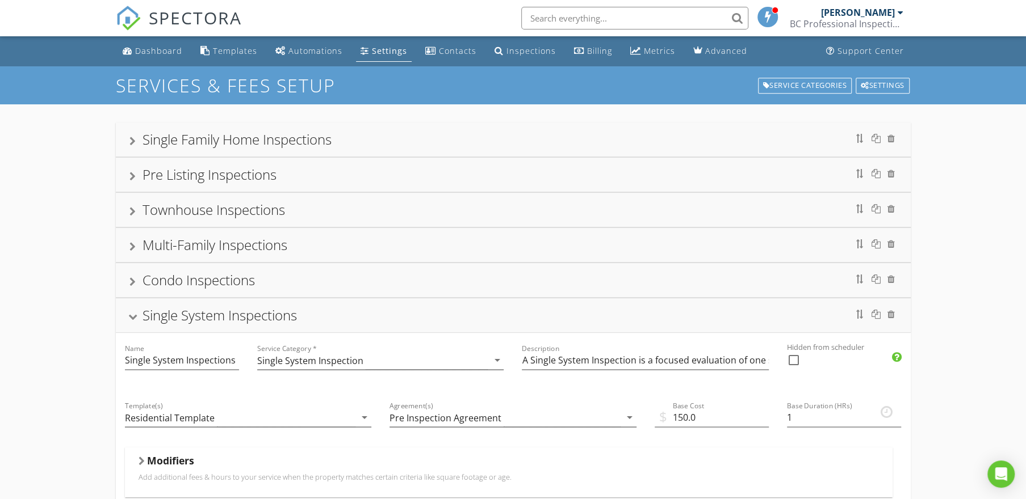
click at [379, 317] on div "Single System Inspections" at bounding box center [512, 315] width 767 height 20
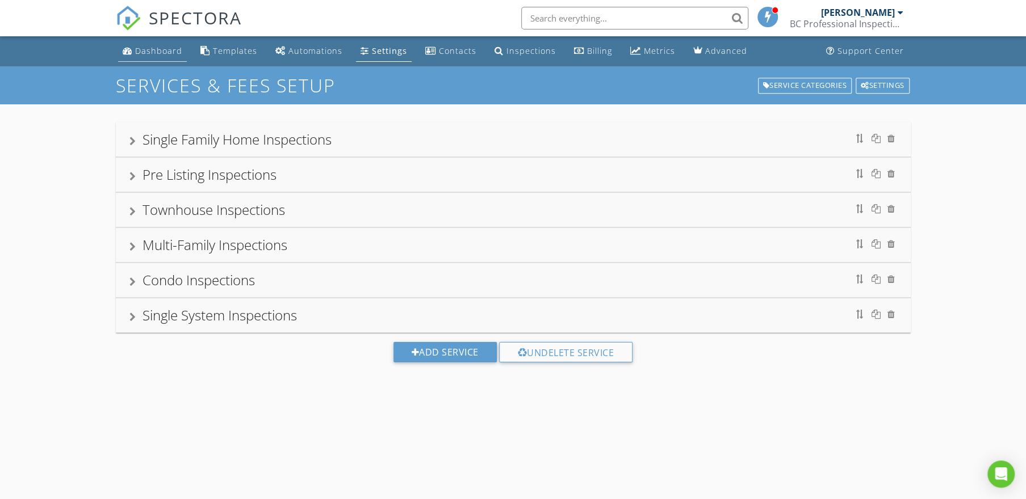
click at [159, 51] on div "Dashboard" at bounding box center [158, 50] width 47 height 11
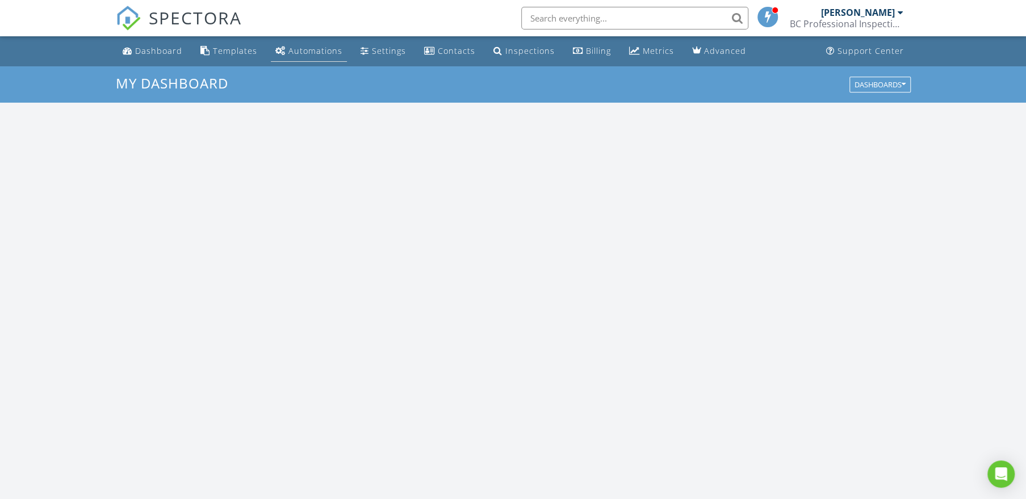
scroll to position [1049, 1042]
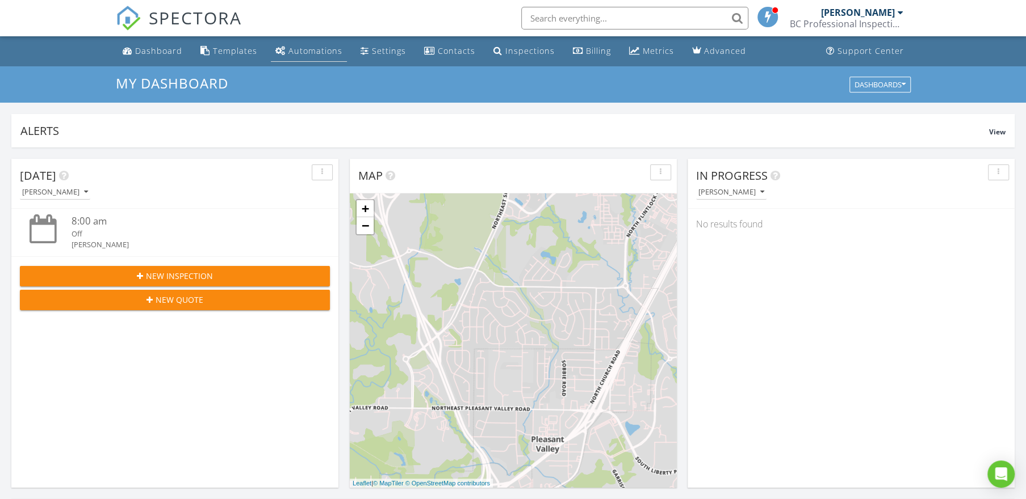
click at [306, 52] on div "Automations" at bounding box center [315, 50] width 54 height 11
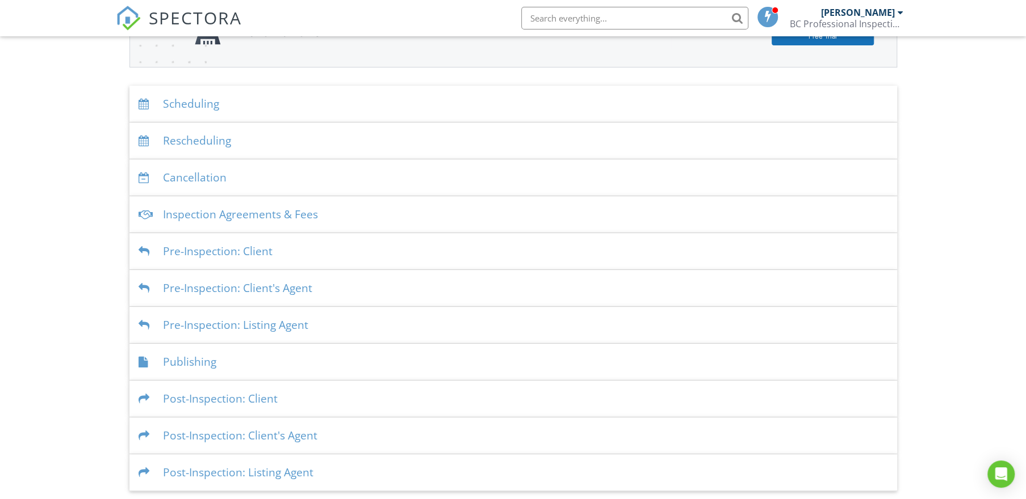
scroll to position [188, 0]
click at [271, 359] on div "Publishing" at bounding box center [512, 361] width 767 height 37
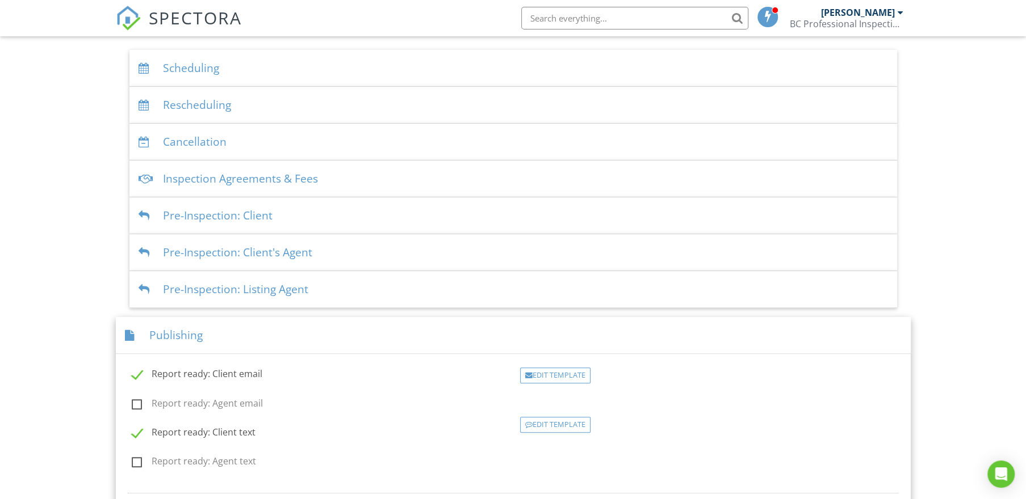
scroll to position [242, 0]
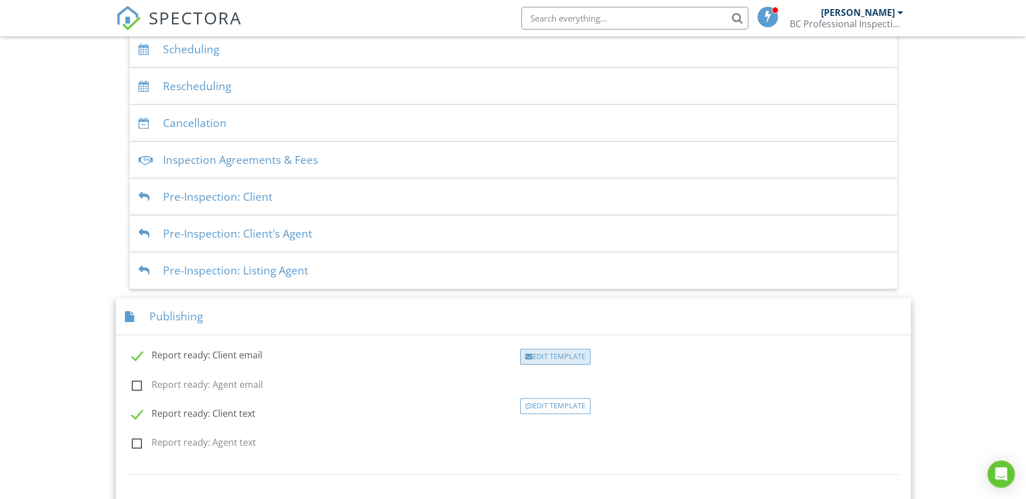
click at [549, 360] on div "Edit Template" at bounding box center [555, 357] width 70 height 16
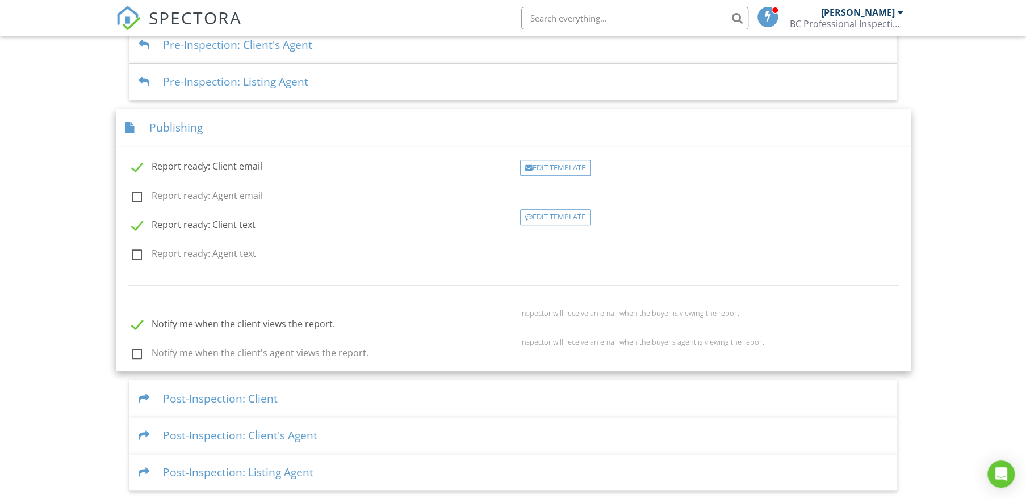
click at [307, 133] on div "Publishing" at bounding box center [513, 128] width 795 height 37
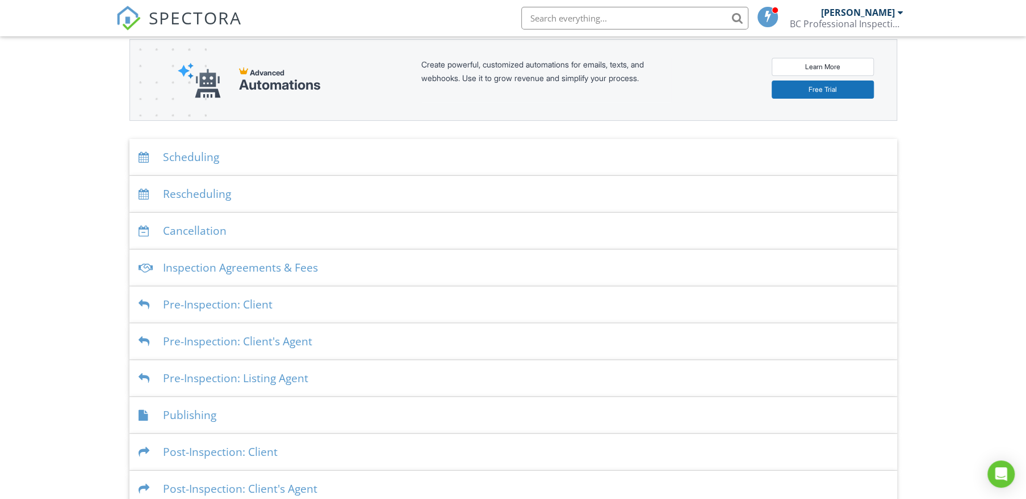
scroll to position [79, 0]
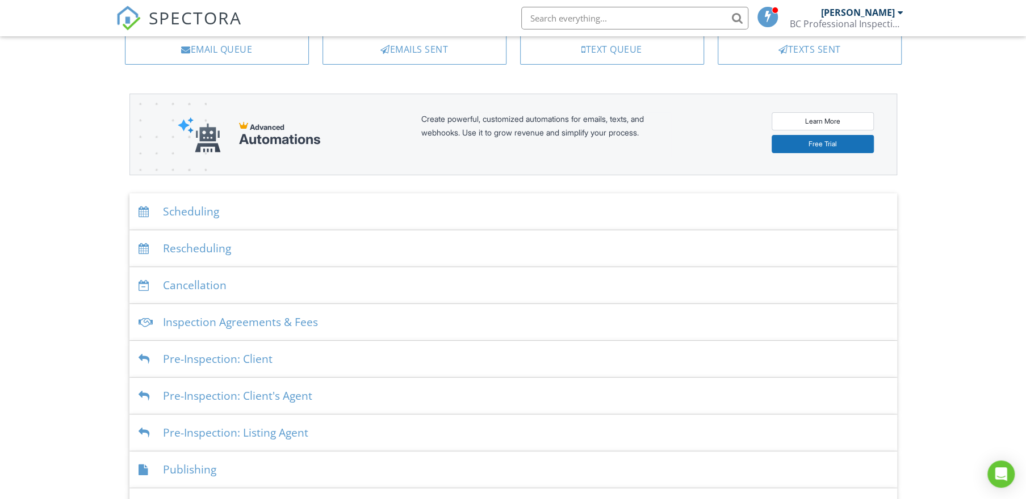
click at [338, 361] on div "Pre-Inspection: Client" at bounding box center [512, 359] width 767 height 37
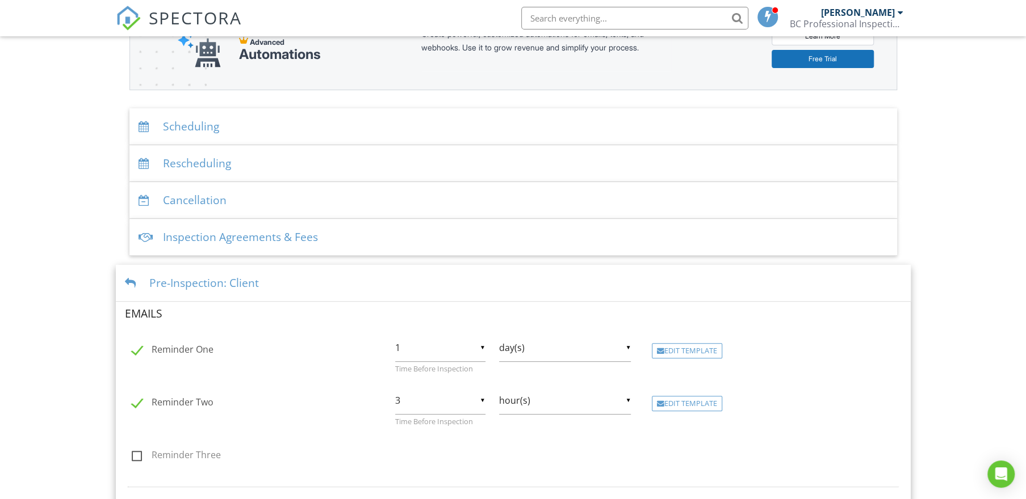
scroll to position [188, 0]
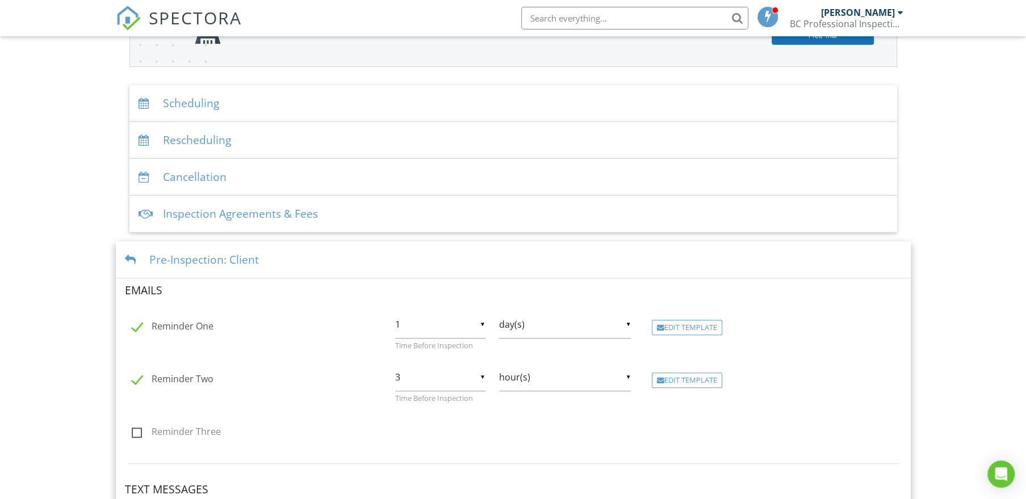
click at [339, 261] on div "Pre-Inspection: Client" at bounding box center [513, 260] width 795 height 37
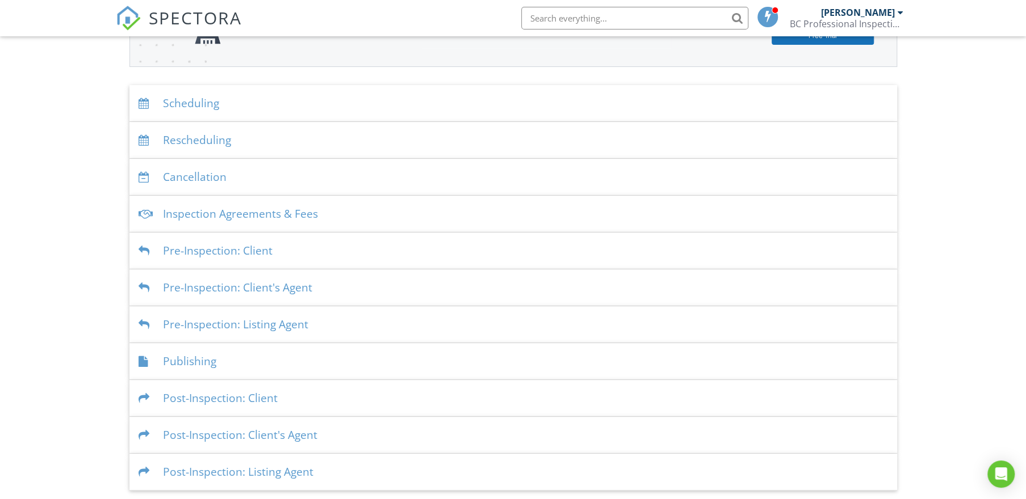
click at [335, 287] on div "Pre-Inspection: Client's Agent" at bounding box center [512, 288] width 767 height 37
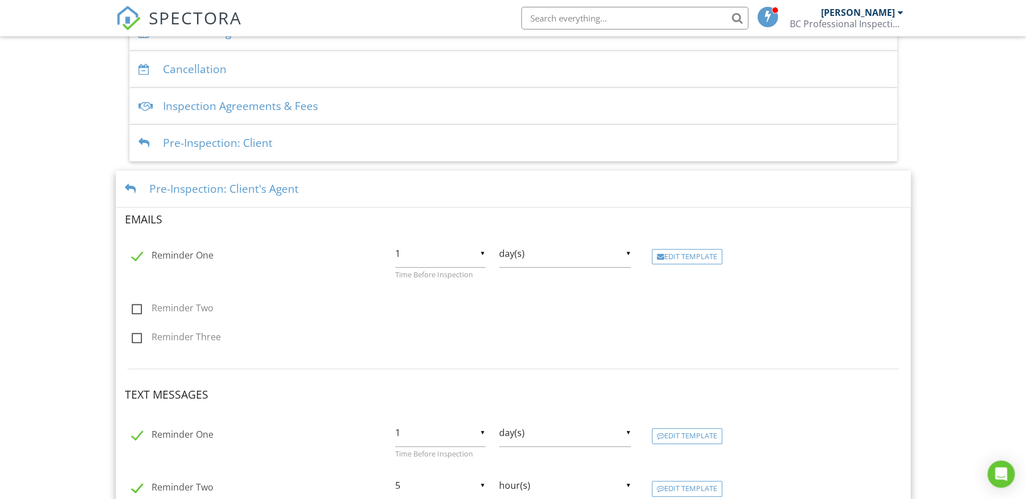
scroll to position [350, 0]
click at [338, 196] on div "Pre-Inspection: Client's Agent" at bounding box center [513, 189] width 795 height 37
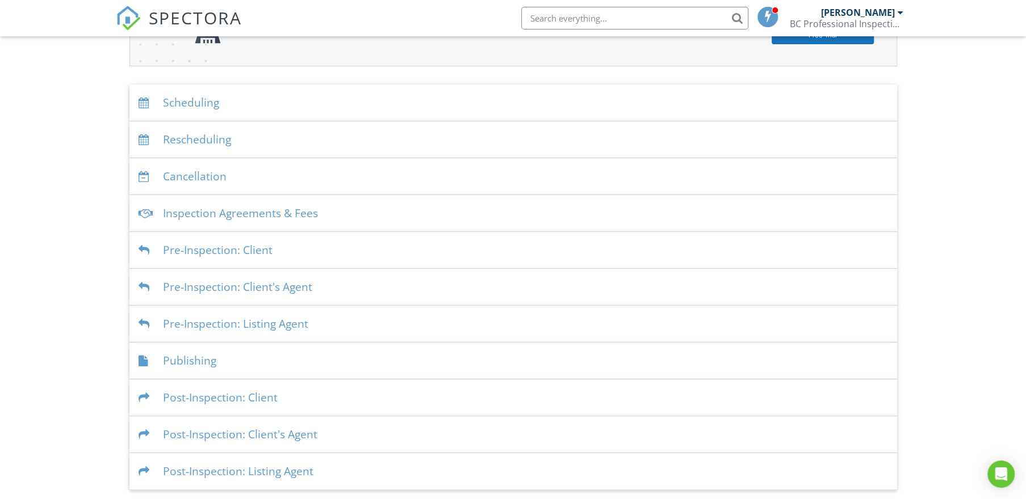
scroll to position [188, 0]
click at [338, 329] on div "Pre-Inspection: Listing Agent" at bounding box center [512, 324] width 767 height 37
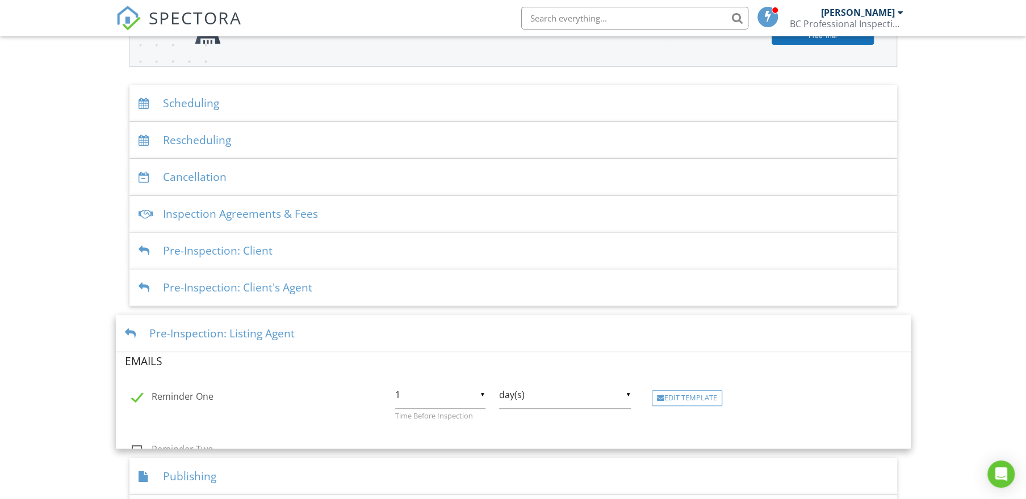
scroll to position [296, 0]
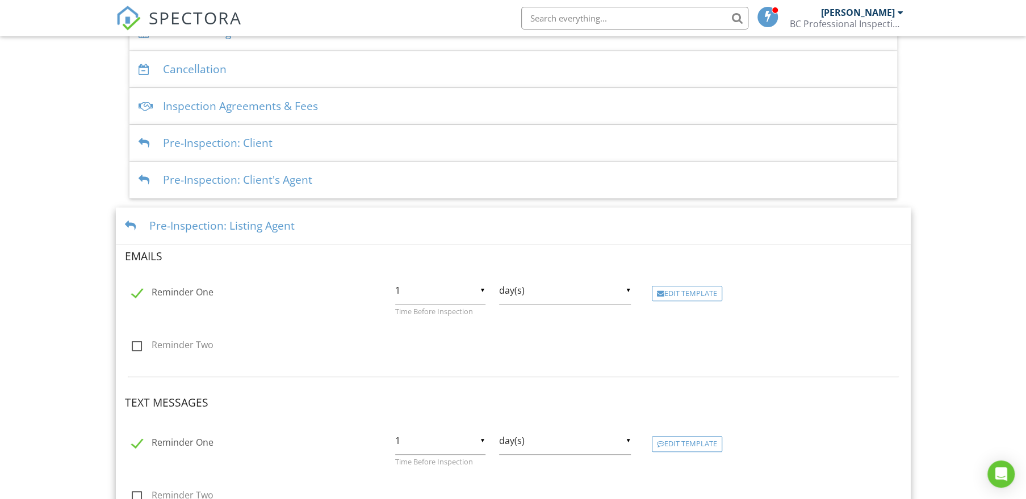
click at [321, 222] on div "Pre-Inspection: Listing Agent" at bounding box center [513, 226] width 795 height 37
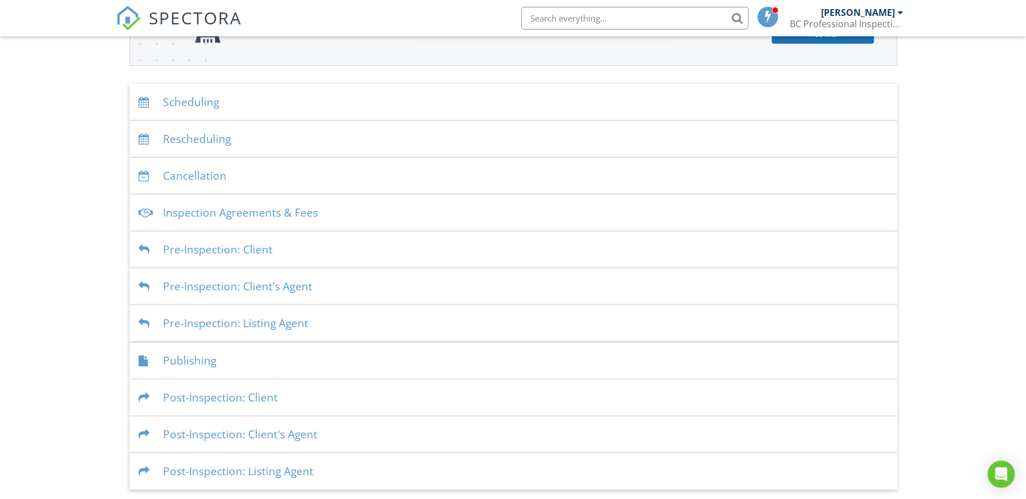
scroll to position [188, 0]
click at [327, 393] on div "Post-Inspection: Client" at bounding box center [512, 398] width 767 height 37
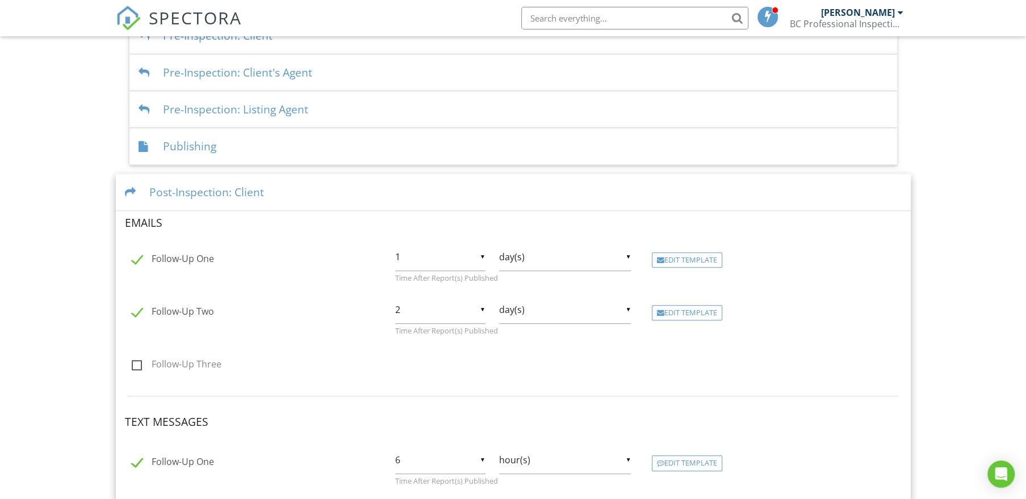
scroll to position [404, 0]
click at [696, 262] on div "Edit Template" at bounding box center [687, 259] width 70 height 16
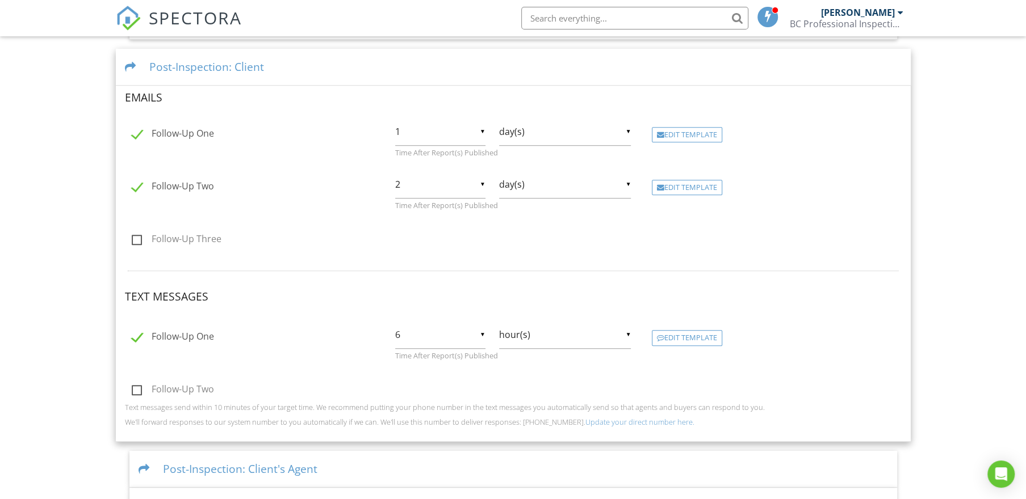
scroll to position [534, 0]
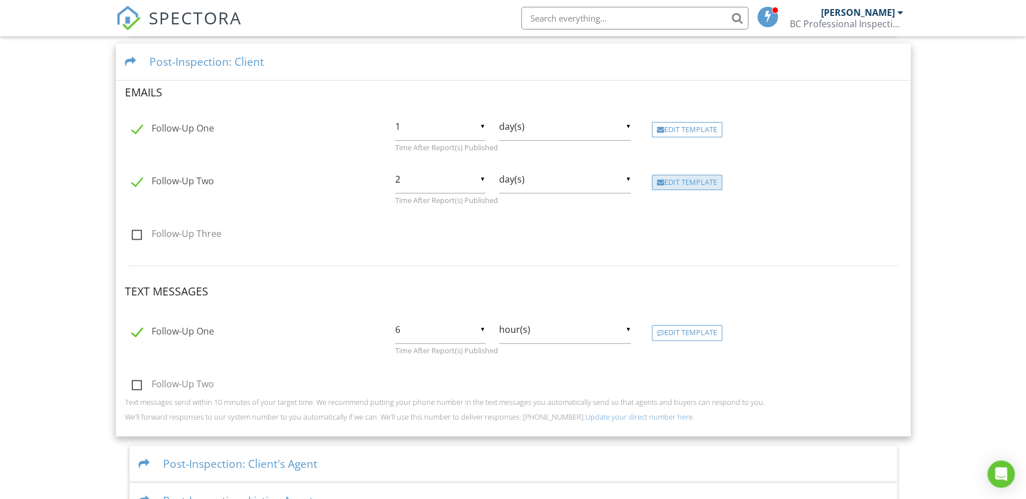
click at [670, 181] on div "Edit Template" at bounding box center [687, 183] width 70 height 16
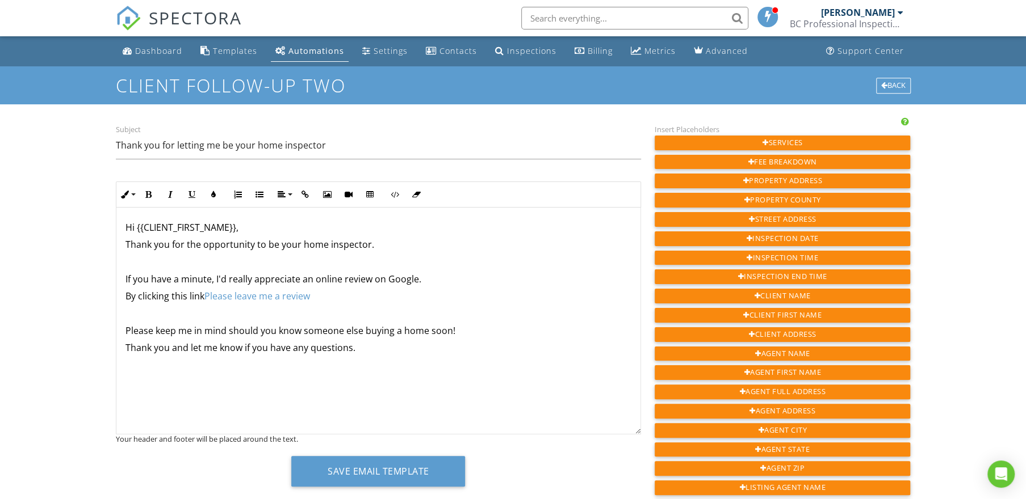
click at [389, 330] on p "Please keep me in mind should you know someone else buying a home soon!" at bounding box center [378, 331] width 506 height 12
click at [392, 330] on p "Please keep me in mind should you know someone else buying a home soon!" at bounding box center [378, 331] width 506 height 12
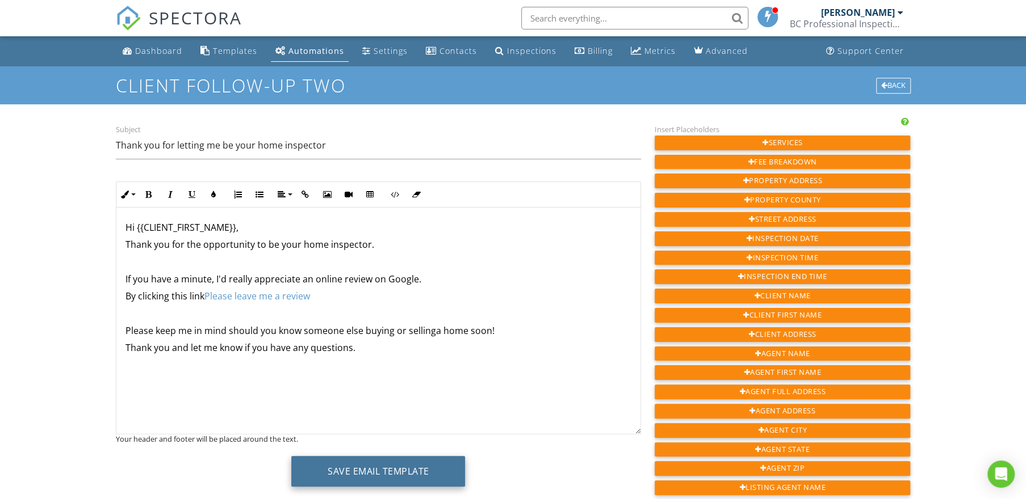
click at [372, 466] on button "Save Email Template" at bounding box center [378, 471] width 174 height 31
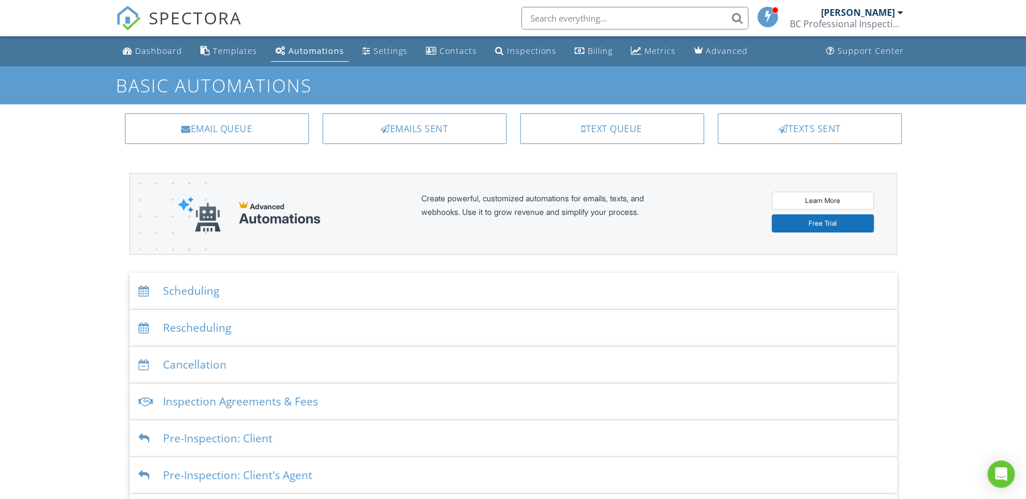
click at [391, 52] on div "Settings" at bounding box center [390, 50] width 34 height 11
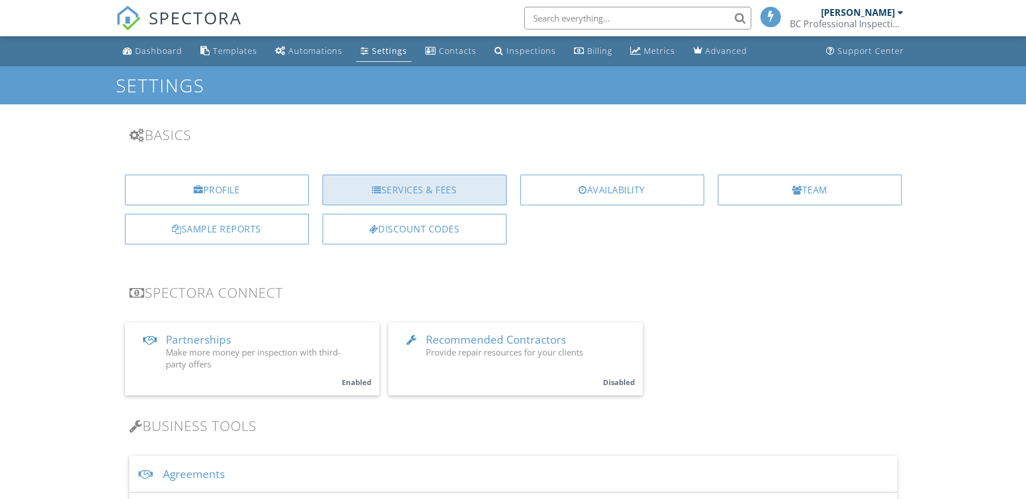
click at [416, 188] on div "Services & Fees" at bounding box center [414, 190] width 184 height 31
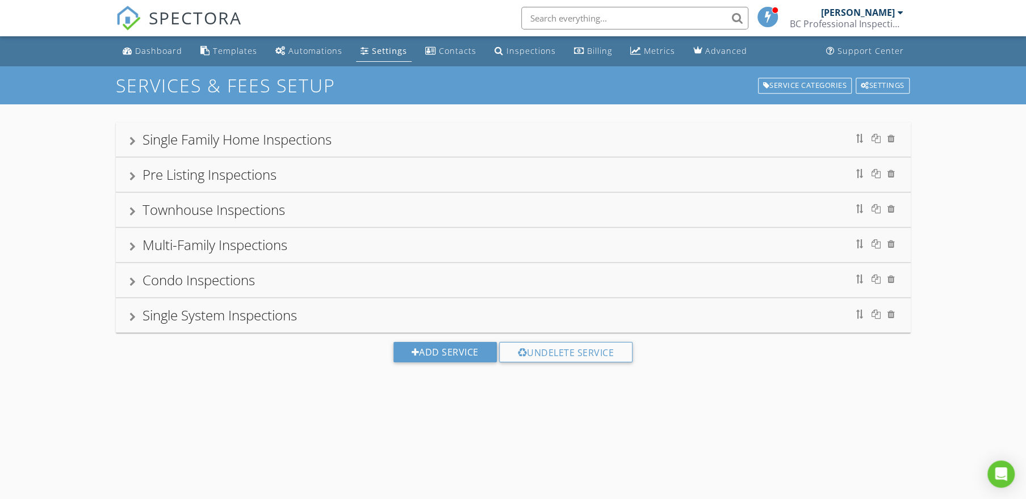
click at [373, 143] on div "Single Family Home Inspections" at bounding box center [512, 139] width 767 height 20
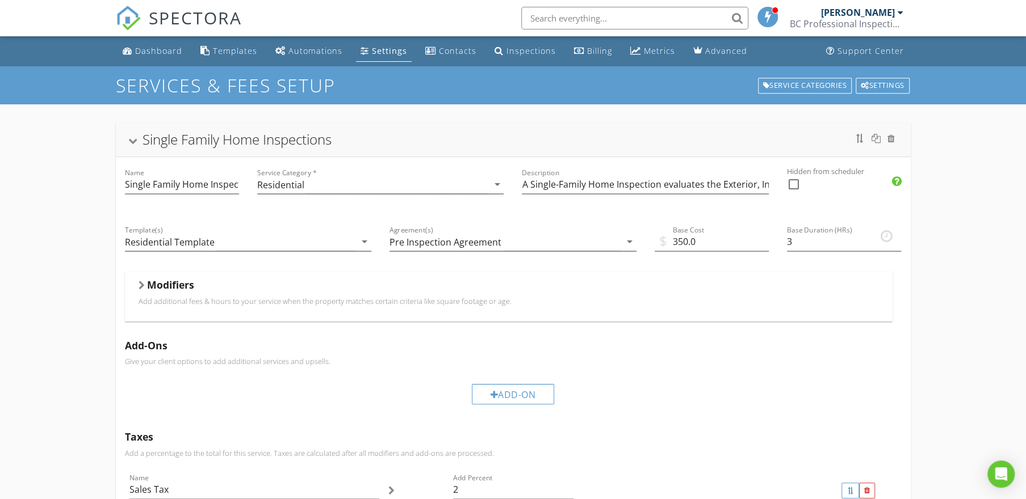
click at [288, 278] on div "Modifiers Add additional fees & hours to your service when the property matches…" at bounding box center [508, 296] width 767 height 49
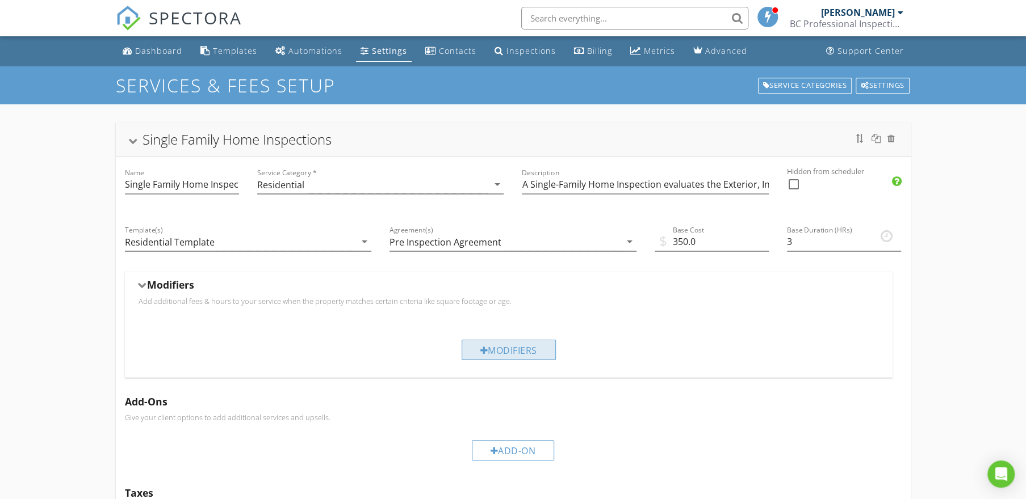
click at [496, 350] on div "Modifiers" at bounding box center [508, 350] width 94 height 20
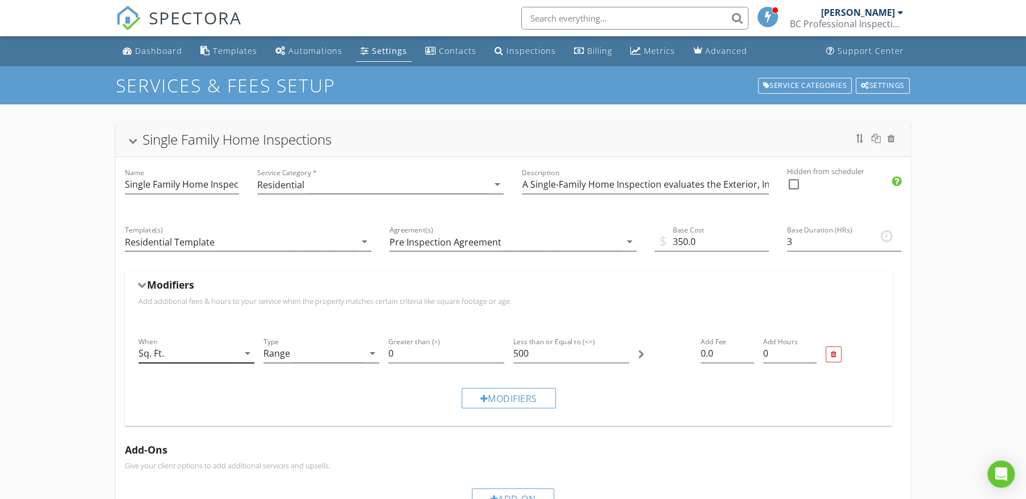
click at [250, 354] on icon "arrow_drop_down" at bounding box center [248, 354] width 14 height 14
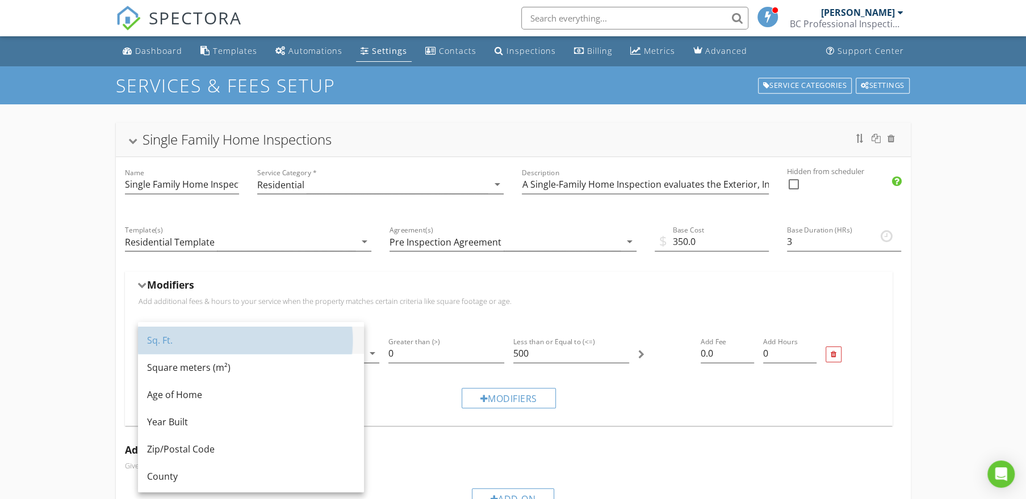
click at [221, 341] on div "Sq. Ft." at bounding box center [251, 341] width 208 height 14
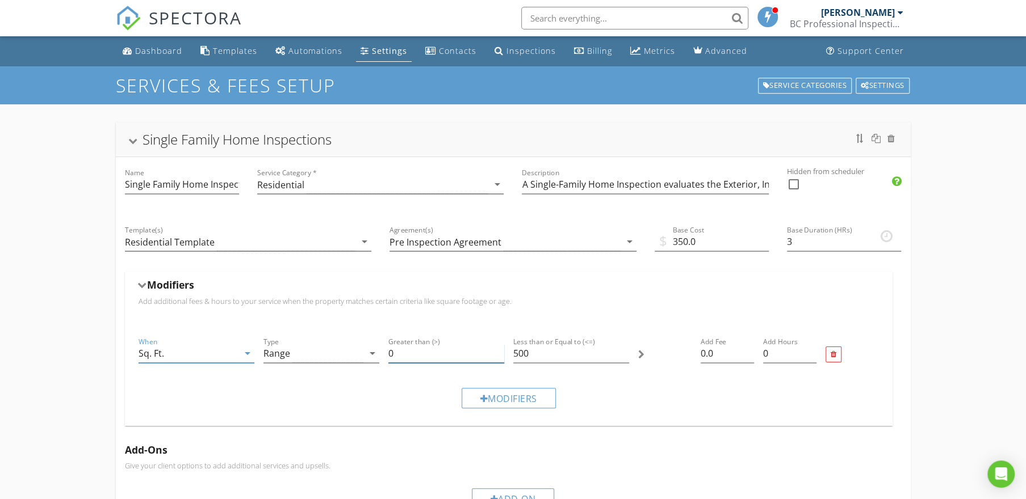
click at [412, 355] on input "0" at bounding box center [446, 354] width 116 height 19
click at [497, 349] on input "1" at bounding box center [446, 354] width 116 height 19
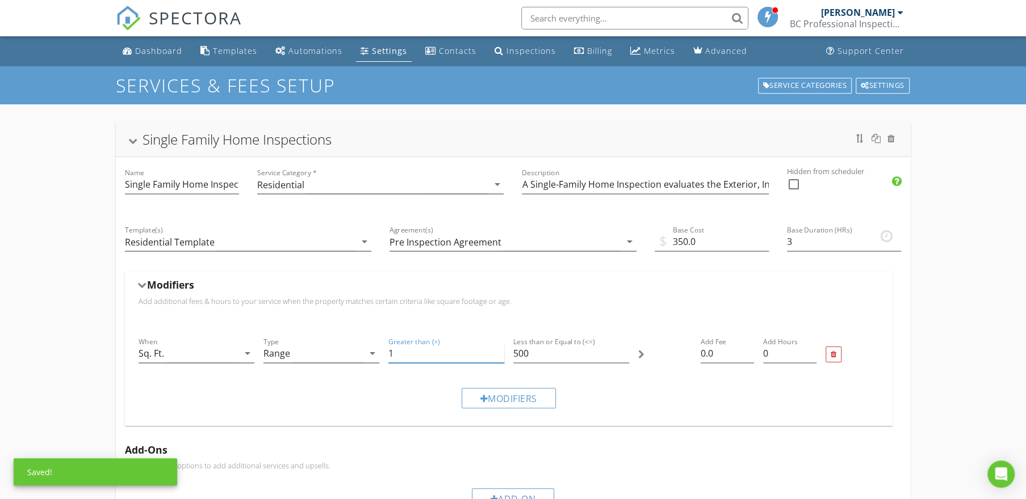
drag, startPoint x: 395, startPoint y: 354, endPoint x: 388, endPoint y: 354, distance: 6.8
click at [388, 354] on input "1" at bounding box center [446, 354] width 116 height 19
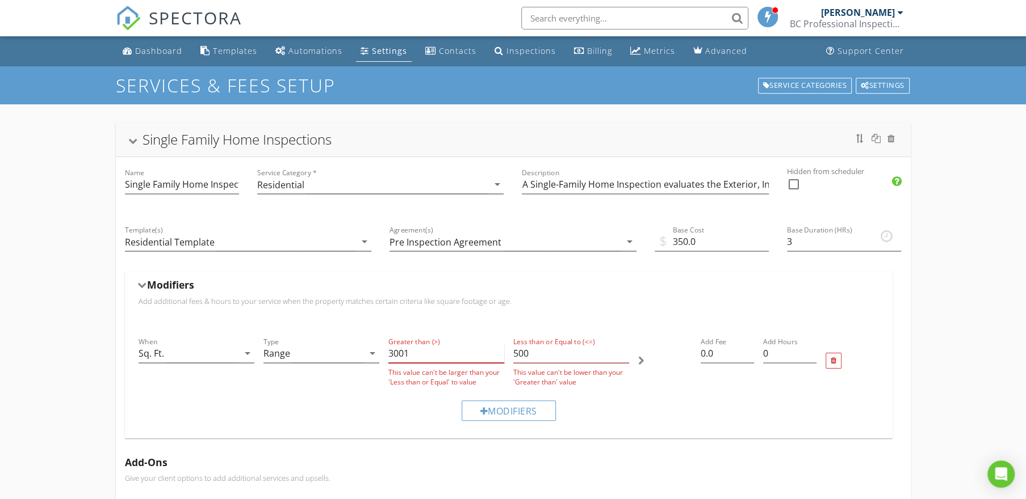
type input "3001"
drag, startPoint x: 545, startPoint y: 356, endPoint x: 516, endPoint y: 356, distance: 28.4
click at [516, 356] on input "500" at bounding box center [571, 354] width 116 height 19
click at [514, 356] on input "500" at bounding box center [571, 354] width 116 height 19
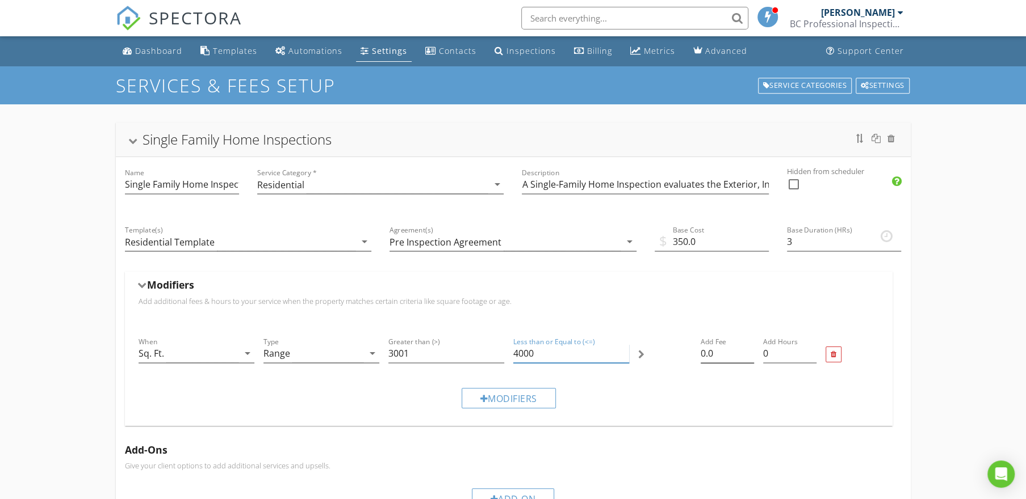
type input "4000"
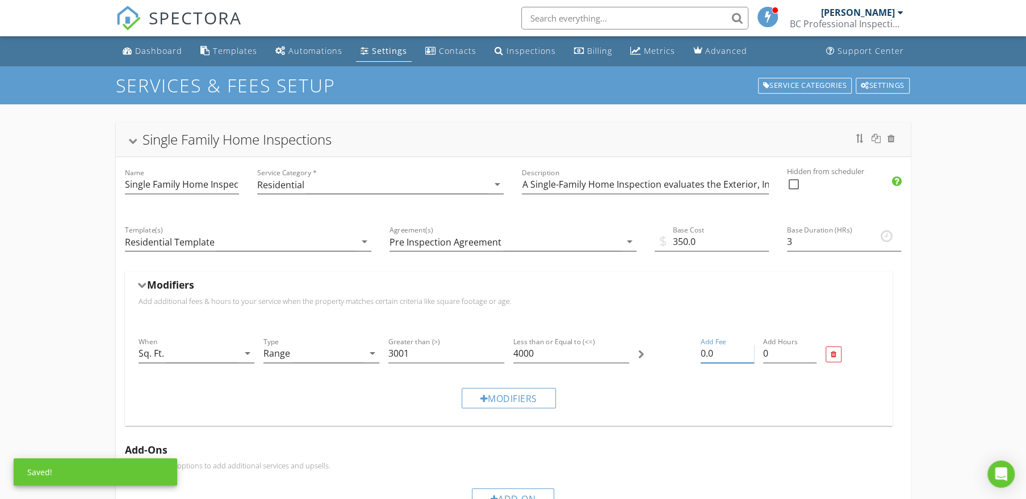
drag, startPoint x: 717, startPoint y: 355, endPoint x: 699, endPoint y: 355, distance: 18.2
click at [700, 355] on input "0.0" at bounding box center [726, 354] width 53 height 19
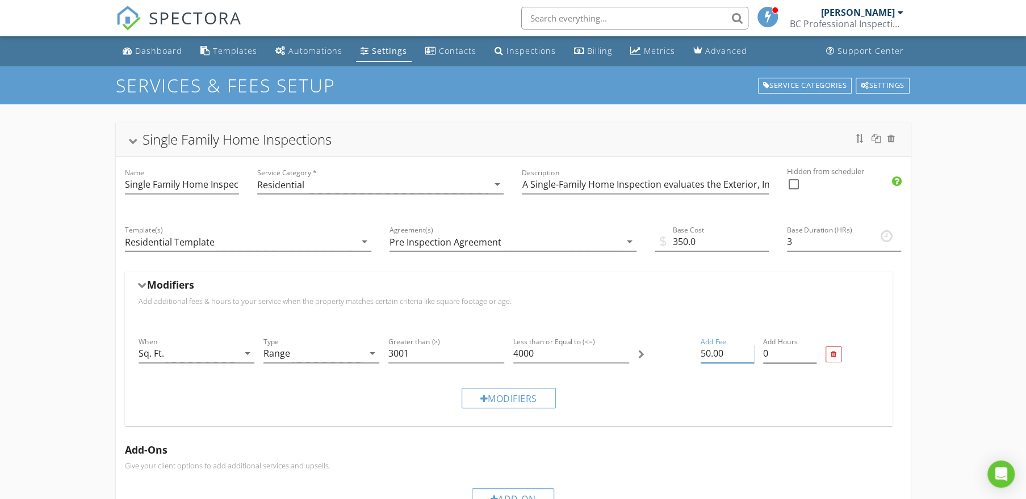
type input "50.00"
click at [771, 355] on input "0" at bounding box center [789, 354] width 53 height 19
click at [812, 350] on input "0.25" at bounding box center [789, 354] width 53 height 19
type input "0.5"
click at [812, 351] on input "0.5" at bounding box center [789, 354] width 53 height 19
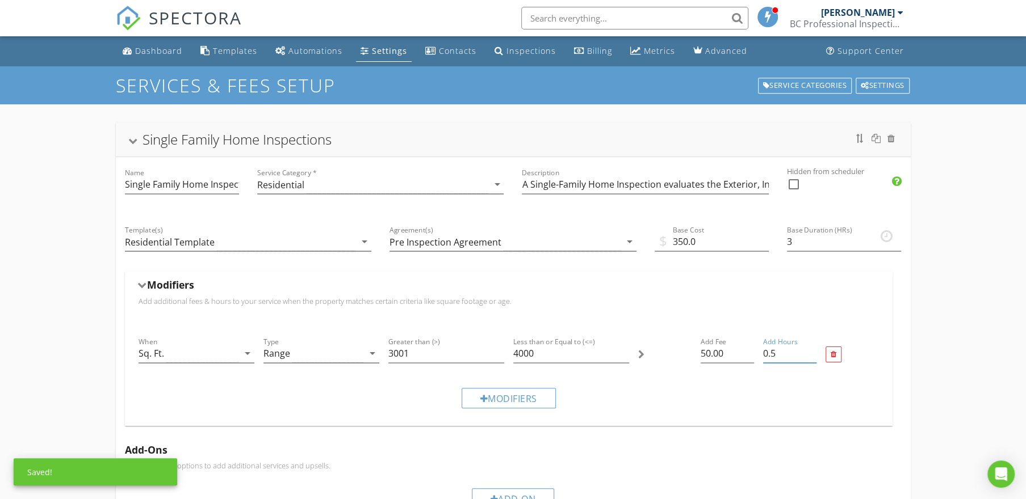
click at [711, 388] on div "Modifiers" at bounding box center [508, 398] width 749 height 38
click at [519, 396] on div "Modifiers" at bounding box center [508, 398] width 94 height 20
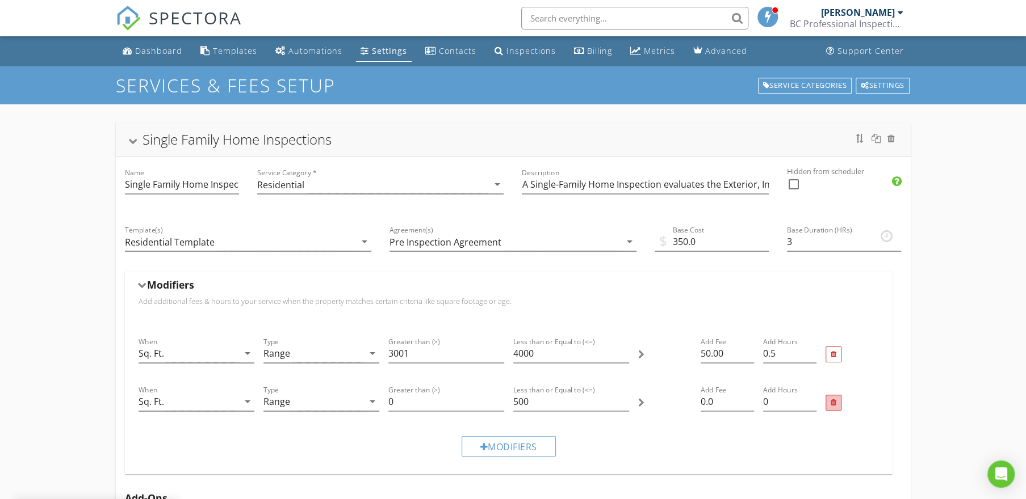
click at [828, 401] on div at bounding box center [833, 403] width 16 height 16
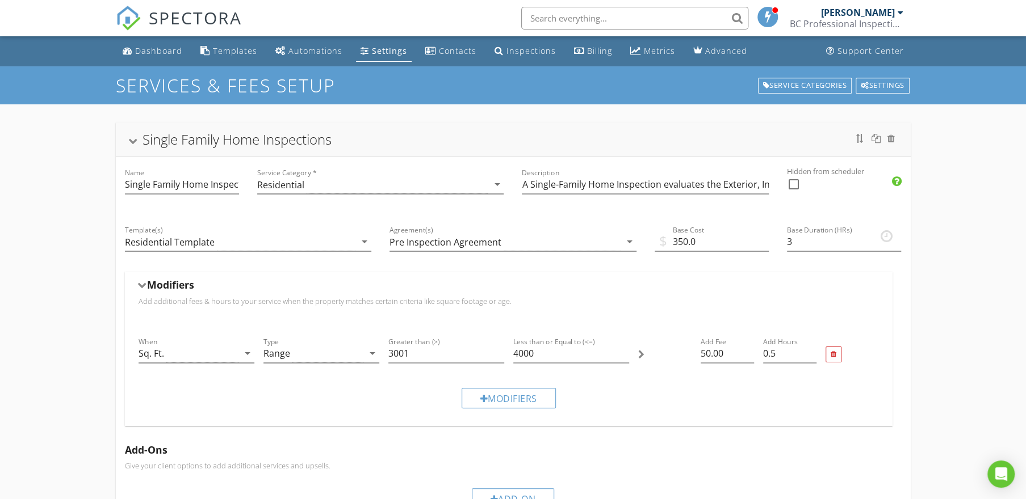
click at [386, 137] on div "Single Family Home Inspections" at bounding box center [512, 139] width 767 height 20
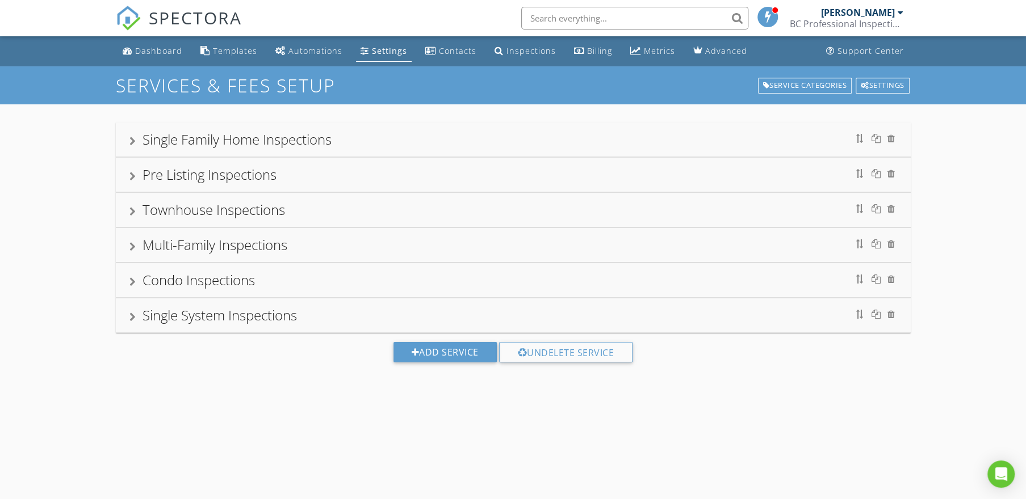
click at [339, 180] on div "Pre Listing Inspections" at bounding box center [512, 175] width 767 height 20
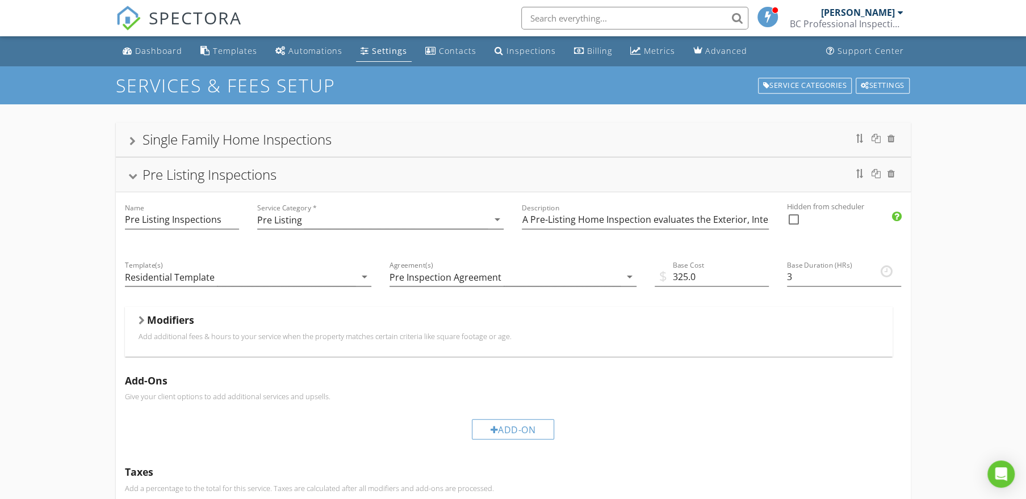
click at [338, 334] on p "Add additional fees & hours to your service when the property matches certain c…" at bounding box center [508, 336] width 740 height 9
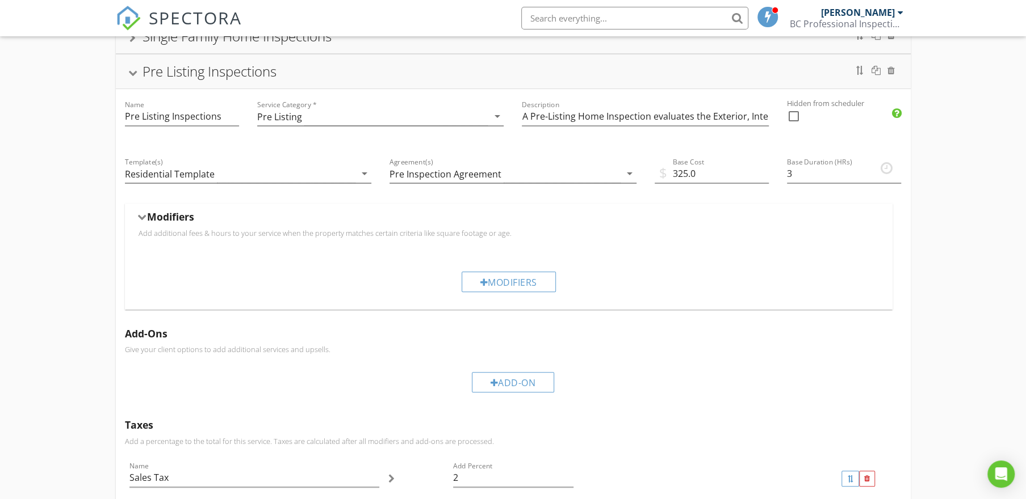
scroll to position [108, 0]
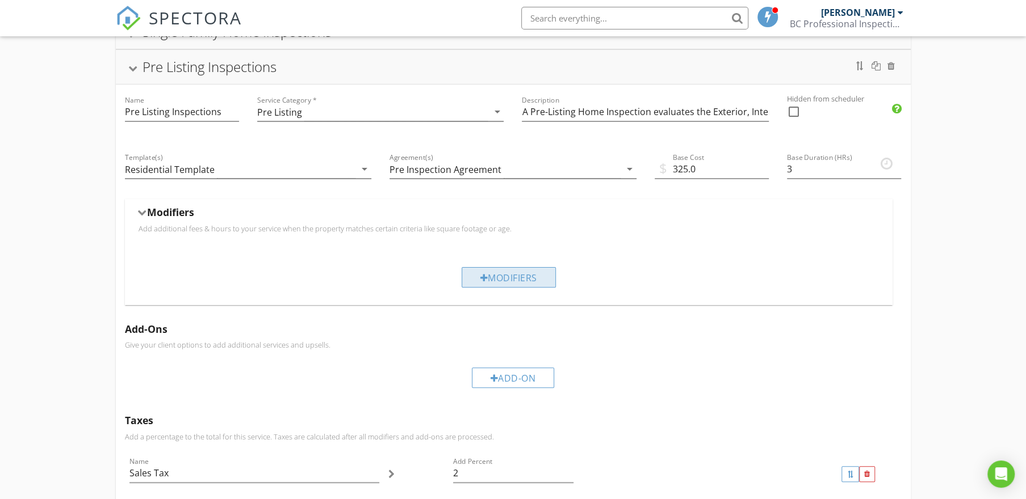
click at [512, 281] on div "Modifiers" at bounding box center [508, 277] width 94 height 20
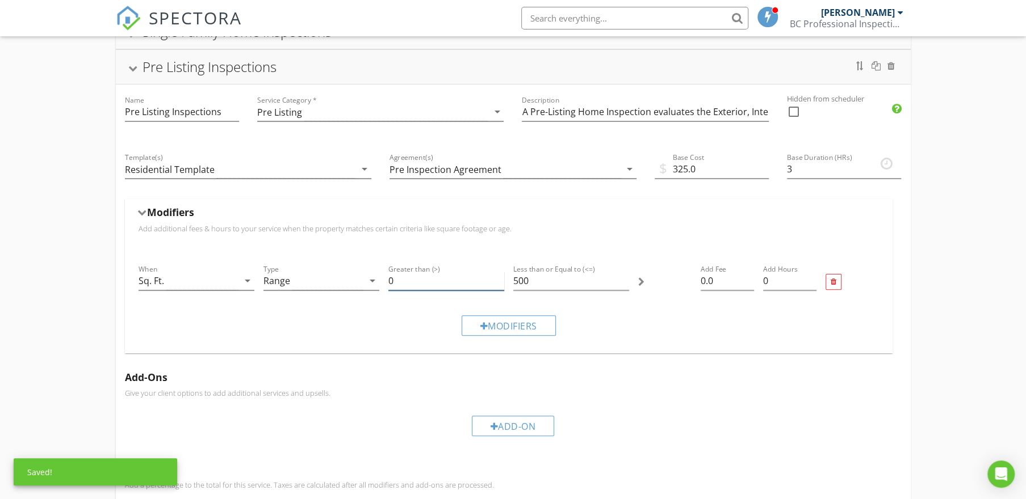
click at [407, 280] on input "0" at bounding box center [446, 281] width 116 height 19
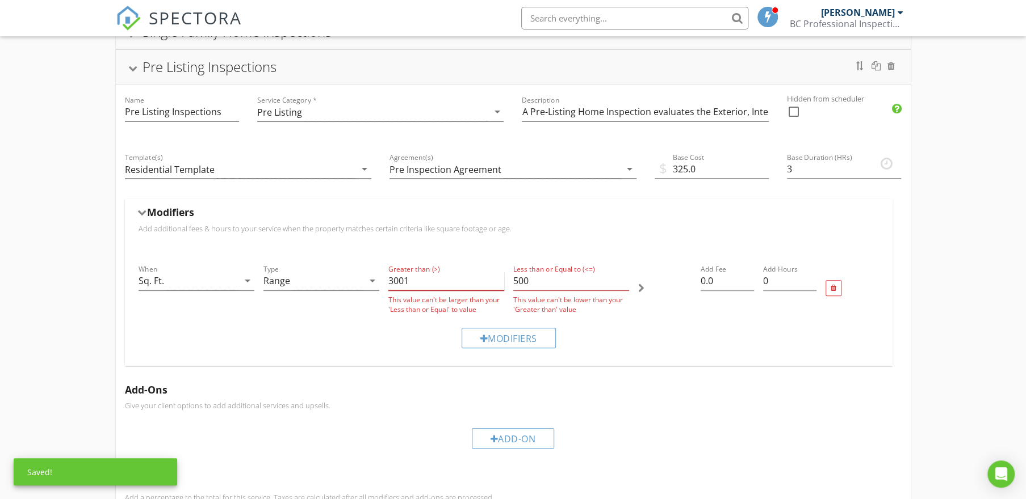
type input "3001"
drag, startPoint x: 539, startPoint y: 282, endPoint x: 509, endPoint y: 281, distance: 29.5
click at [509, 282] on div "Less than or Equal to (<=) 500 This value can't be lower than your 'Greater tha…" at bounding box center [571, 288] width 125 height 61
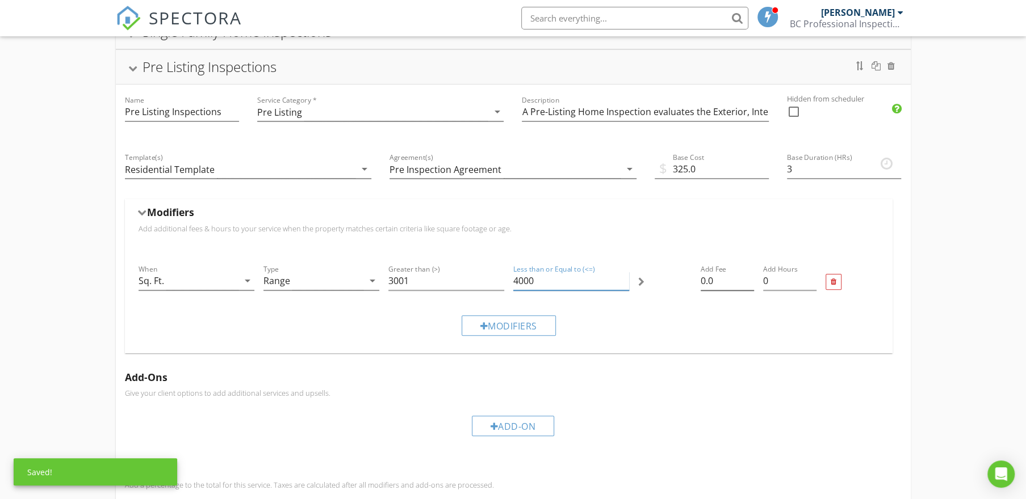
type input "4000"
drag, startPoint x: 715, startPoint y: 281, endPoint x: 699, endPoint y: 281, distance: 16.5
click at [699, 281] on div "Add Fee 0.0" at bounding box center [727, 282] width 62 height 48
click at [749, 276] on input "0.01" at bounding box center [726, 281] width 53 height 19
drag, startPoint x: 703, startPoint y: 279, endPoint x: 696, endPoint y: 279, distance: 7.4
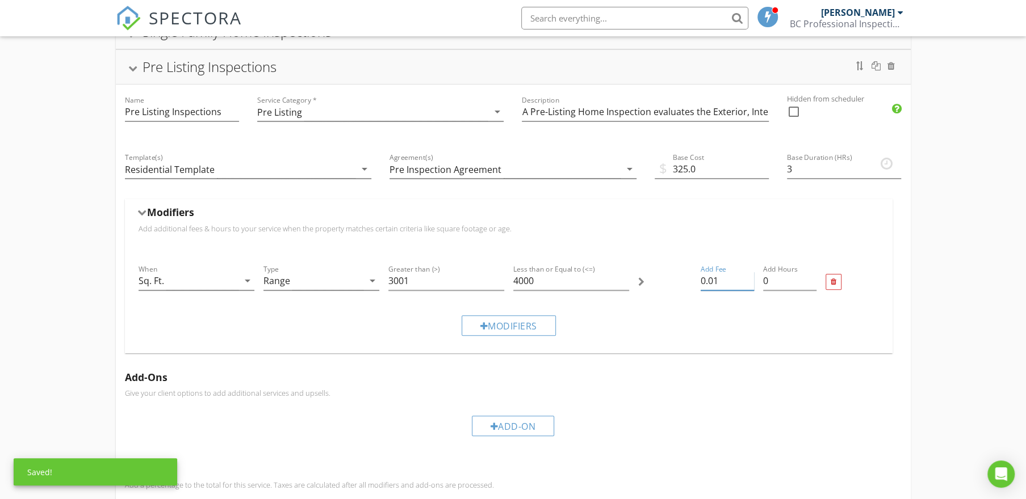
click at [696, 279] on div "Add Fee 0.01" at bounding box center [727, 282] width 62 height 48
type input "50.00"
click at [768, 282] on input "0" at bounding box center [789, 281] width 53 height 19
click at [812, 275] on input "0.25" at bounding box center [789, 281] width 53 height 19
click at [812, 275] on input "0.5" at bounding box center [789, 281] width 53 height 19
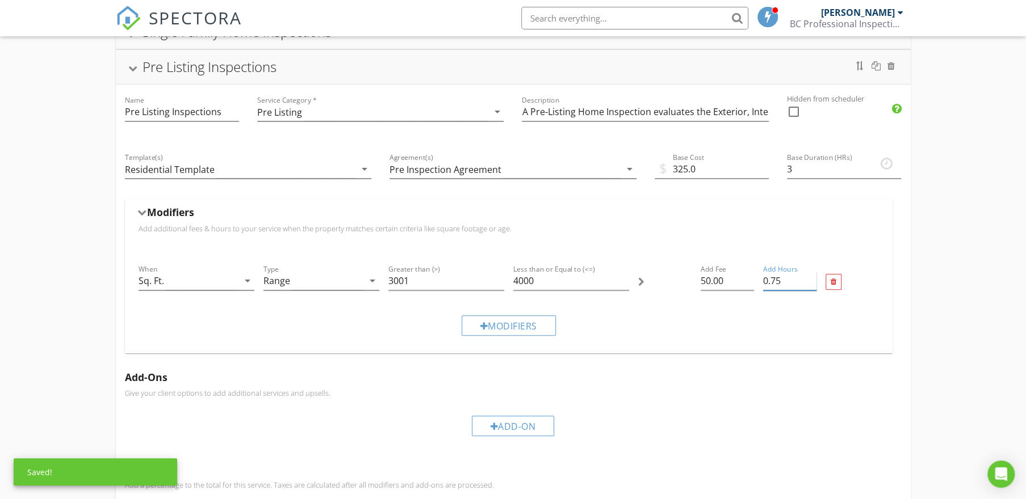
click at [812, 275] on input "0.75" at bounding box center [789, 281] width 53 height 19
click at [812, 275] on input "1" at bounding box center [789, 281] width 53 height 19
click at [812, 275] on input "1.25" at bounding box center [789, 281] width 53 height 19
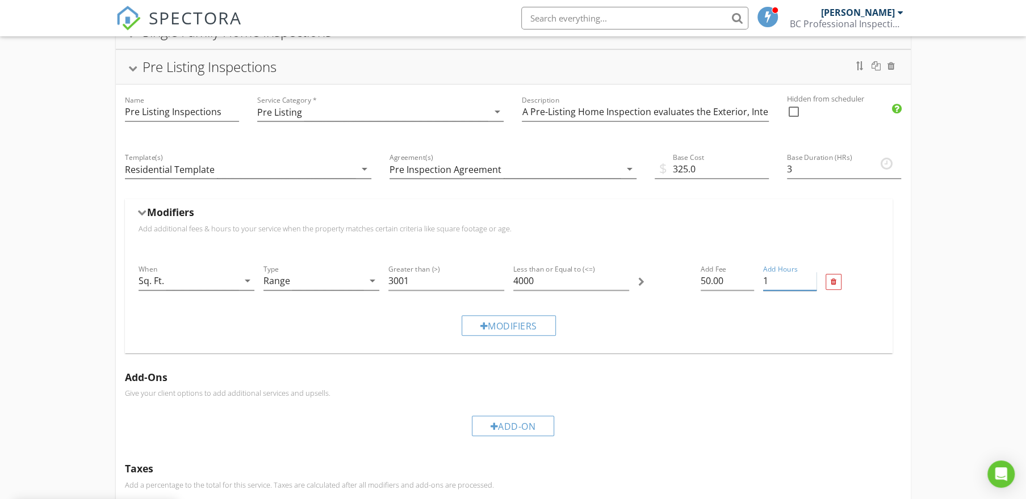
click at [814, 285] on input "1" at bounding box center [789, 281] width 53 height 19
click at [814, 284] on input "0.75" at bounding box center [789, 281] width 53 height 19
type input "0.5"
click at [814, 284] on input "0.5" at bounding box center [789, 281] width 53 height 19
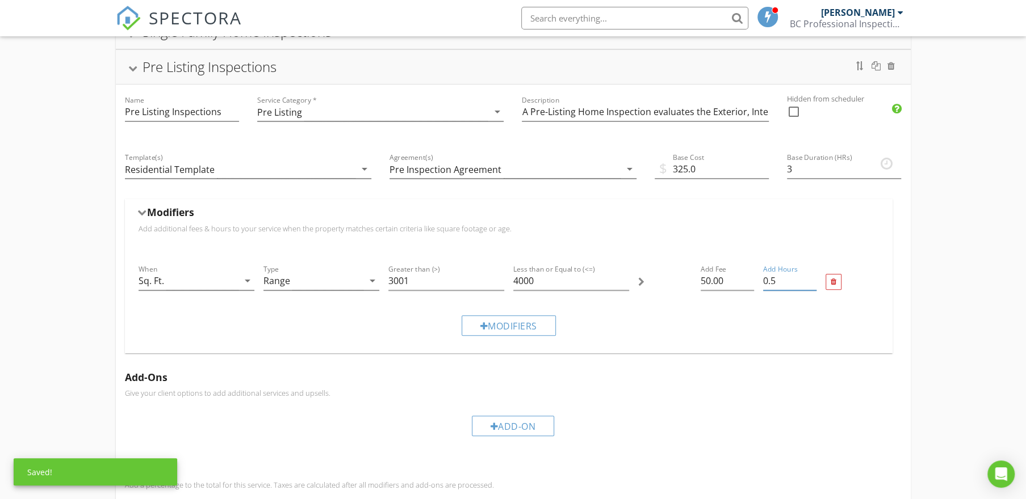
click at [780, 304] on div "Add Hours 0.5" at bounding box center [789, 282] width 62 height 48
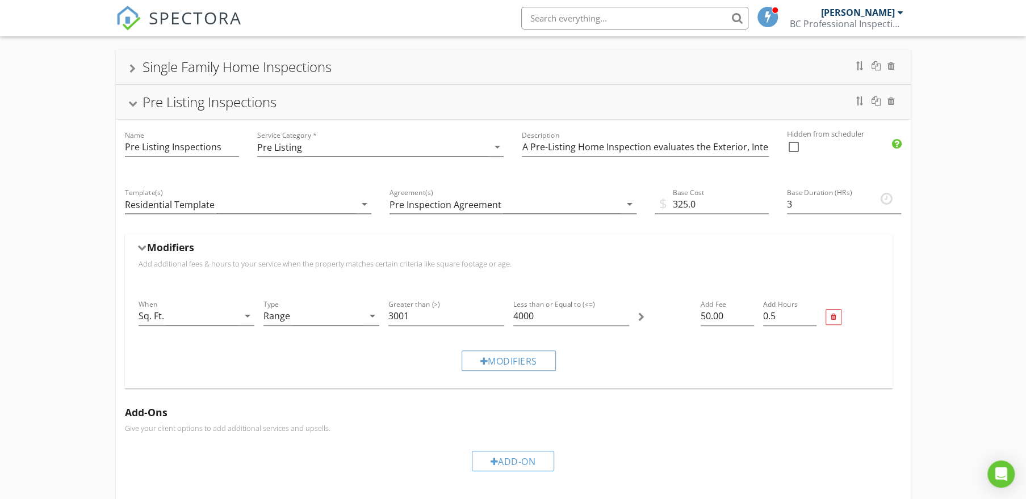
scroll to position [54, 0]
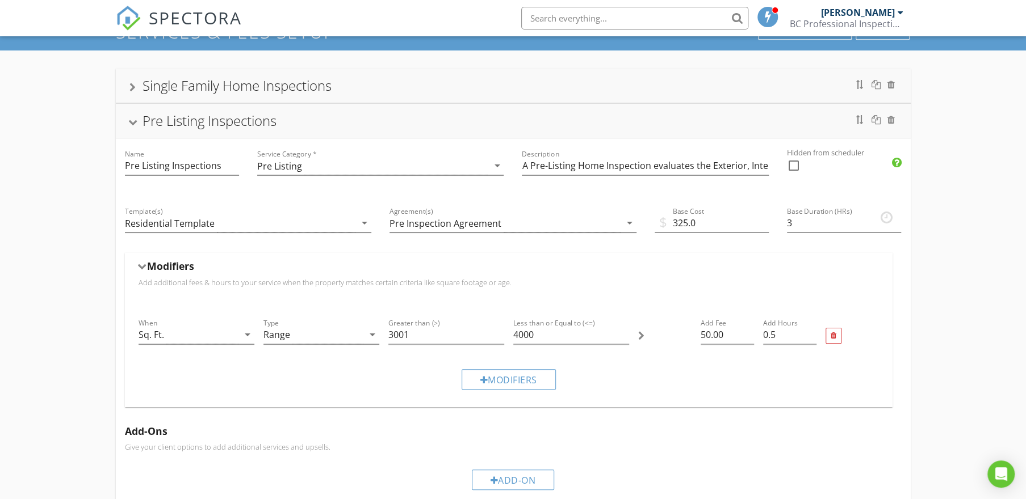
click at [418, 129] on div "Pre Listing Inspections" at bounding box center [512, 121] width 767 height 20
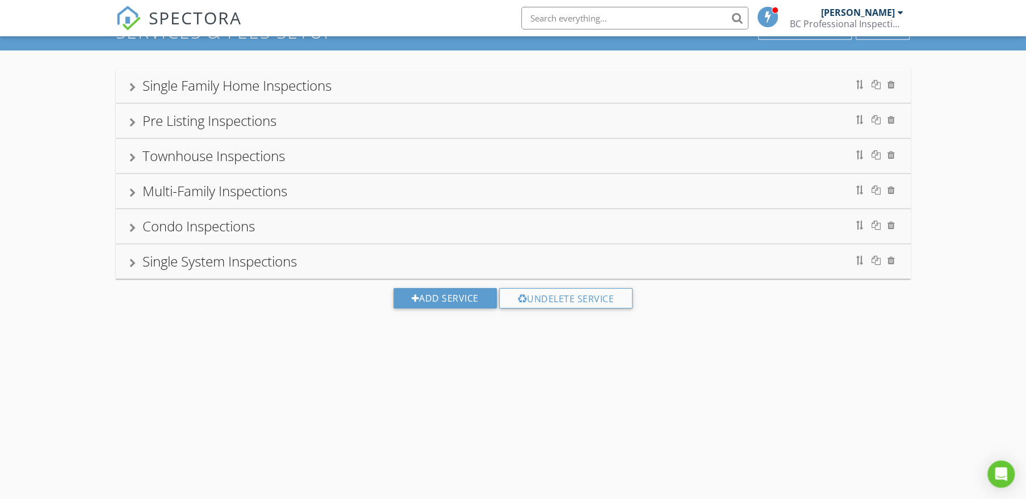
click at [400, 89] on div "Single Family Home Inspections" at bounding box center [512, 85] width 767 height 20
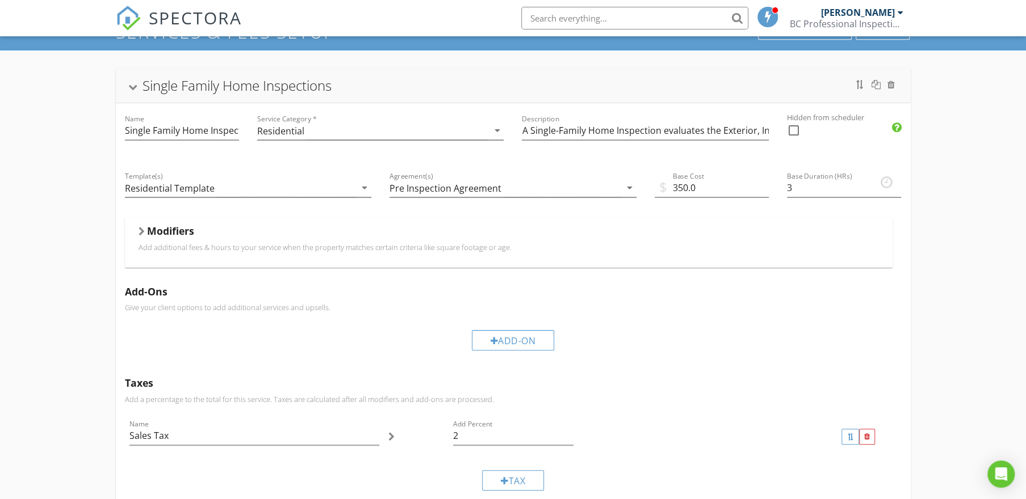
click at [431, 237] on div "Modifiers" at bounding box center [508, 234] width 740 height 18
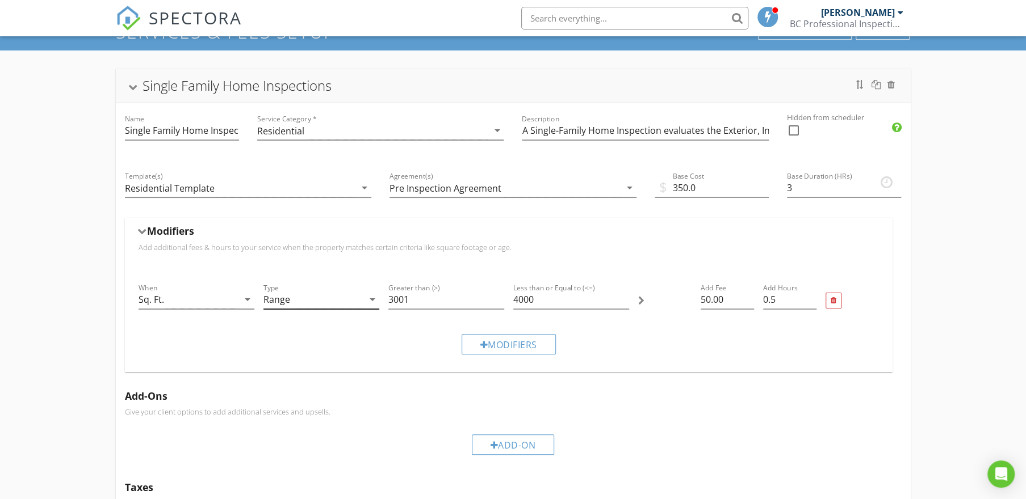
click at [376, 295] on icon "arrow_drop_down" at bounding box center [373, 300] width 14 height 14
click at [361, 300] on div "Range" at bounding box center [321, 308] width 98 height 27
click at [361, 300] on div "Range" at bounding box center [313, 300] width 100 height 19
click at [361, 300] on div "Range" at bounding box center [321, 308] width 98 height 27
click at [462, 108] on div "Service Category * Residential arrow_drop_down" at bounding box center [380, 131] width 265 height 57
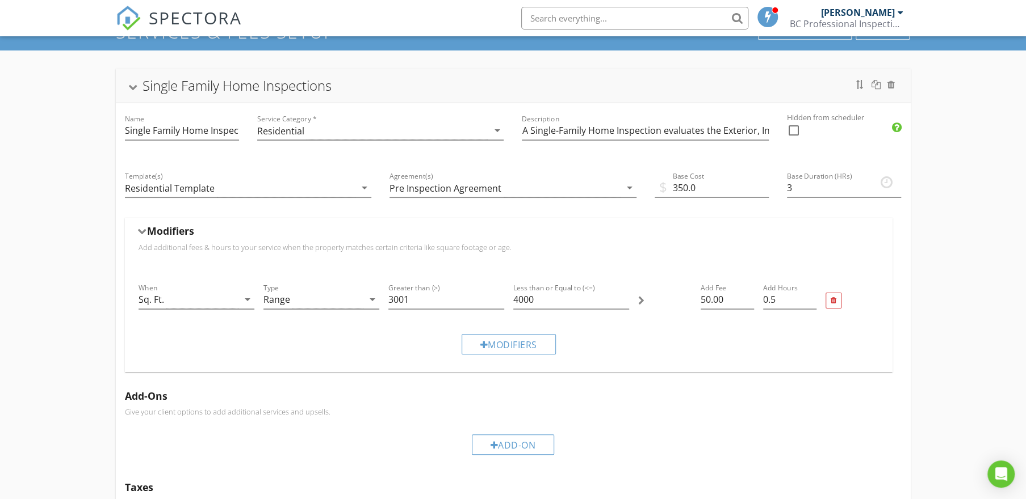
click at [442, 115] on div "Service Category * Residential arrow_drop_down" at bounding box center [380, 133] width 247 height 37
click at [436, 93] on div "Single Family Home Inspections" at bounding box center [512, 85] width 767 height 20
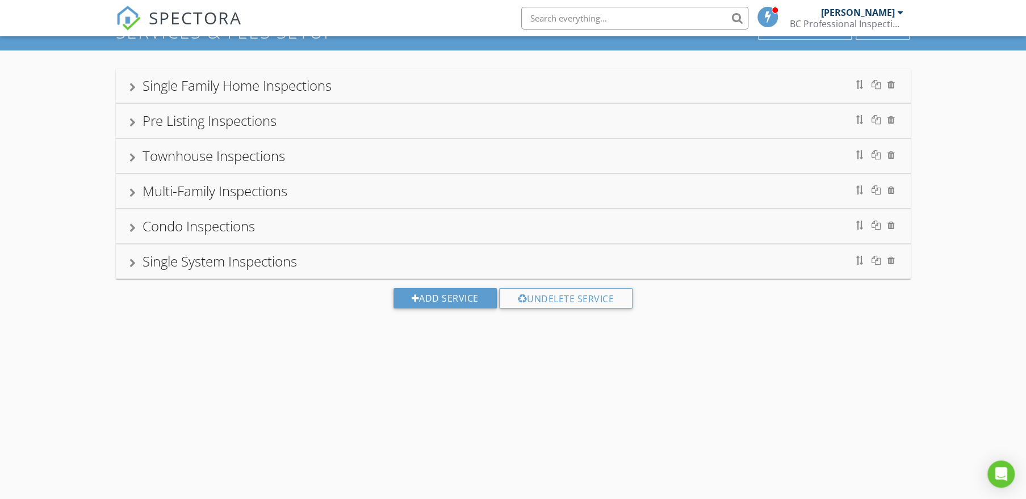
click at [414, 117] on div "Pre Listing Inspections" at bounding box center [512, 121] width 767 height 20
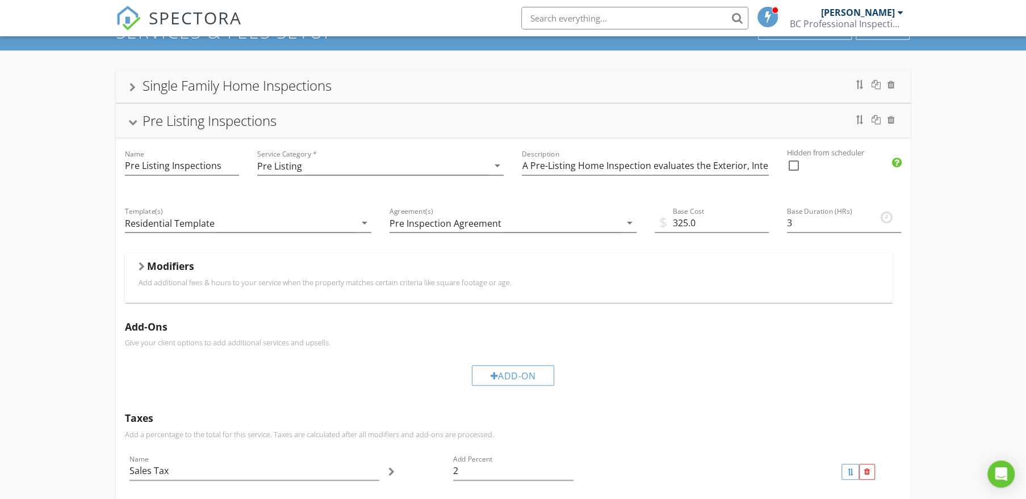
click at [432, 264] on div "Modifiers" at bounding box center [508, 269] width 740 height 18
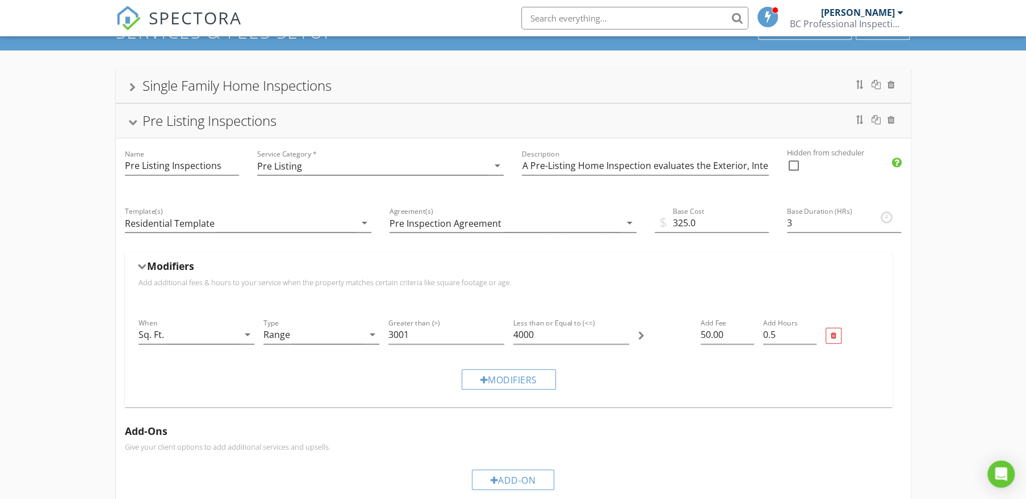
click at [432, 264] on div "Modifiers" at bounding box center [508, 269] width 740 height 18
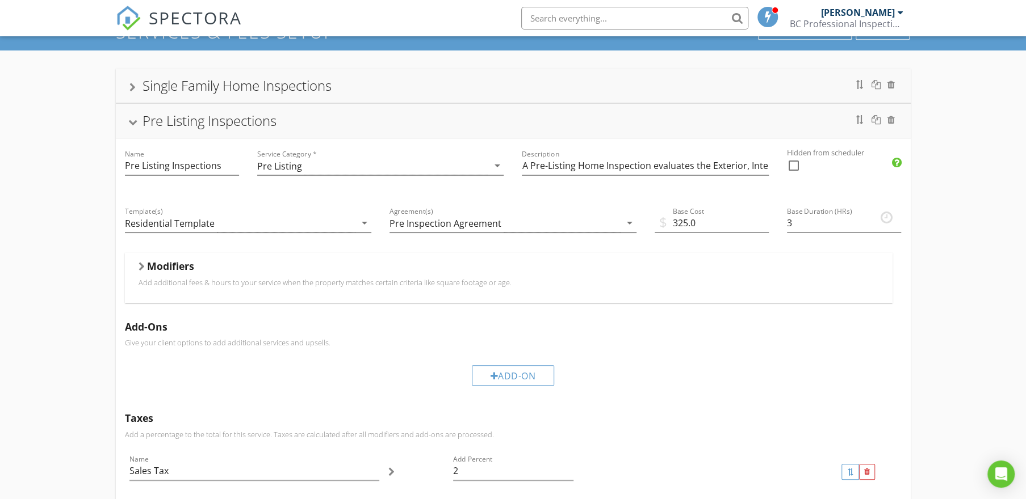
click at [406, 125] on div "Pre Listing Inspections" at bounding box center [512, 121] width 767 height 20
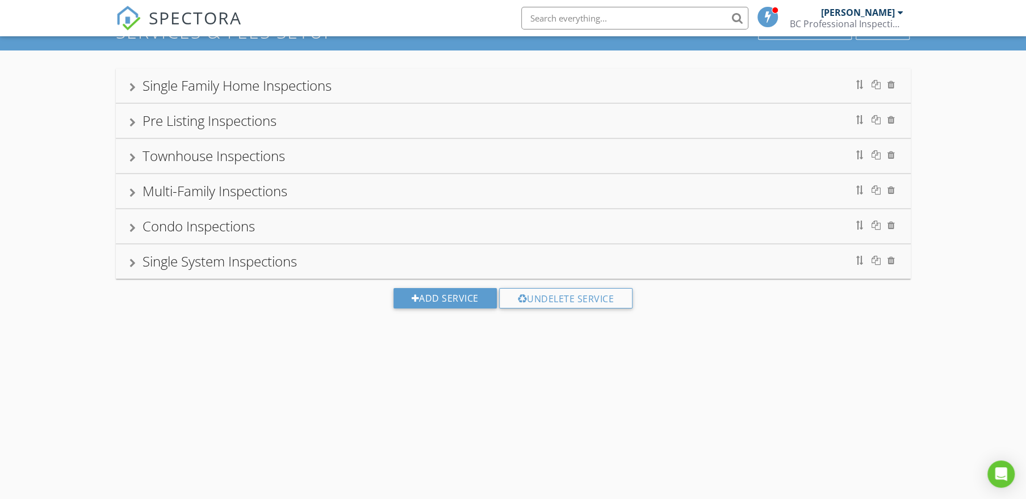
click at [395, 100] on div "Single Family Home Inspections" at bounding box center [513, 86] width 795 height 34
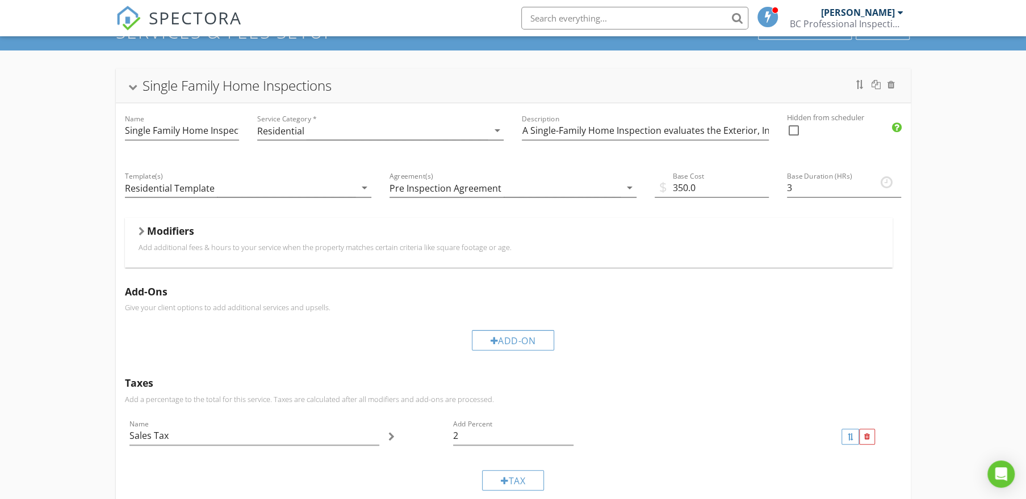
click at [531, 235] on div "Modifiers" at bounding box center [508, 234] width 740 height 18
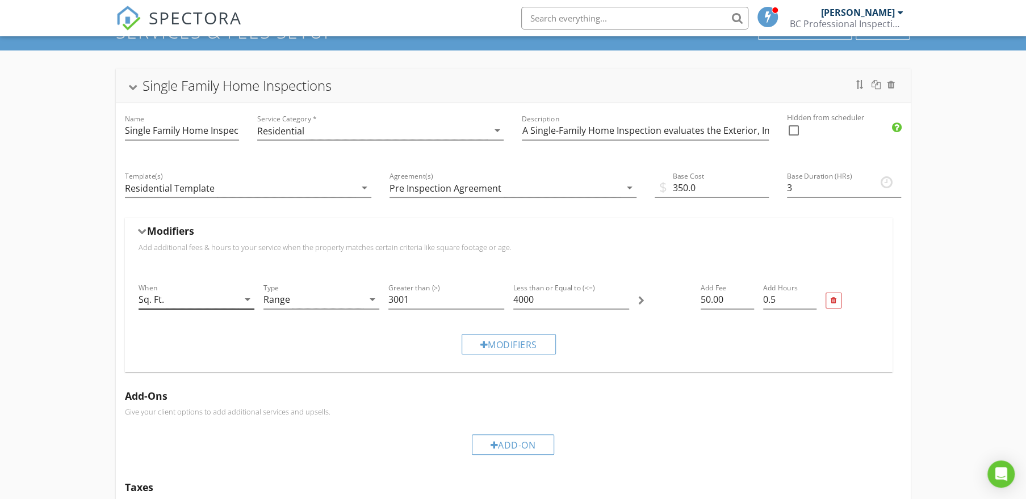
click at [245, 301] on icon "arrow_drop_down" at bounding box center [248, 300] width 14 height 14
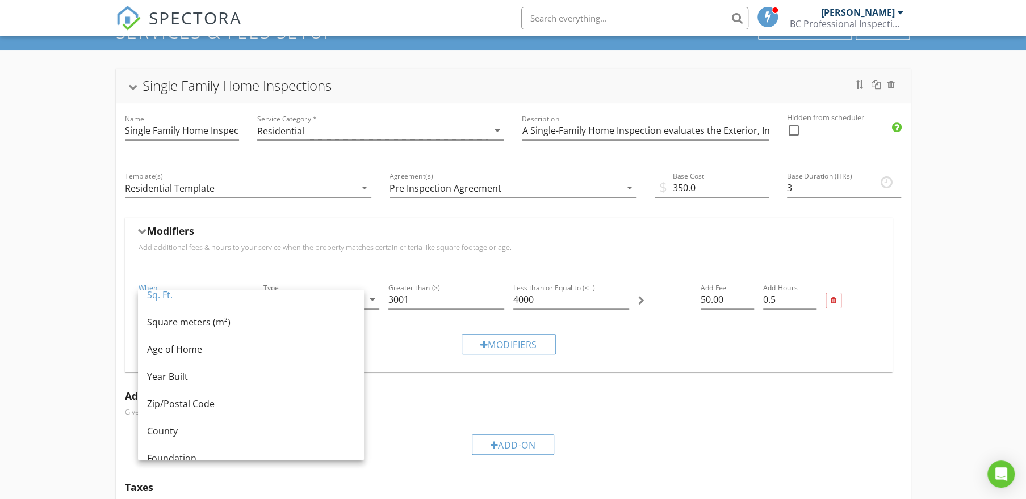
scroll to position [0, 0]
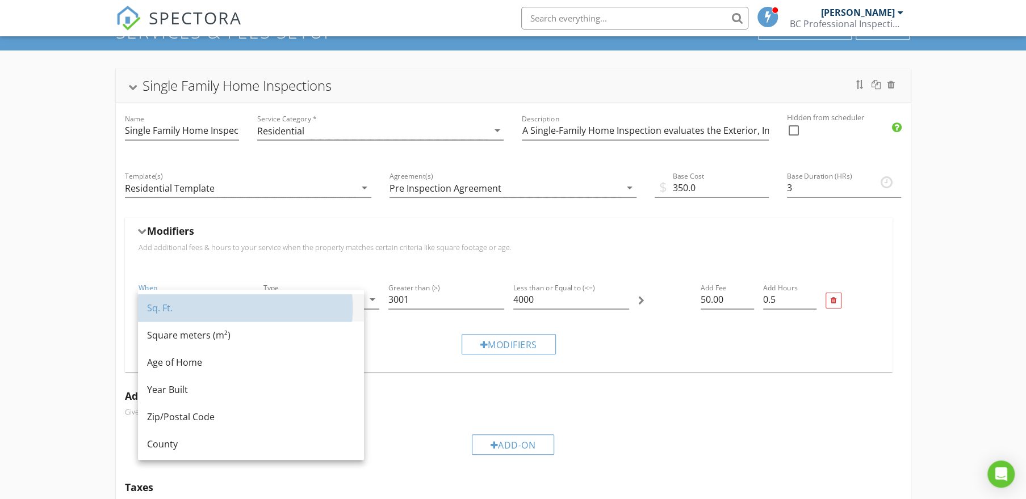
click at [205, 306] on div "Sq. Ft." at bounding box center [251, 308] width 208 height 14
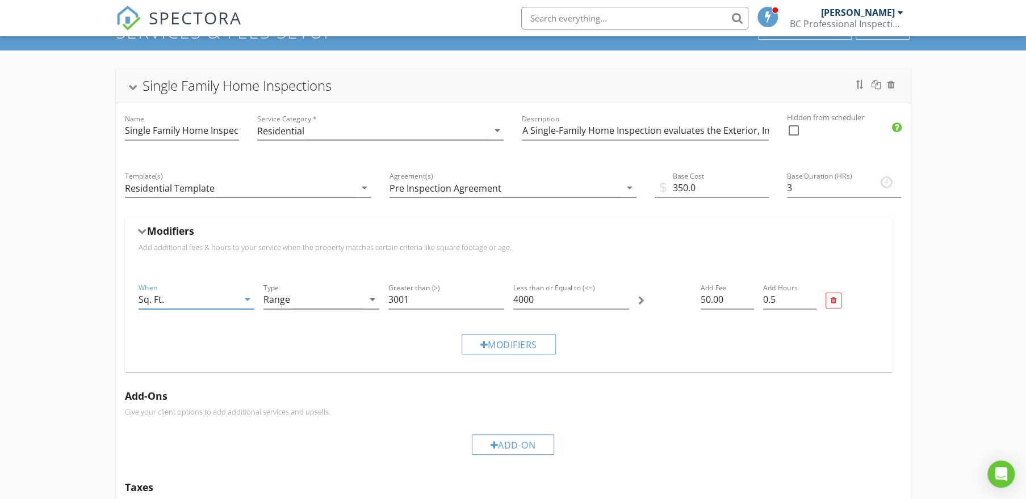
click at [241, 230] on div "Modifiers" at bounding box center [508, 234] width 740 height 18
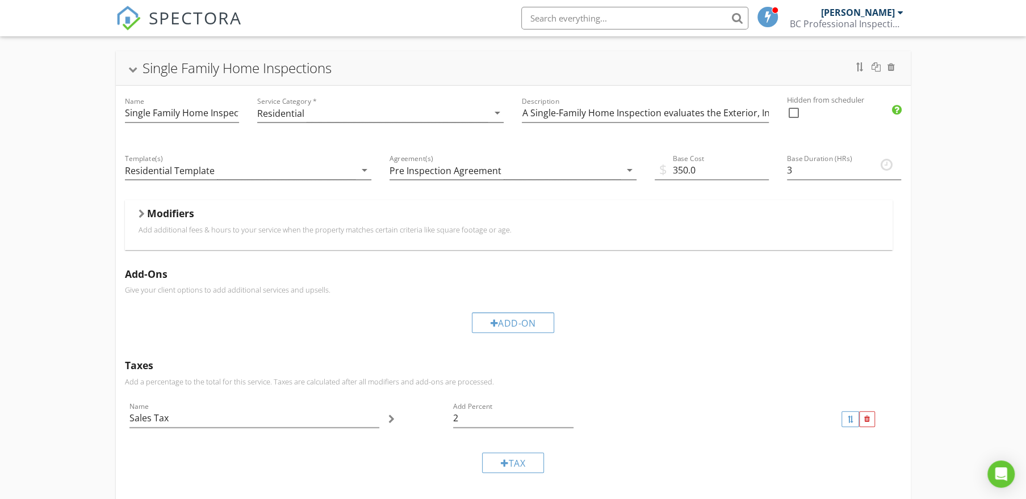
scroll to position [54, 0]
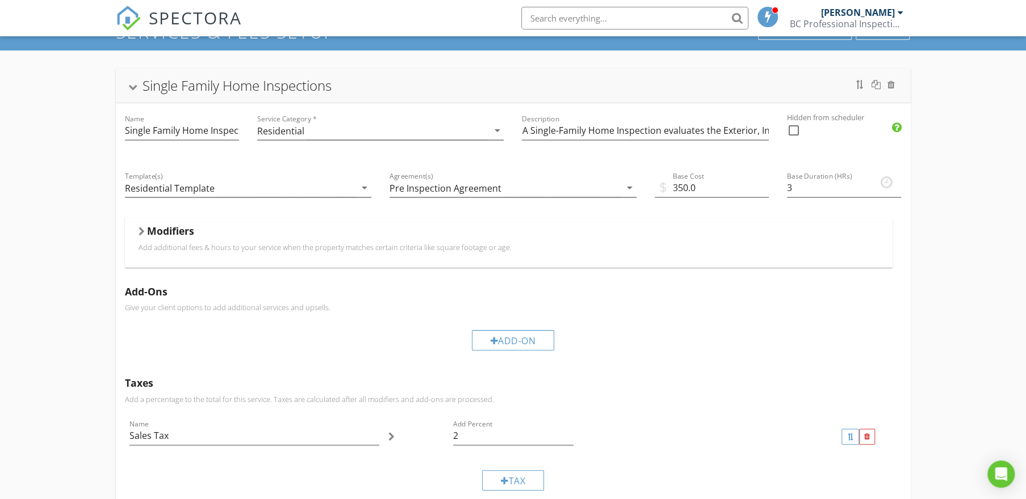
click at [408, 229] on div "Modifiers" at bounding box center [508, 234] width 740 height 18
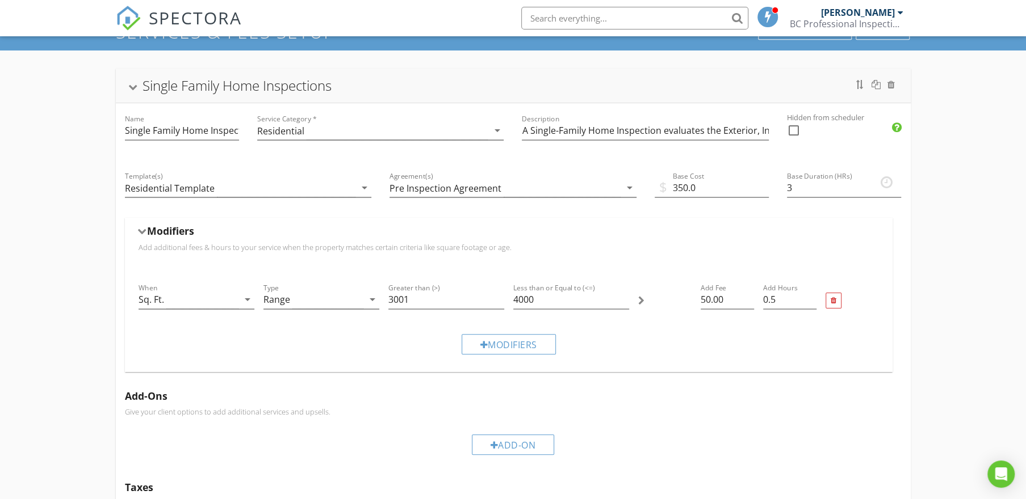
click at [411, 234] on div "Modifiers" at bounding box center [508, 234] width 740 height 18
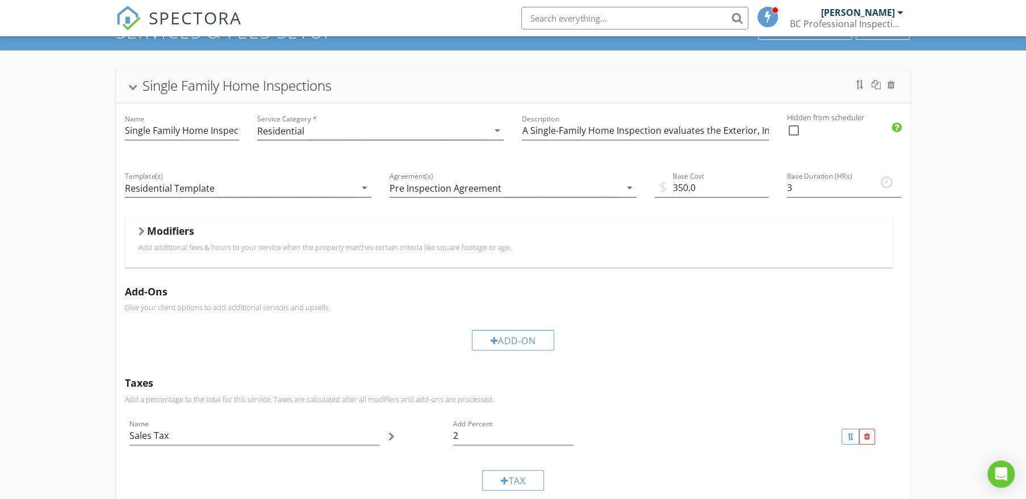
click at [363, 90] on div "Single Family Home Inspections" at bounding box center [512, 85] width 767 height 20
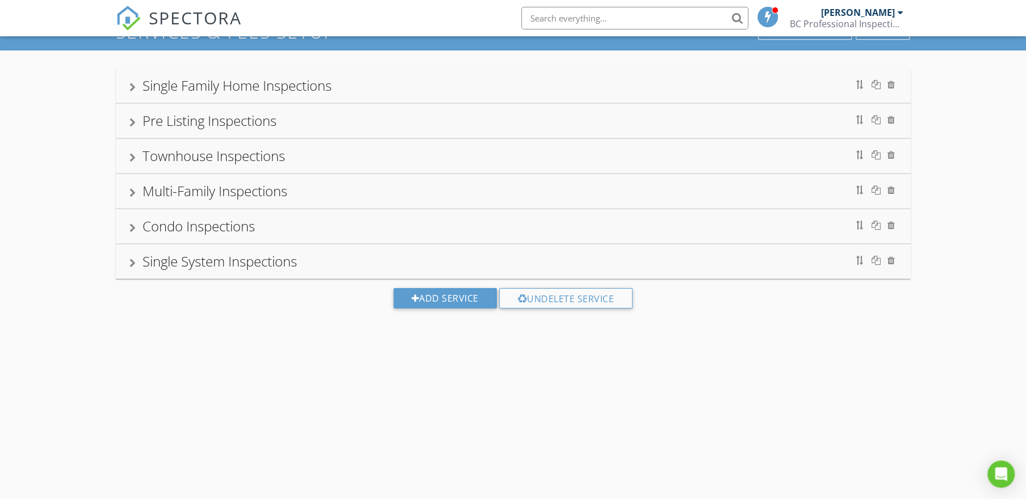
click at [333, 131] on div "Pre Listing Inspections" at bounding box center [512, 121] width 767 height 20
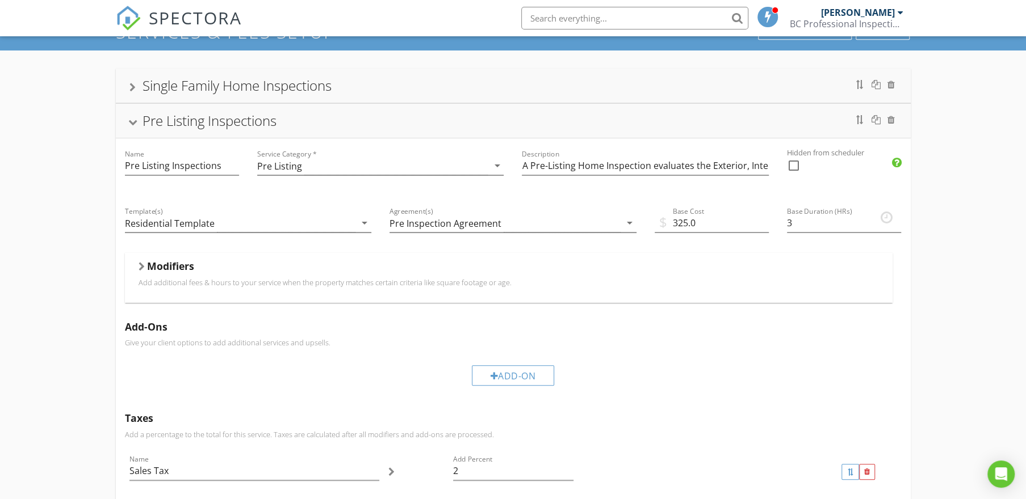
click at [437, 269] on div "Modifiers" at bounding box center [508, 269] width 740 height 18
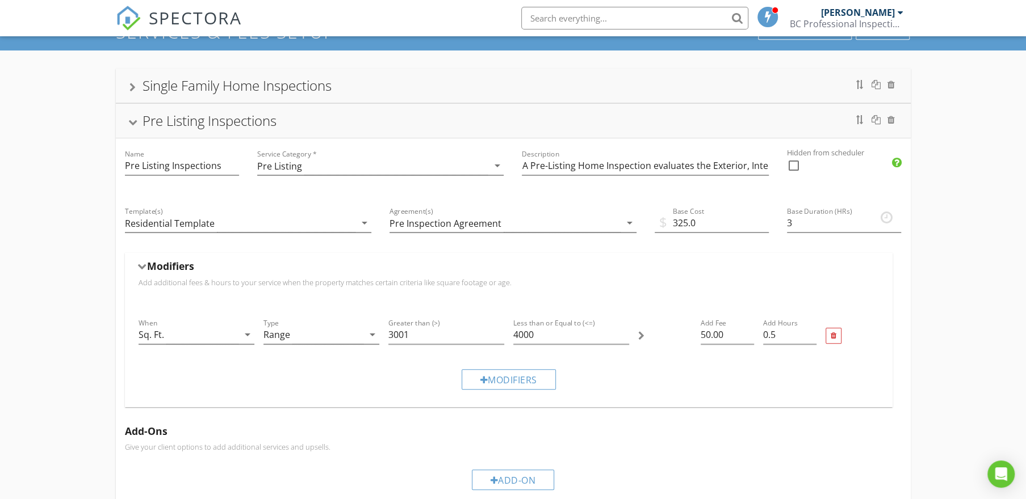
click at [437, 270] on div "Modifiers" at bounding box center [508, 269] width 740 height 18
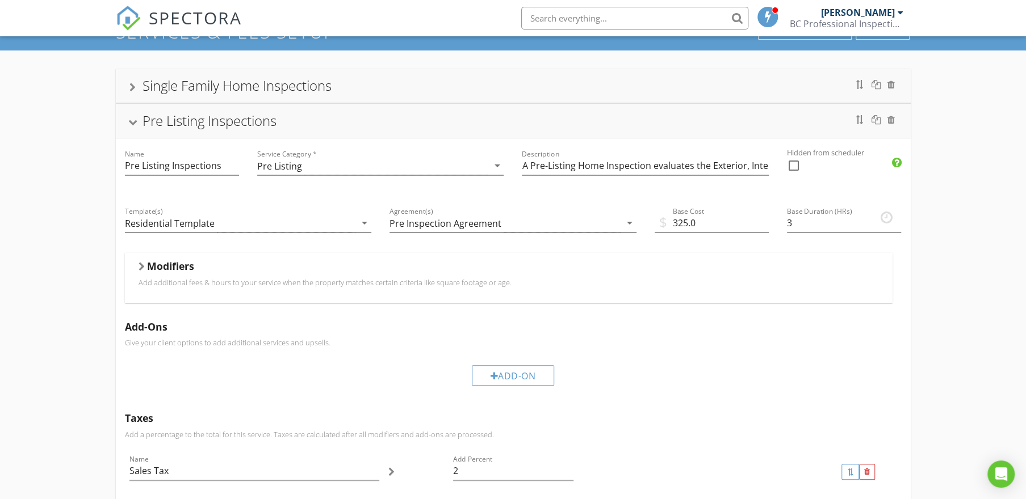
click at [356, 123] on div "Pre Listing Inspections" at bounding box center [512, 121] width 767 height 20
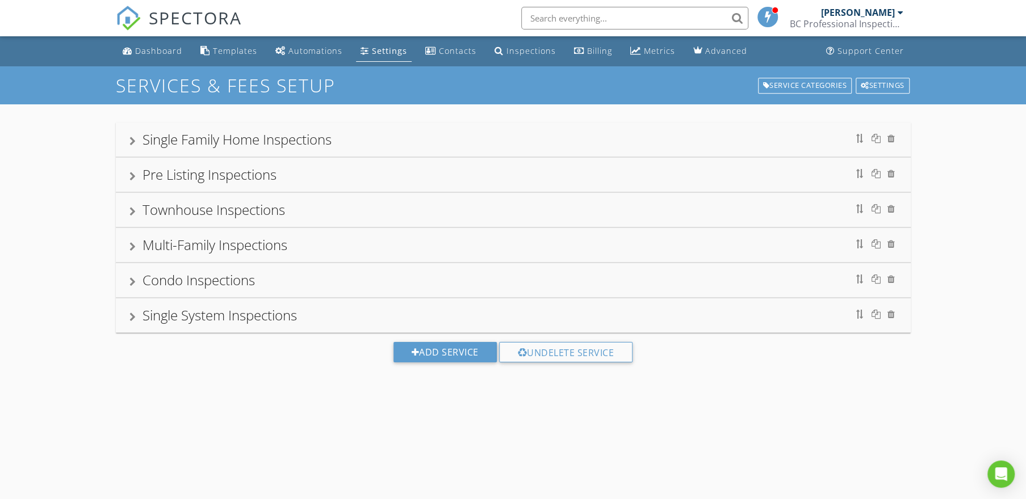
scroll to position [0, 0]
click at [345, 141] on div "Single Family Home Inspections" at bounding box center [512, 139] width 767 height 20
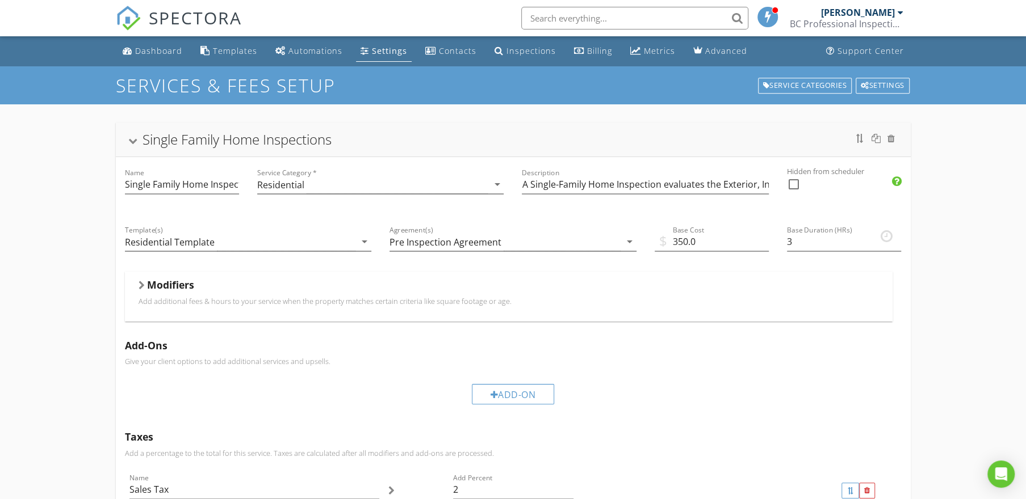
click at [377, 138] on div "Single Family Home Inspections" at bounding box center [512, 139] width 767 height 20
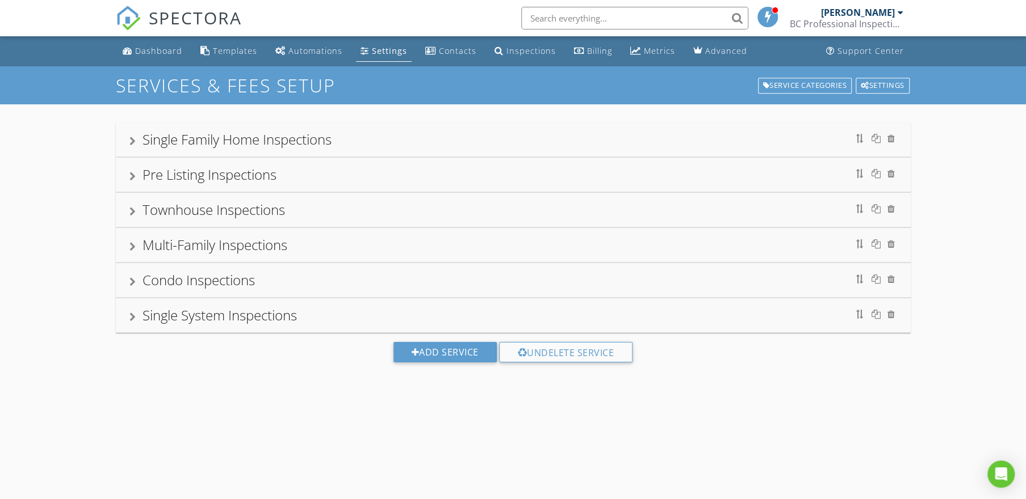
click at [341, 170] on div "Pre Listing Inspections" at bounding box center [512, 175] width 767 height 20
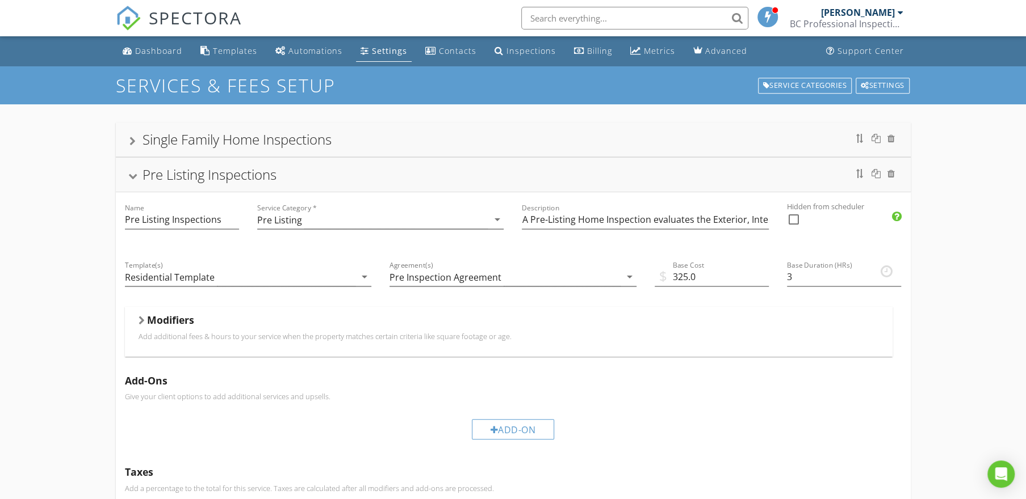
click at [341, 170] on div "Pre Listing Inspections" at bounding box center [512, 175] width 767 height 20
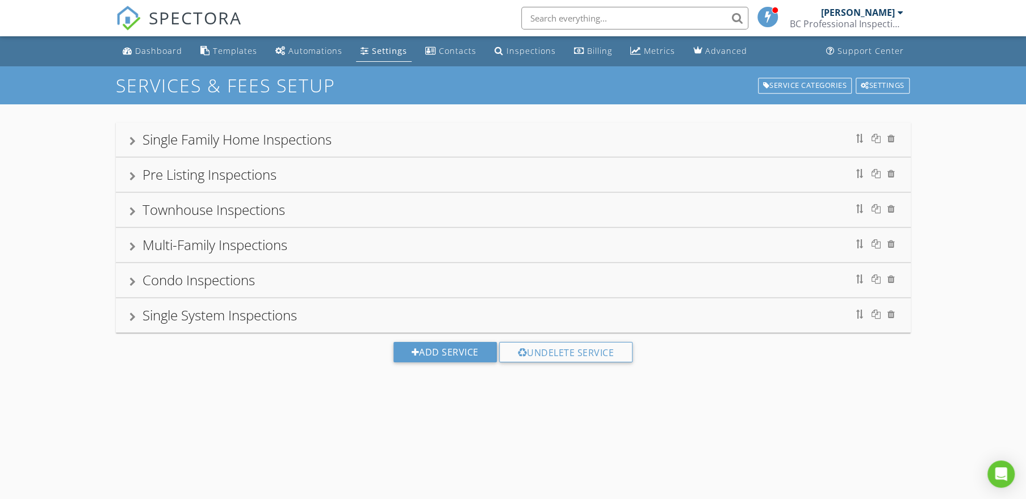
click at [329, 208] on div "Townhouse Inspections" at bounding box center [512, 210] width 767 height 20
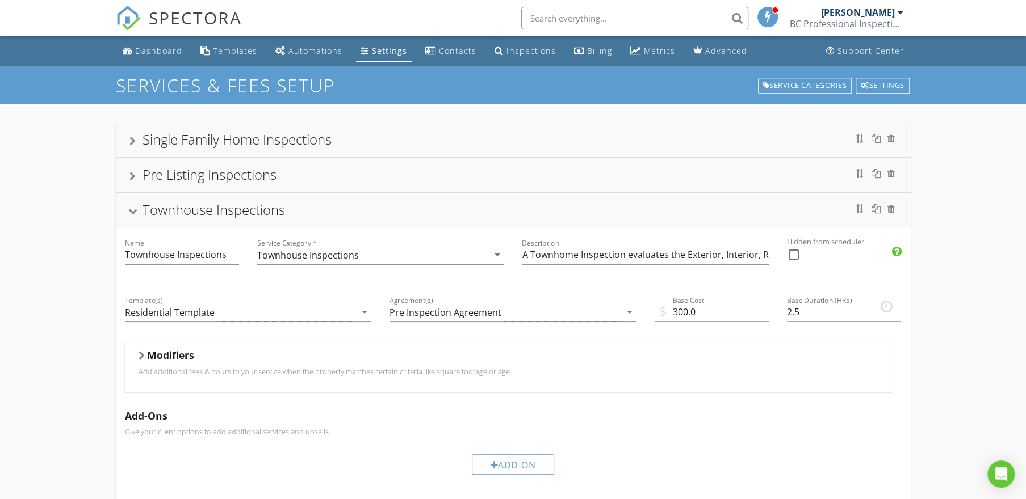
click at [329, 208] on div "Townhouse Inspections" at bounding box center [512, 210] width 767 height 20
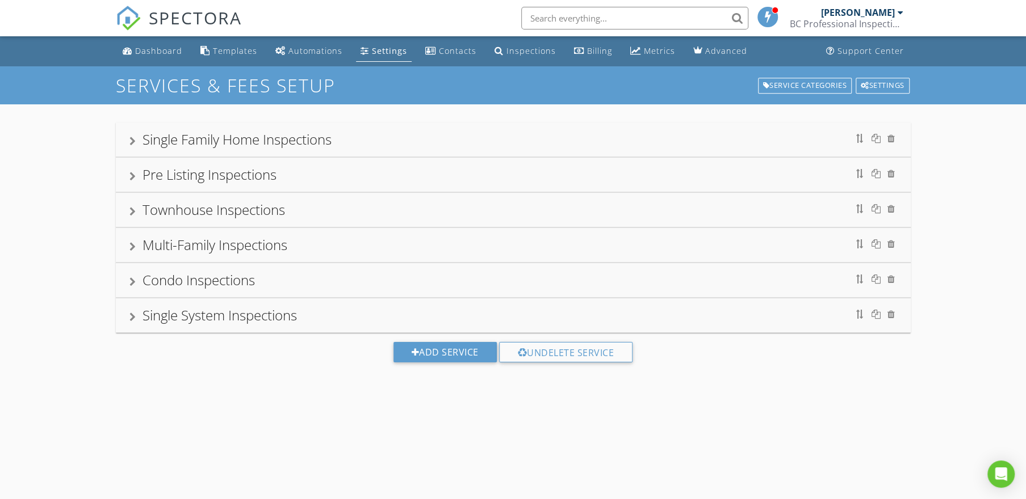
click at [309, 238] on div "Multi-Family Inspections" at bounding box center [512, 245] width 767 height 20
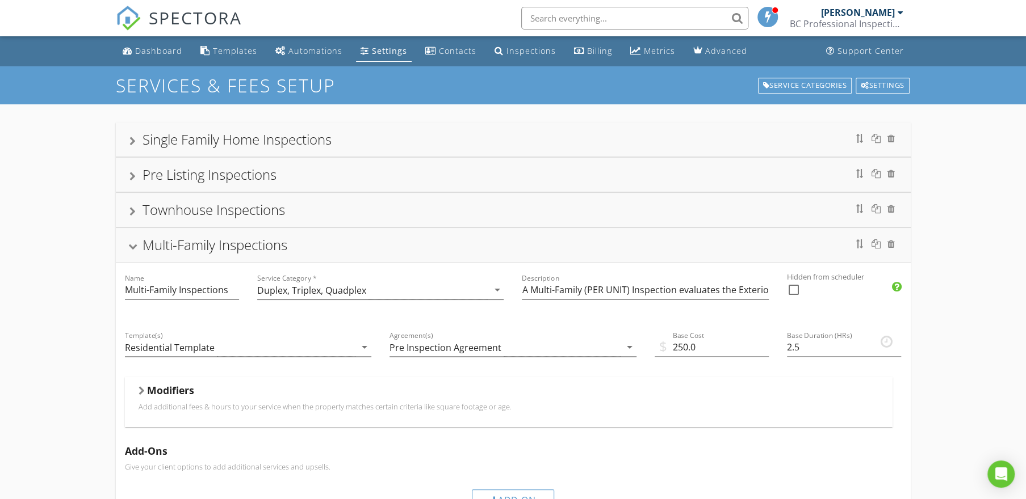
click at [310, 238] on div "Multi-Family Inspections" at bounding box center [512, 245] width 767 height 20
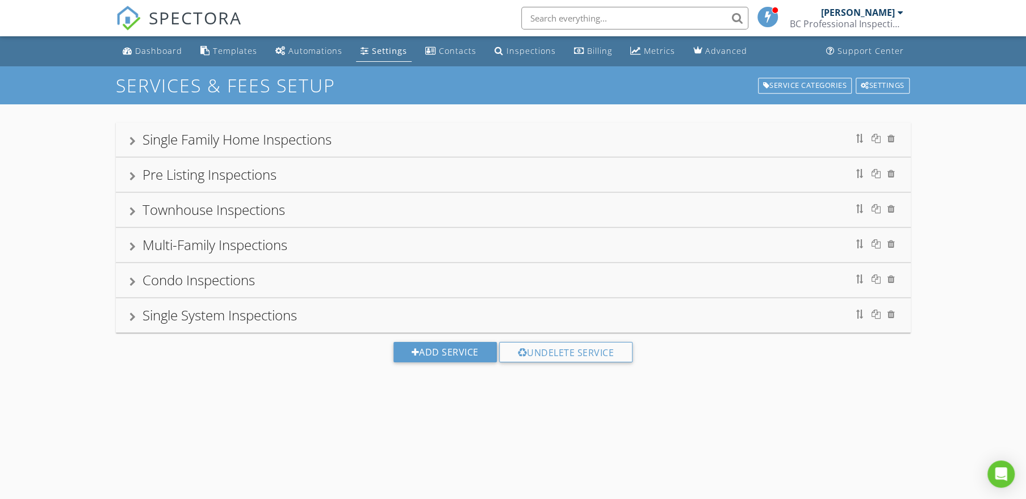
click at [306, 242] on div "Multi-Family Inspections" at bounding box center [512, 245] width 767 height 20
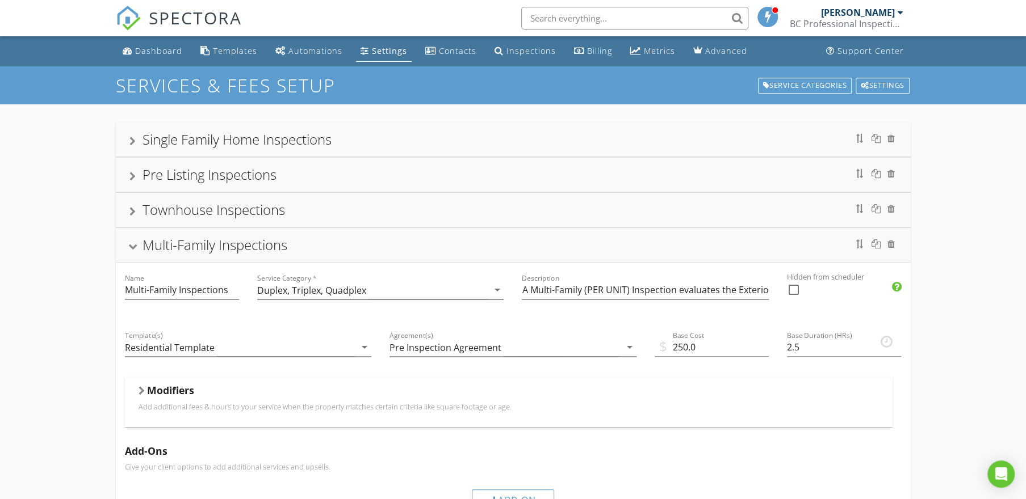
click at [306, 242] on div "Multi-Family Inspections" at bounding box center [512, 245] width 767 height 20
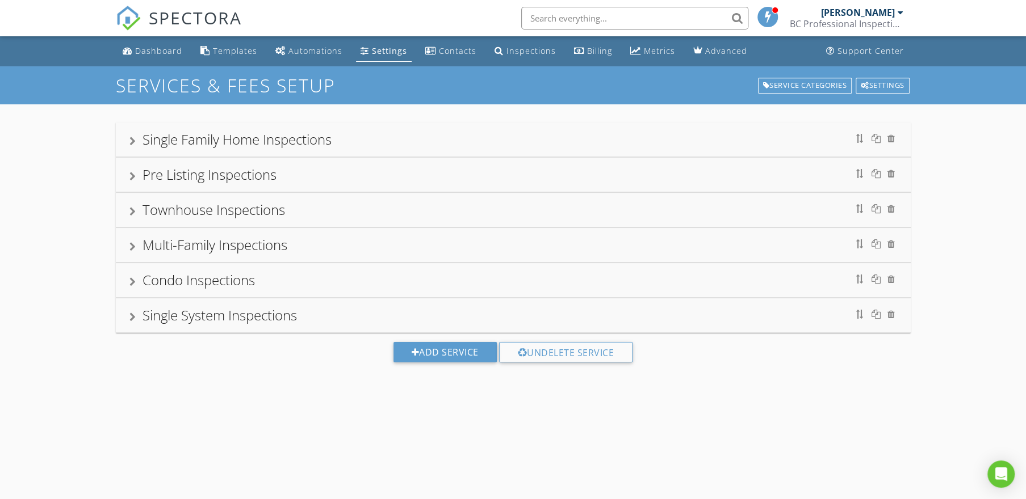
click at [313, 173] on div "Pre Listing Inspections" at bounding box center [512, 175] width 767 height 20
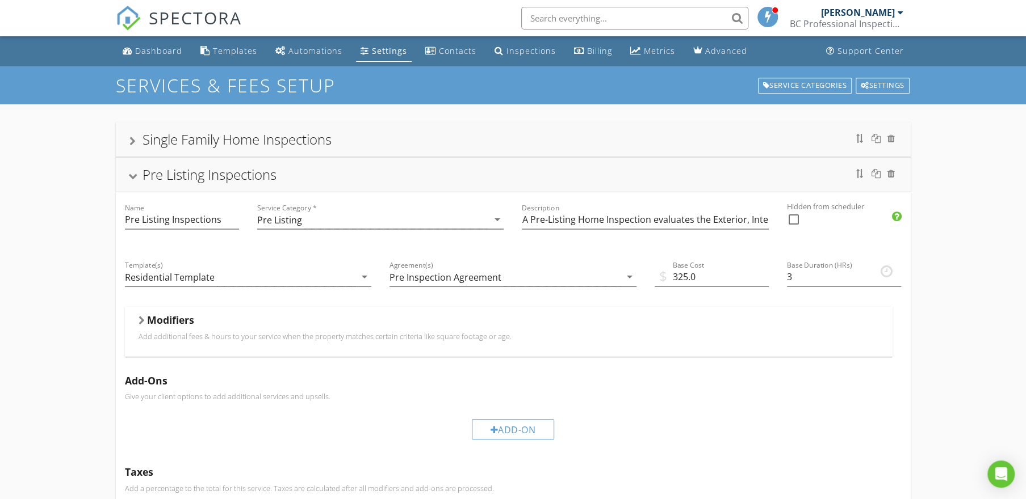
click at [323, 169] on div "Pre Listing Inspections" at bounding box center [512, 175] width 767 height 20
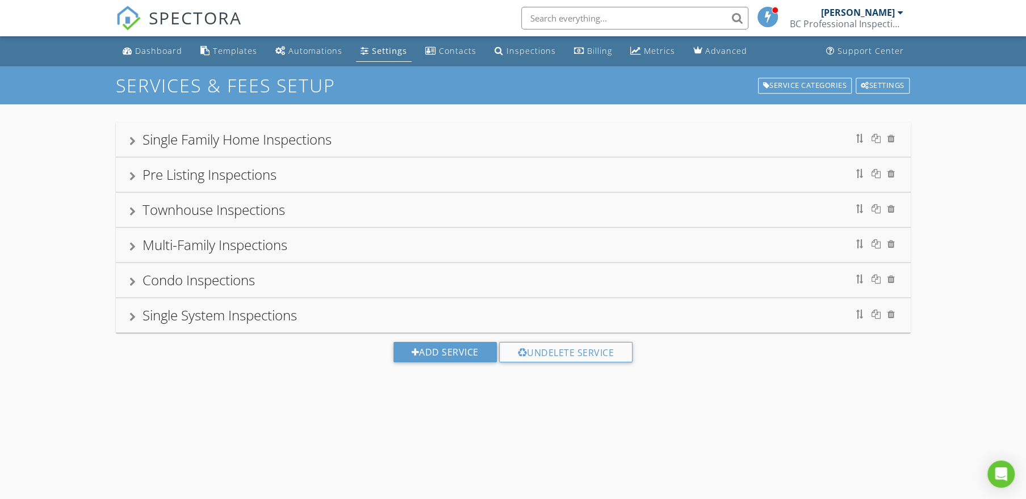
click at [352, 137] on div "Single Family Home Inspections" at bounding box center [512, 139] width 767 height 20
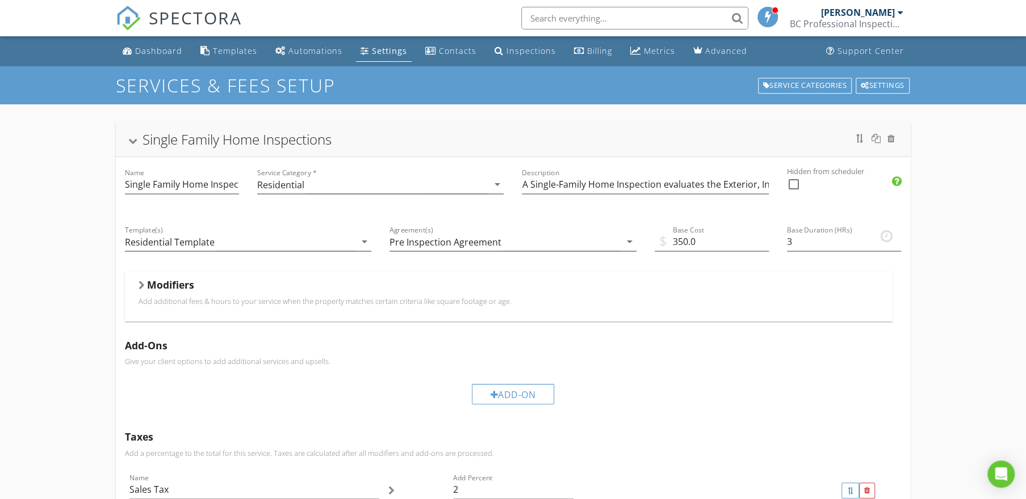
click at [358, 137] on div "Single Family Home Inspections" at bounding box center [512, 139] width 767 height 20
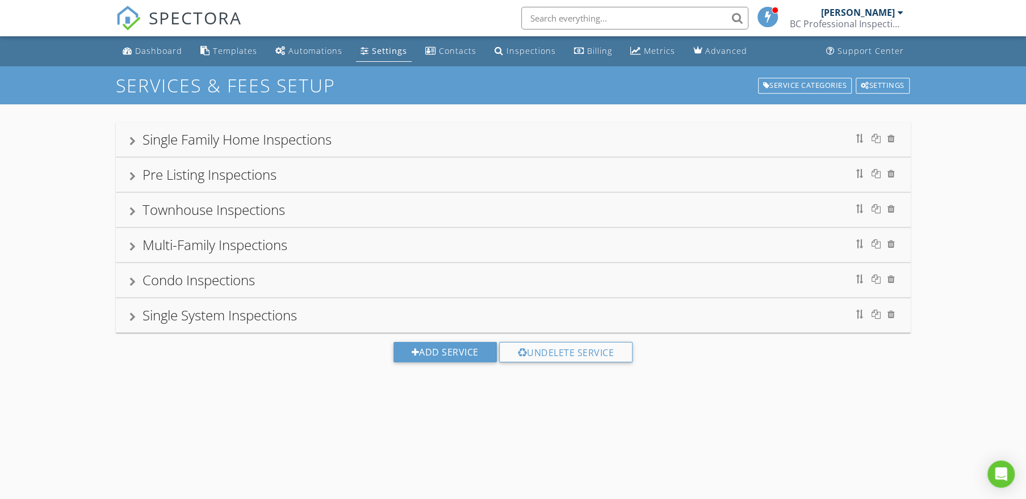
click at [304, 179] on div "Pre Listing Inspections" at bounding box center [512, 175] width 767 height 20
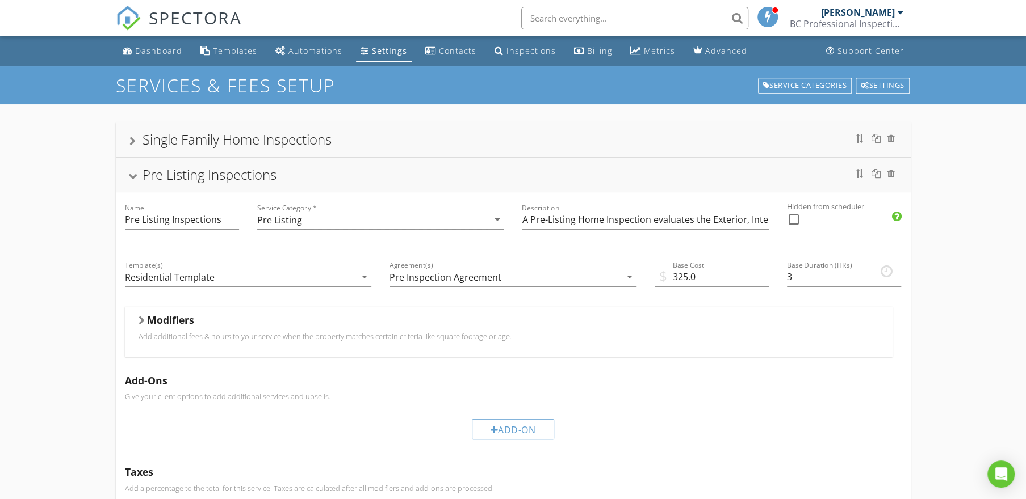
click at [401, 318] on div "Modifiers" at bounding box center [508, 323] width 740 height 18
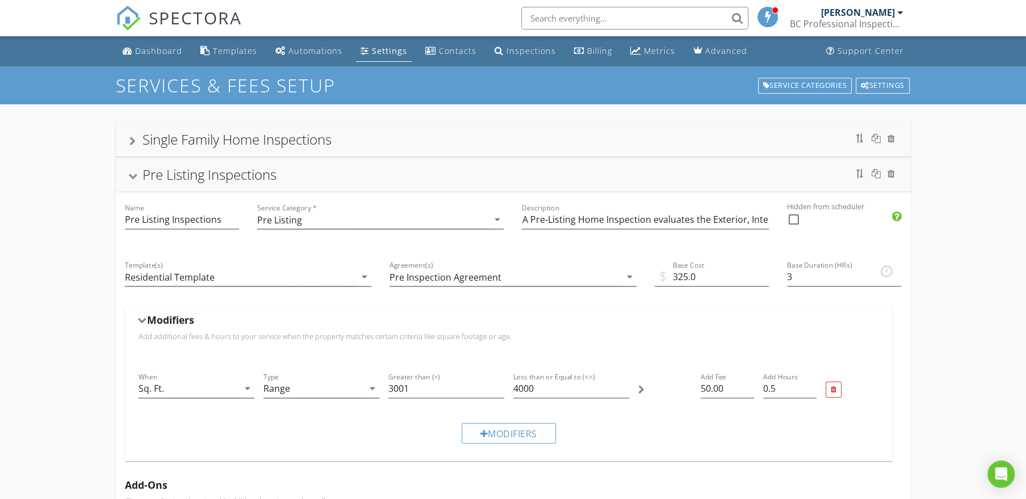
click at [402, 317] on div "Modifiers" at bounding box center [508, 323] width 740 height 18
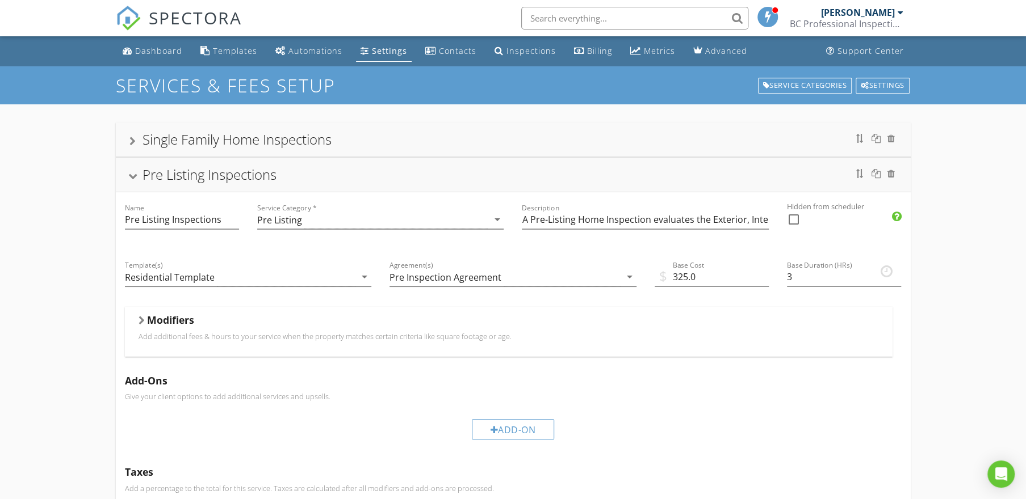
click at [326, 177] on div "Pre Listing Inspections" at bounding box center [512, 175] width 767 height 20
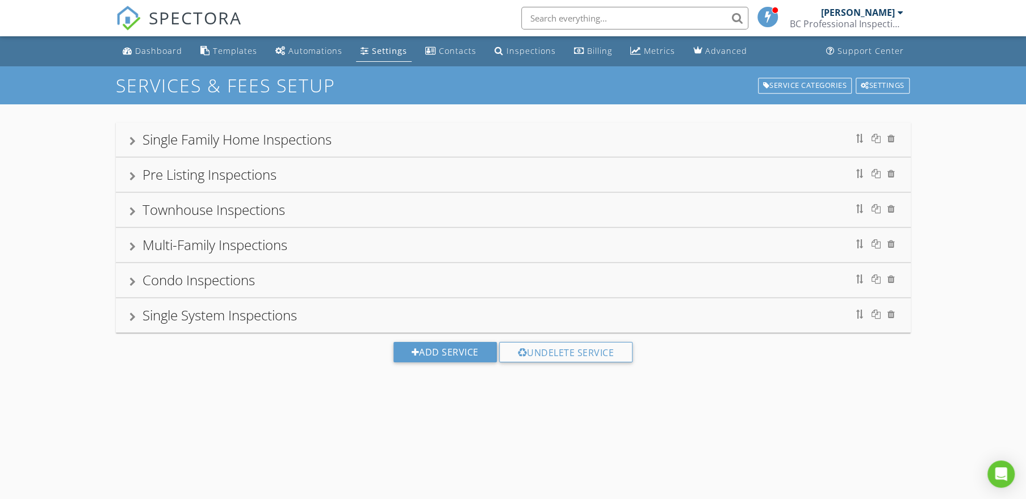
click at [319, 206] on div "Townhouse Inspections" at bounding box center [512, 210] width 767 height 20
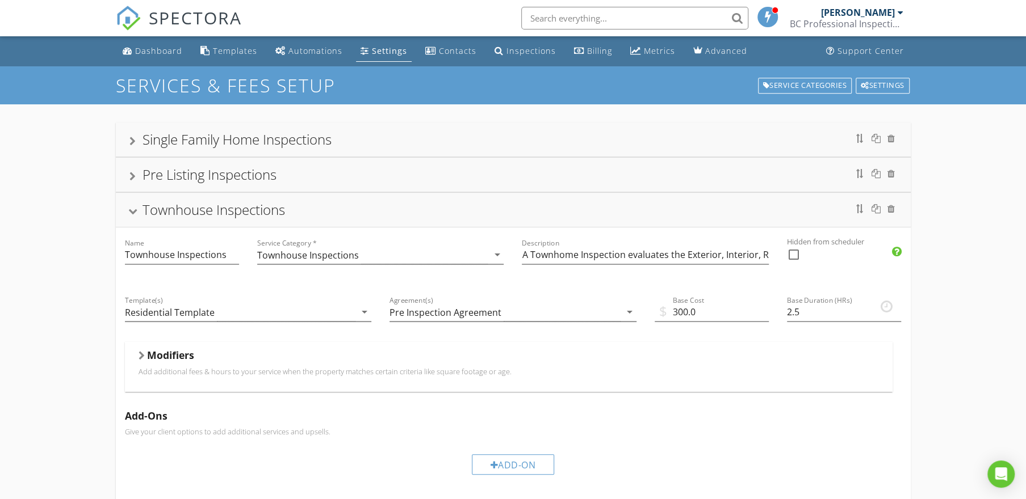
click at [317, 208] on div "Townhouse Inspections" at bounding box center [512, 210] width 767 height 20
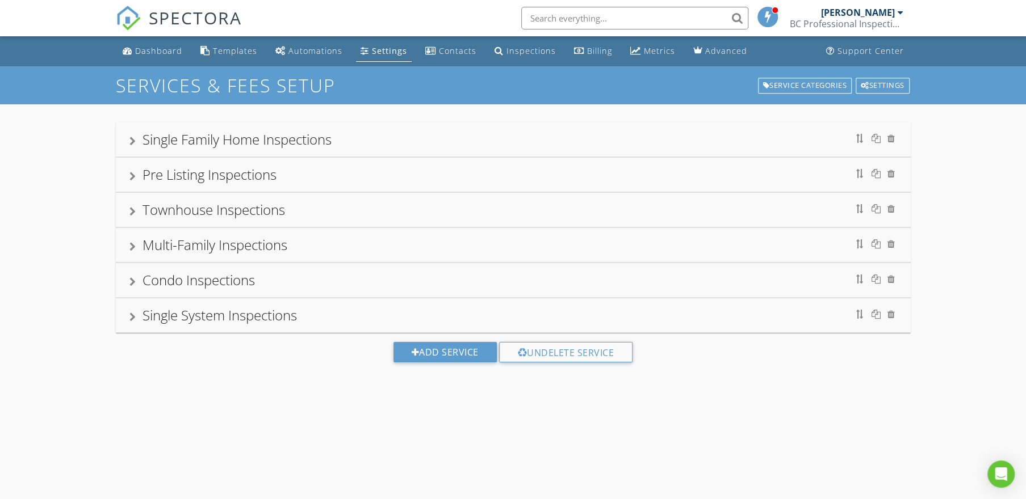
click at [329, 174] on div "Pre Listing Inspections" at bounding box center [512, 175] width 767 height 20
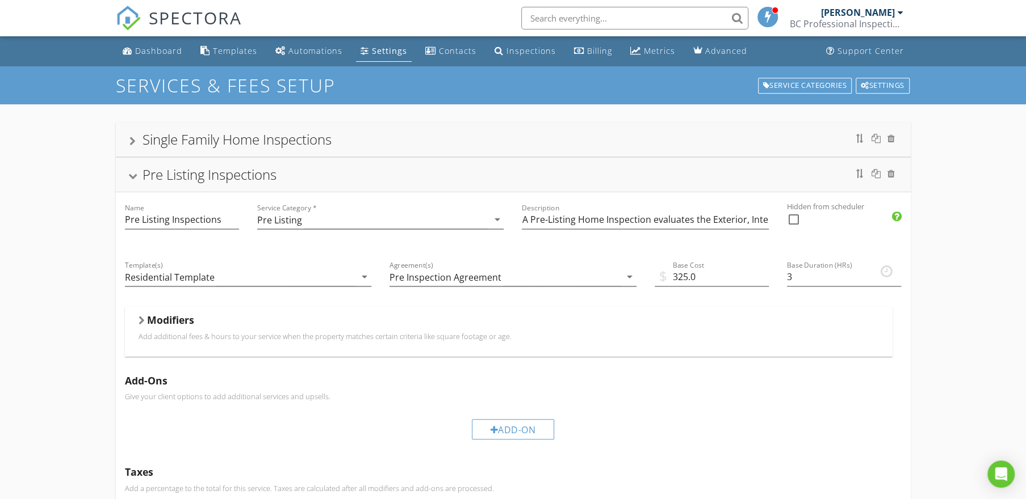
click at [502, 332] on p "Add additional fees & hours to your service when the property matches certain c…" at bounding box center [508, 336] width 740 height 9
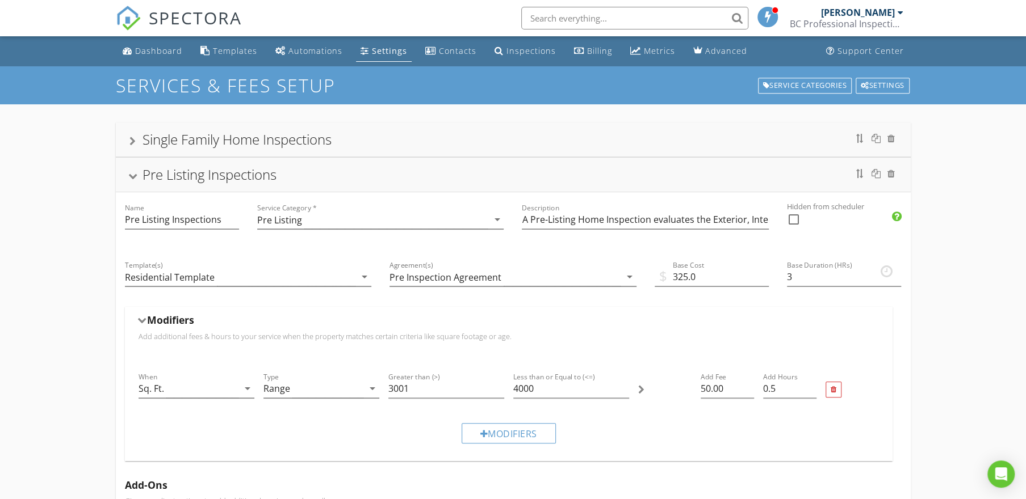
click at [347, 175] on div "Pre Listing Inspections" at bounding box center [512, 175] width 767 height 20
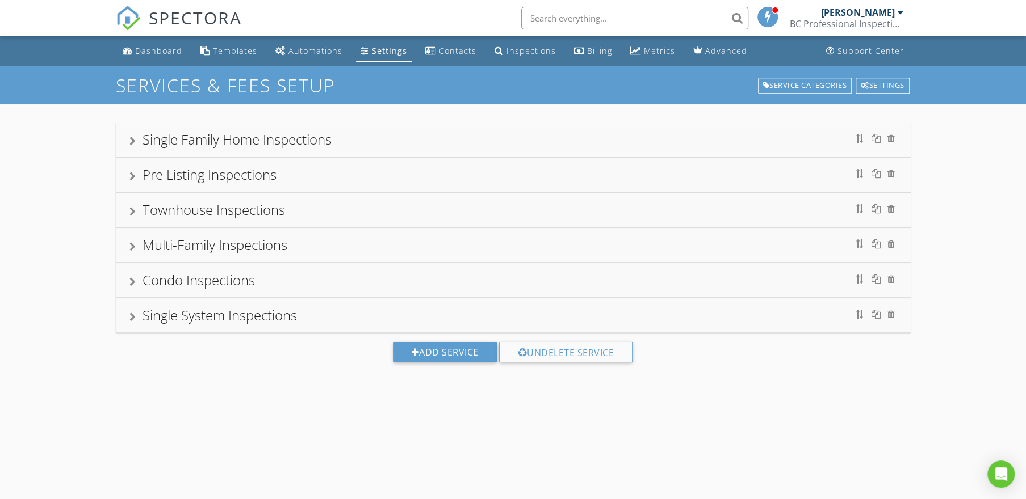
click at [338, 175] on div "Pre Listing Inspections" at bounding box center [512, 175] width 767 height 20
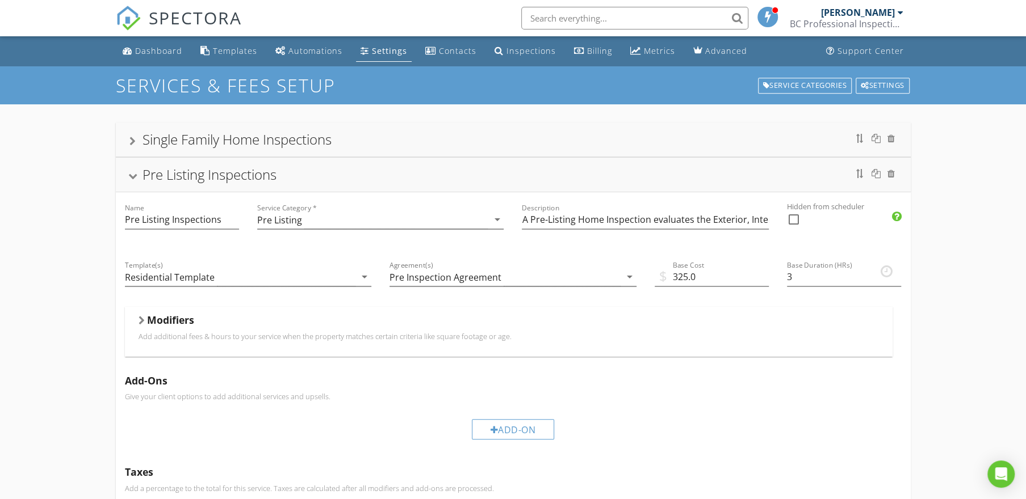
click at [604, 338] on p "Add additional fees & hours to your service when the property matches certain c…" at bounding box center [508, 336] width 740 height 9
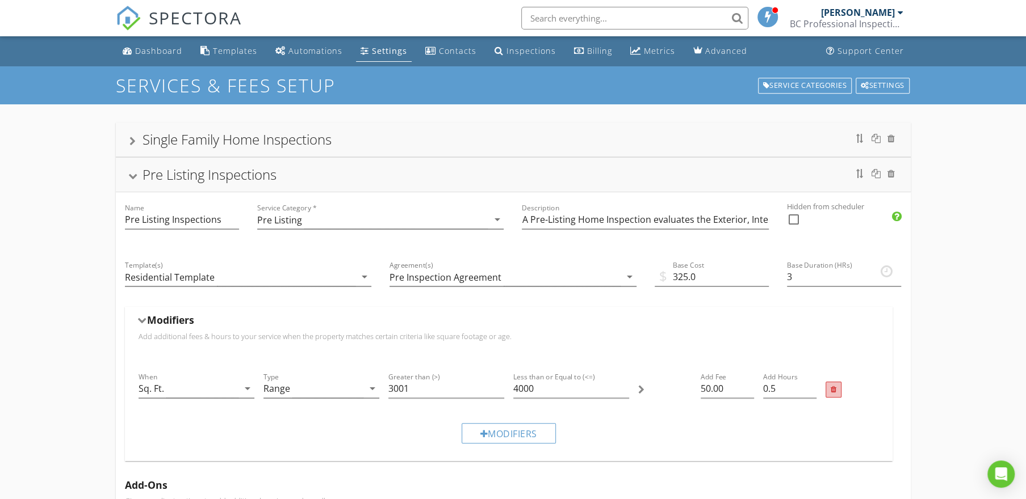
click at [836, 393] on div at bounding box center [833, 390] width 16 height 16
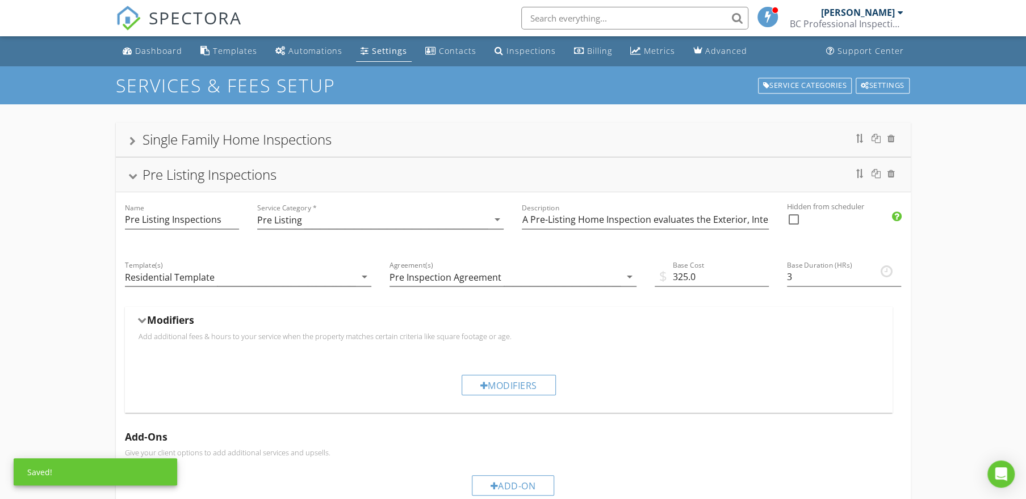
click at [364, 182] on div "Pre Listing Inspections" at bounding box center [512, 175] width 767 height 20
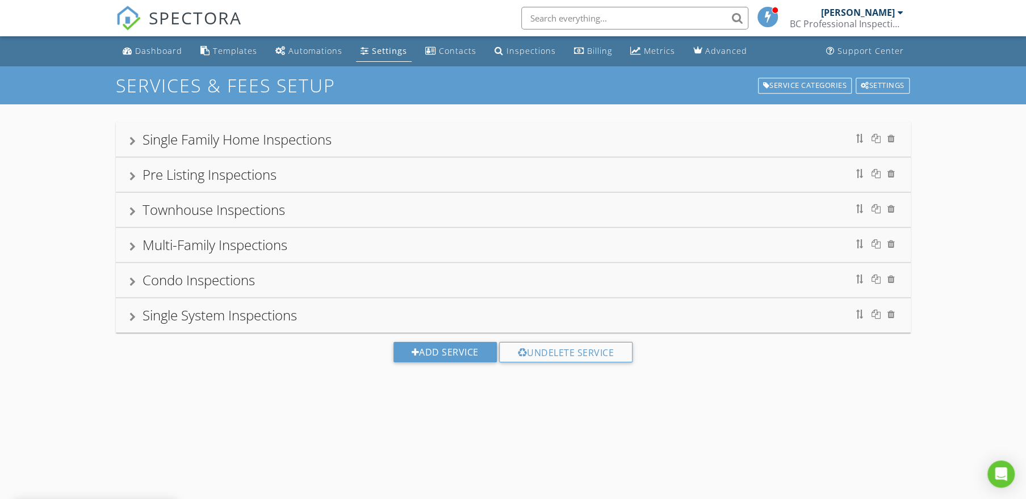
drag, startPoint x: 391, startPoint y: 132, endPoint x: 385, endPoint y: 132, distance: 6.2
click at [390, 132] on div "Single Family Home Inspections" at bounding box center [512, 139] width 767 height 20
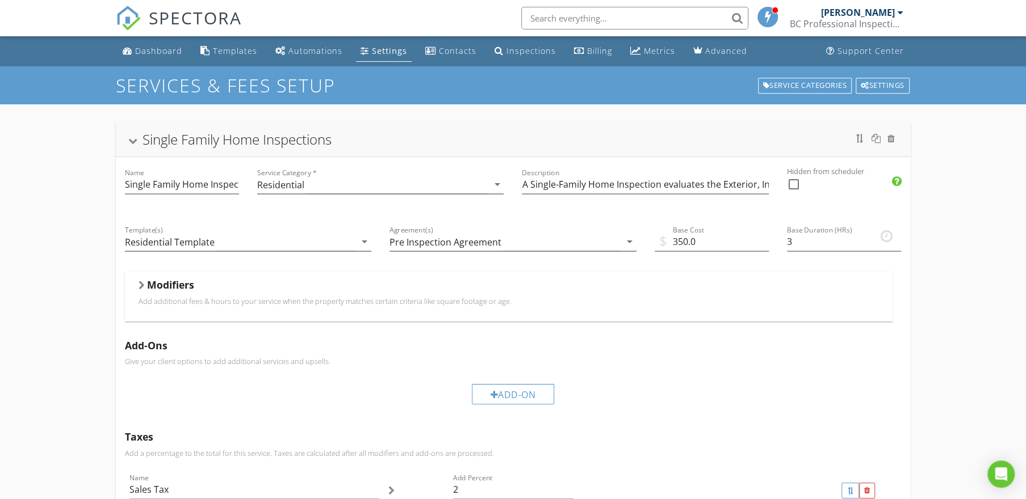
click at [519, 283] on div "Modifiers" at bounding box center [508, 288] width 740 height 18
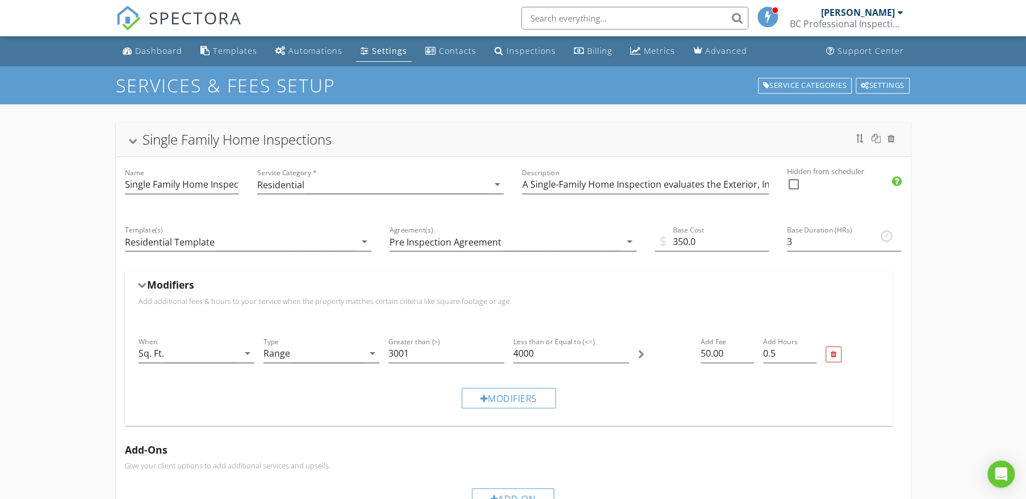
click at [396, 142] on div "Single Family Home Inspections" at bounding box center [512, 139] width 767 height 20
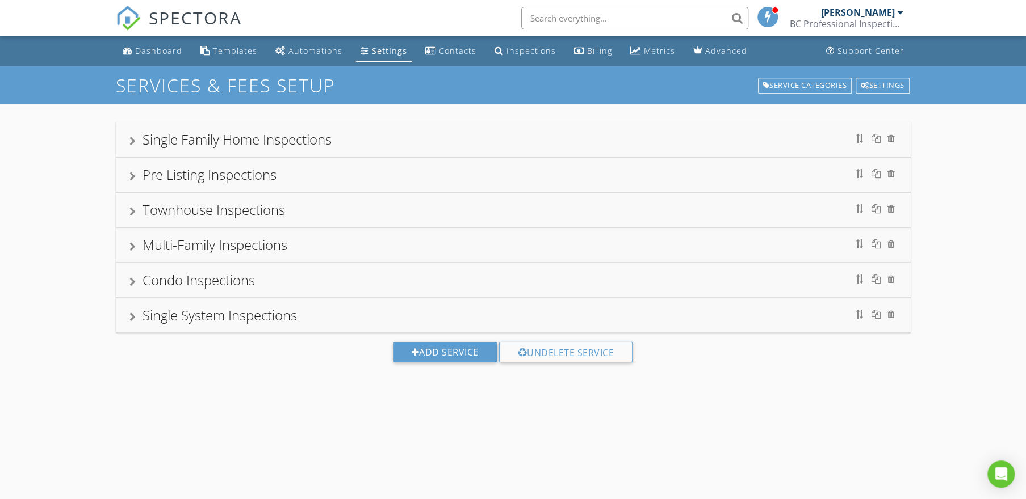
click at [353, 179] on div "Pre Listing Inspections" at bounding box center [512, 175] width 767 height 20
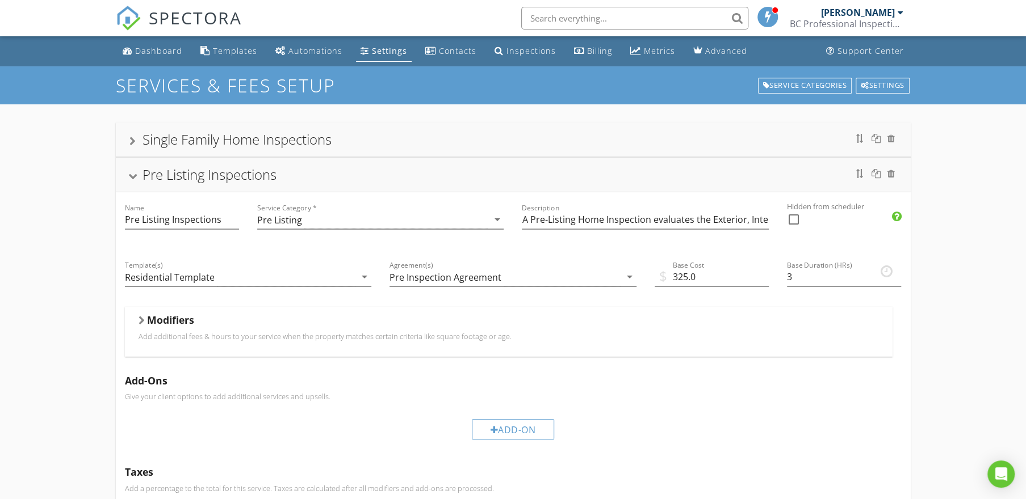
click at [352, 178] on div "Pre Listing Inspections" at bounding box center [512, 175] width 767 height 20
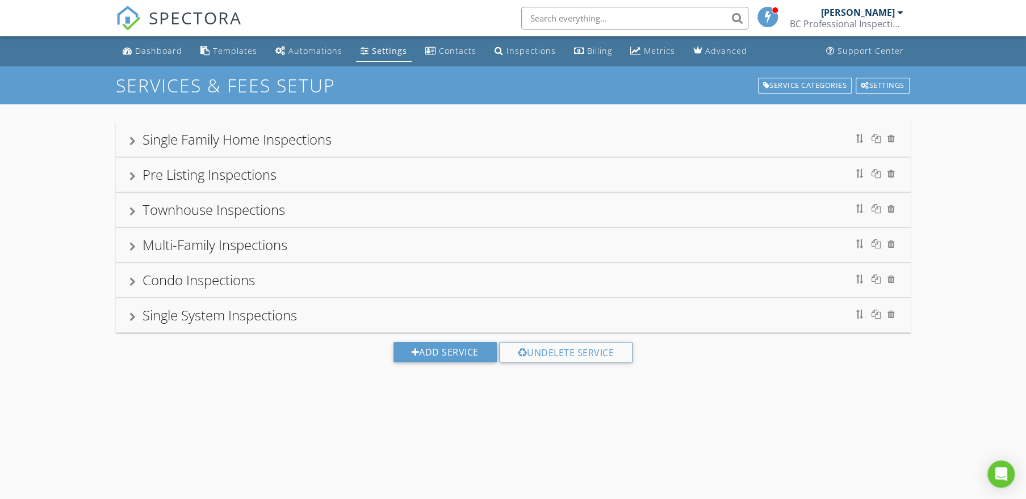
click at [346, 136] on div "Single Family Home Inspections" at bounding box center [512, 139] width 767 height 20
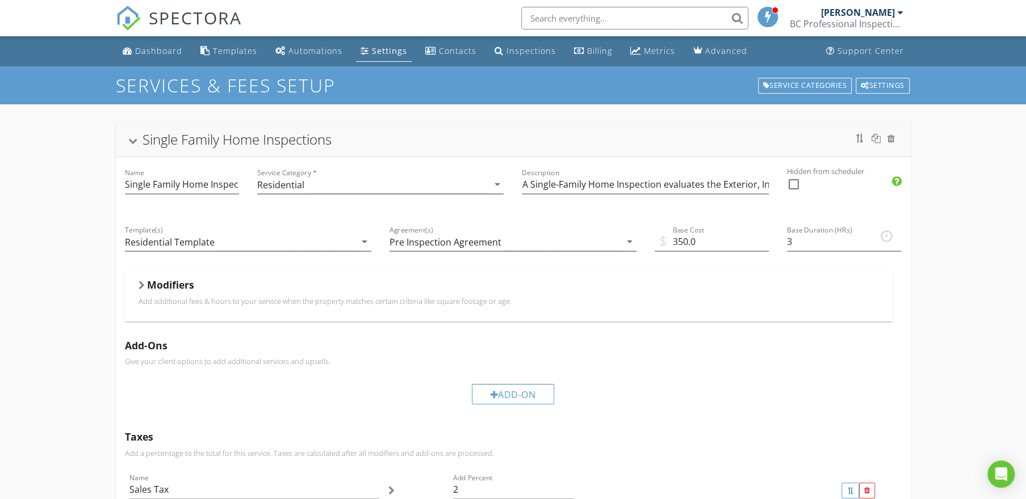
click at [341, 135] on div "Single Family Home Inspections" at bounding box center [512, 139] width 767 height 20
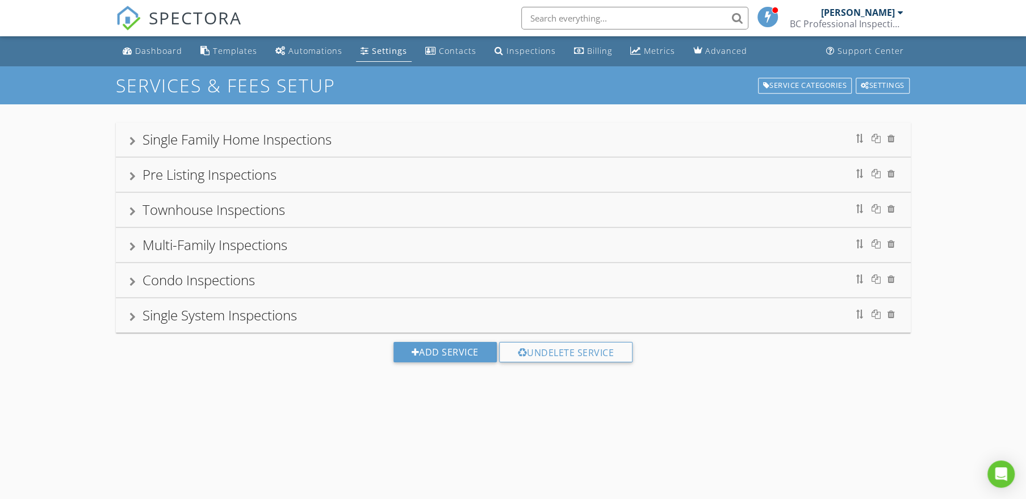
click at [342, 175] on div "Pre Listing Inspections" at bounding box center [512, 175] width 767 height 20
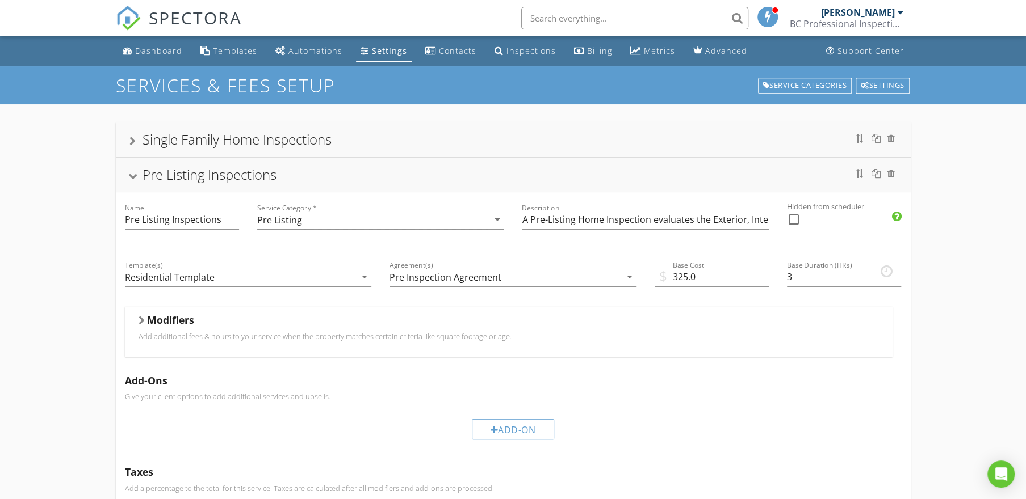
click at [343, 175] on div "Pre Listing Inspections" at bounding box center [512, 175] width 767 height 20
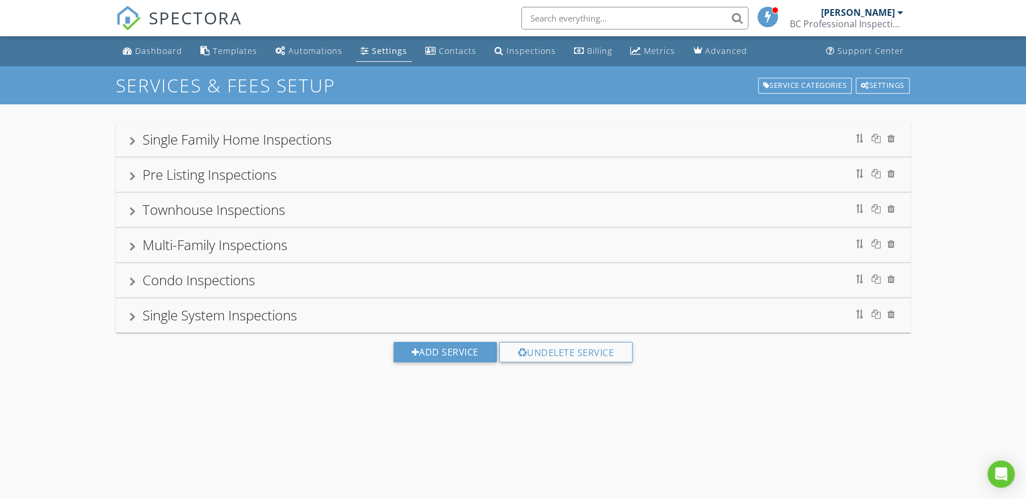
click at [340, 208] on div "Townhouse Inspections" at bounding box center [512, 210] width 767 height 20
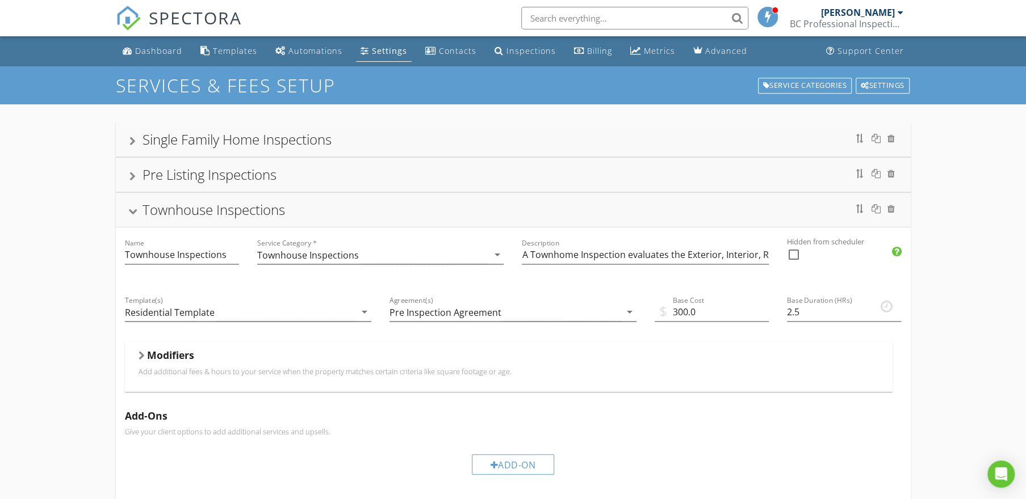
click at [341, 205] on div "Townhouse Inspections" at bounding box center [512, 210] width 767 height 20
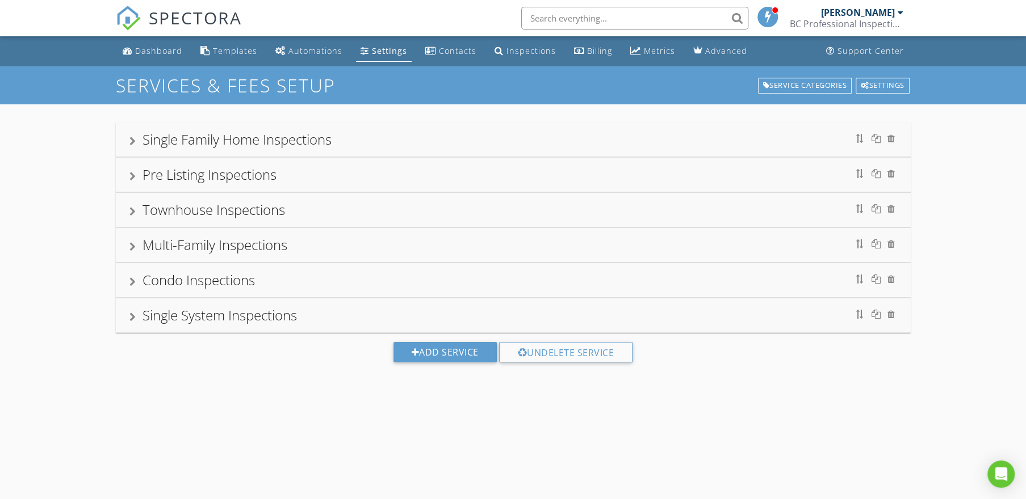
click at [375, 249] on div "Multi-Family Inspections" at bounding box center [512, 245] width 767 height 20
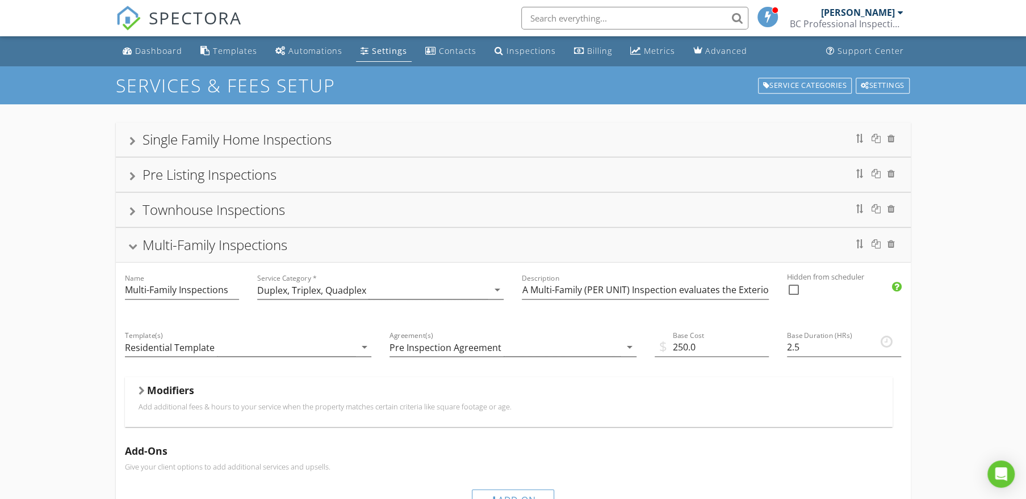
click at [375, 246] on div "Multi-Family Inspections" at bounding box center [512, 245] width 767 height 20
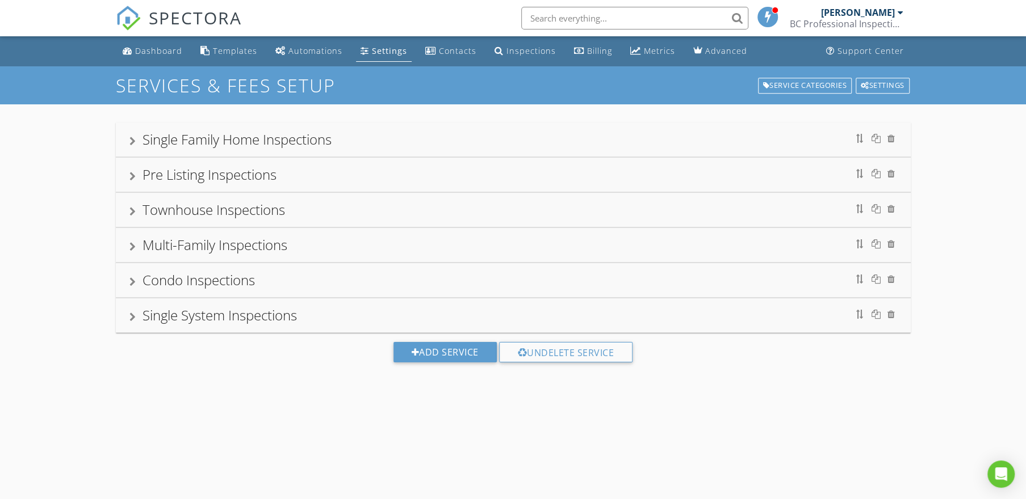
click at [354, 283] on div "Condo Inspections" at bounding box center [512, 280] width 767 height 20
click at [351, 280] on div "Condo Inspections" at bounding box center [512, 280] width 767 height 20
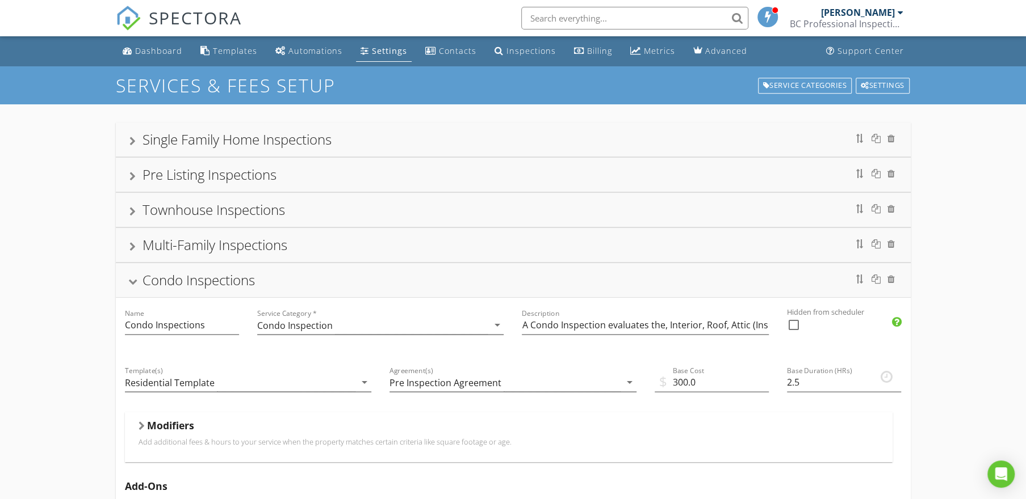
click at [358, 153] on div "Single Family Home Inspections" at bounding box center [513, 140] width 795 height 34
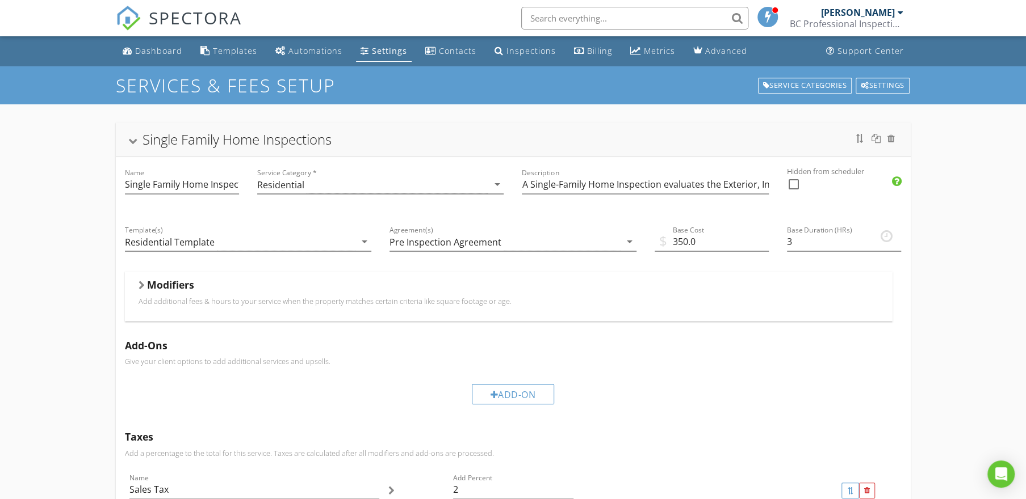
click at [360, 149] on div "Single Family Home Inspections" at bounding box center [512, 139] width 767 height 20
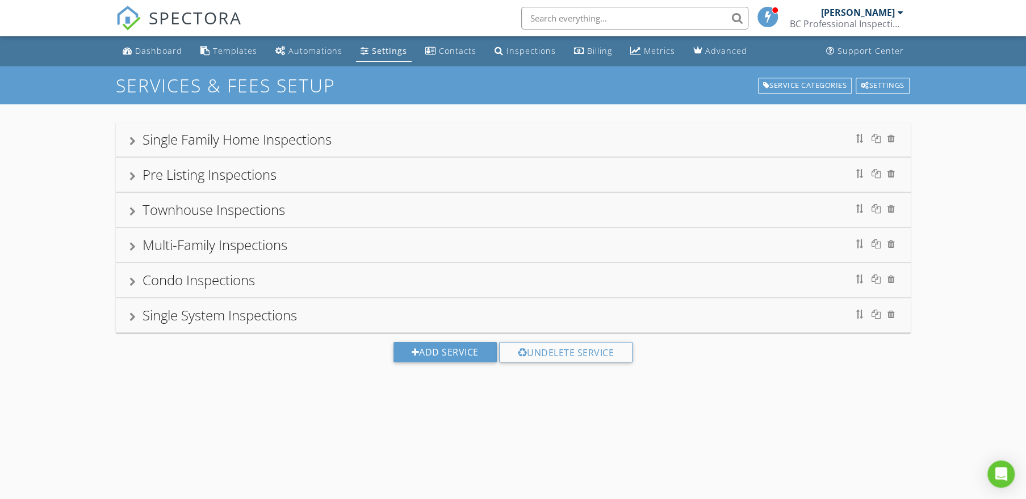
click at [352, 182] on div "Pre Listing Inspections" at bounding box center [512, 175] width 767 height 20
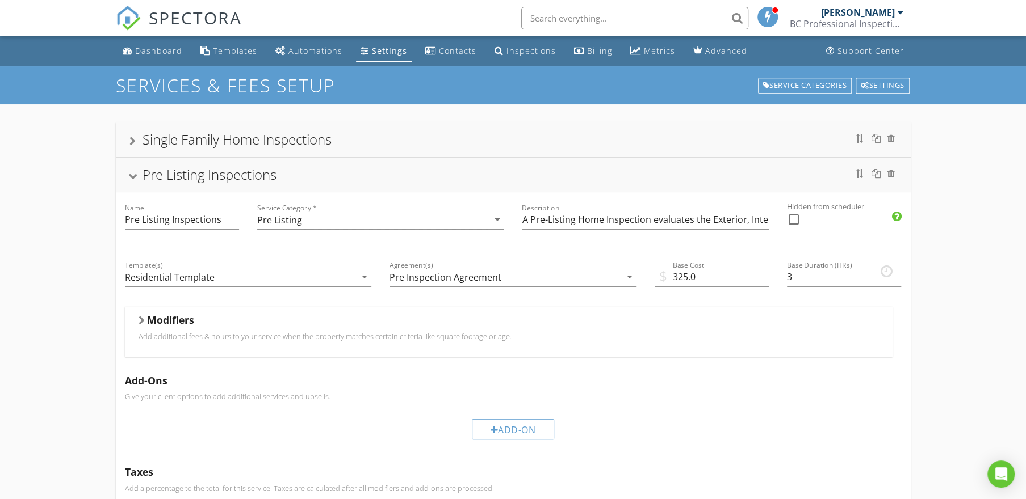
click at [364, 175] on div "Pre Listing Inspections" at bounding box center [512, 175] width 767 height 20
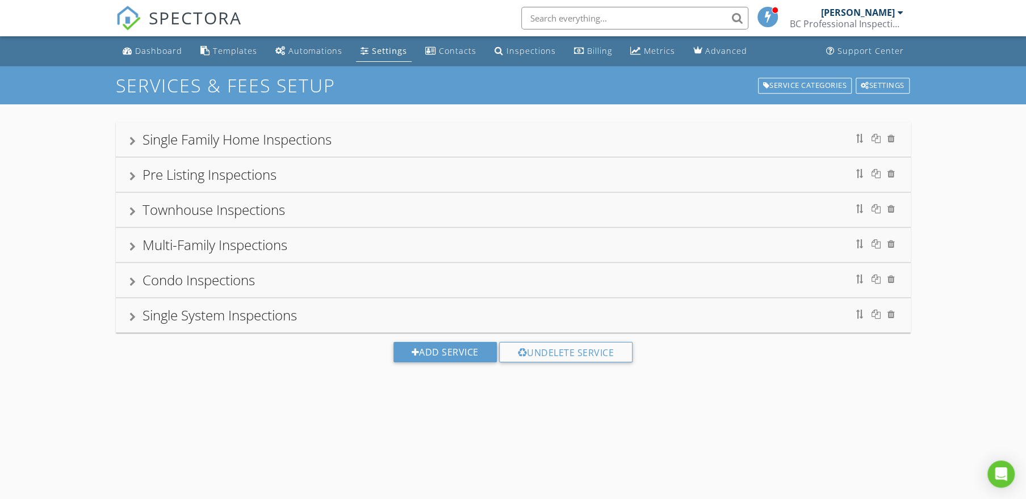
click at [331, 209] on div "Townhouse Inspections" at bounding box center [512, 210] width 767 height 20
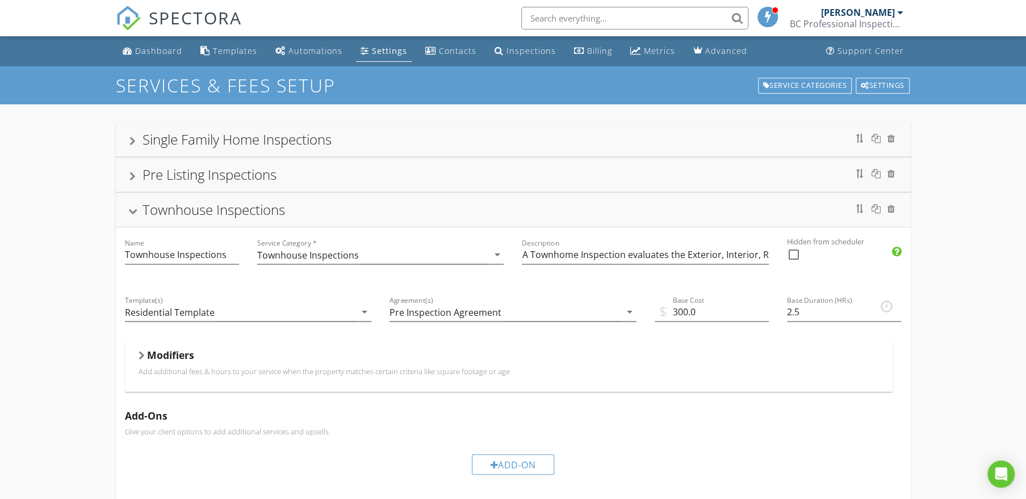
click at [358, 216] on div "Townhouse Inspections" at bounding box center [512, 210] width 767 height 20
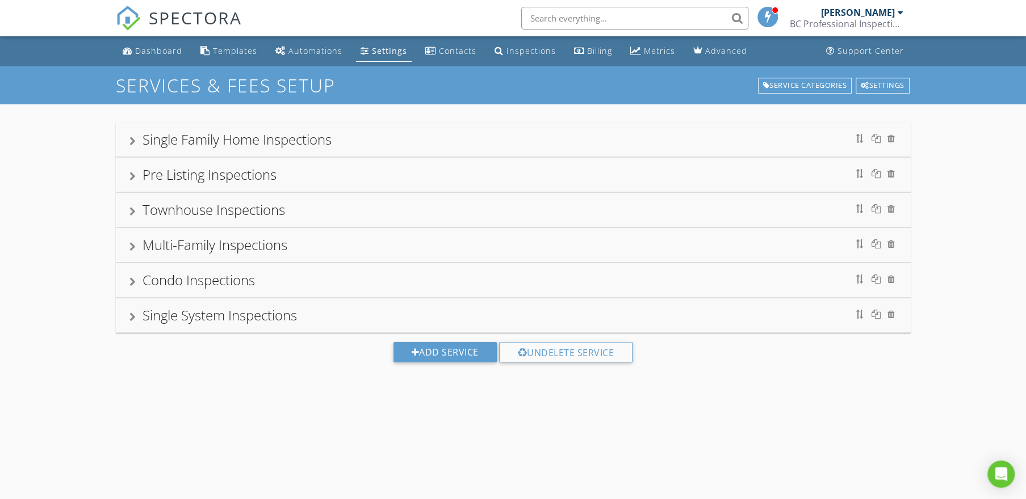
click at [345, 235] on div "Multi-Family Inspections" at bounding box center [512, 245] width 767 height 20
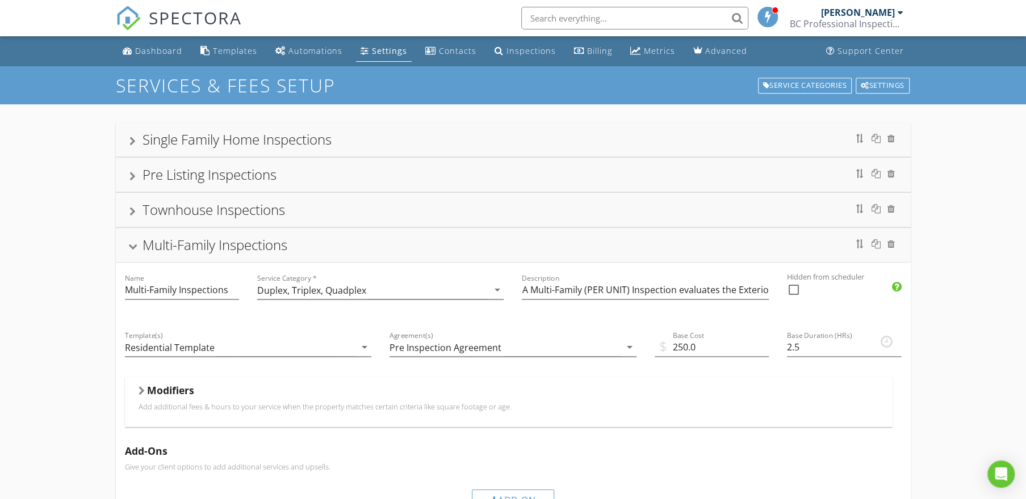
click at [358, 233] on div "Multi-Family Inspections" at bounding box center [513, 245] width 795 height 34
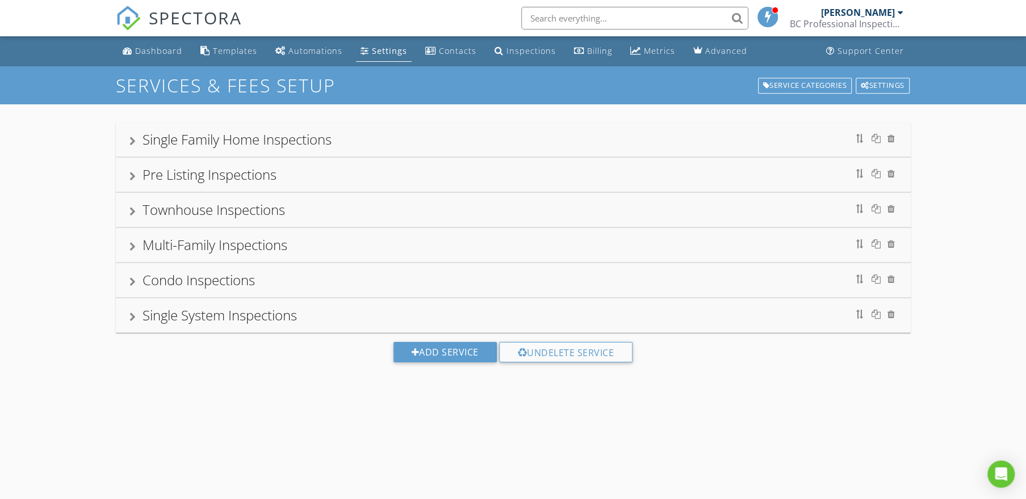
click at [402, 267] on div "Condo Inspections" at bounding box center [513, 280] width 795 height 34
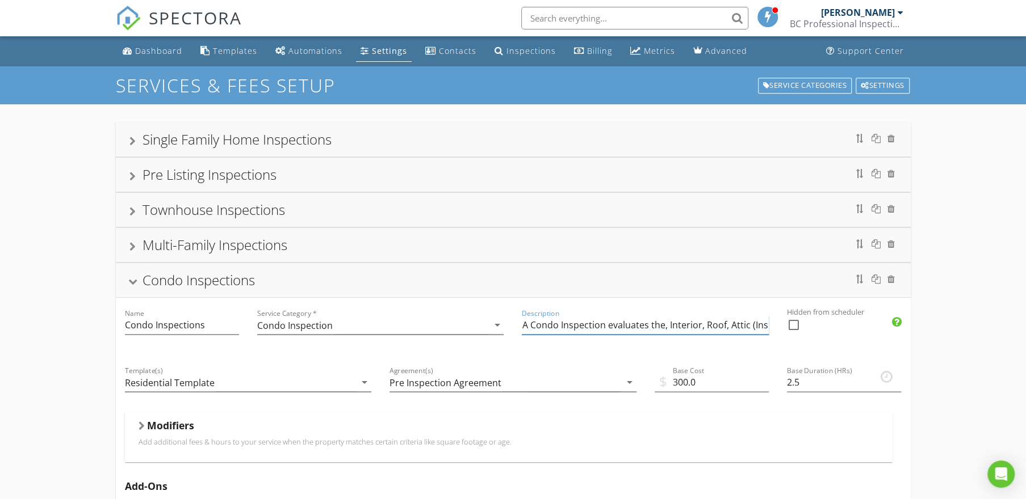
drag, startPoint x: 730, startPoint y: 324, endPoint x: 519, endPoint y: 323, distance: 211.7
click at [519, 323] on div "Description A Condo Inspection evaluates the, Interior, Roof, Attic (Insulation…" at bounding box center [645, 326] width 265 height 57
click at [608, 330] on input "A Condo Inspection evaluates the, Interior, Roof, Attic (Insulation, Ventilatio…" at bounding box center [645, 325] width 247 height 19
click at [725, 326] on input "A Condo Inspection evaluates the, Interior, Roof, Attic (Insulation, Ventilatio…" at bounding box center [645, 325] width 247 height 19
drag, startPoint x: 726, startPoint y: 326, endPoint x: 705, endPoint y: 325, distance: 20.5
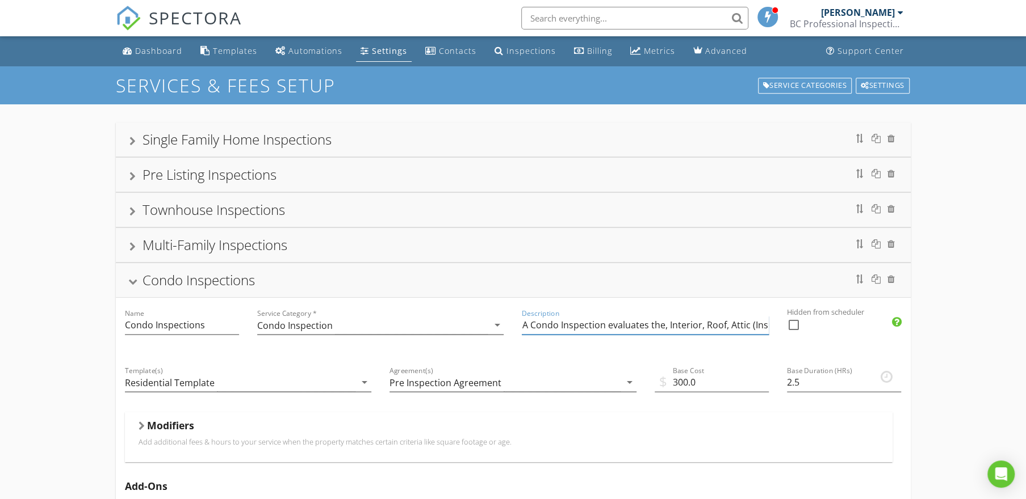
click at [705, 325] on input "A Condo Inspection evaluates the, Interior, Roof, Attic (Insulation, Ventilatio…" at bounding box center [645, 325] width 247 height 19
drag, startPoint x: 663, startPoint y: 324, endPoint x: 649, endPoint y: 325, distance: 14.8
click at [649, 325] on input "A Condo Inspection evaluates the, Interior, Attic (Insulation, Ventilation), Pl…" at bounding box center [645, 325] width 247 height 19
drag, startPoint x: 648, startPoint y: 326, endPoint x: 669, endPoint y: 336, distance: 23.4
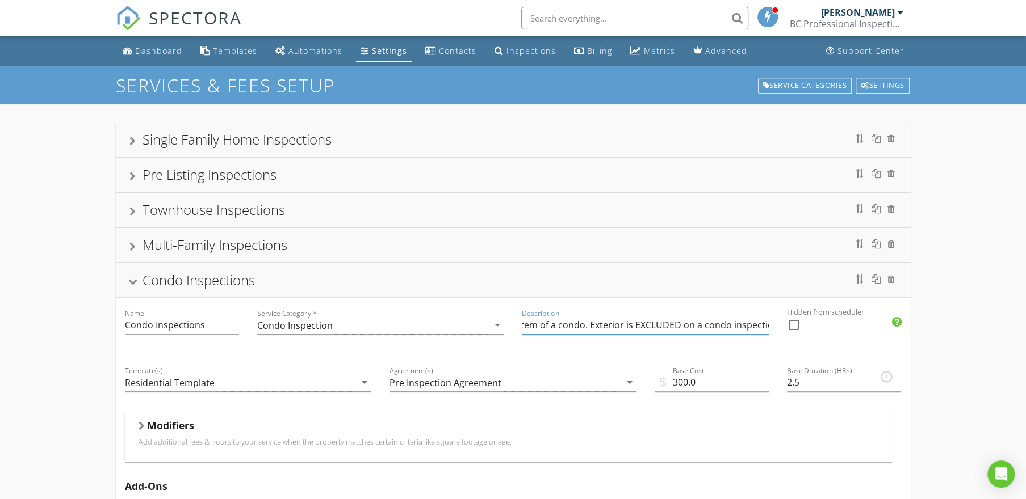
click at [669, 336] on div "Description A Condo Inspection evaluates, Interior, Attic (Insulation, Ventilat…" at bounding box center [645, 331] width 247 height 30
click at [613, 325] on input "A Condo Inspection evaluates, Interior, Attic (Insulation, Ventilation), Plumbi…" at bounding box center [645, 325] width 247 height 19
click at [611, 326] on input "A Condo Inspection evaluates, Interior, Attic (Insulation, Ventilation), Plumbi…" at bounding box center [645, 325] width 247 height 19
click at [574, 326] on input "A Condo Inspection evaluates, Interior, Attic (Insulation, Ventilation), Plumbi…" at bounding box center [645, 325] width 247 height 19
type input "A Condo Inspection evaluates, Interior, Attic (Insulation, Ventilation), Plumbi…"
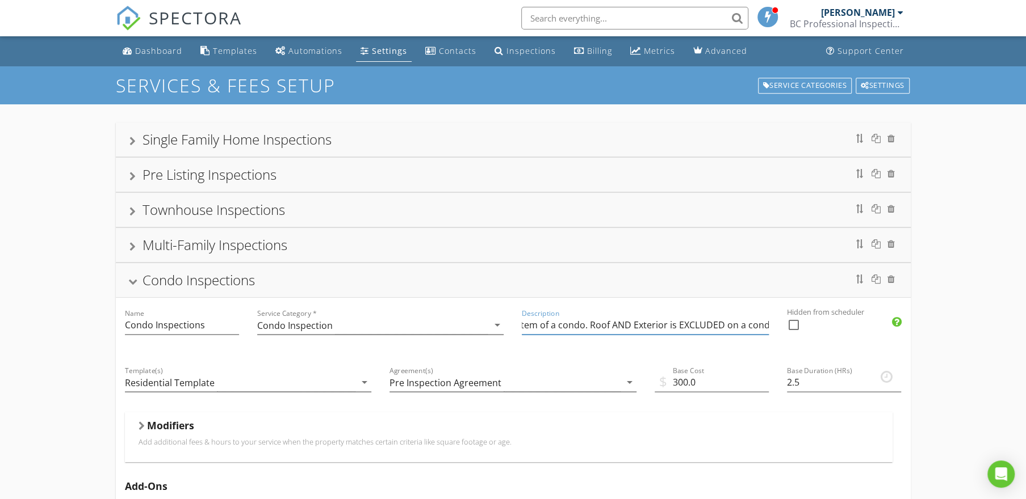
click at [415, 288] on div "Condo Inspections" at bounding box center [512, 280] width 767 height 20
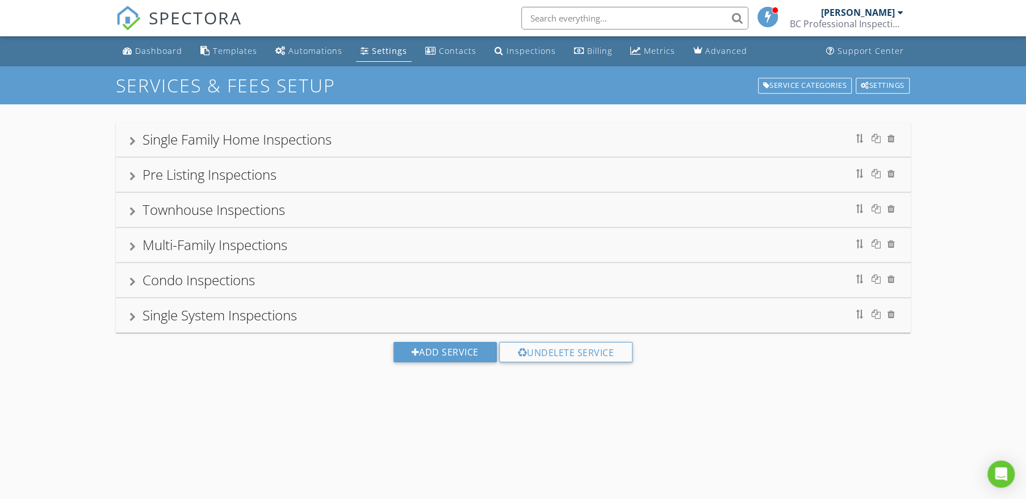
click at [342, 139] on div "Single Family Home Inspections" at bounding box center [512, 139] width 767 height 20
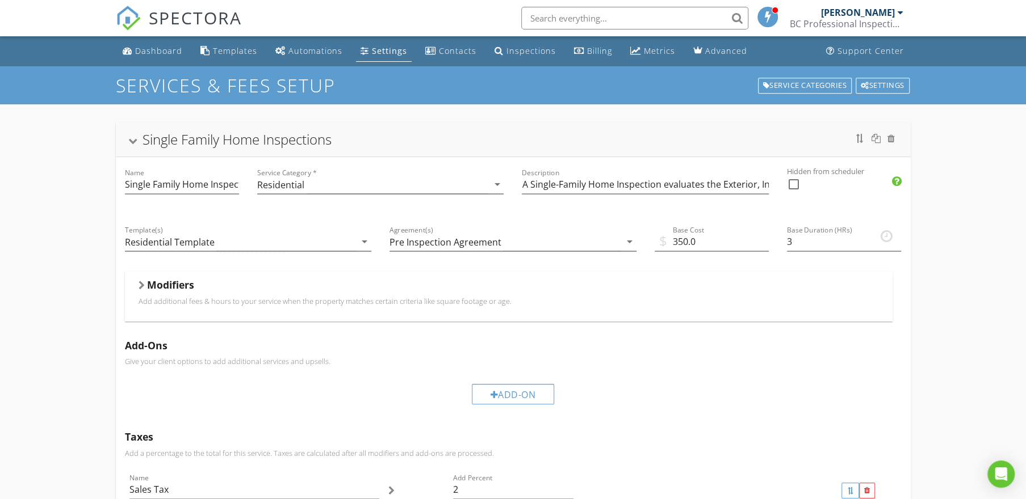
click at [355, 136] on div "Single Family Home Inspections" at bounding box center [512, 139] width 767 height 20
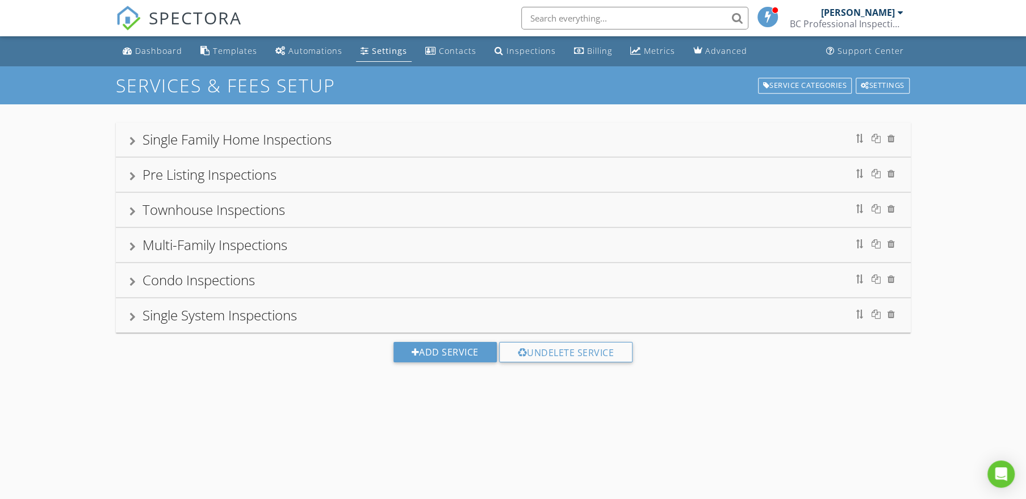
click at [322, 176] on div "Pre Listing Inspections" at bounding box center [512, 175] width 767 height 20
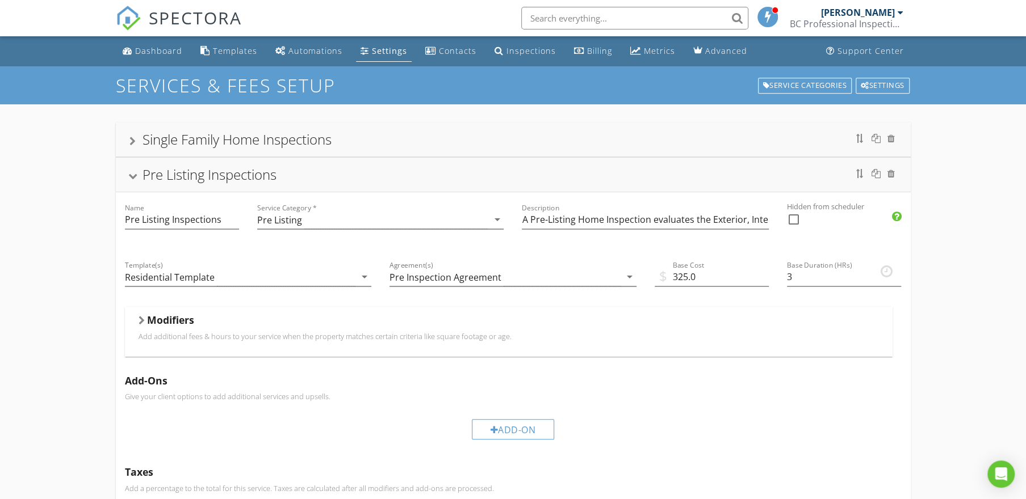
click at [322, 176] on div "Pre Listing Inspections" at bounding box center [512, 175] width 767 height 20
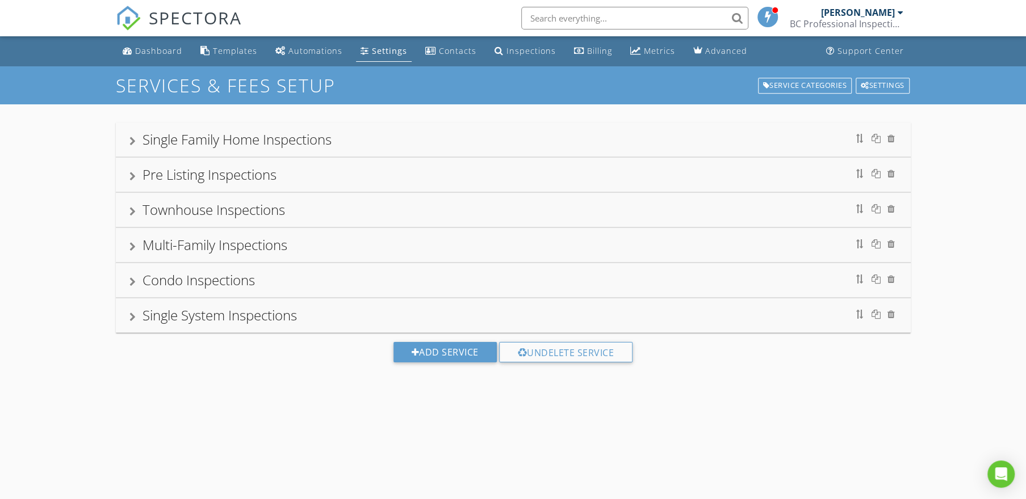
click at [306, 210] on div "Townhouse Inspections" at bounding box center [512, 210] width 767 height 20
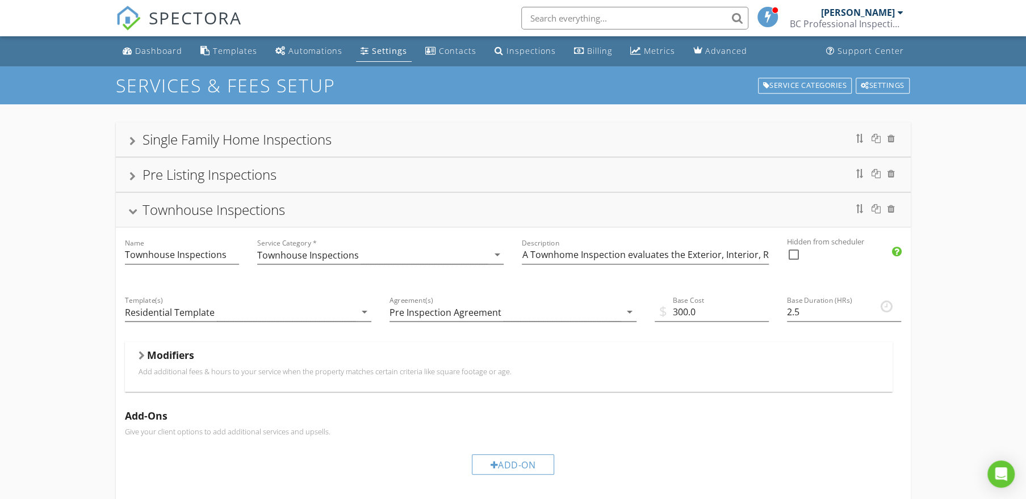
click at [308, 209] on div "Townhouse Inspections" at bounding box center [512, 210] width 767 height 20
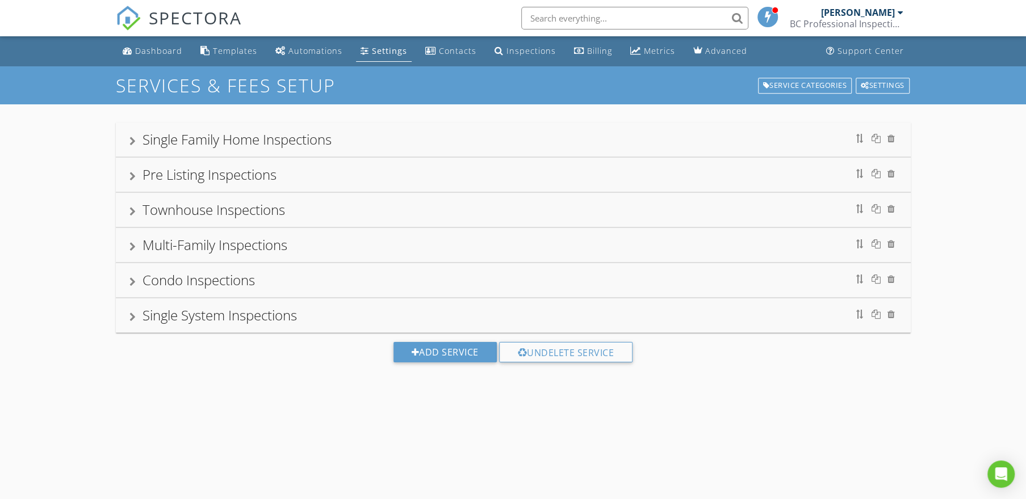
click at [311, 245] on div "Multi-Family Inspections" at bounding box center [512, 245] width 767 height 20
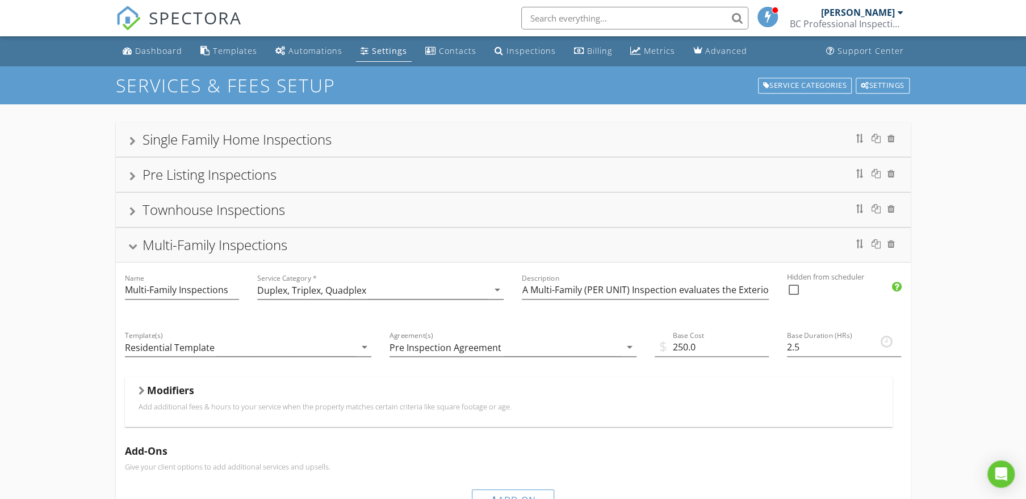
click at [312, 244] on div "Multi-Family Inspections" at bounding box center [512, 245] width 767 height 20
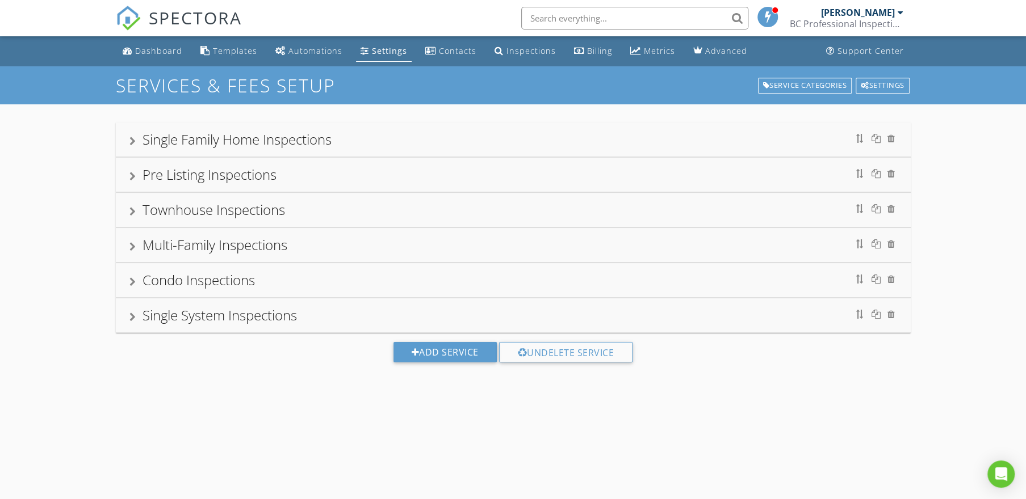
click at [305, 273] on div "Condo Inspections" at bounding box center [512, 280] width 767 height 20
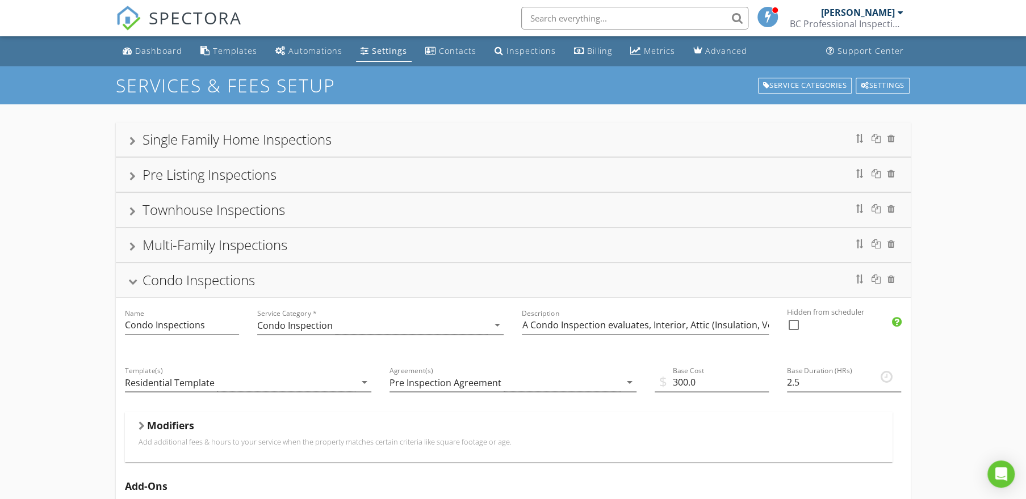
click at [305, 273] on div "Condo Inspections" at bounding box center [512, 280] width 767 height 20
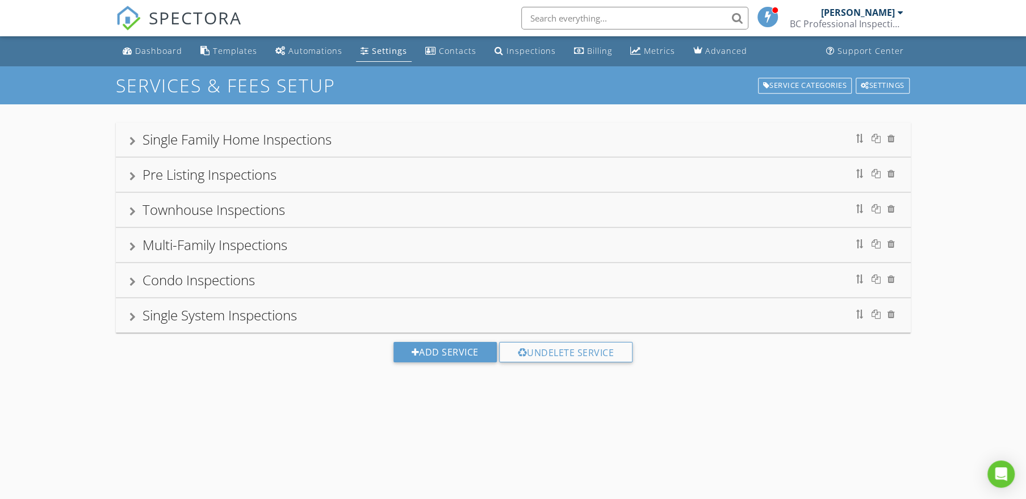
click at [324, 313] on div "Single System Inspections" at bounding box center [512, 315] width 767 height 20
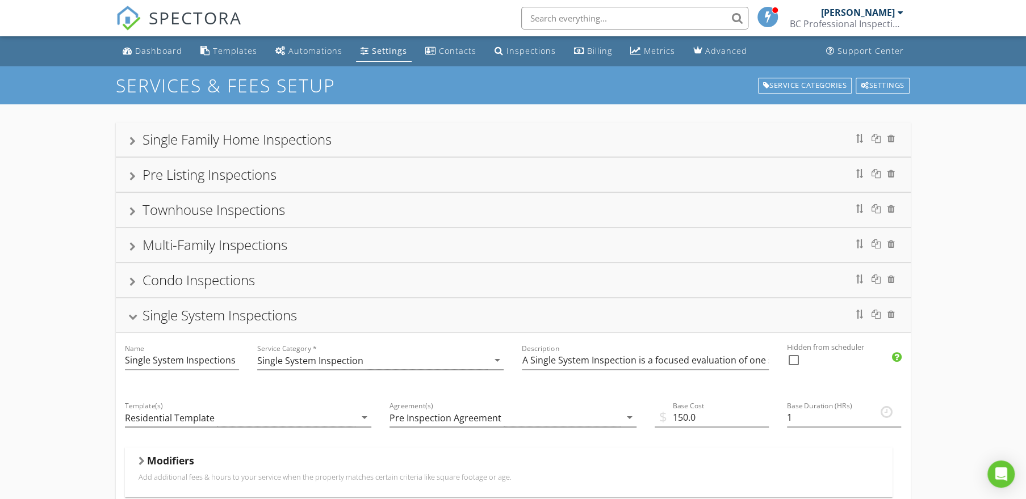
click at [306, 317] on div "Single System Inspections" at bounding box center [512, 315] width 767 height 20
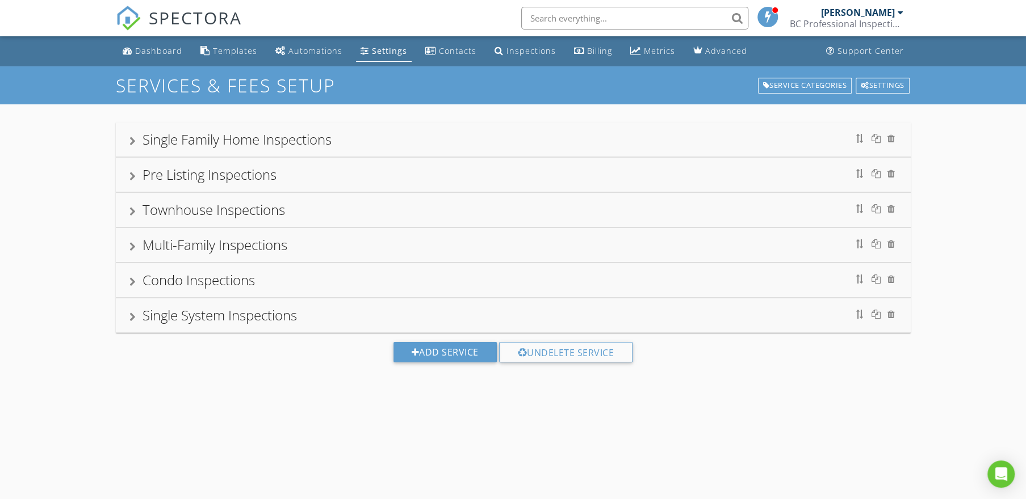
click at [351, 143] on div "Single Family Home Inspections" at bounding box center [512, 139] width 767 height 20
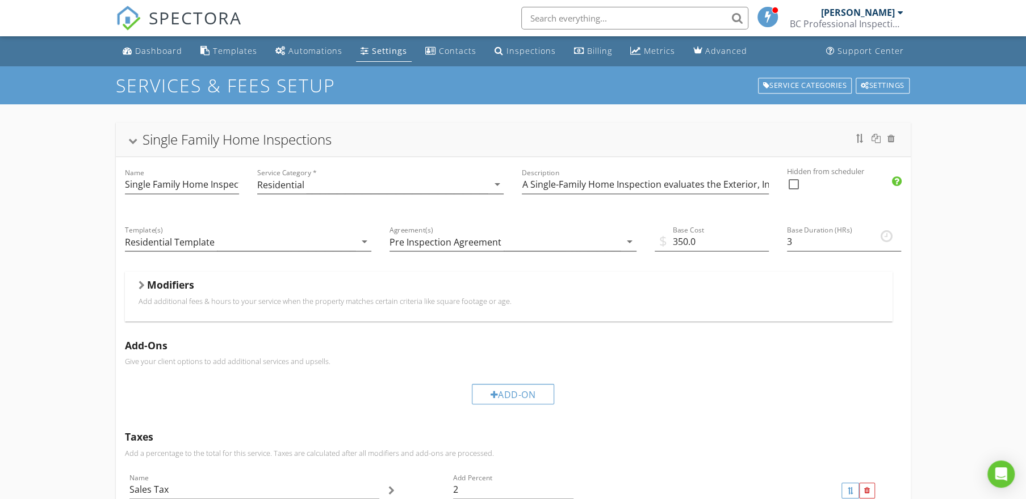
click at [376, 280] on div "Modifiers" at bounding box center [508, 288] width 740 height 18
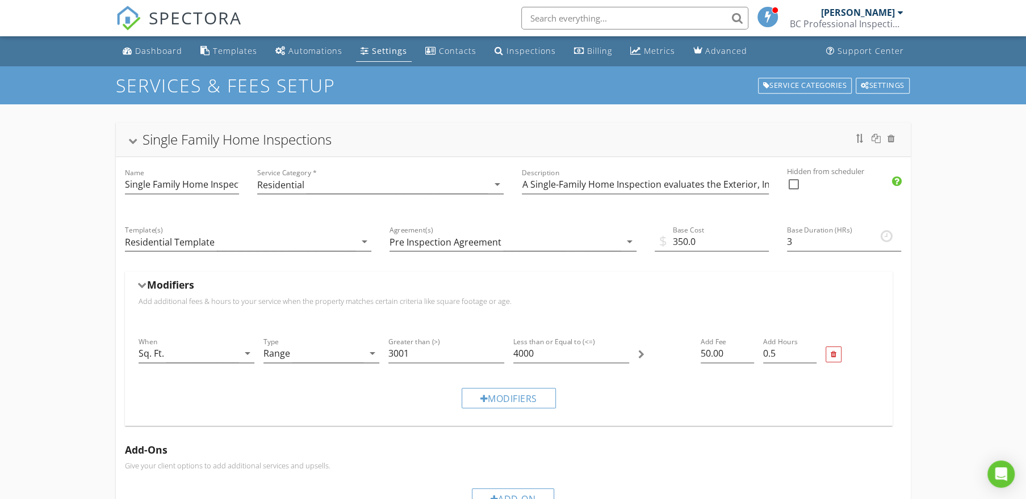
click at [376, 280] on div "Modifiers" at bounding box center [508, 288] width 740 height 18
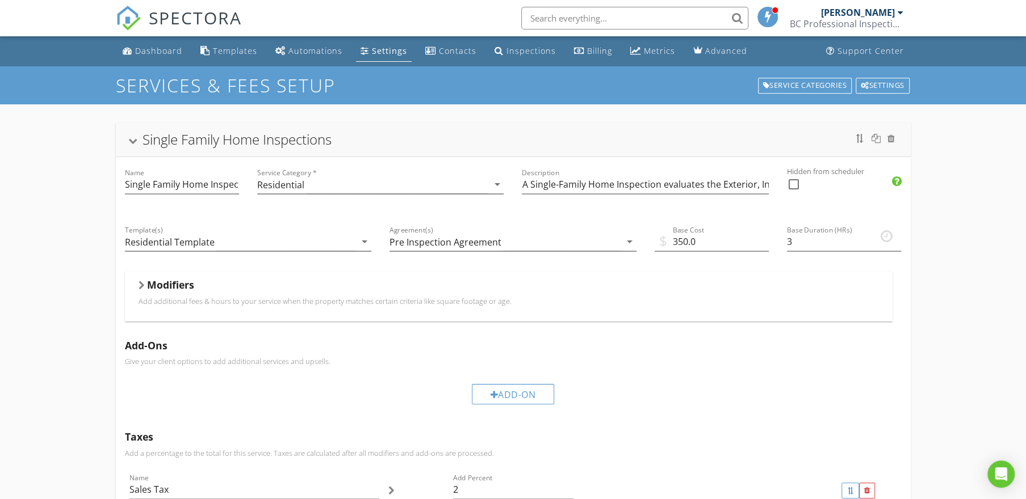
click at [363, 135] on div "Single Family Home Inspections" at bounding box center [512, 139] width 767 height 20
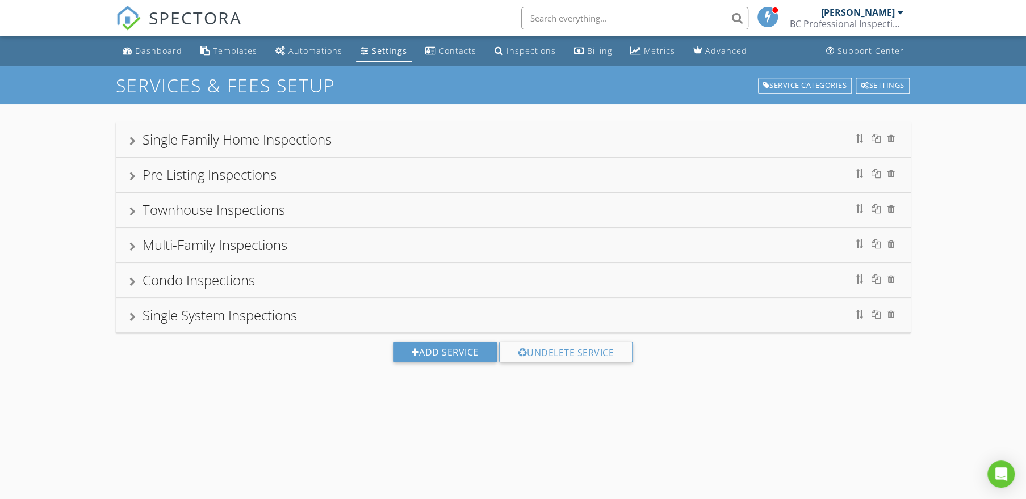
click at [310, 173] on div "Pre Listing Inspections" at bounding box center [512, 175] width 767 height 20
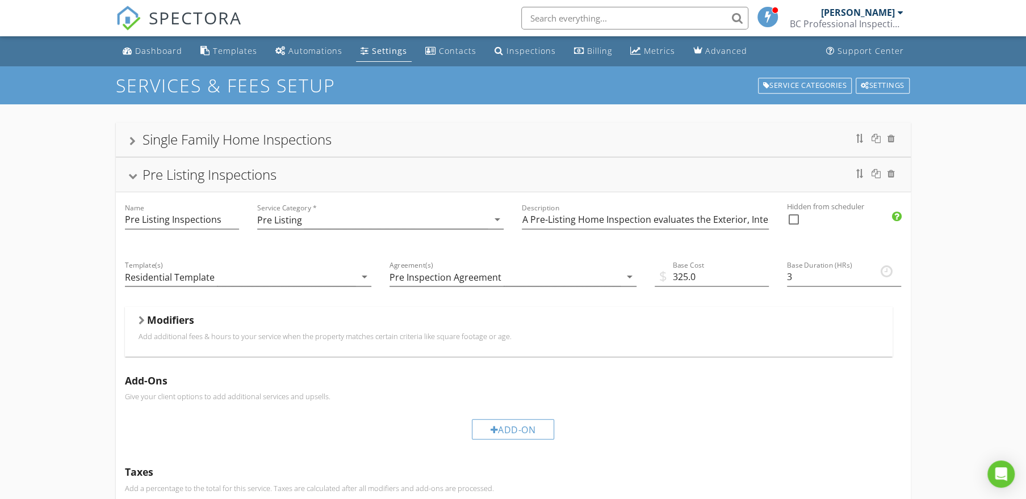
click at [310, 173] on div "Pre Listing Inspections" at bounding box center [512, 175] width 767 height 20
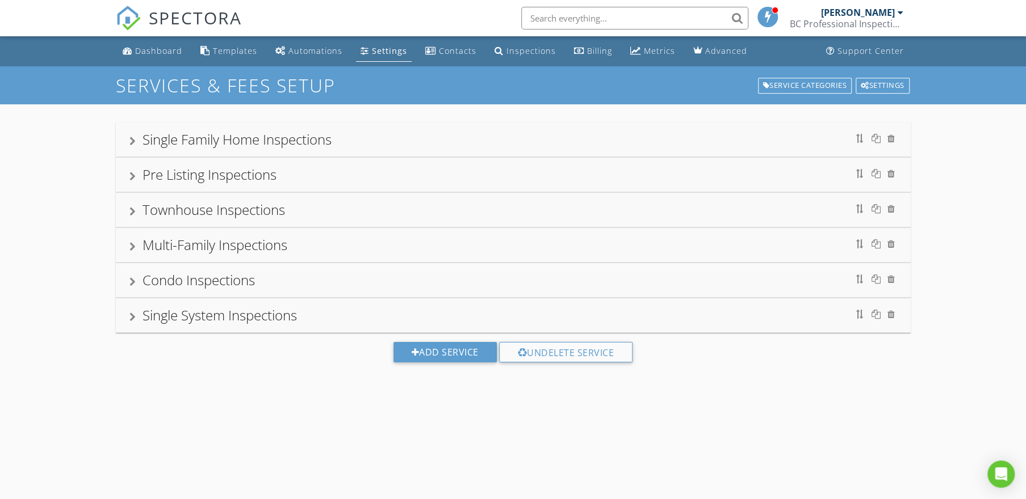
click at [306, 207] on div "Townhouse Inspections" at bounding box center [512, 210] width 767 height 20
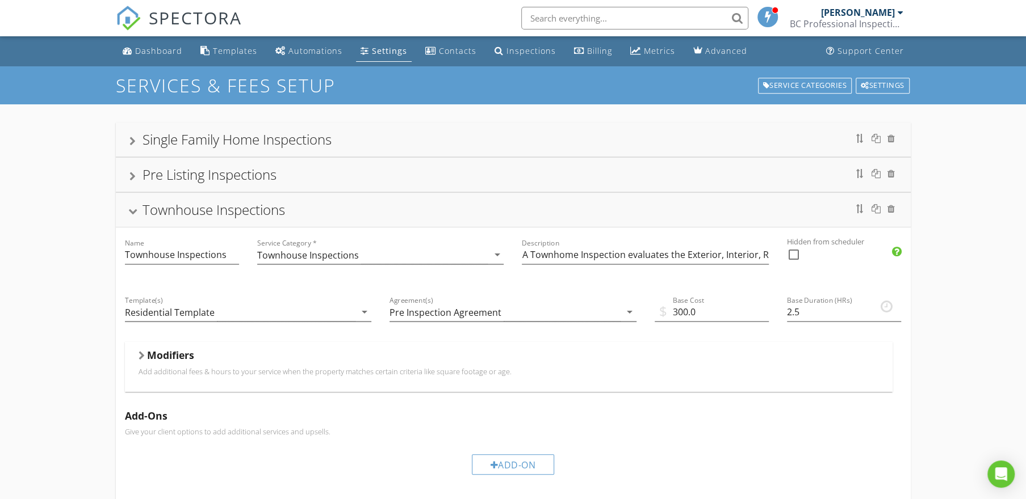
click at [306, 207] on div "Townhouse Inspections" at bounding box center [512, 210] width 767 height 20
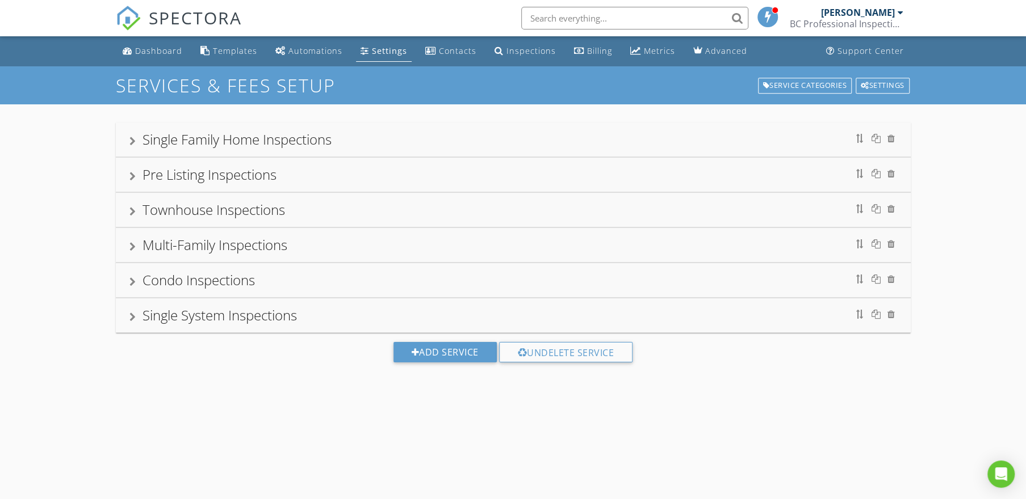
click at [309, 239] on div "Multi-Family Inspections" at bounding box center [512, 245] width 767 height 20
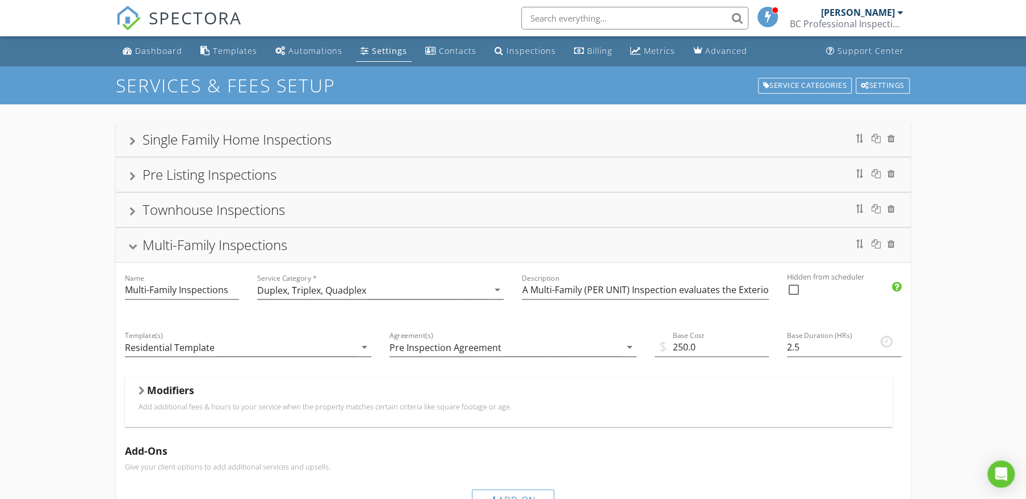
click at [310, 239] on div "Multi-Family Inspections" at bounding box center [512, 245] width 767 height 20
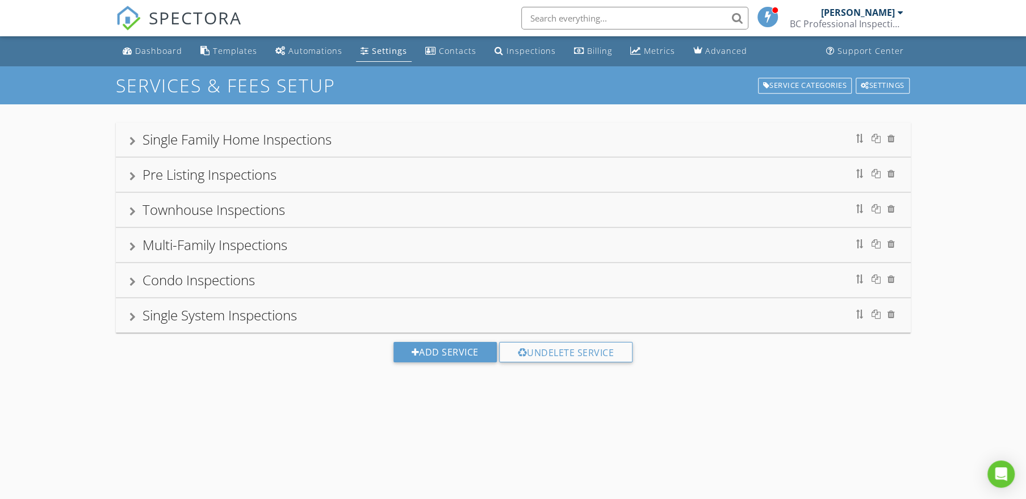
click at [314, 276] on div "Condo Inspections" at bounding box center [512, 280] width 767 height 20
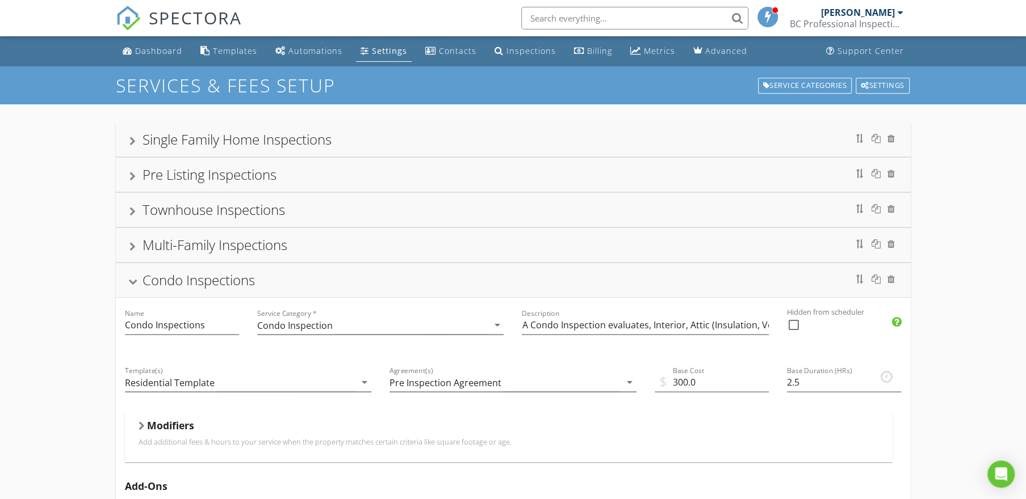
click at [314, 275] on div "Condo Inspections" at bounding box center [512, 280] width 767 height 20
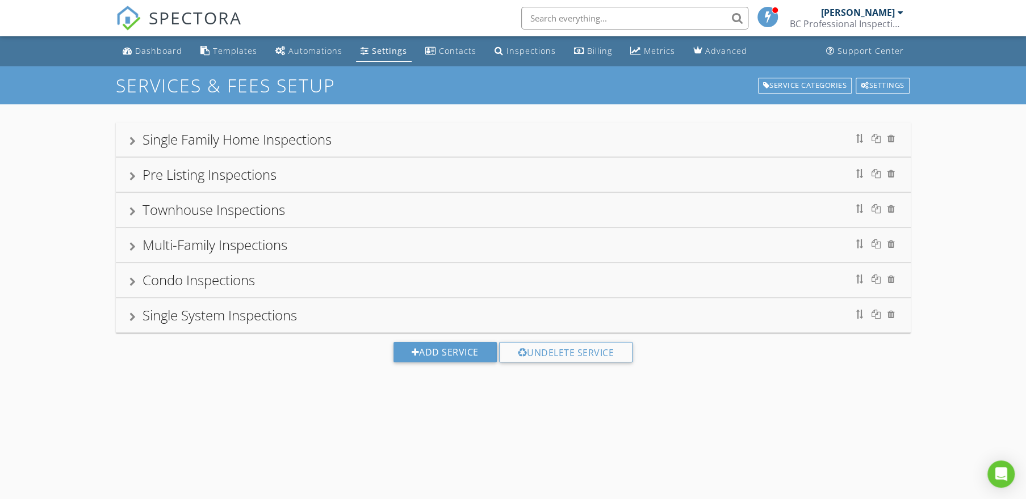
click at [321, 306] on div "Single System Inspections" at bounding box center [512, 315] width 767 height 20
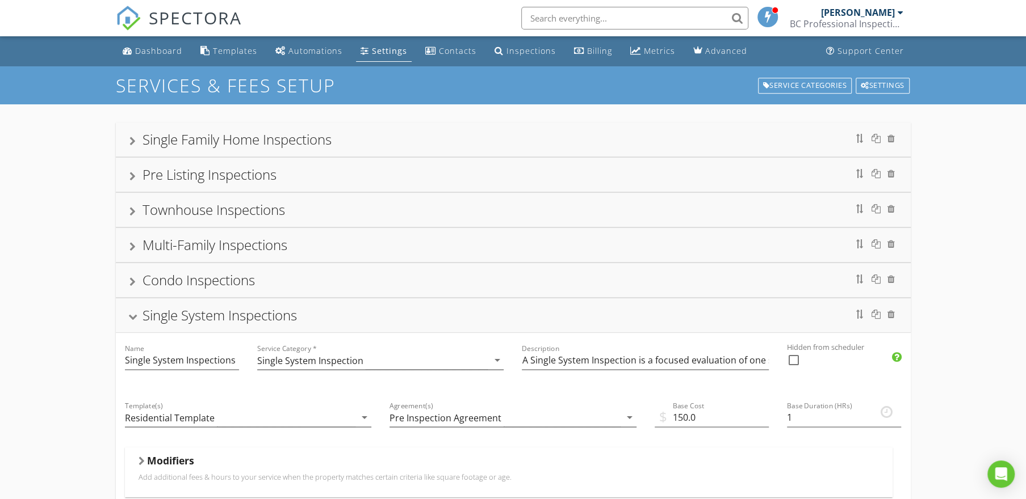
click at [322, 307] on div "Single System Inspections" at bounding box center [512, 315] width 767 height 20
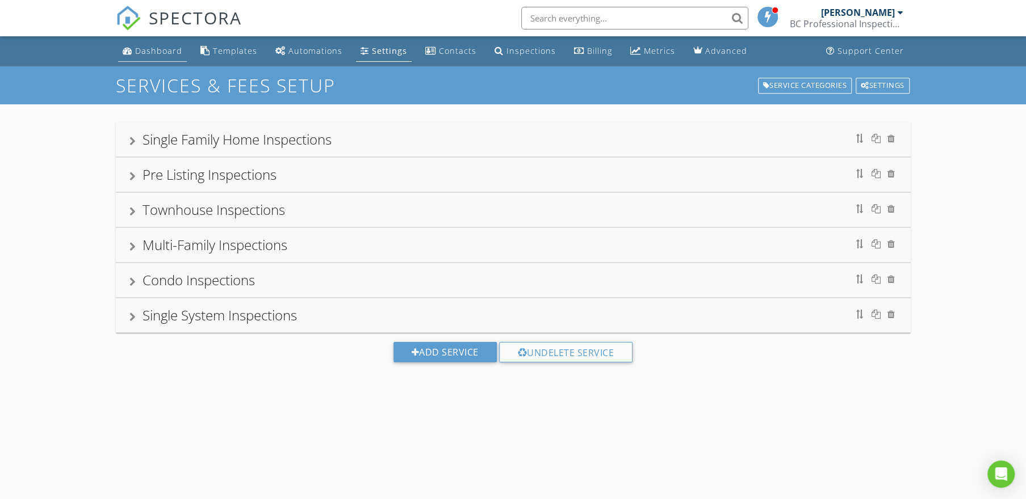
click at [157, 43] on link "Dashboard" at bounding box center [152, 51] width 69 height 21
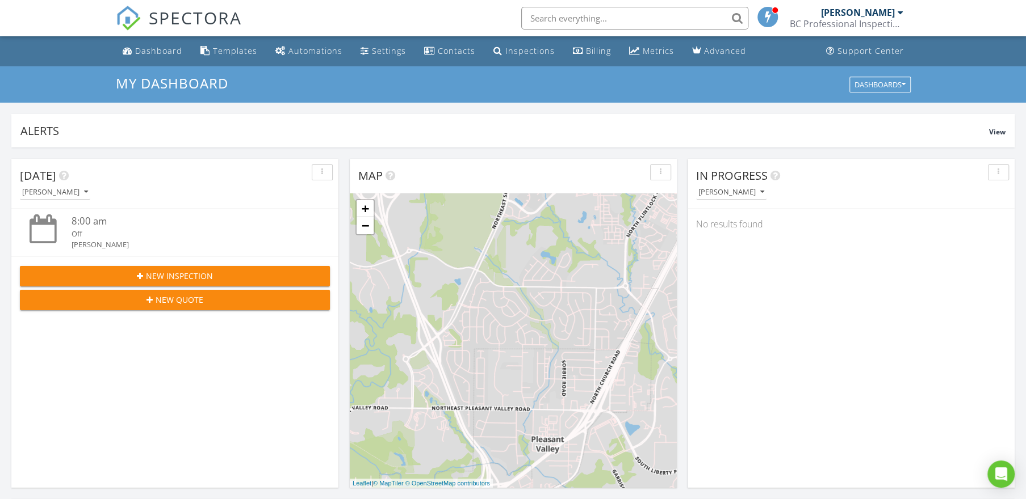
click at [825, 24] on div "BC Professional Inspections LLC" at bounding box center [846, 23] width 114 height 11
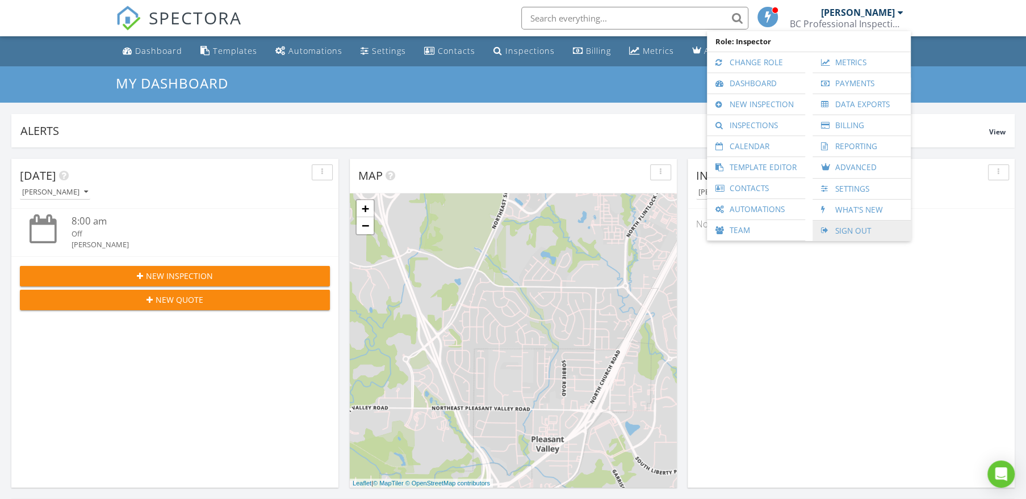
click at [850, 226] on link "Sign Out" at bounding box center [861, 231] width 87 height 20
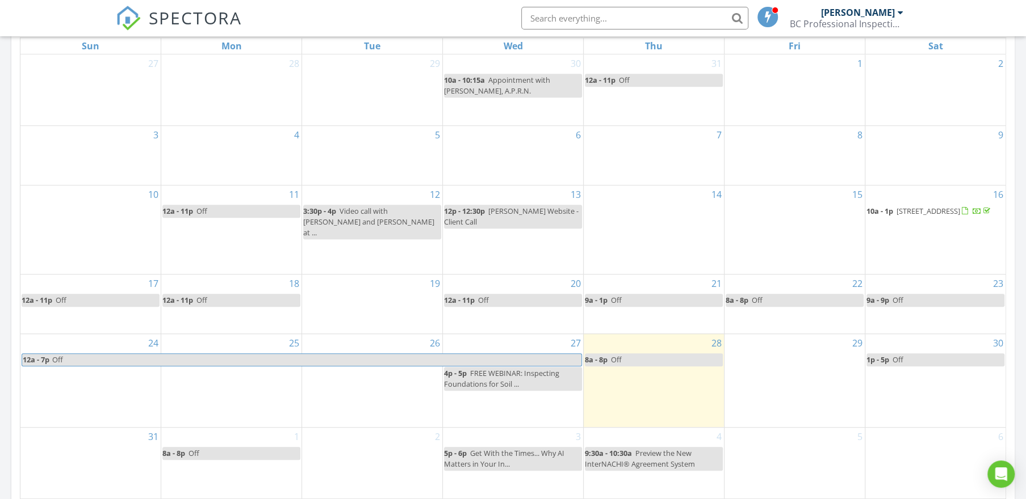
click at [796, 359] on div "29" at bounding box center [794, 380] width 140 height 93
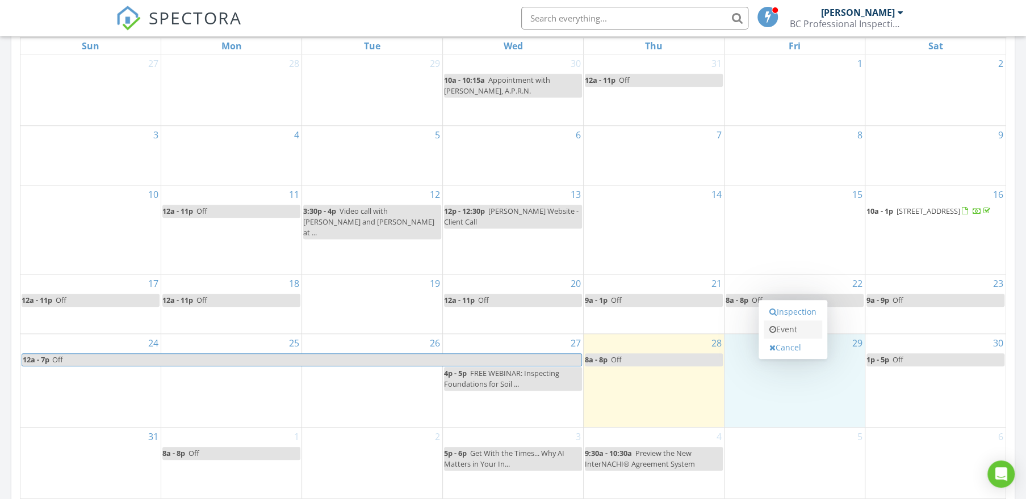
click at [799, 331] on link "Event" at bounding box center [792, 330] width 58 height 18
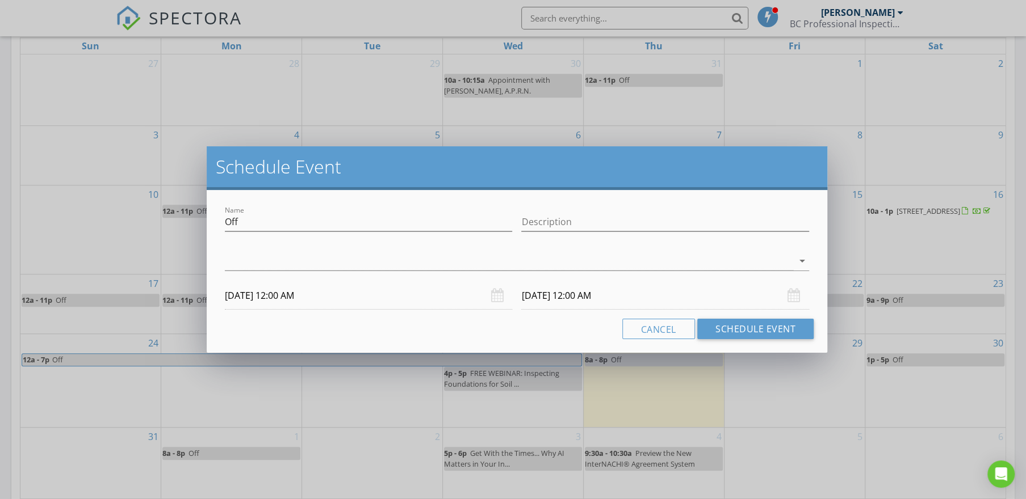
click at [495, 299] on div "08/29/2025 12:00 AM" at bounding box center [368, 296] width 287 height 28
click at [386, 230] on input "Off" at bounding box center [368, 222] width 287 height 19
click at [568, 228] on input "Description" at bounding box center [664, 222] width 287 height 19
type input "PTO"
click at [651, 329] on button "Cancel" at bounding box center [658, 329] width 73 height 20
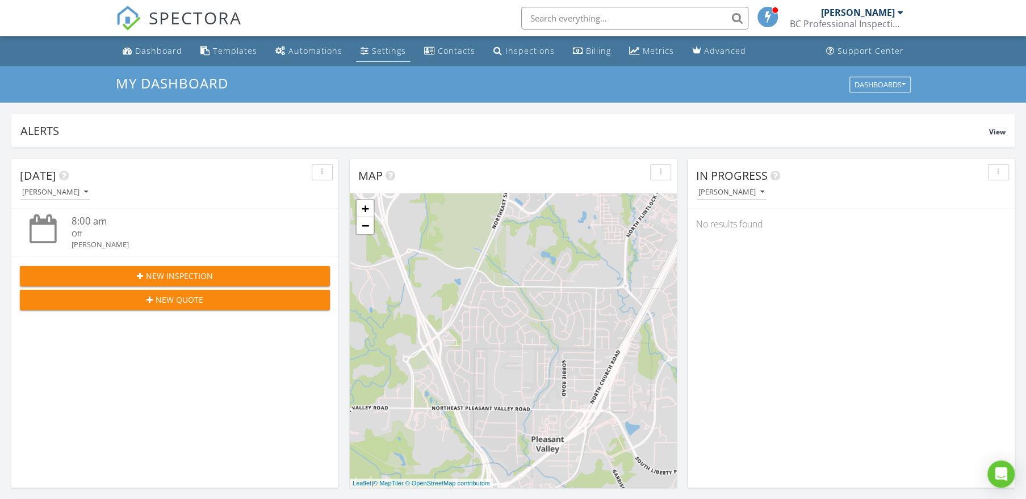
click at [386, 52] on div "Settings" at bounding box center [389, 50] width 34 height 11
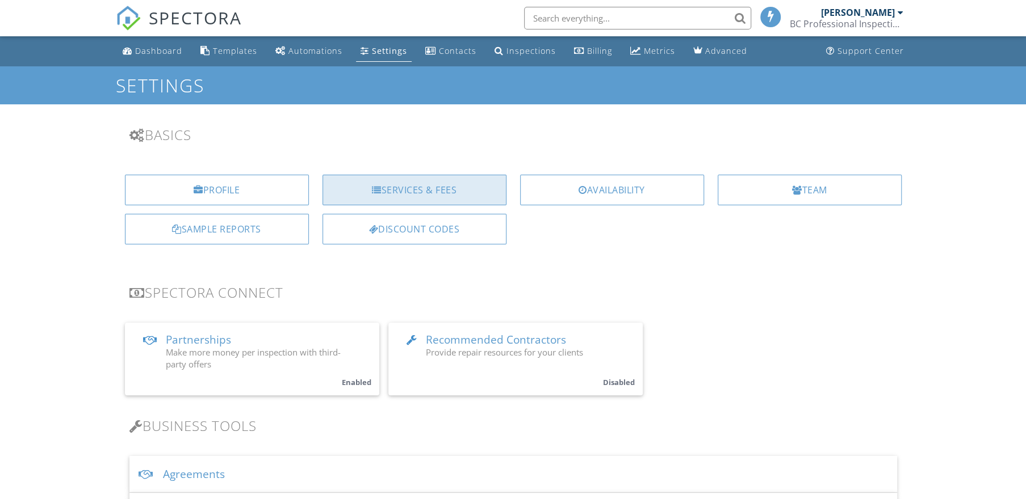
click at [414, 187] on div "Services & Fees" at bounding box center [414, 190] width 184 height 31
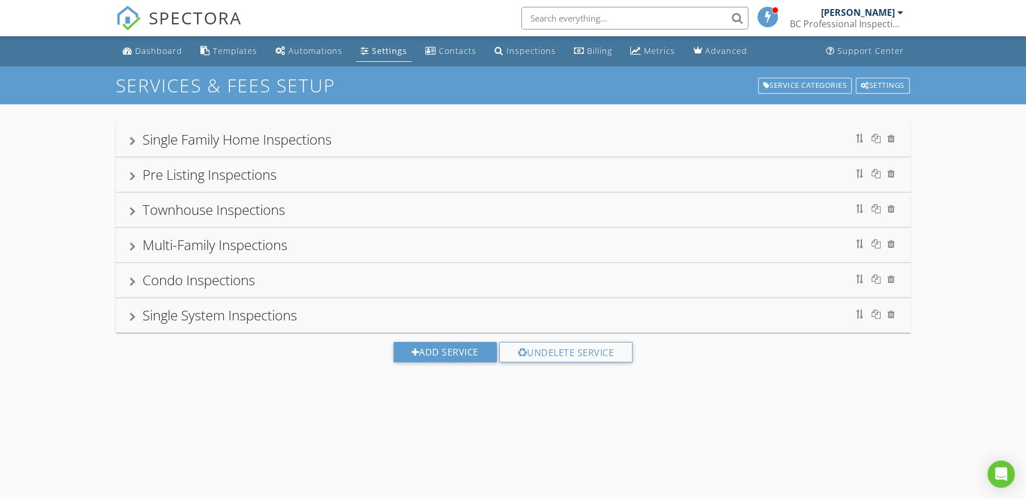
click at [428, 129] on div "Single Family Home Inspections" at bounding box center [512, 139] width 767 height 20
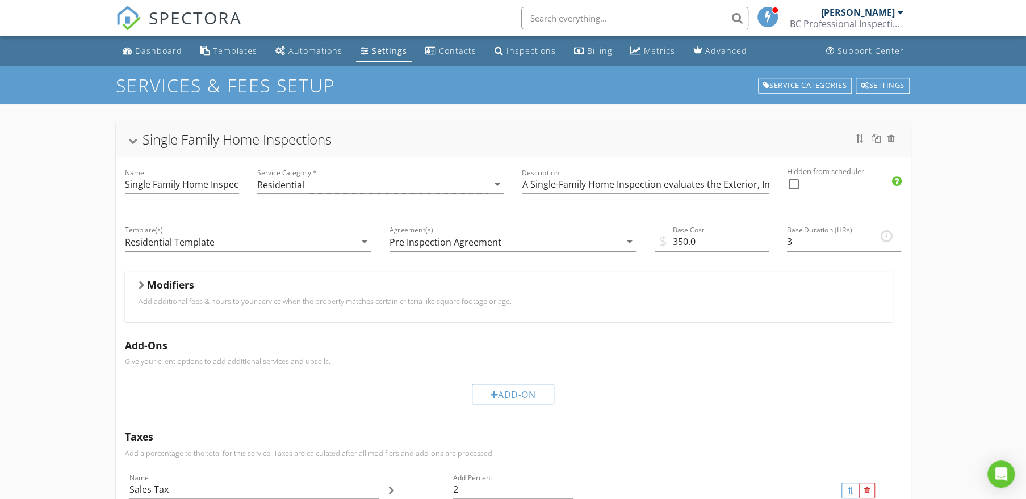
click at [427, 131] on div "Single Family Home Inspections" at bounding box center [512, 139] width 767 height 20
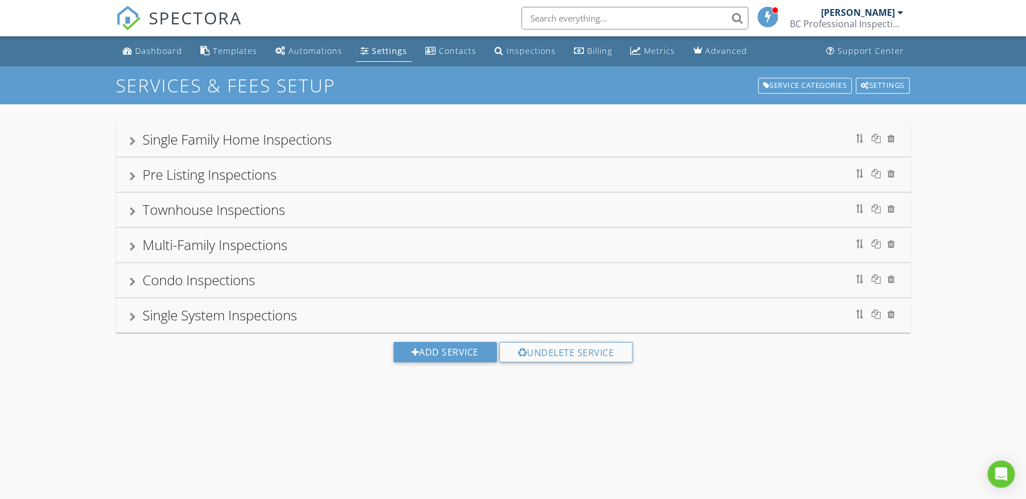
click at [379, 165] on div "Pre Listing Inspections" at bounding box center [512, 175] width 767 height 20
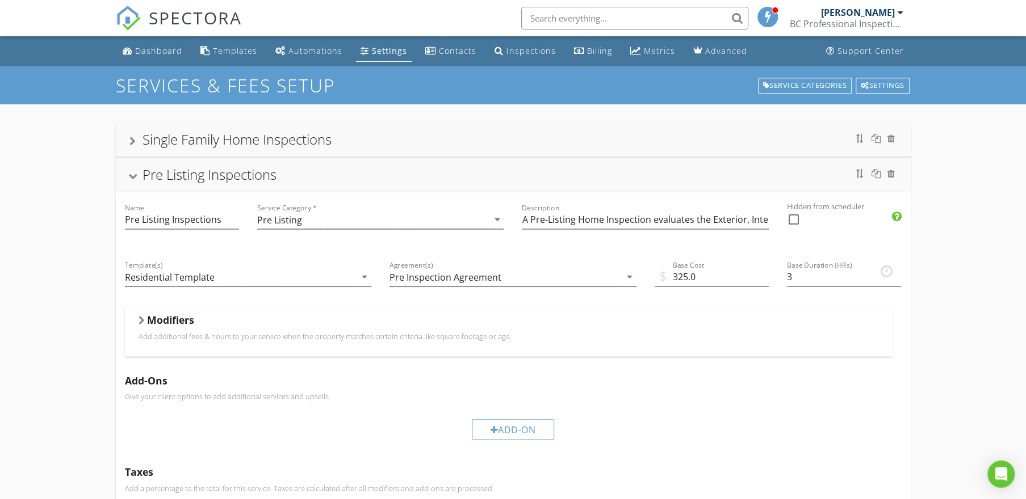
click at [379, 165] on div "Pre Listing Inspections" at bounding box center [512, 175] width 767 height 20
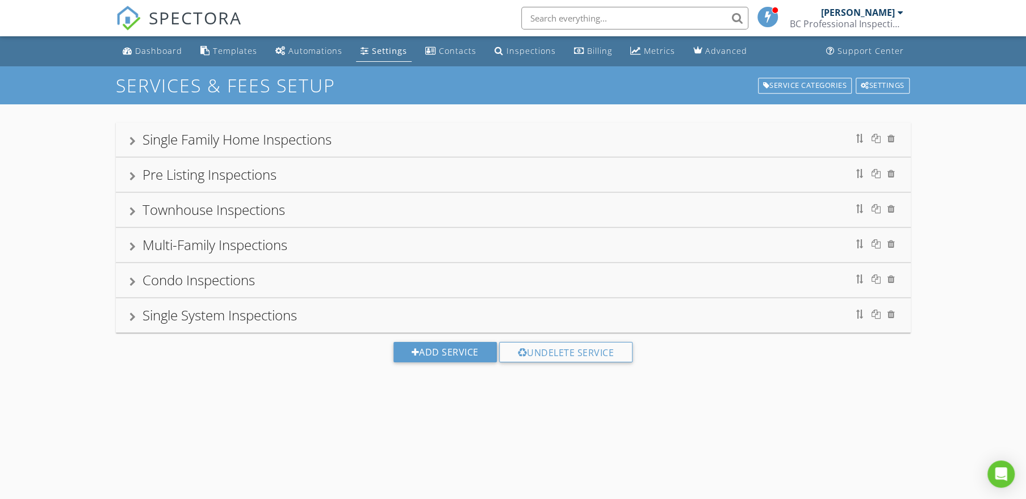
click at [375, 202] on div "Townhouse Inspections" at bounding box center [512, 210] width 767 height 20
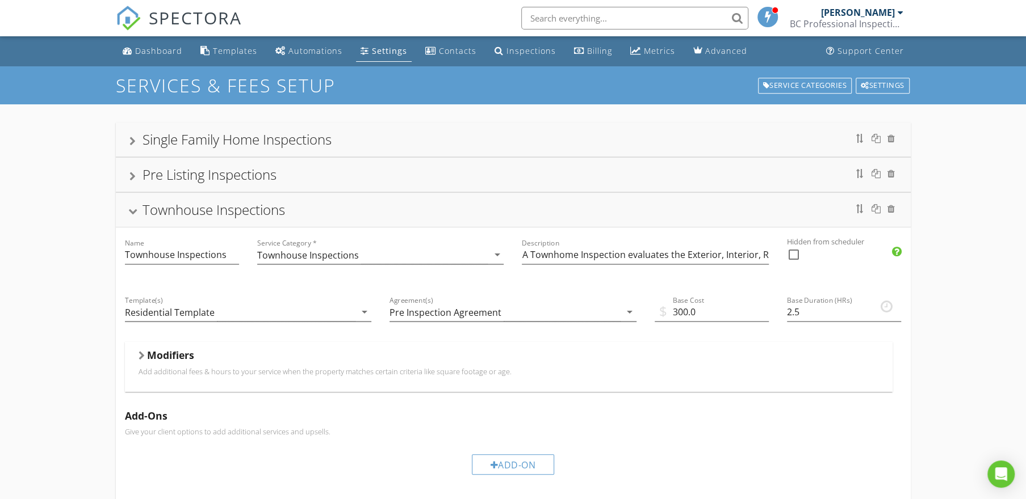
click at [375, 203] on div "Townhouse Inspections" at bounding box center [512, 210] width 767 height 20
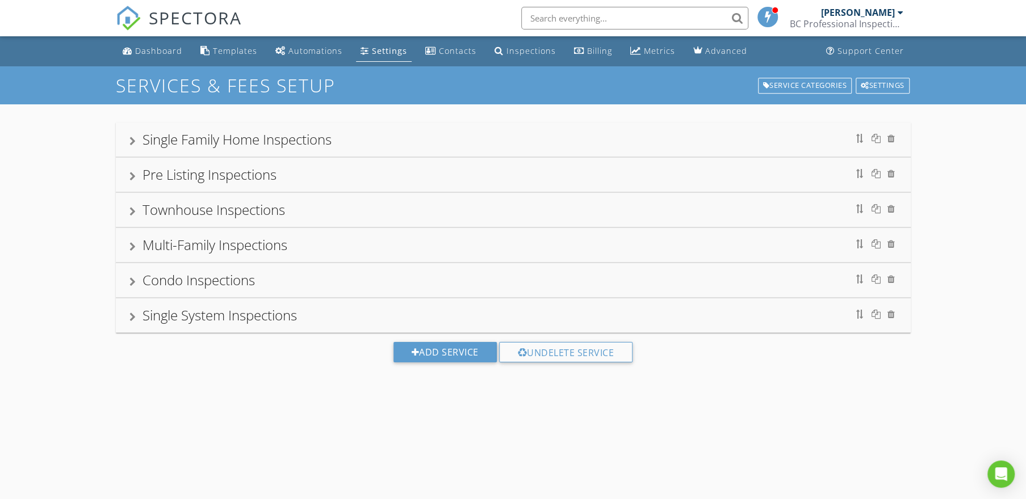
click at [347, 245] on div "Multi-Family Inspections" at bounding box center [512, 245] width 767 height 20
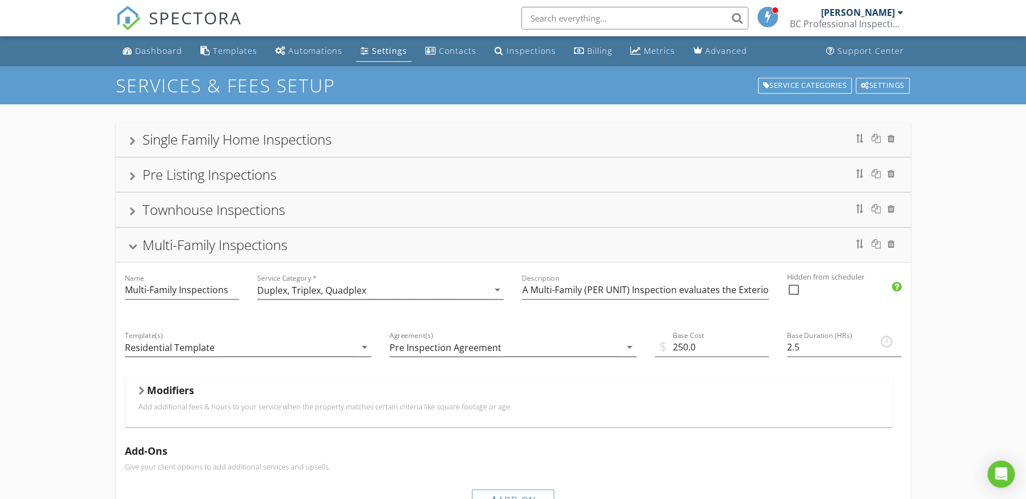
click at [347, 245] on div "Multi-Family Inspections" at bounding box center [512, 245] width 767 height 20
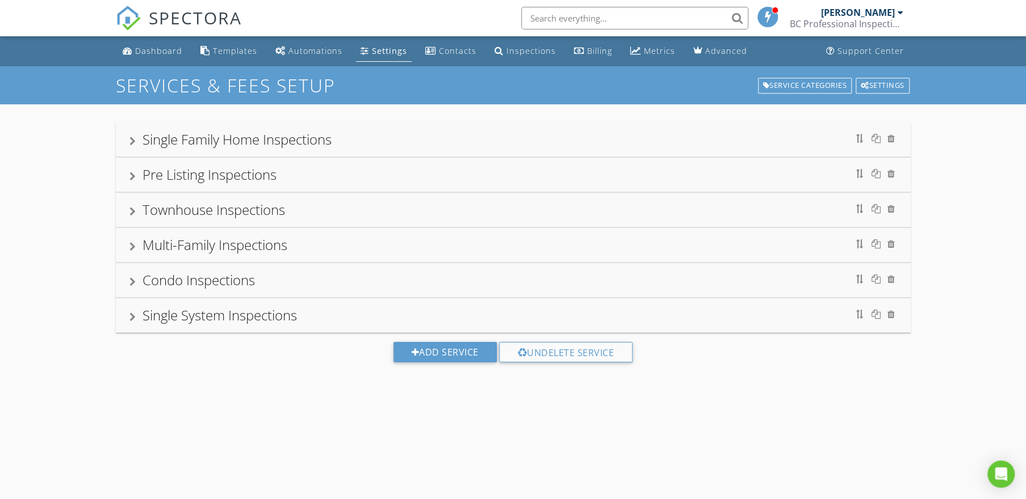
click at [320, 282] on div "Condo Inspections" at bounding box center [512, 280] width 767 height 20
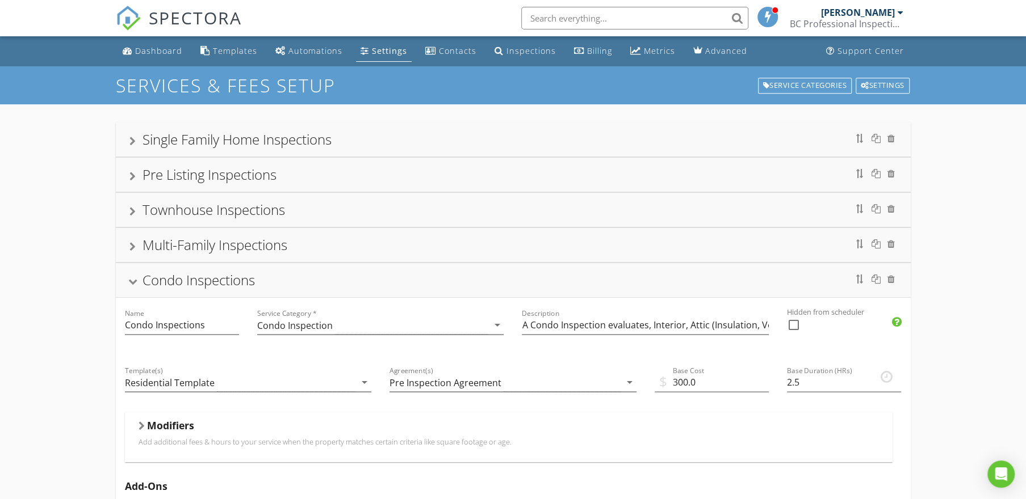
click at [320, 282] on div "Condo Inspections" at bounding box center [512, 280] width 767 height 20
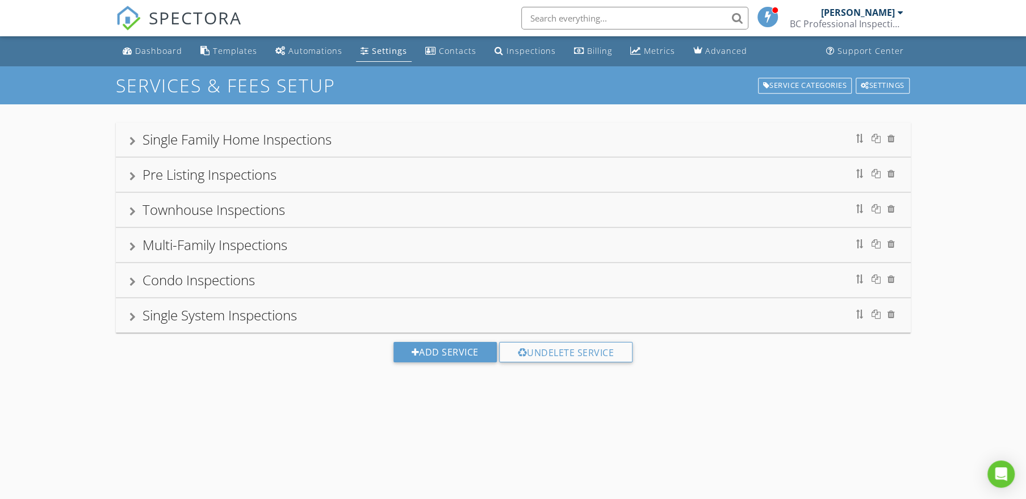
click at [333, 312] on div "Single System Inspections" at bounding box center [512, 315] width 767 height 20
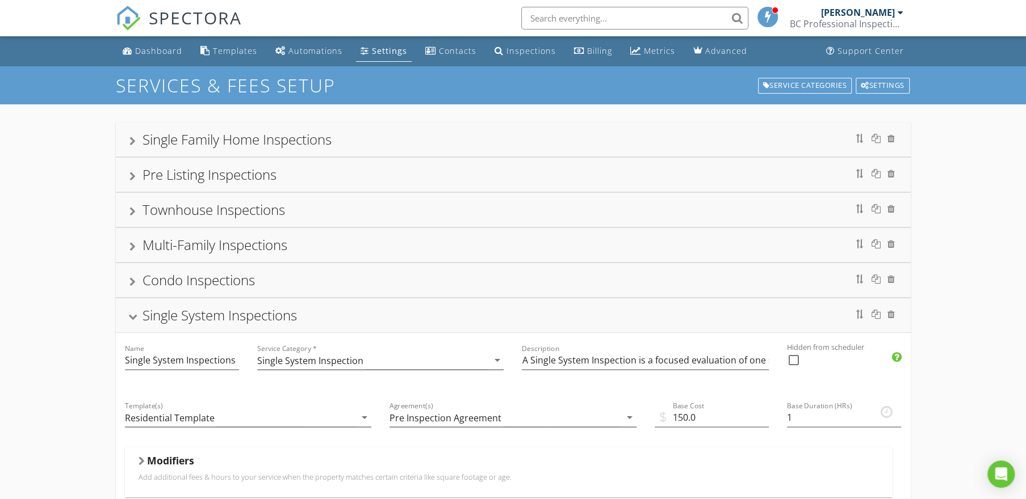
click at [333, 312] on div "Single System Inspections" at bounding box center [512, 315] width 767 height 20
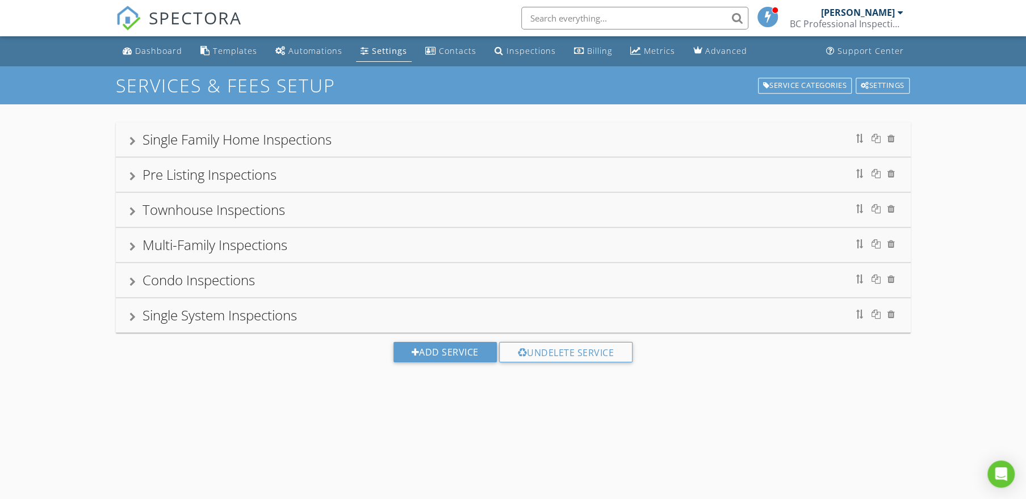
click at [850, 22] on div "BC Professional Inspections LLC" at bounding box center [846, 23] width 114 height 11
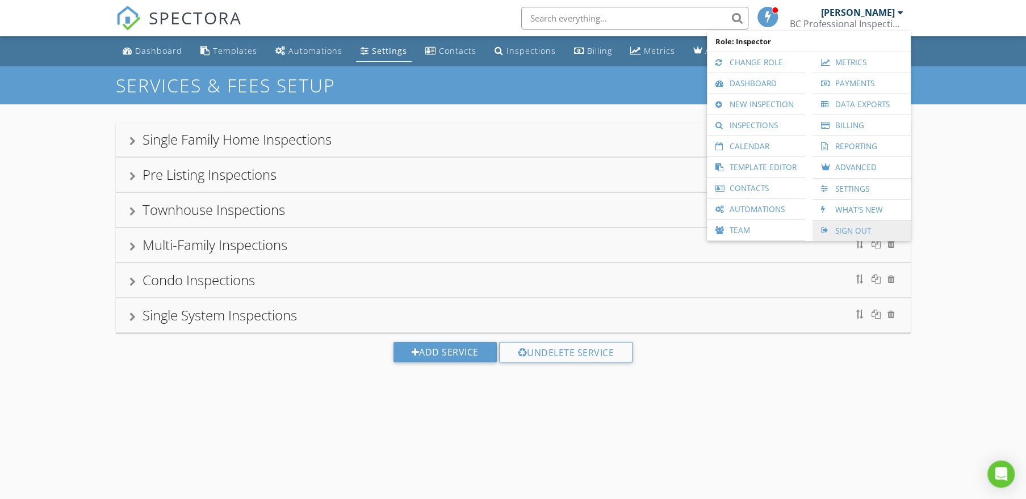
click at [841, 229] on link "Sign Out" at bounding box center [861, 231] width 87 height 20
